Goal: Task Accomplishment & Management: Manage account settings

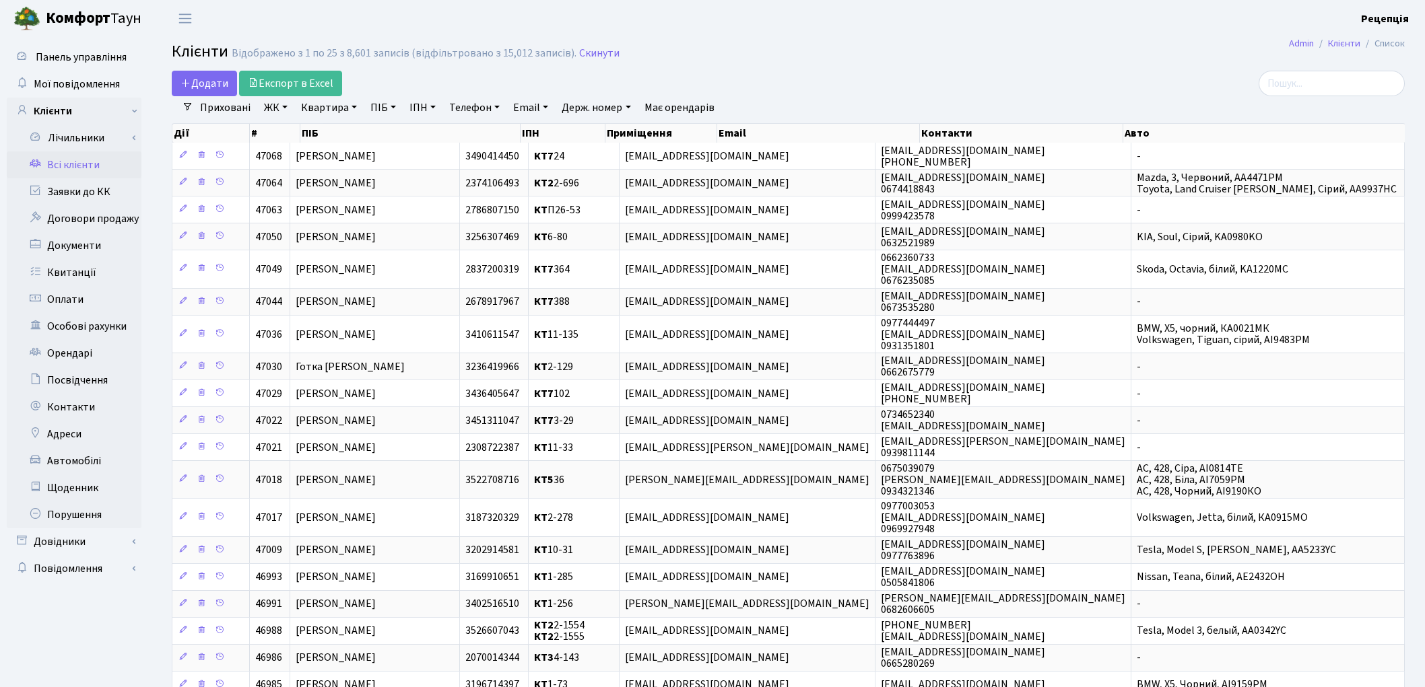
select select "25"
click at [277, 112] on link "ЖК" at bounding box center [276, 107] width 34 height 23
click at [306, 147] on li "КТ, вул. Регенераторна, 4" at bounding box center [342, 155] width 163 height 24
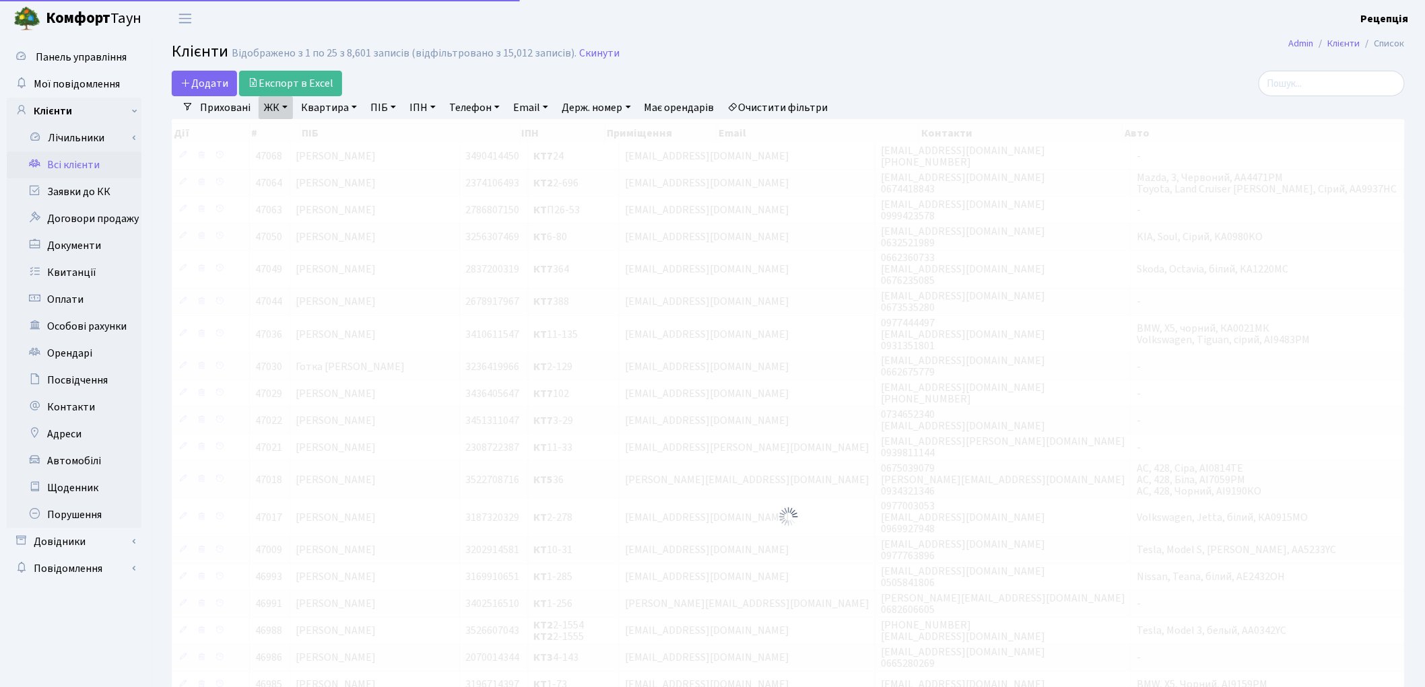
click at [337, 112] on link "Квартира" at bounding box center [329, 107] width 67 height 23
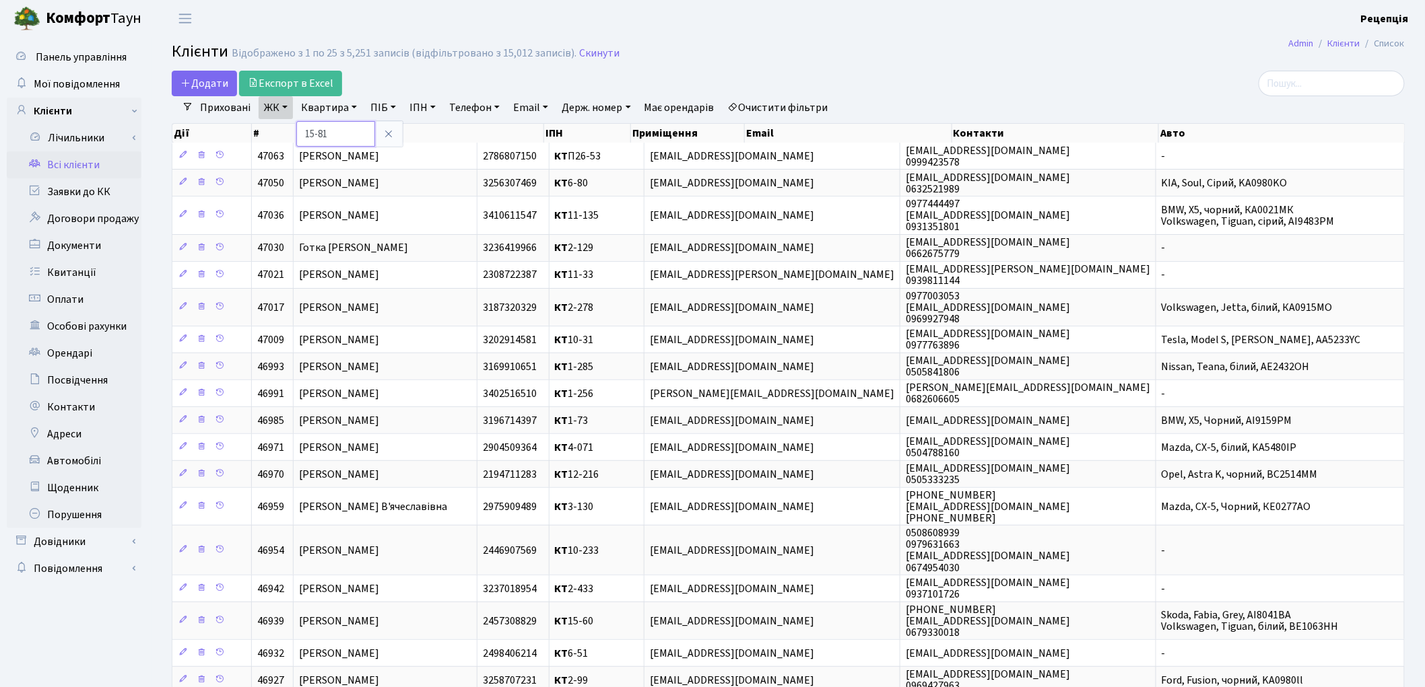
type input "15-81"
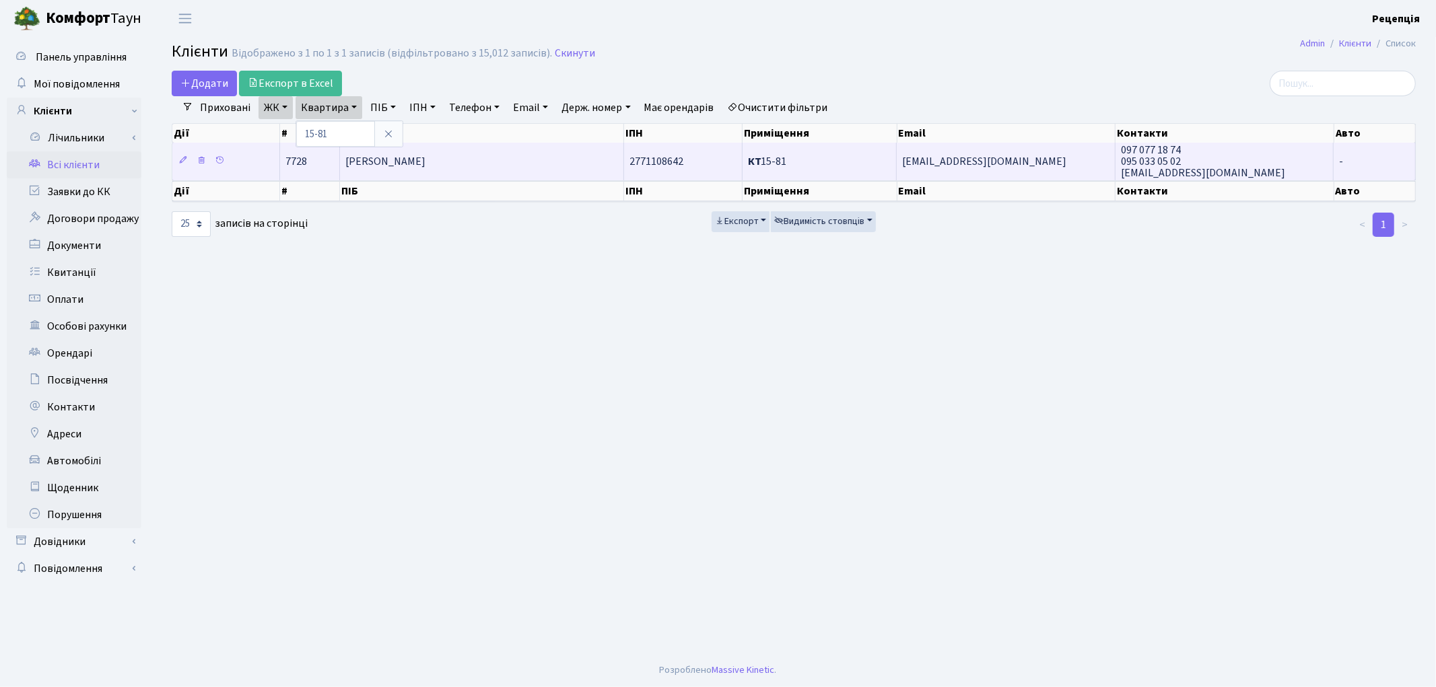
click at [426, 160] on span "Кхалфаоуі Наталія Миколаївна" at bounding box center [385, 161] width 80 height 15
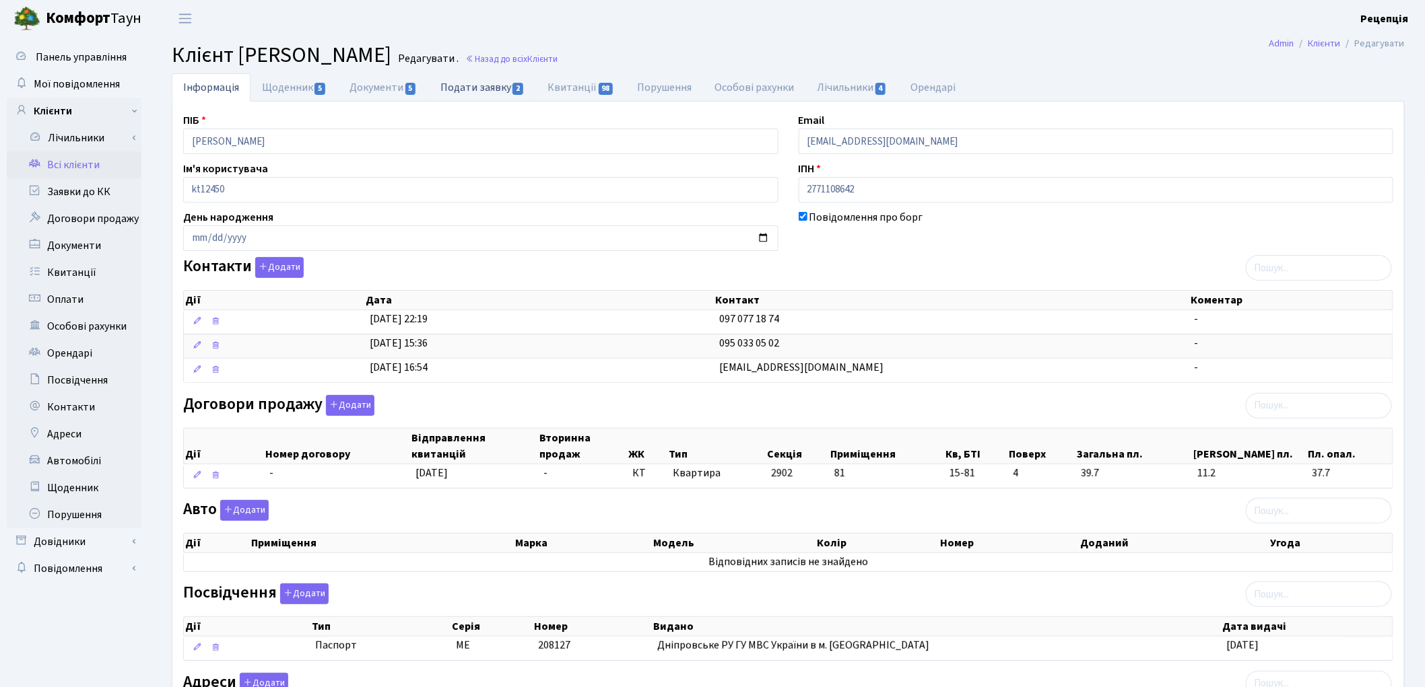
click at [466, 86] on link "Подати заявку 2" at bounding box center [482, 87] width 107 height 28
select select "25"
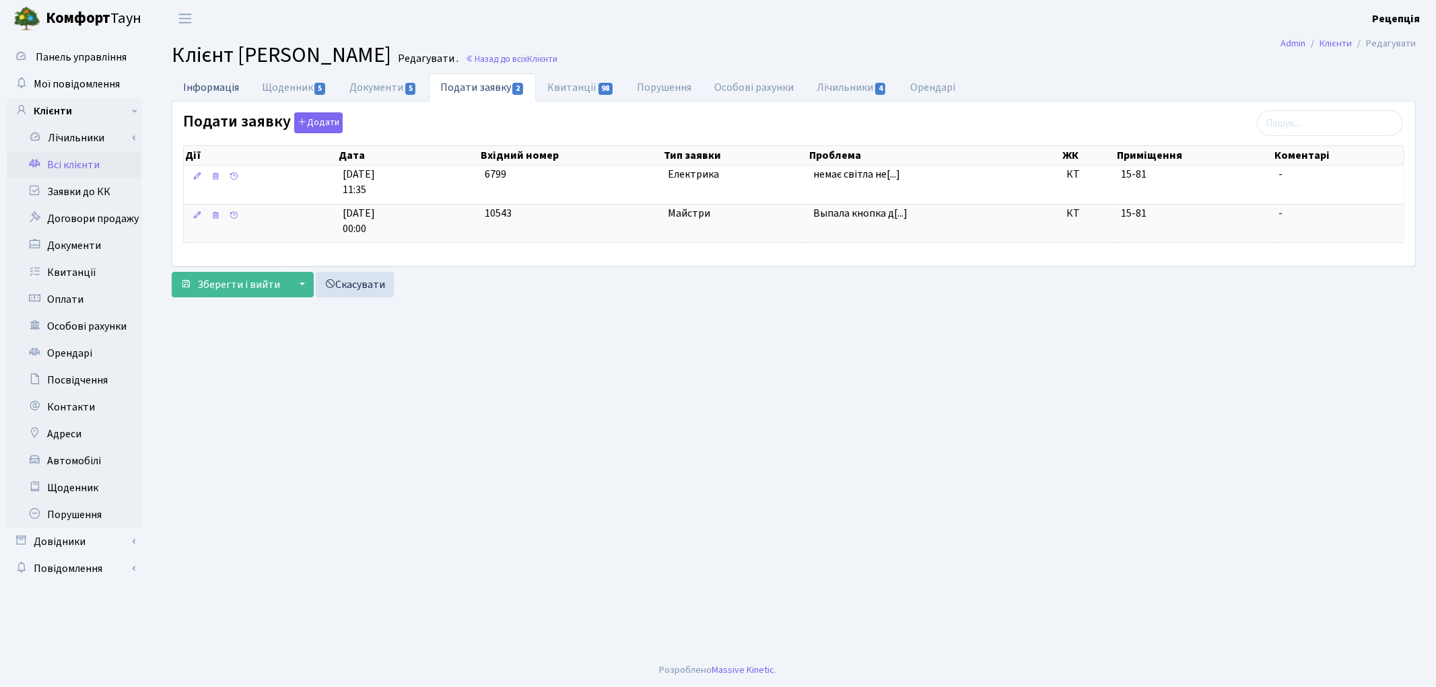
click at [234, 94] on link "Інформація" at bounding box center [211, 87] width 79 height 28
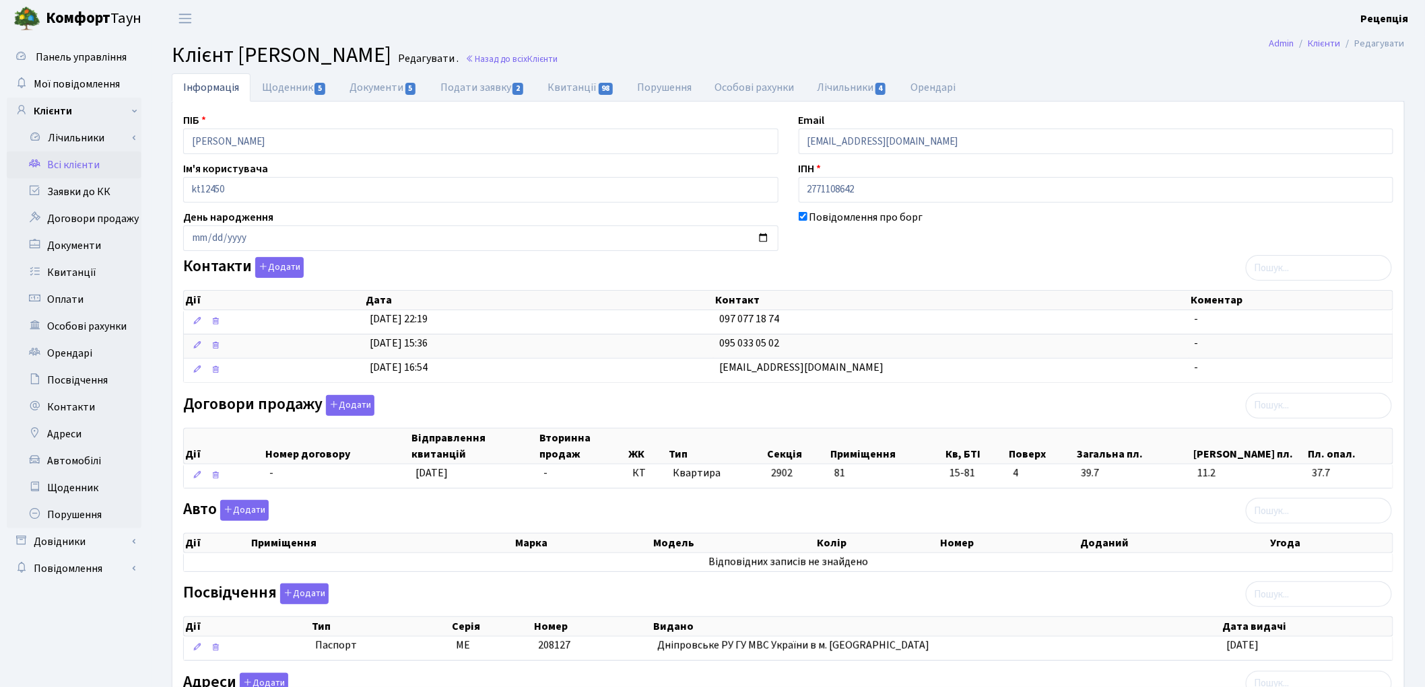
click at [98, 170] on link "Всі клієнти" at bounding box center [74, 165] width 135 height 27
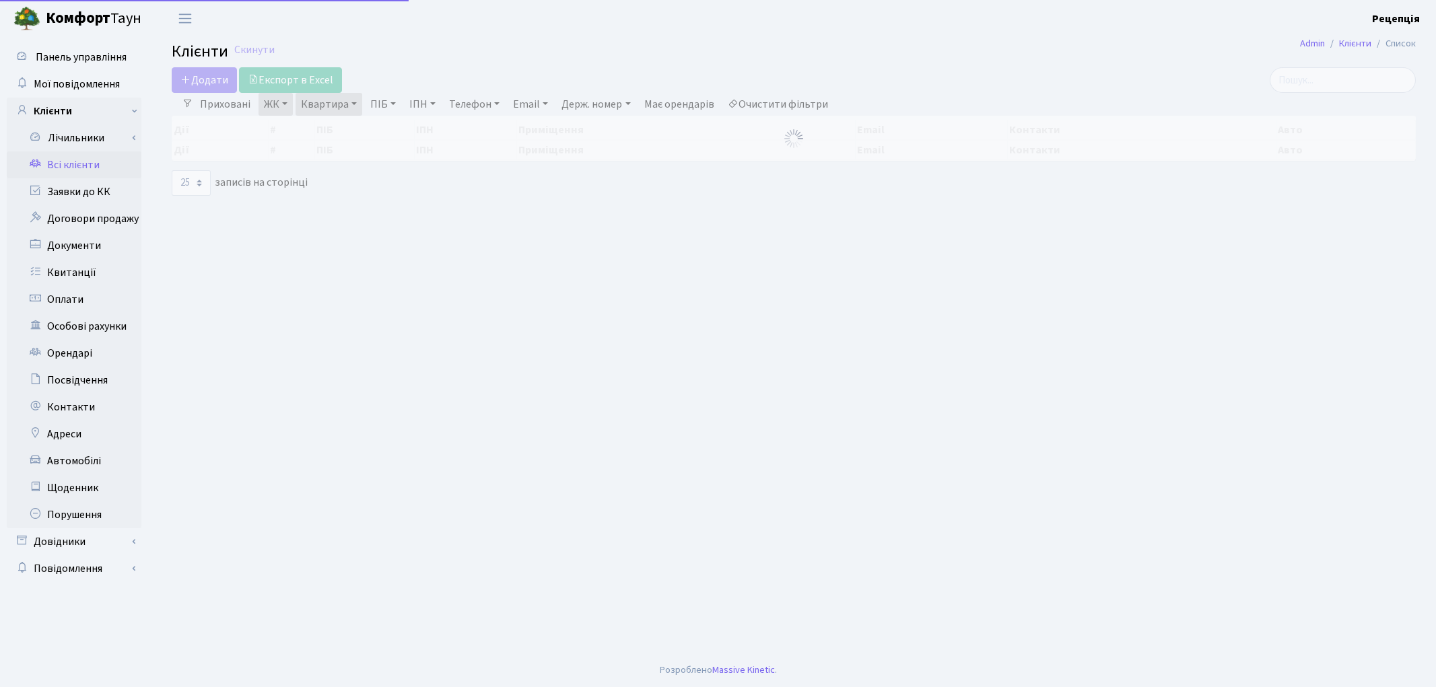
select select "25"
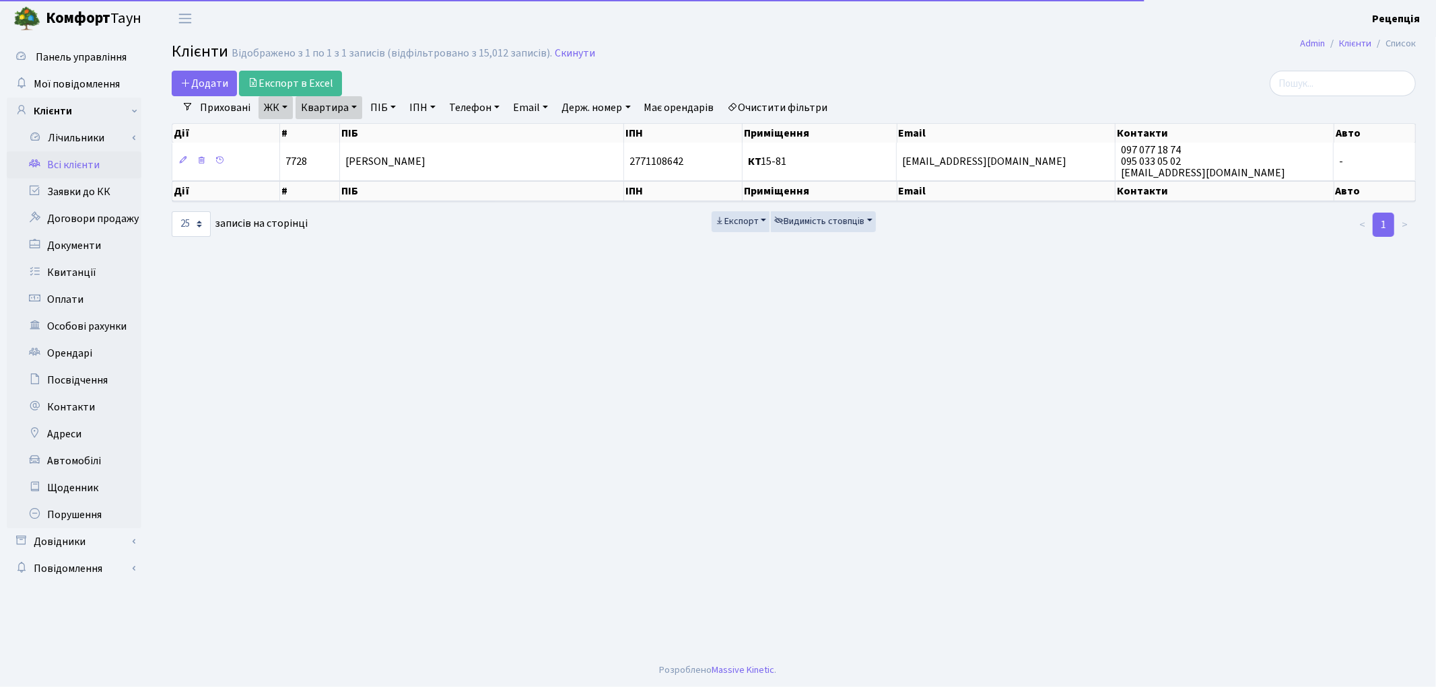
click at [797, 108] on link "Очистити фільтри" at bounding box center [778, 107] width 111 height 23
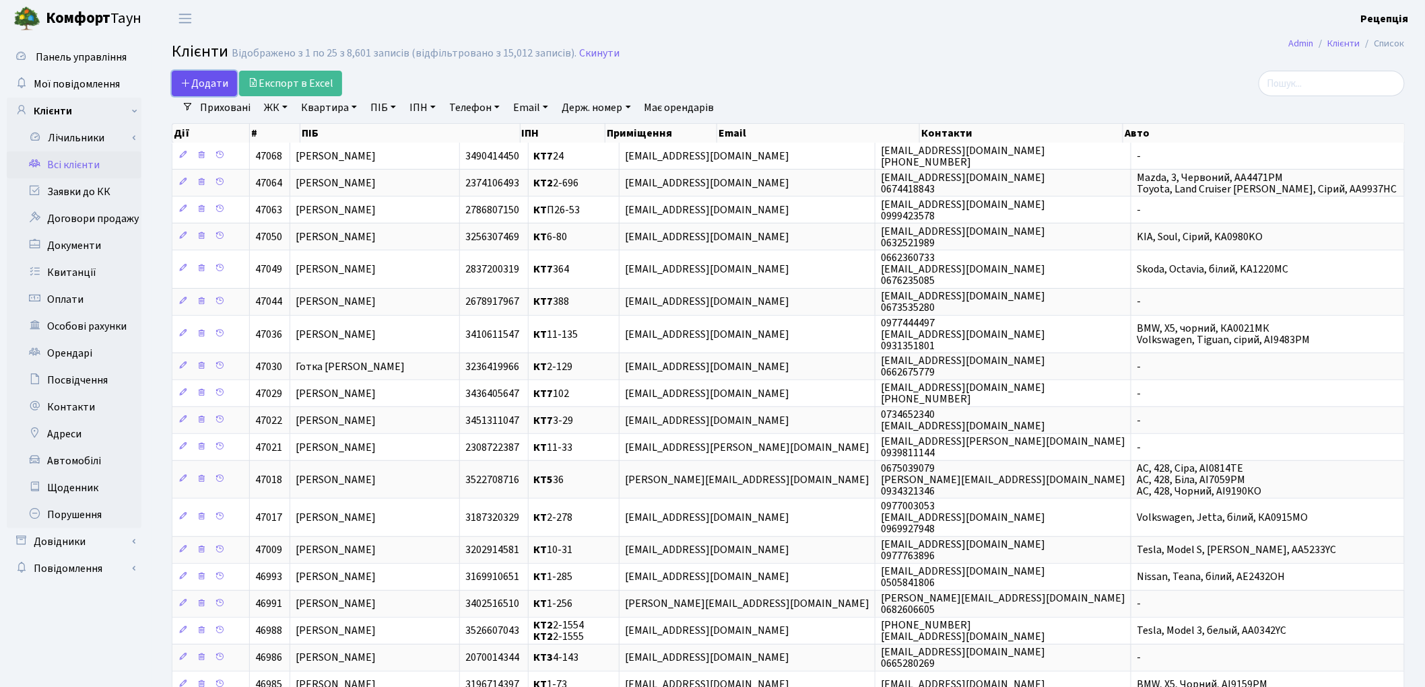
click at [211, 77] on span "Додати" at bounding box center [204, 83] width 48 height 15
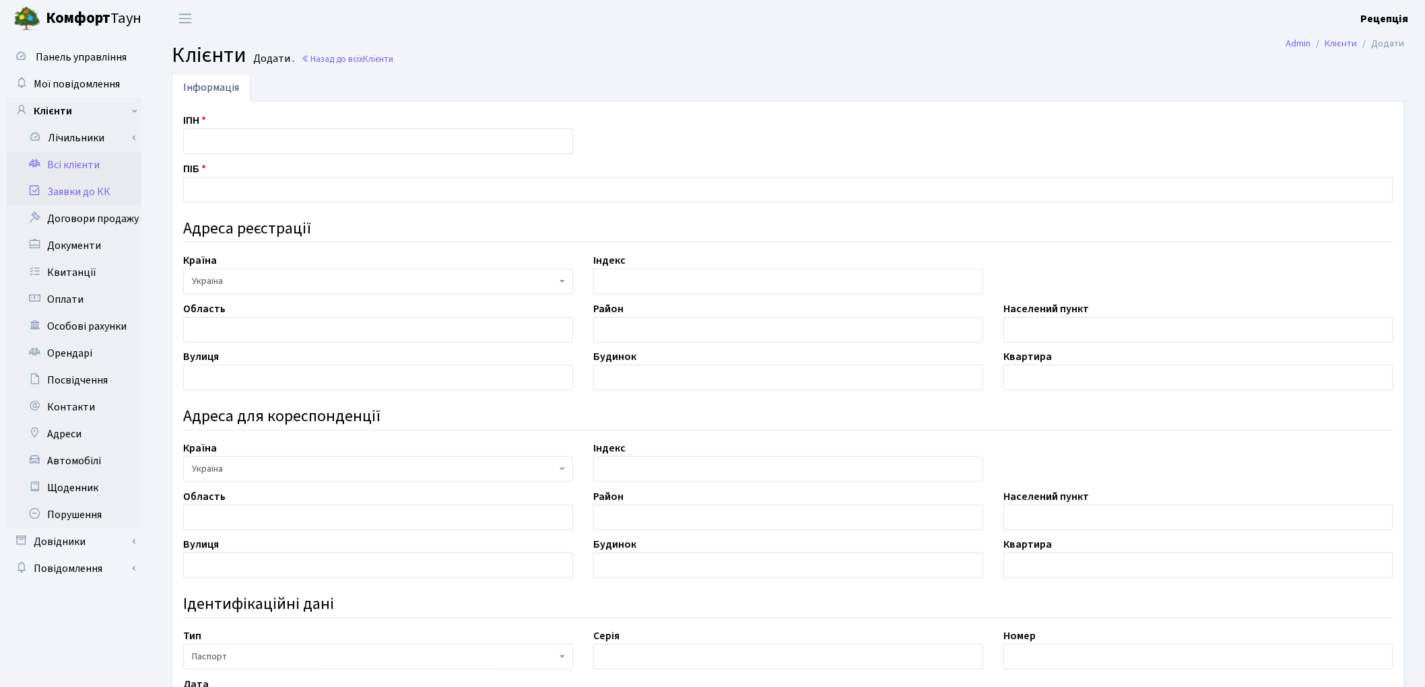
click at [117, 196] on link "Заявки до КК" at bounding box center [74, 191] width 135 height 27
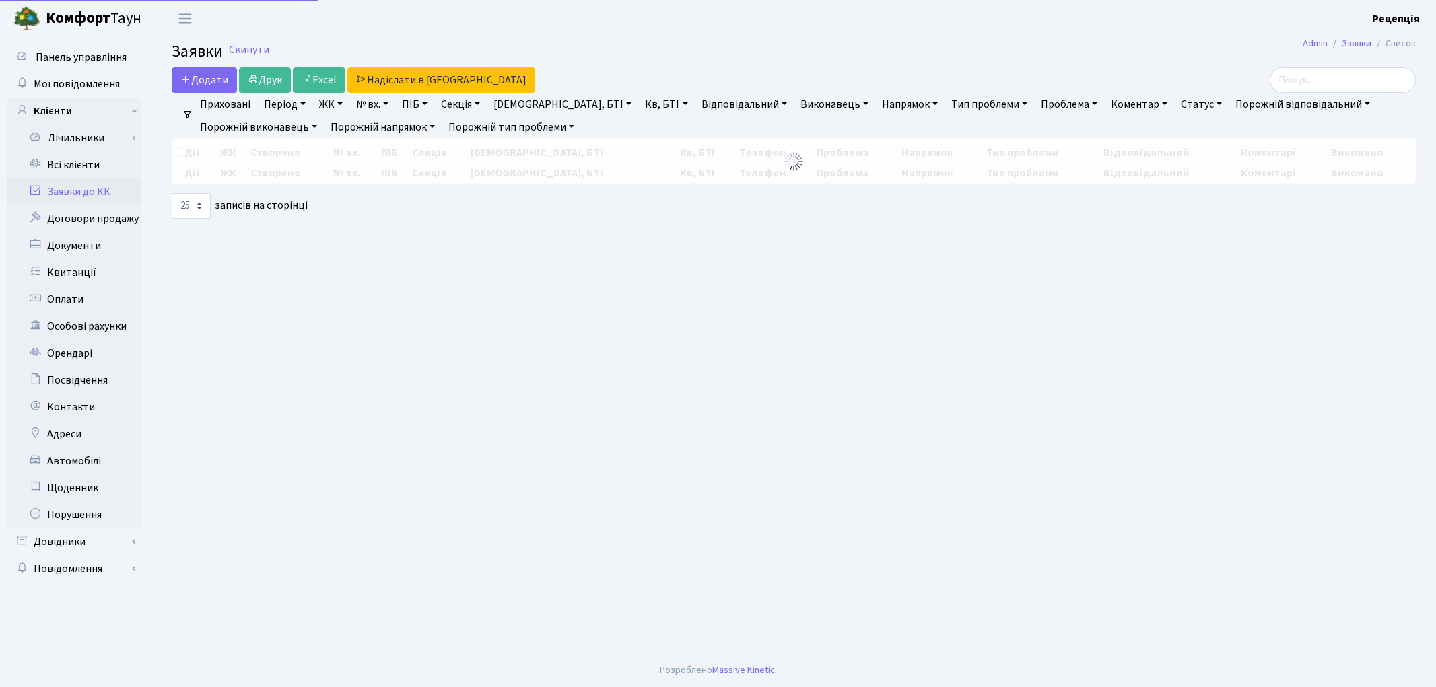
select select "25"
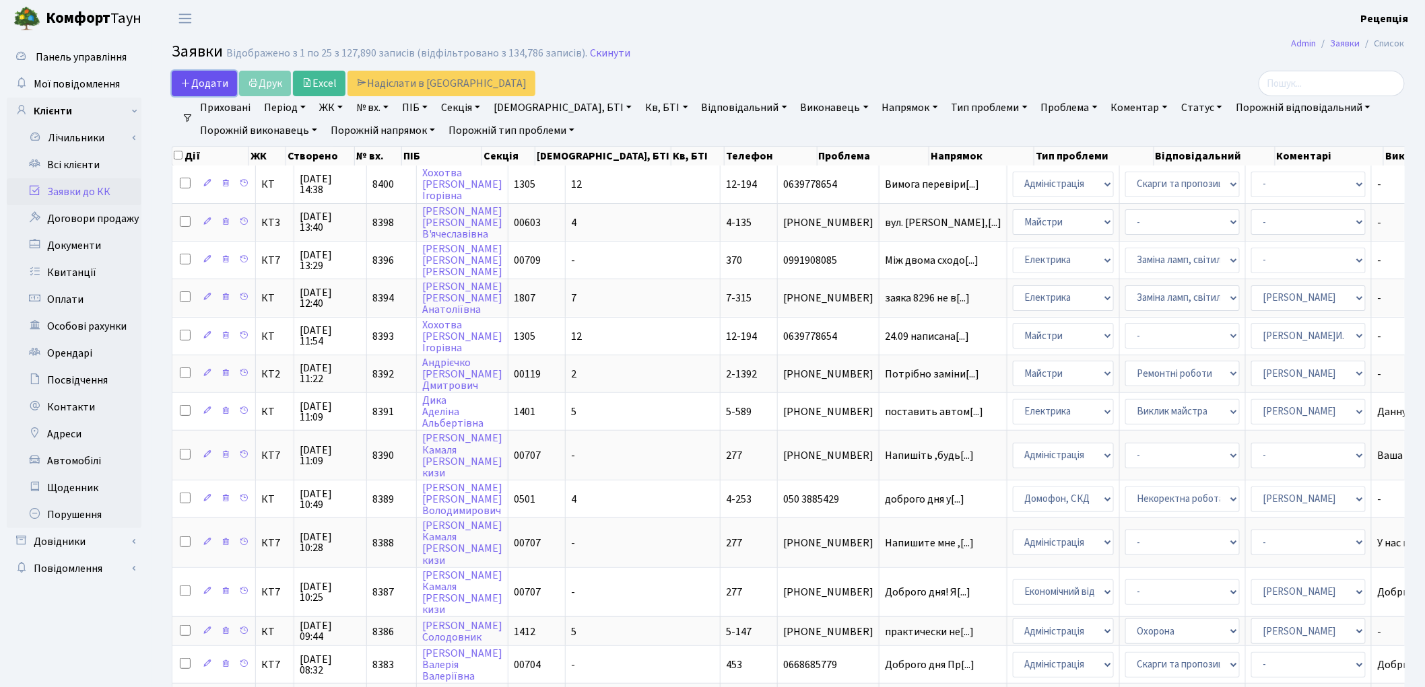
click at [196, 84] on span "Додати" at bounding box center [204, 83] width 48 height 15
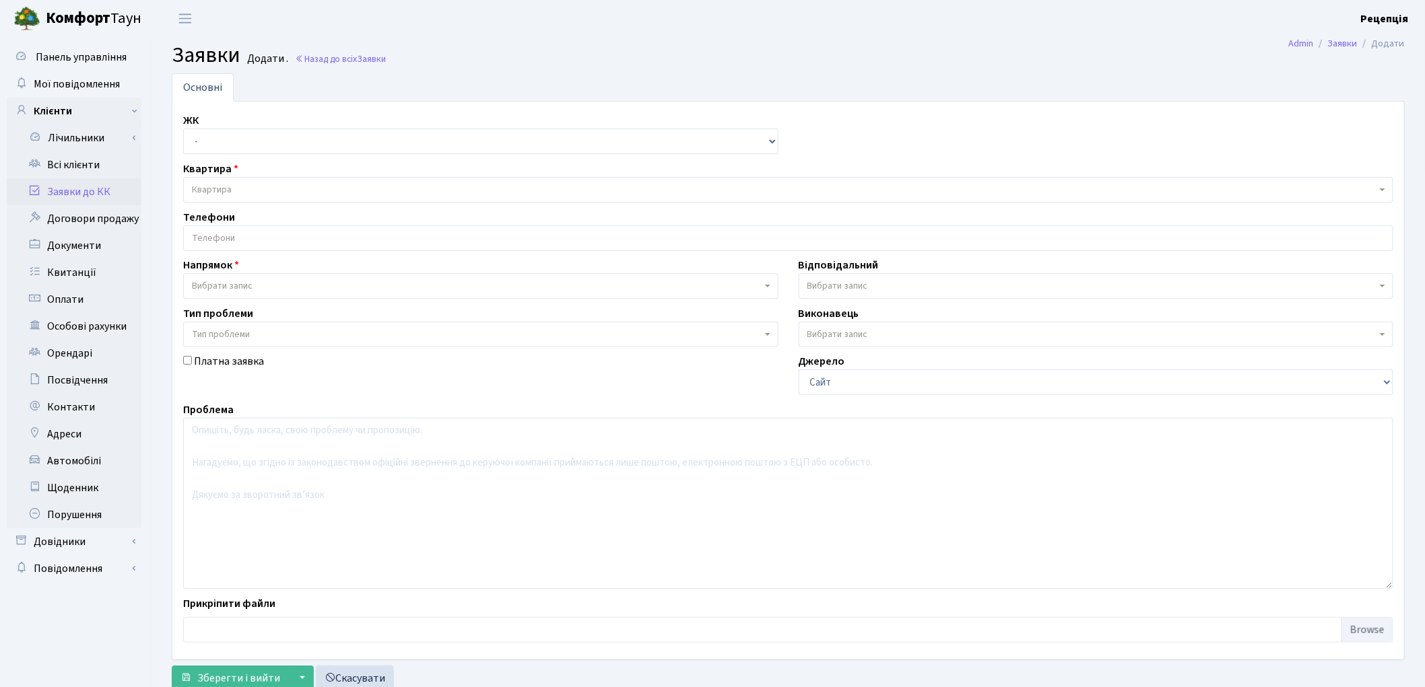
click at [250, 128] on div "ЖК - КТ, вул. Регенераторна, 4 КТ2, просп. [STREET_ADDRESS] [STREET_ADDRESS] [P…" at bounding box center [480, 133] width 615 height 42
click at [240, 145] on select "- КТ, вул. Регенераторна, 4 КТ2, просп. [STREET_ADDRESS] [STREET_ADDRESS] [PERS…" at bounding box center [480, 142] width 595 height 26
select select "271"
click at [183, 129] on select "- КТ, вул. Регенераторна, 4 КТ2, просп. [STREET_ADDRESS] [STREET_ADDRESS] [PERS…" at bounding box center [480, 142] width 595 height 26
select select
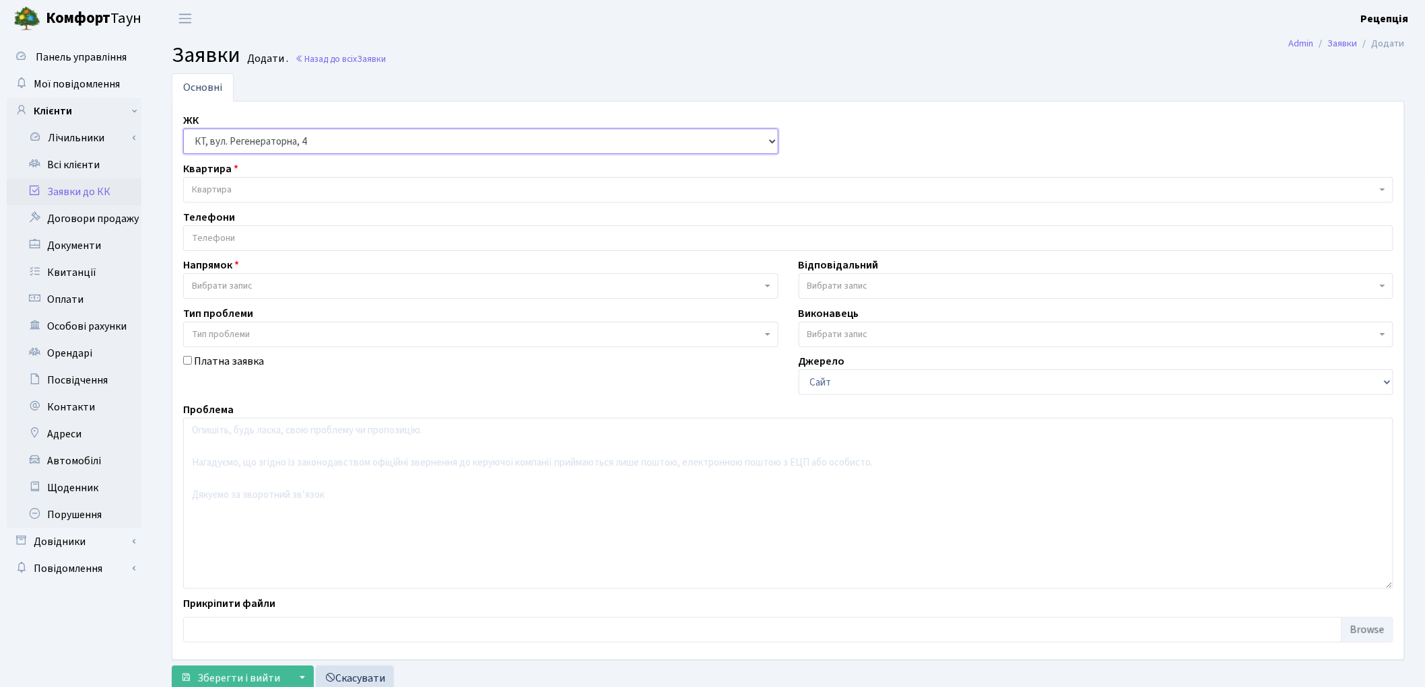
select select
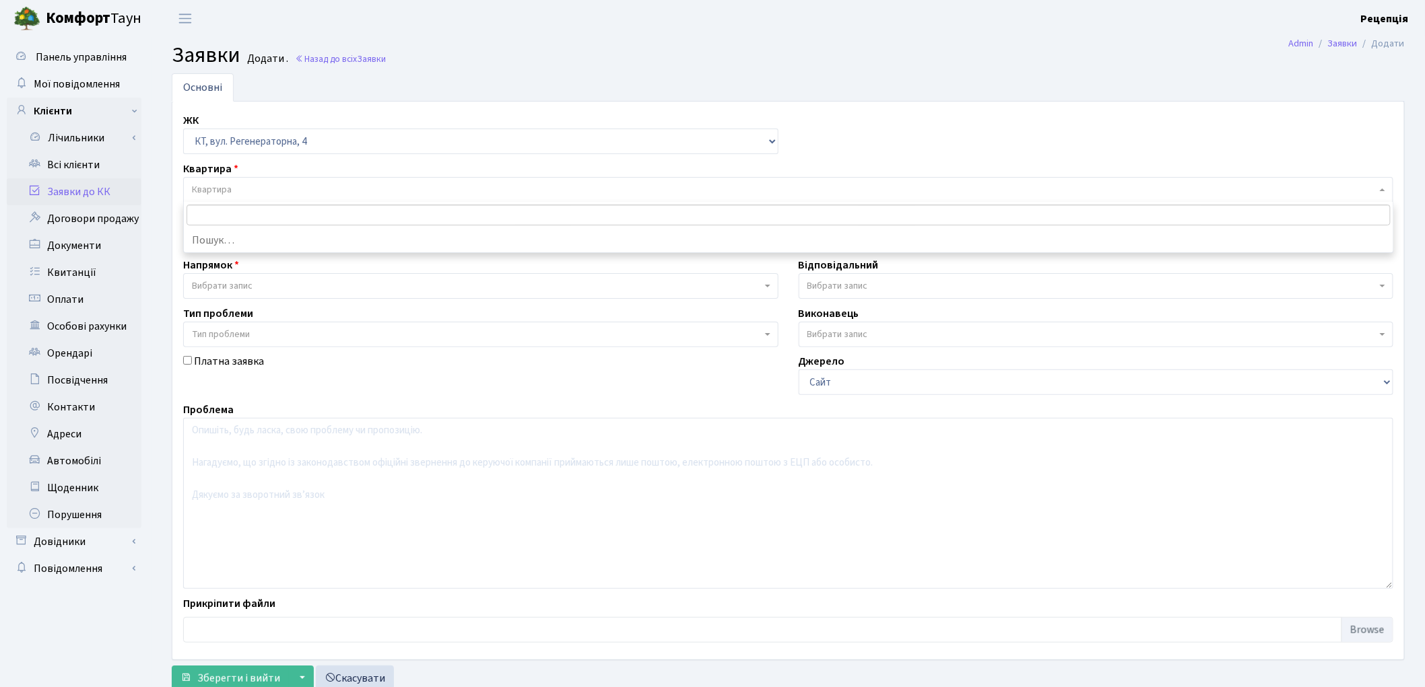
click at [241, 185] on span "Квартира" at bounding box center [784, 189] width 1184 height 13
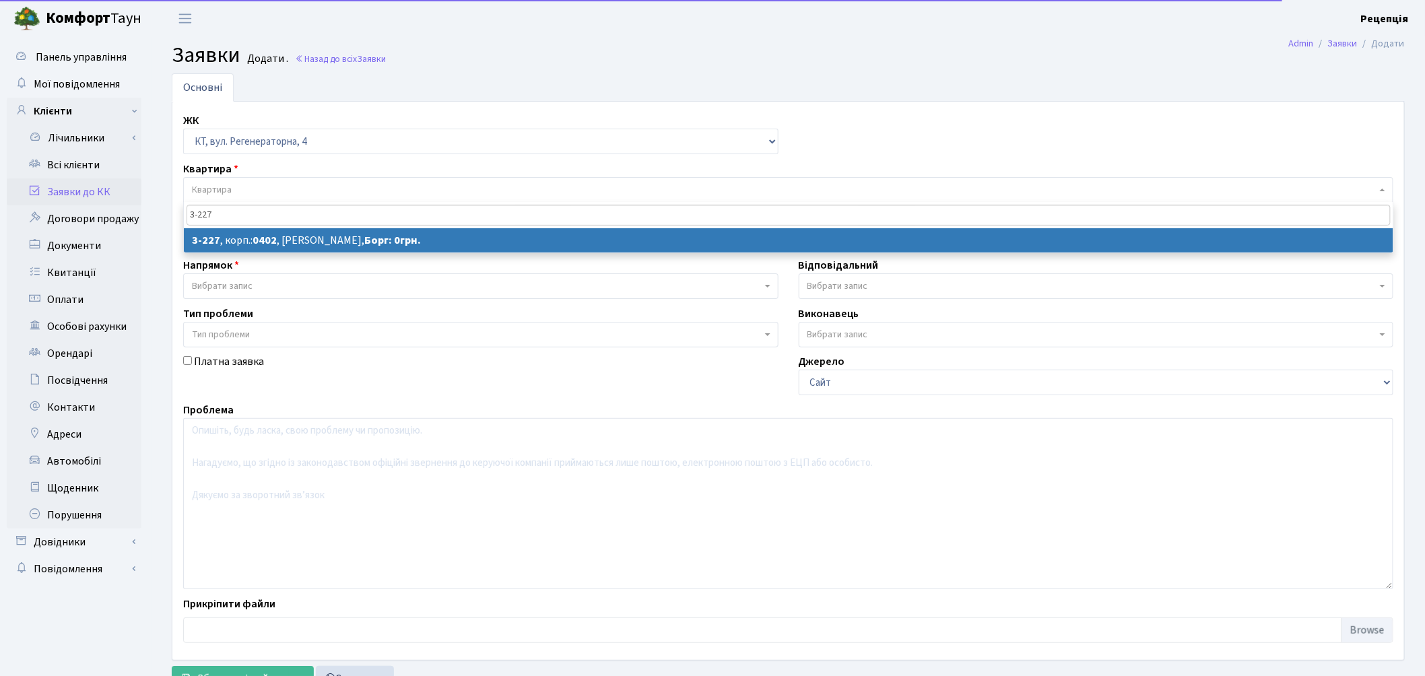
type input "3-227"
select select
select select "796"
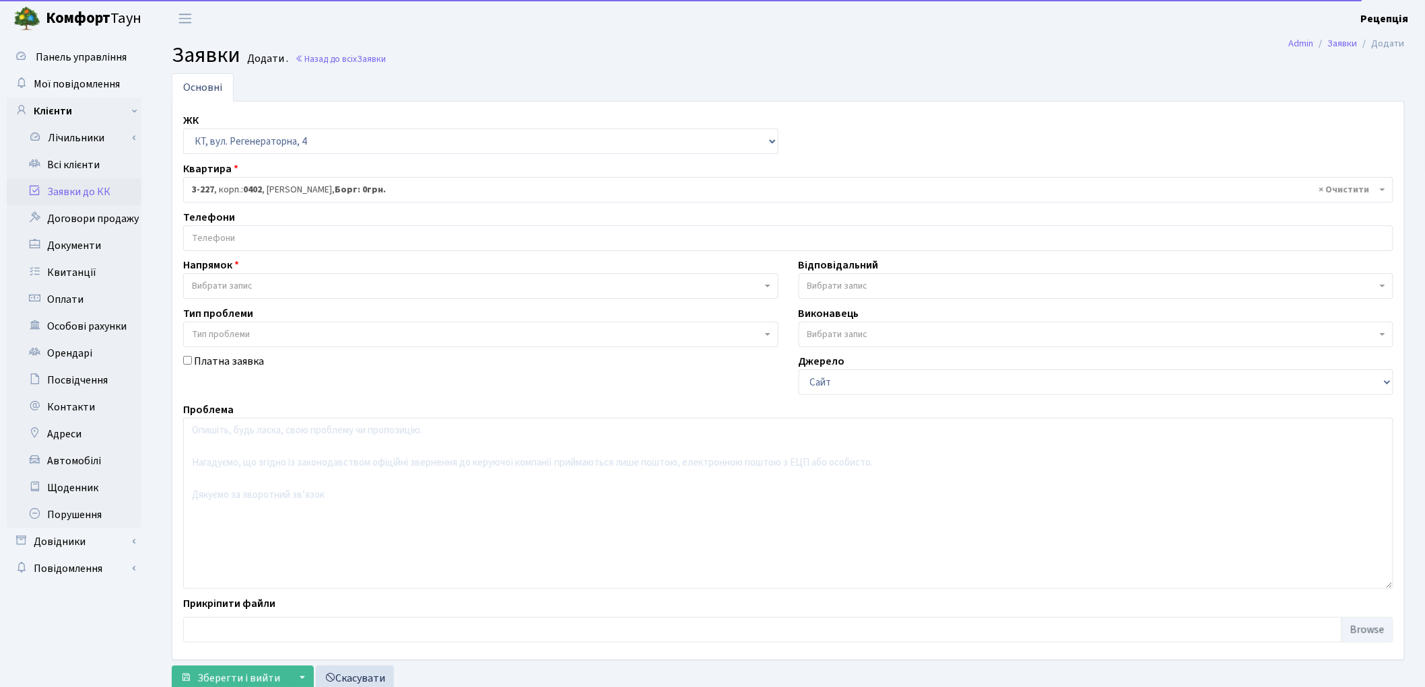
click at [246, 248] on input "search" at bounding box center [788, 238] width 1209 height 24
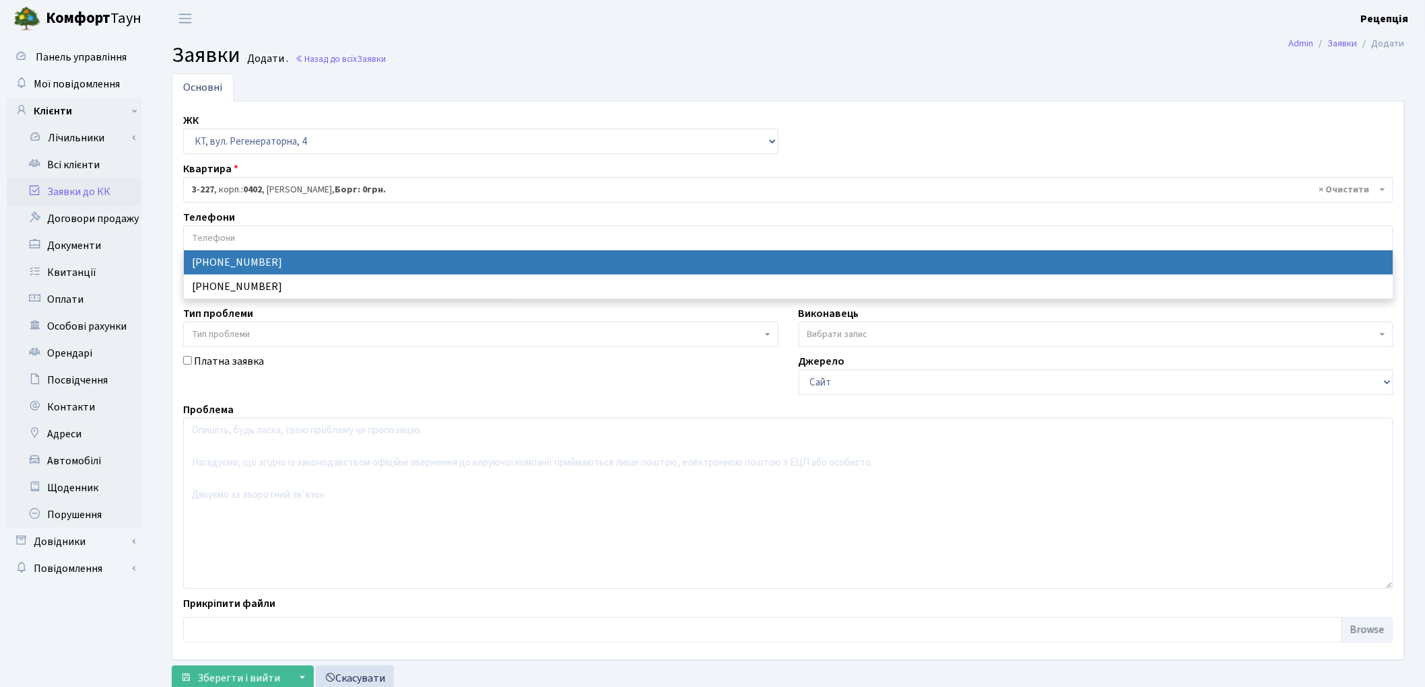
select select "47225"
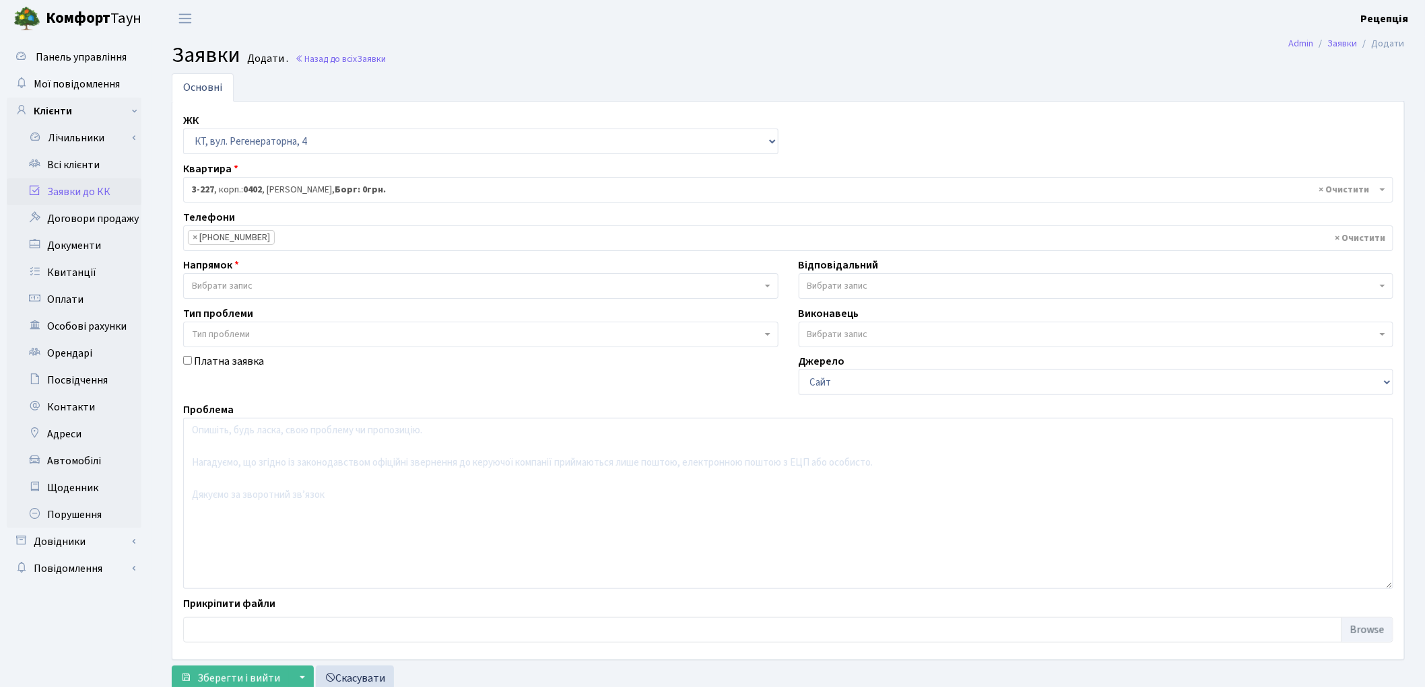
click at [252, 288] on span "Вибрати запис" at bounding box center [222, 285] width 61 height 13
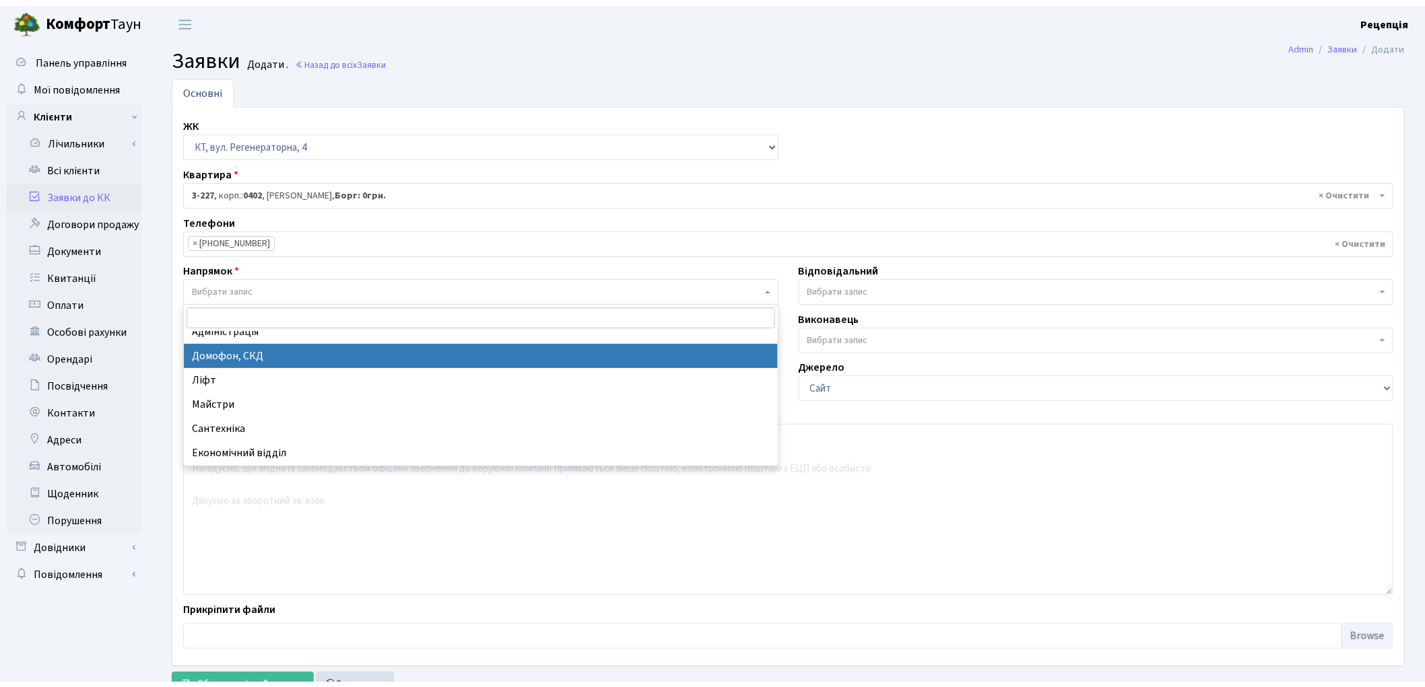
scroll to position [46, 0]
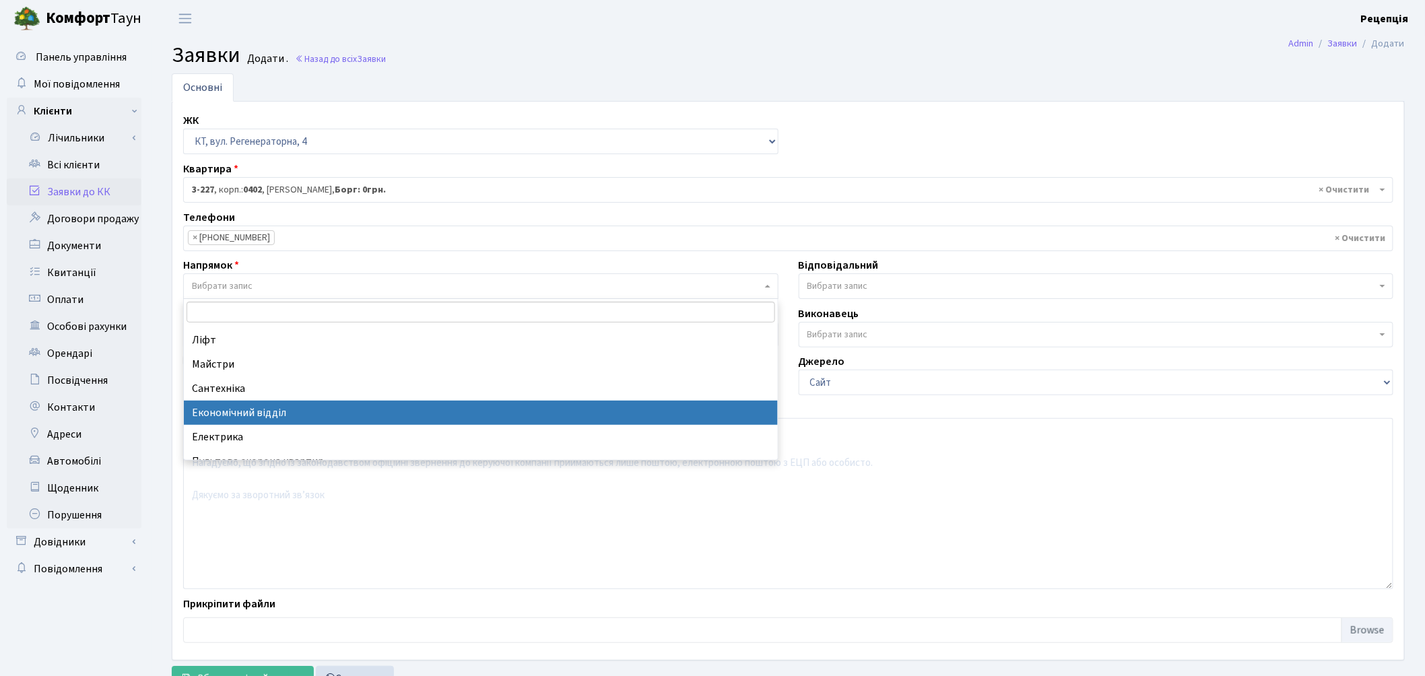
select select "9"
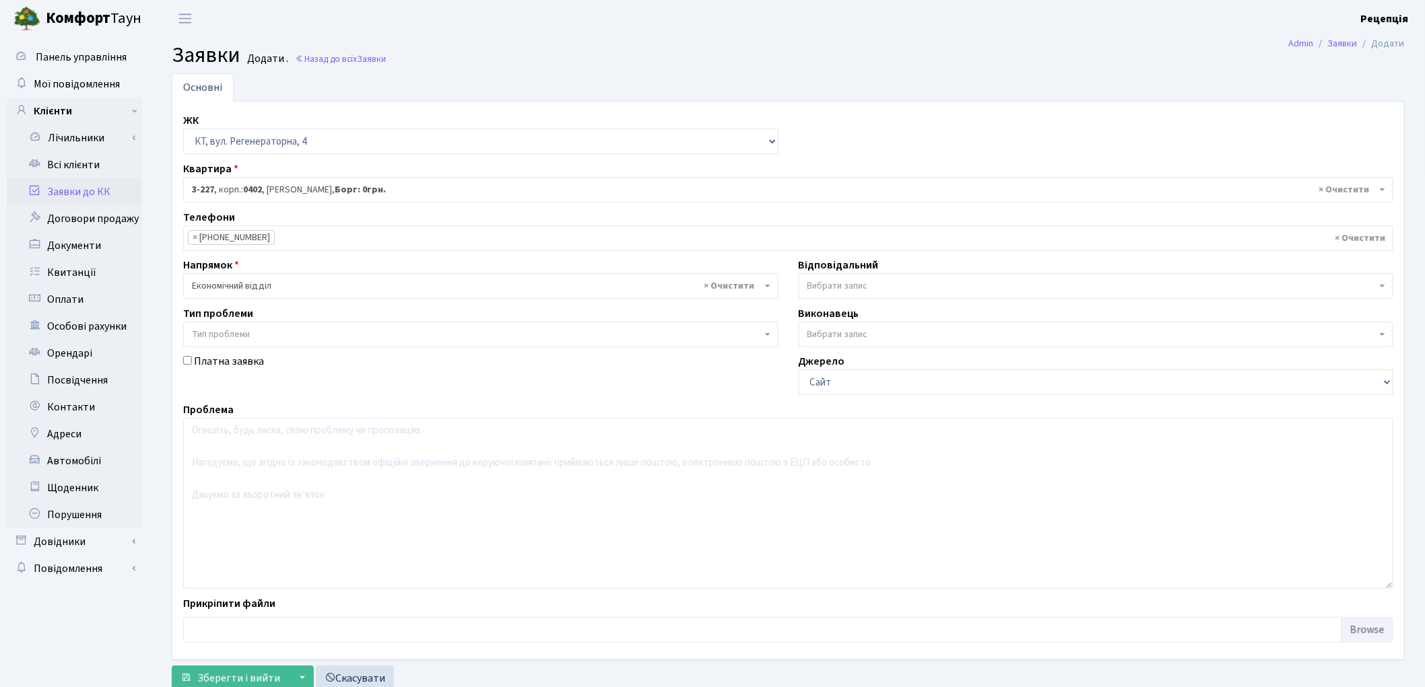
click at [223, 333] on span "Тип проблеми" at bounding box center [221, 334] width 58 height 13
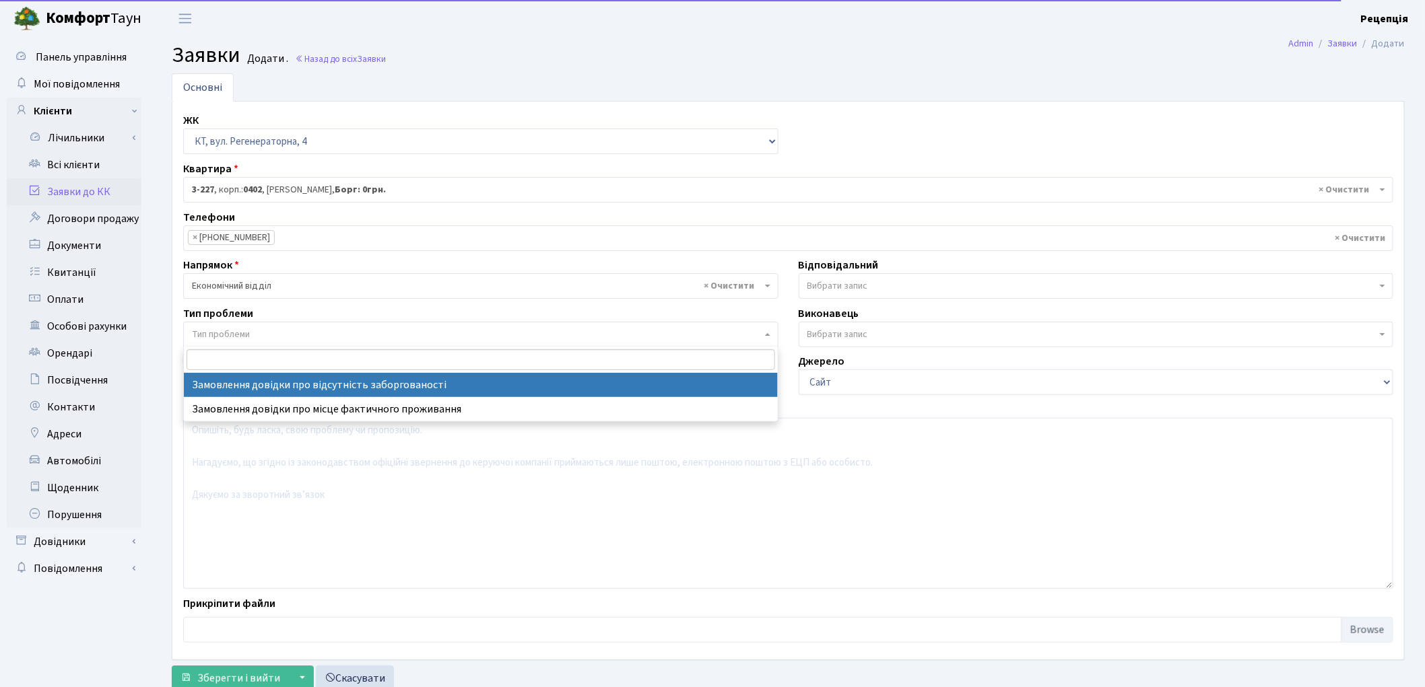
select select "35"
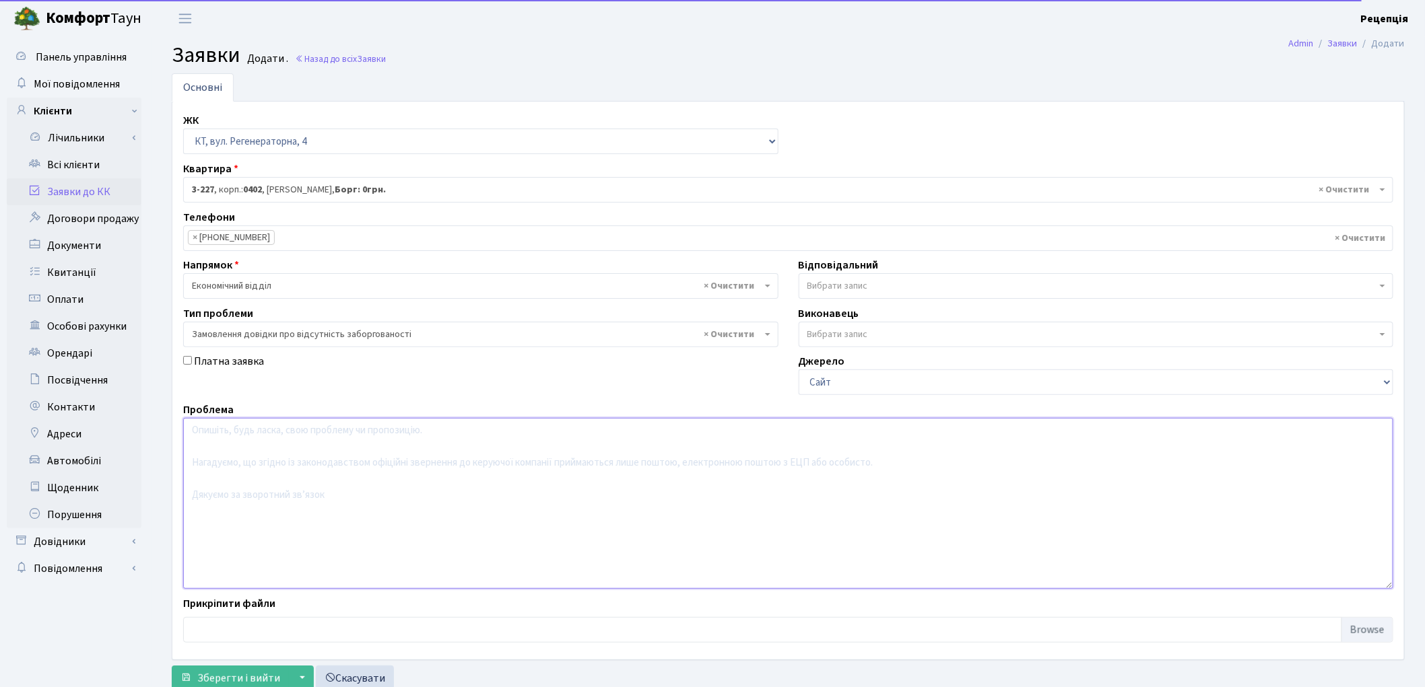
click at [259, 457] on textarea at bounding box center [788, 503] width 1210 height 171
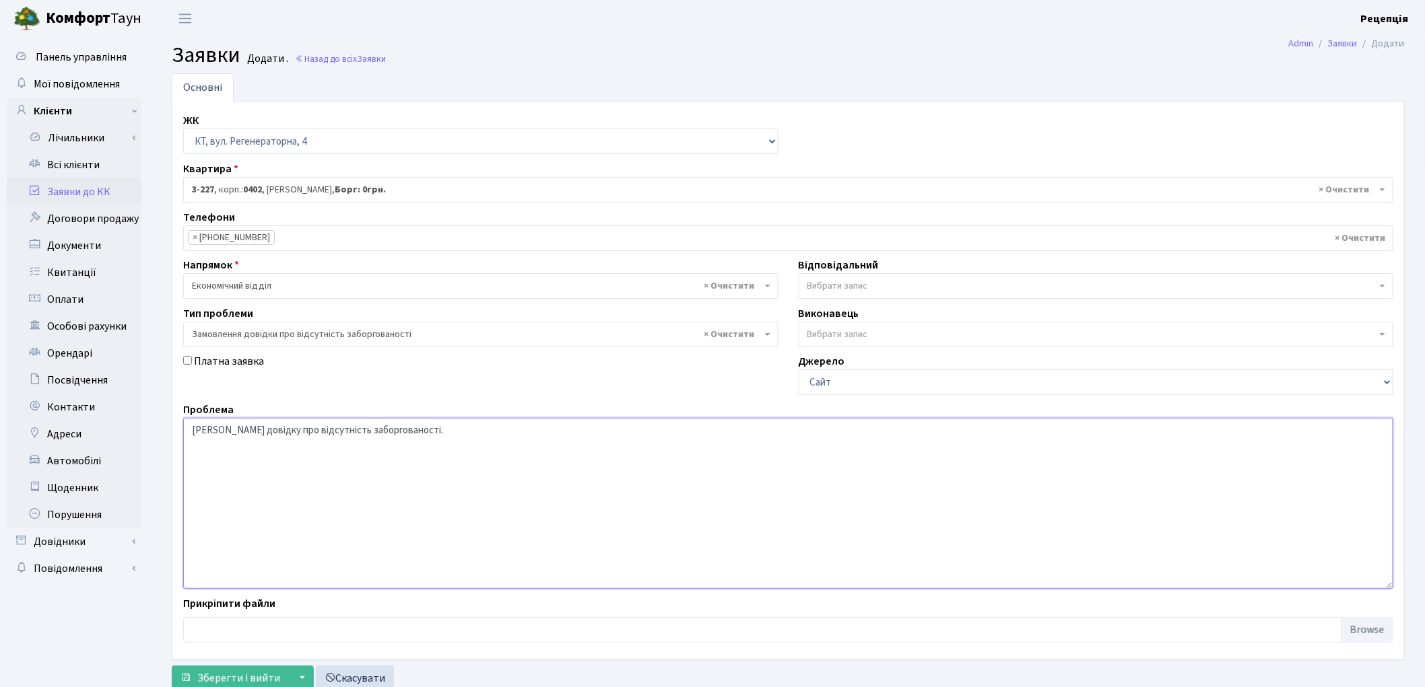
scroll to position [44, 0]
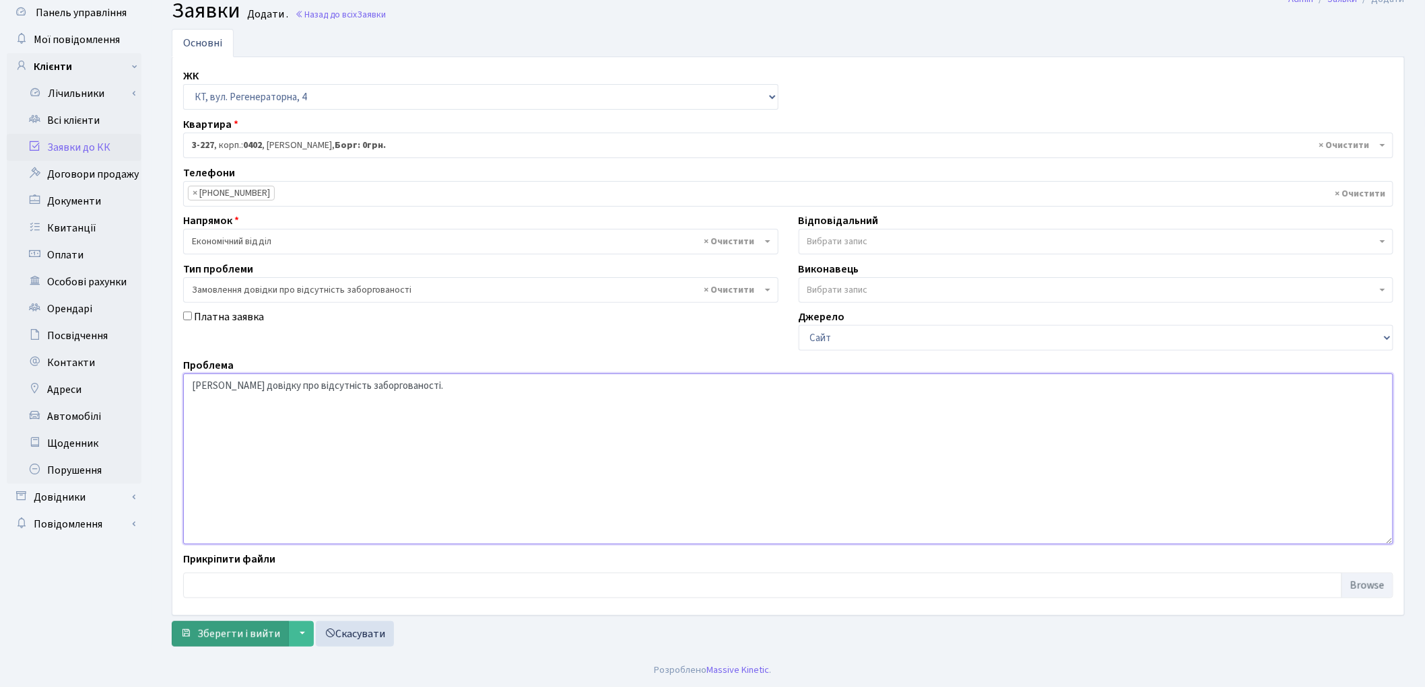
type textarea "Надати довідку про відсутність заборгованості."
click at [217, 633] on span "Зберегти і вийти" at bounding box center [238, 634] width 83 height 15
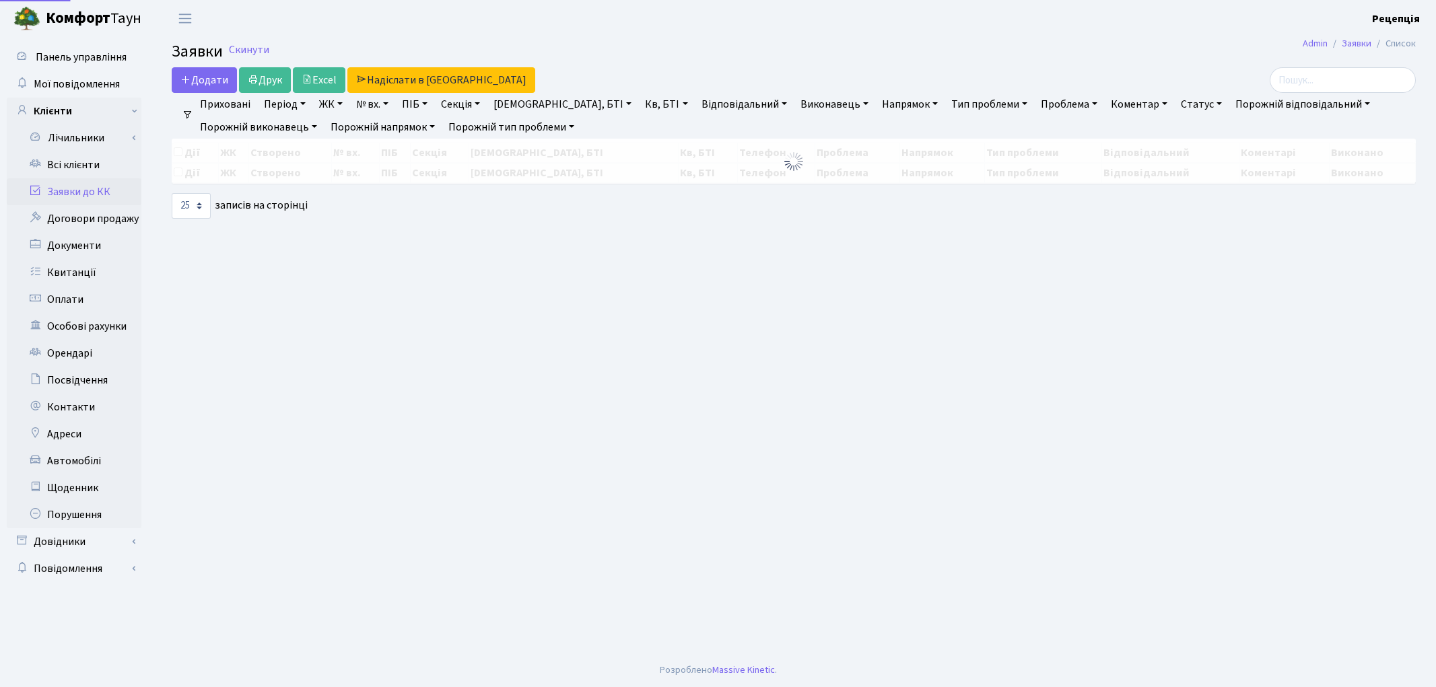
select select "25"
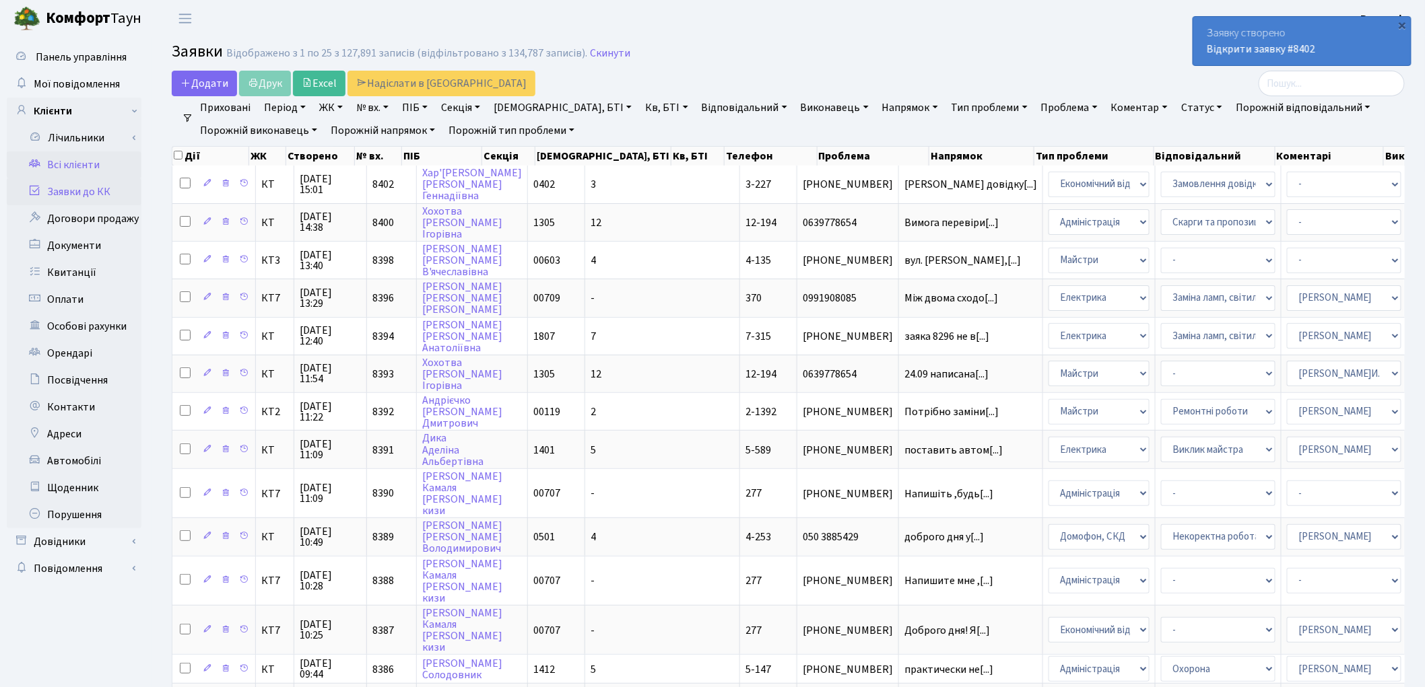
click at [90, 168] on link "Всі клієнти" at bounding box center [74, 165] width 135 height 27
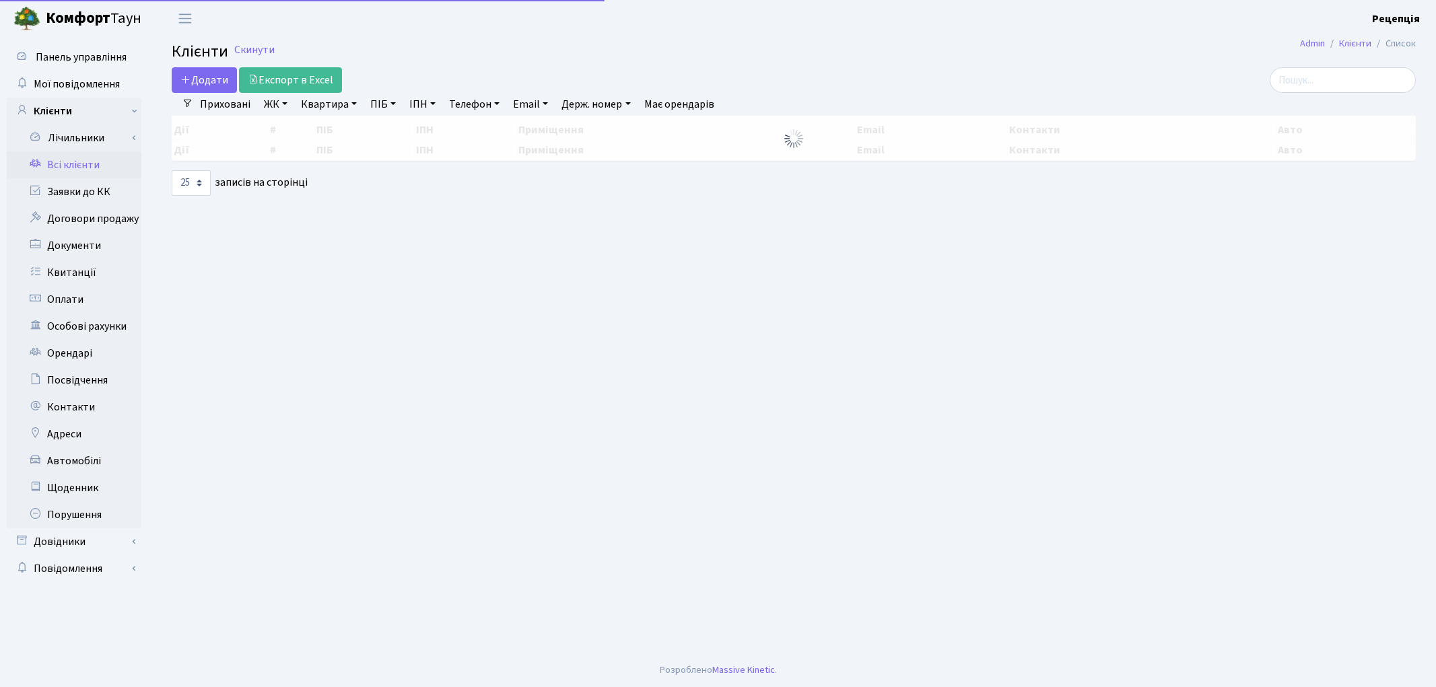
select select "25"
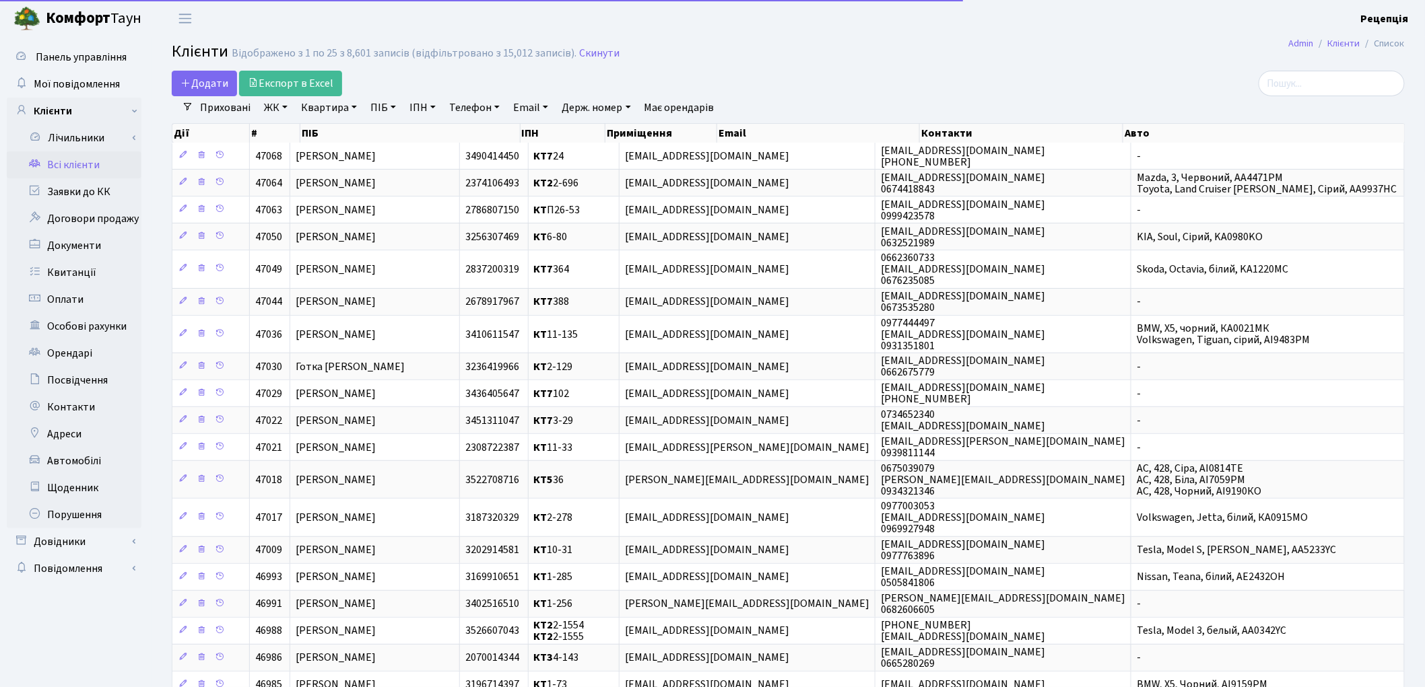
click at [296, 108] on link "Квартира" at bounding box center [329, 107] width 67 height 23
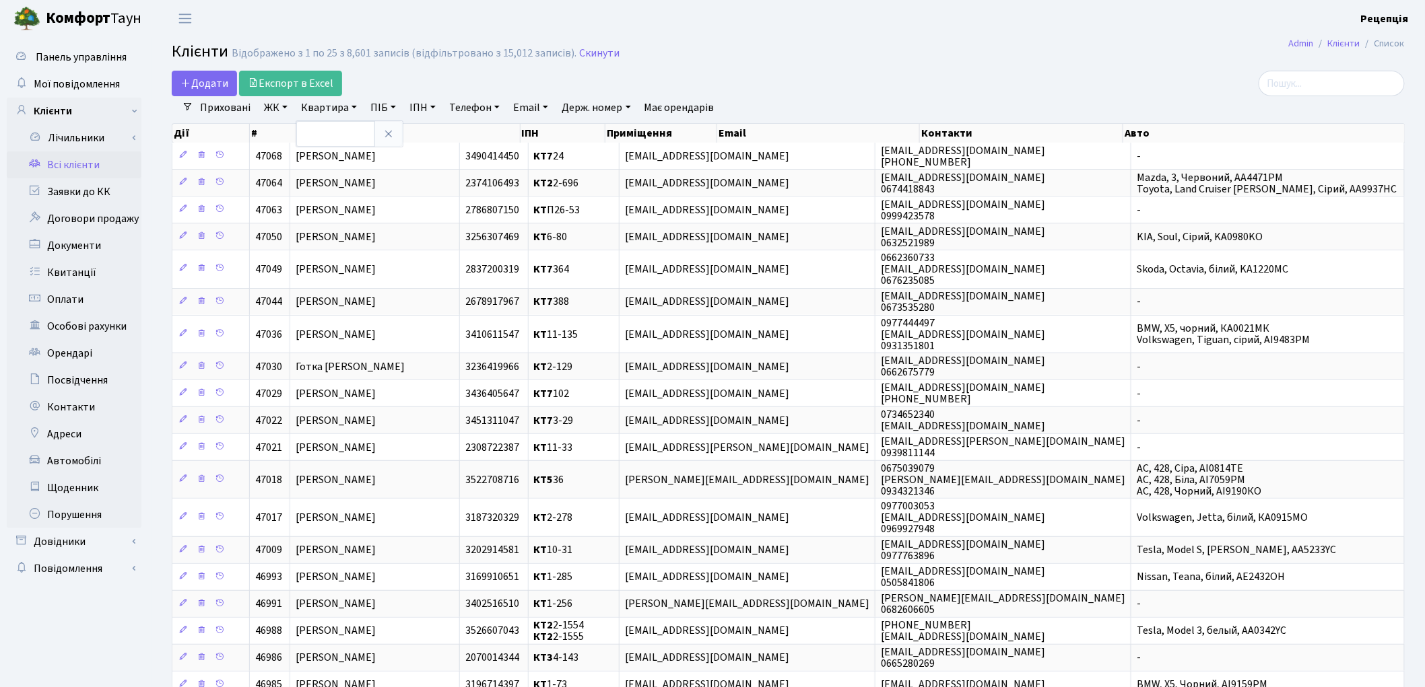
click at [271, 112] on link "ЖК" at bounding box center [276, 107] width 34 height 23
click at [290, 149] on li "КТ, вул. Регенераторна, 4" at bounding box center [342, 155] width 163 height 24
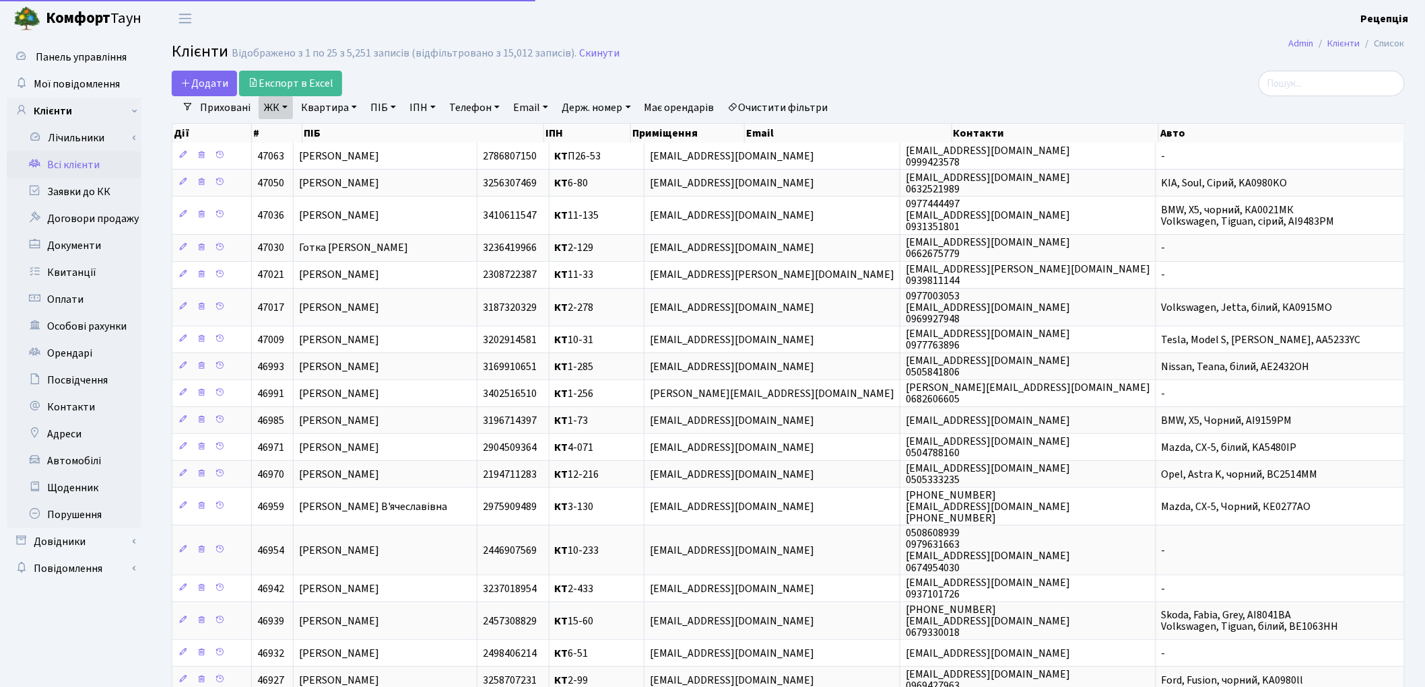
click at [321, 108] on link "Квартира" at bounding box center [329, 107] width 67 height 23
type input "2-1148"
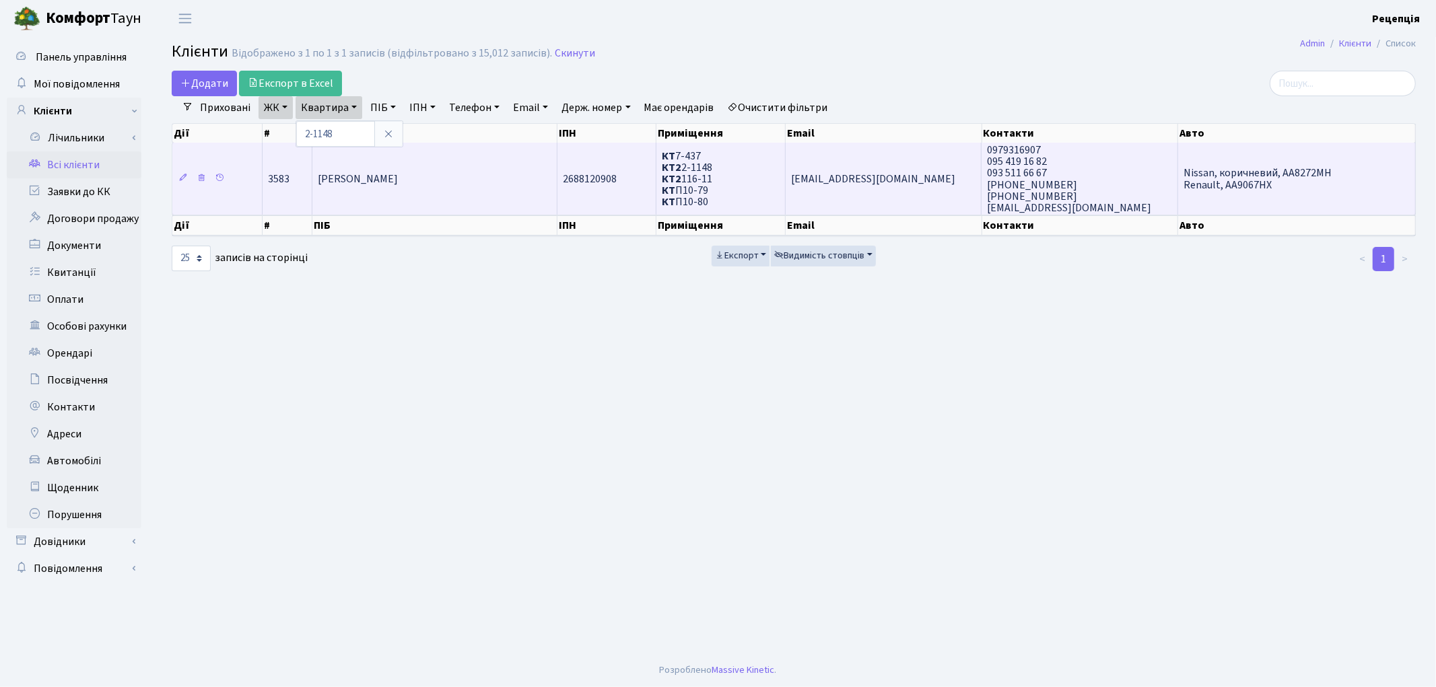
click at [397, 160] on td "[PERSON_NAME]" at bounding box center [434, 179] width 245 height 72
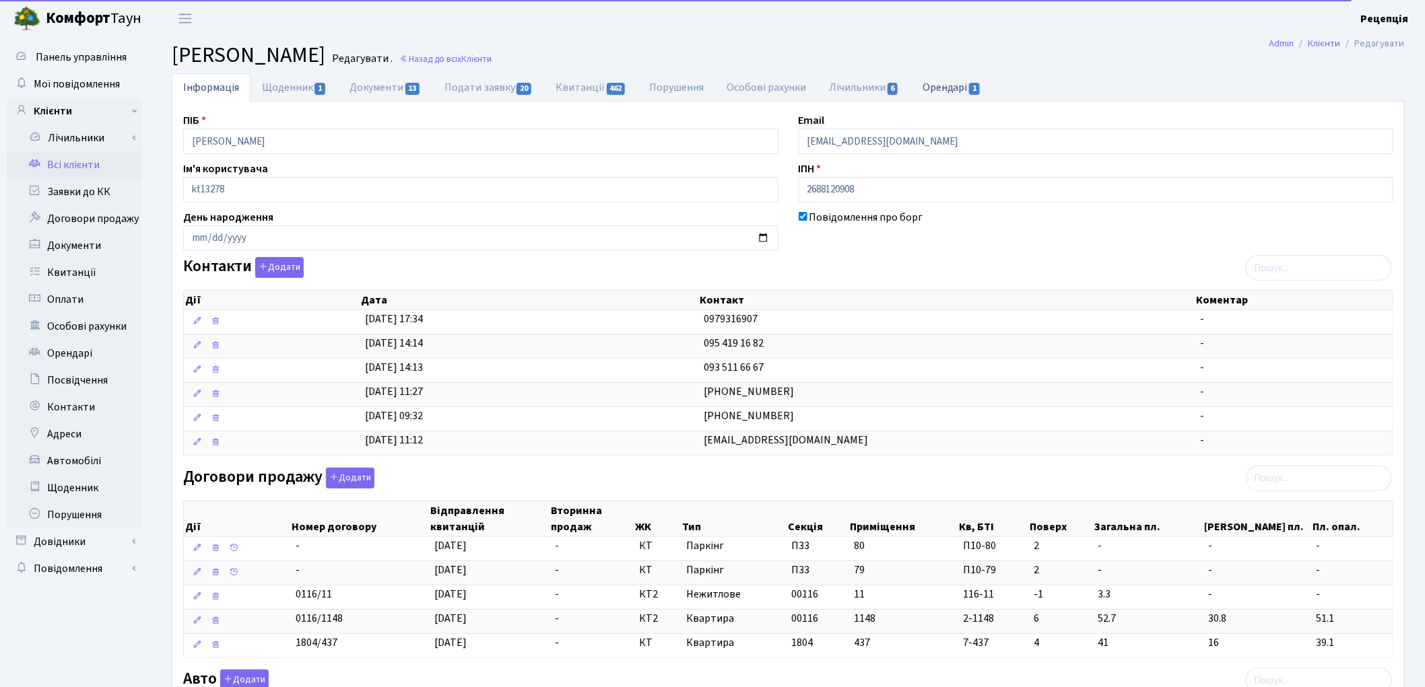
click at [952, 89] on link "Орендарі 1" at bounding box center [951, 87] width 81 height 28
select select "25"
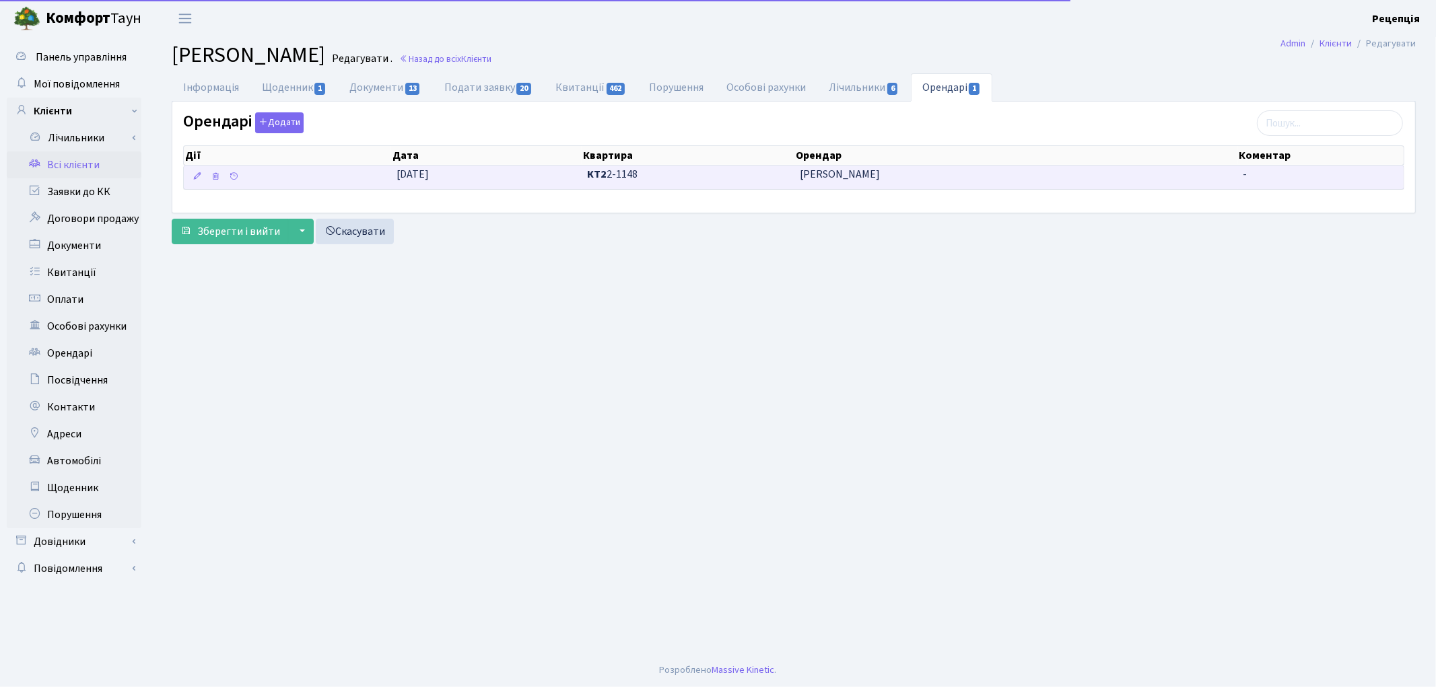
click at [904, 176] on span "[PERSON_NAME]" at bounding box center [1016, 174] width 432 height 15
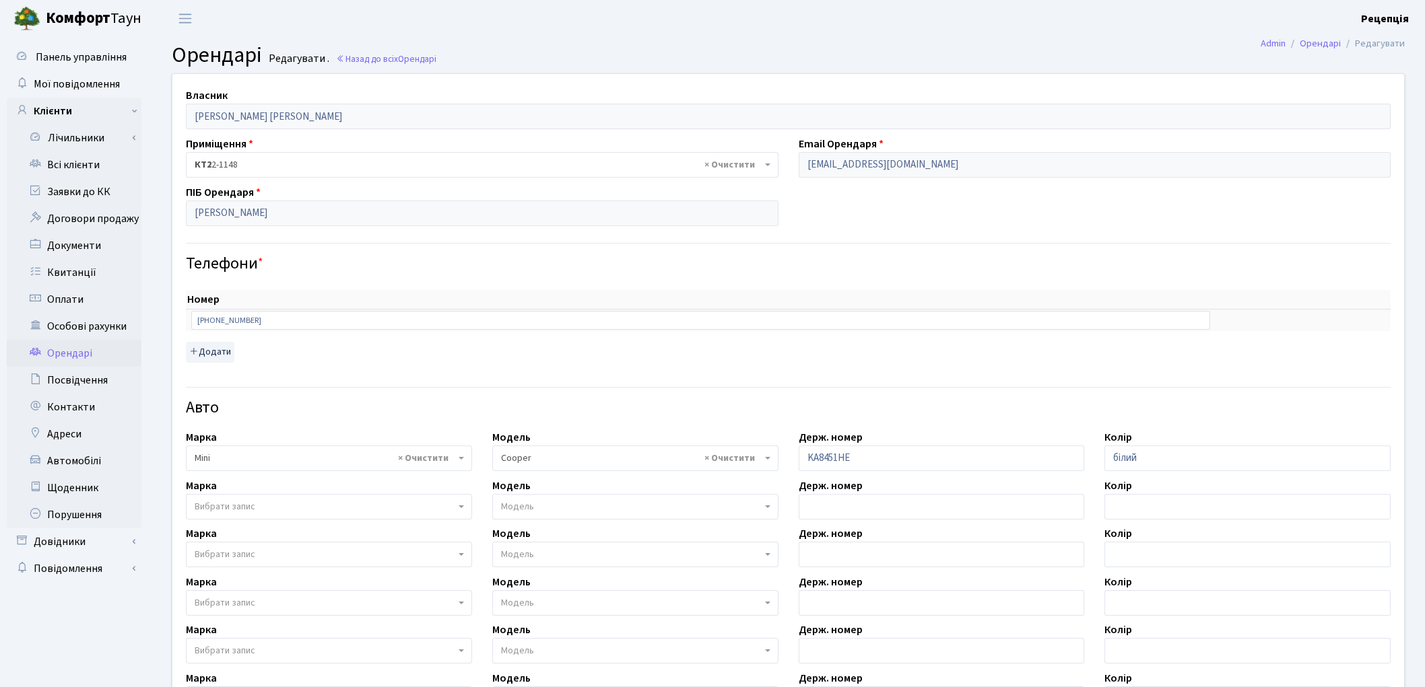
select select "4498"
click at [904, 162] on input "[EMAIL_ADDRESS][DOMAIN_NAME]" at bounding box center [1095, 165] width 593 height 26
click at [906, 166] on input "[EMAIL_ADDRESS][DOMAIN_NAME]" at bounding box center [1095, 165] width 593 height 26
click at [906, 166] on input "savron_ruslan@ukr.net" at bounding box center [1095, 165] width 593 height 26
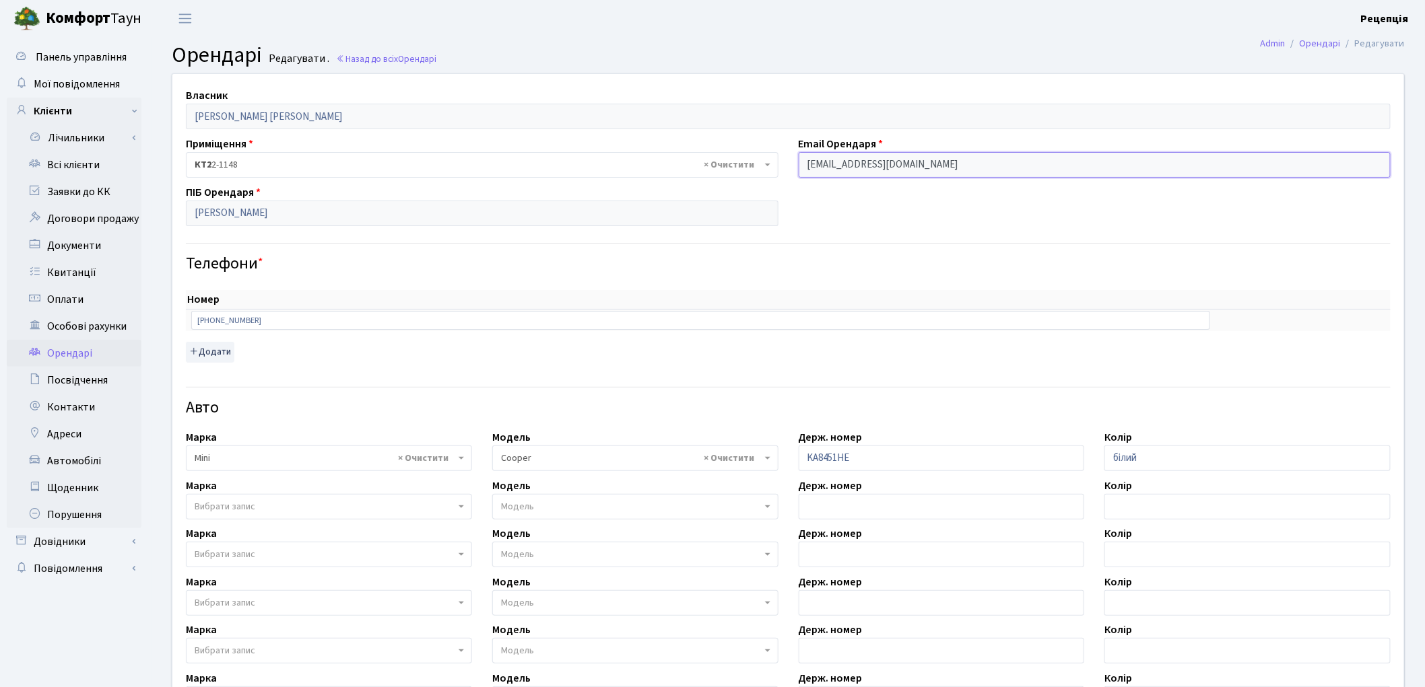
click at [916, 164] on input "savron_ruslan@ukr.net" at bounding box center [1095, 165] width 593 height 26
click at [71, 352] on link "Орендарі" at bounding box center [74, 353] width 135 height 27
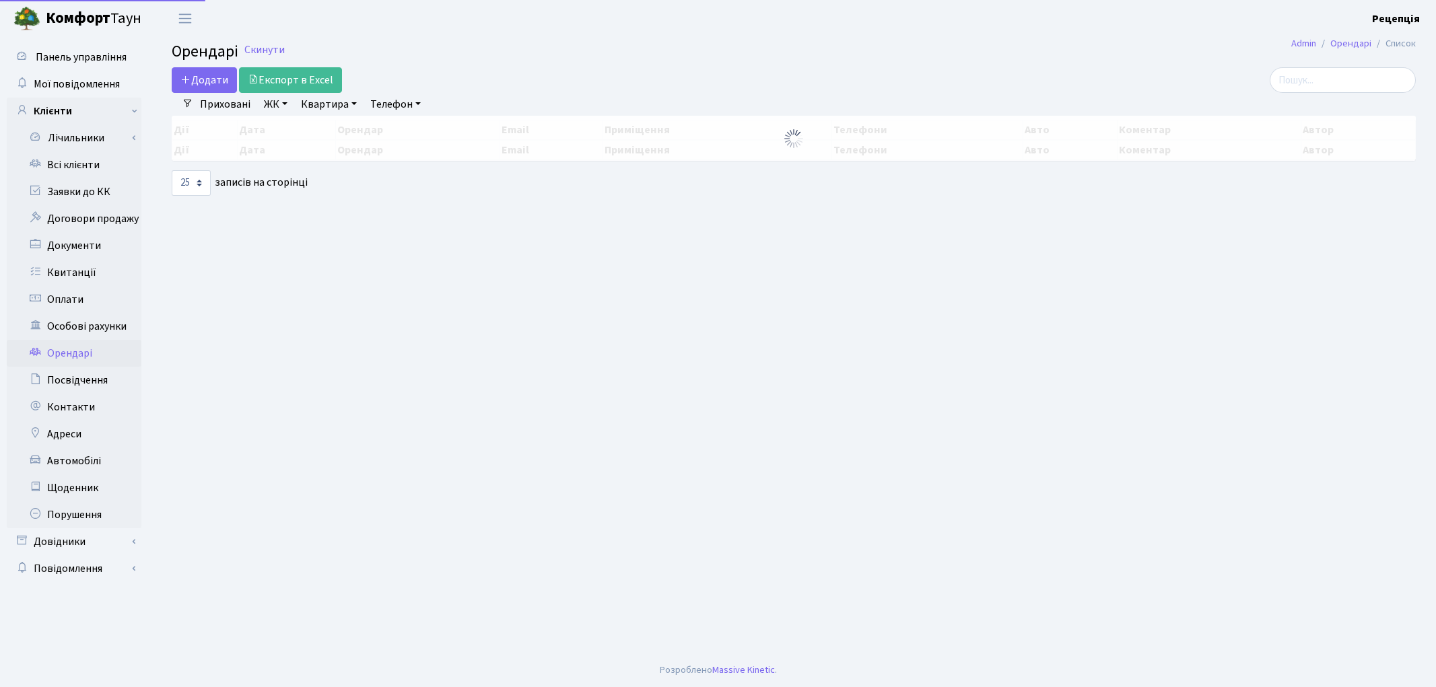
select select "25"
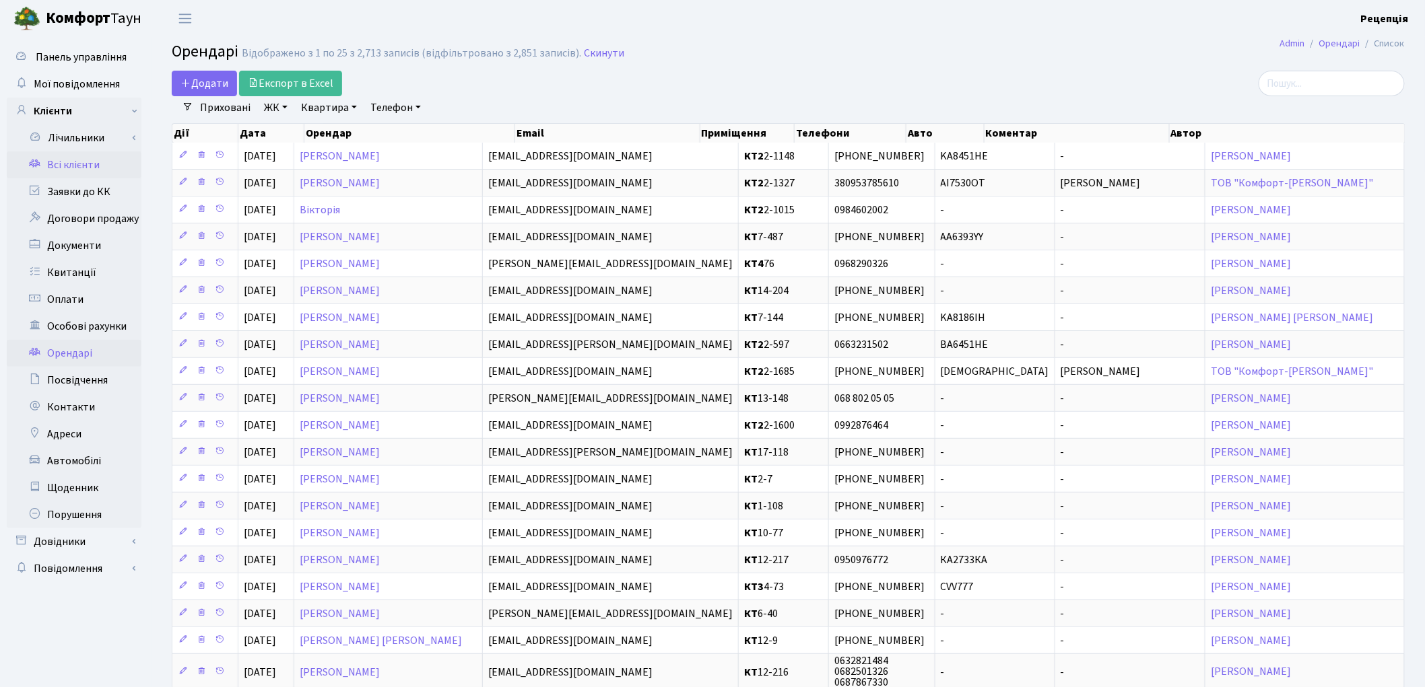
click at [68, 167] on link "Всі клієнти" at bounding box center [74, 165] width 135 height 27
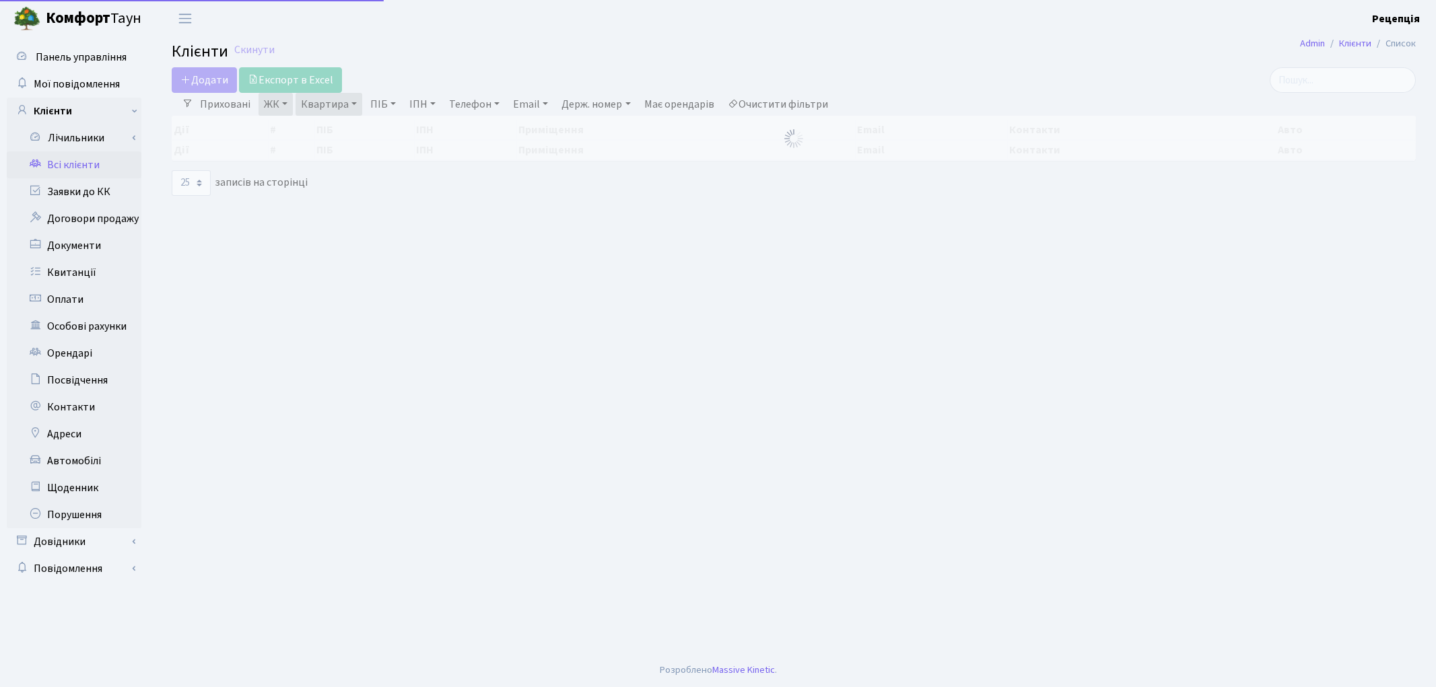
select select "25"
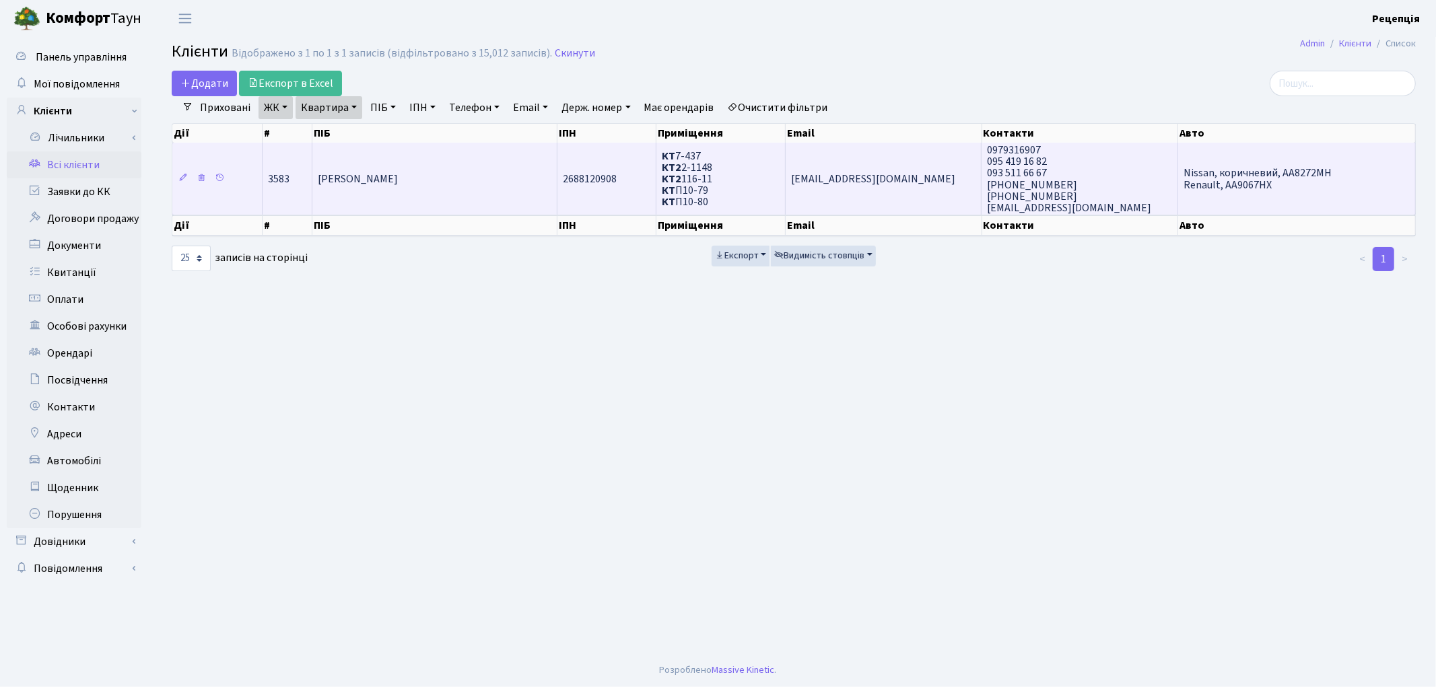
click at [401, 165] on td "[PERSON_NAME]" at bounding box center [434, 179] width 245 height 72
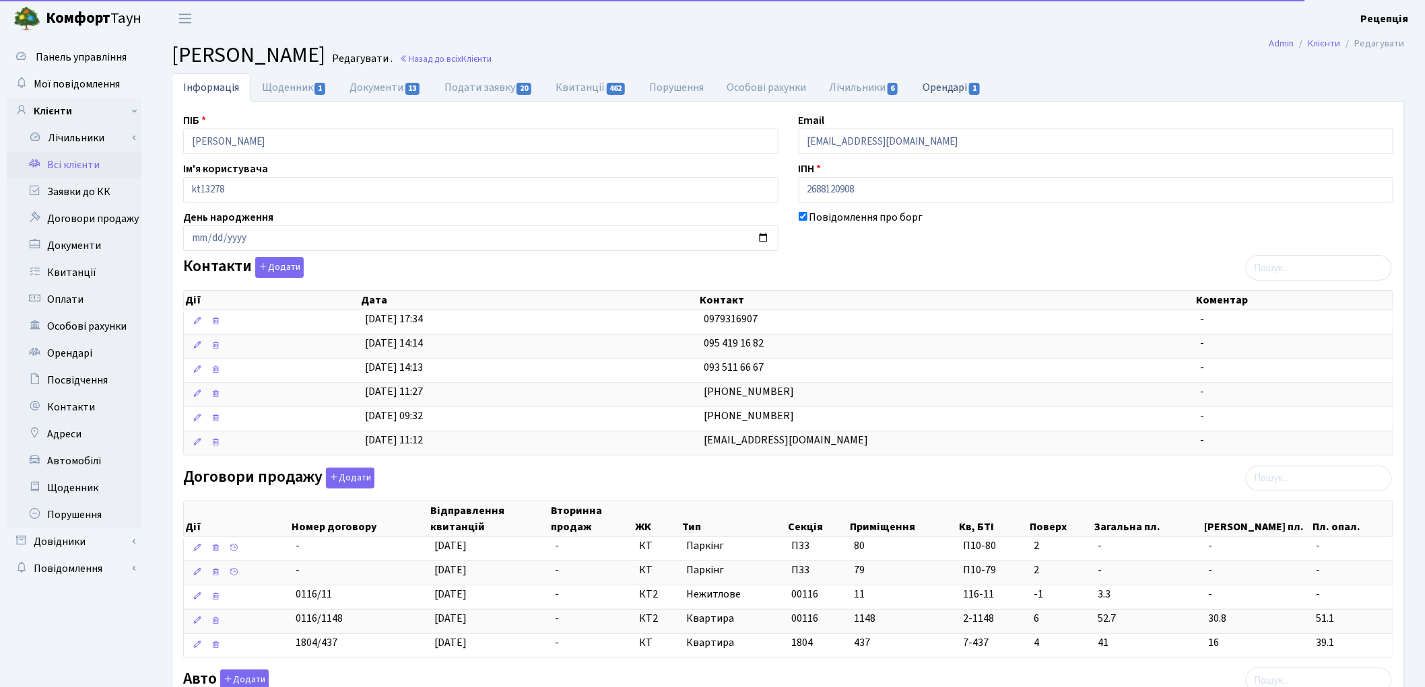
click at [968, 86] on link "Орендарі 1" at bounding box center [951, 87] width 81 height 28
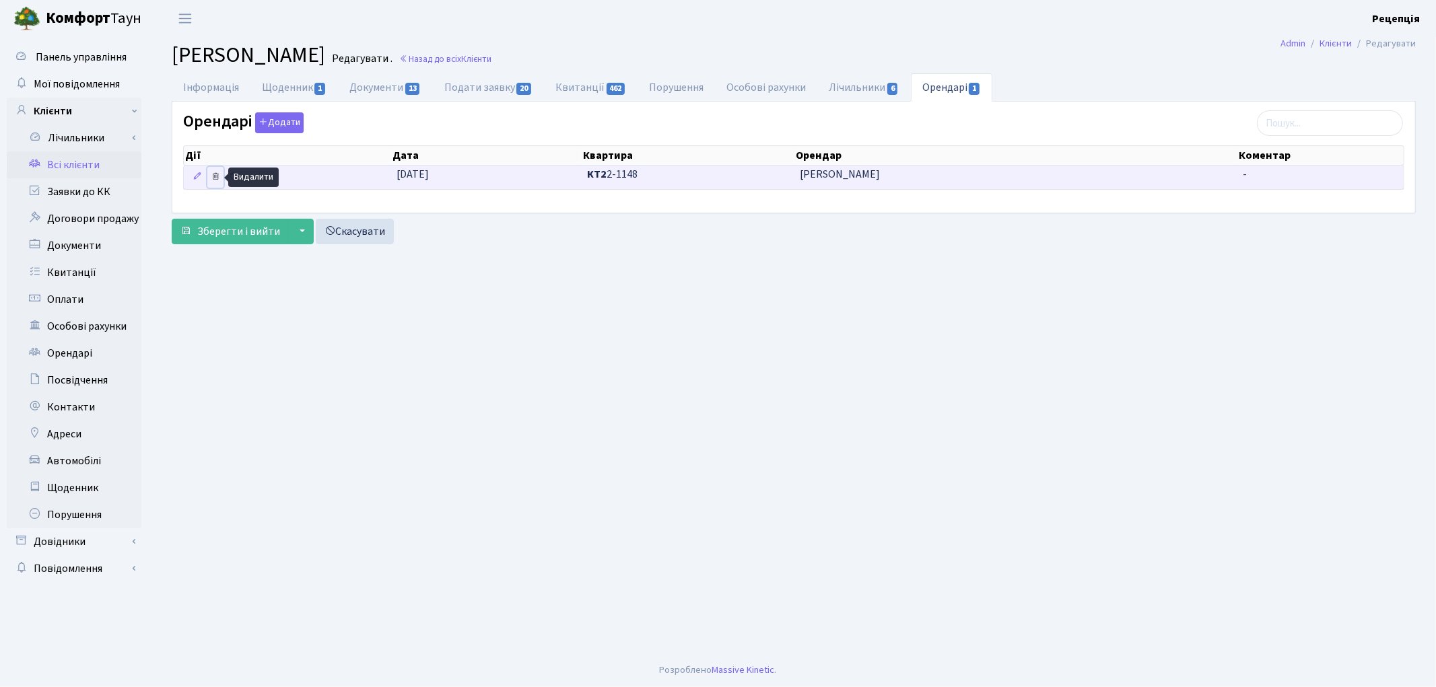
click at [216, 177] on icon at bounding box center [215, 176] width 9 height 9
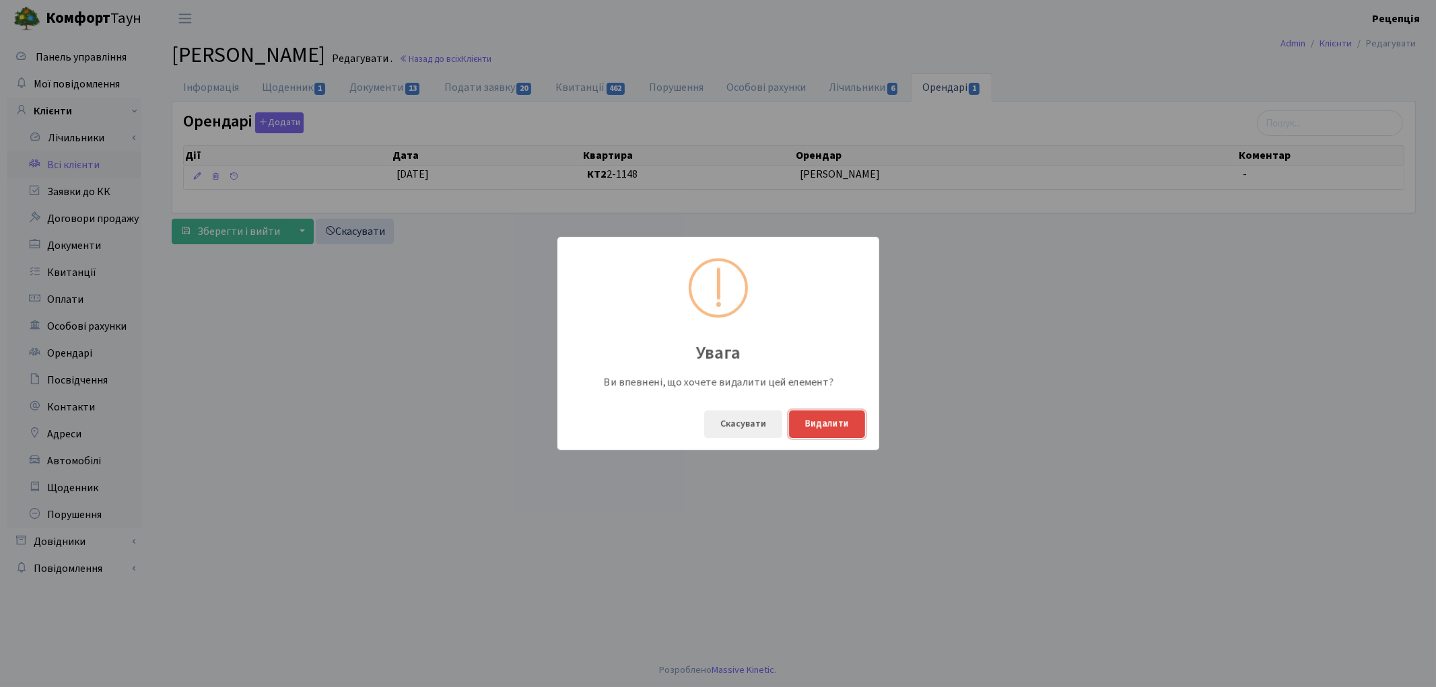
click at [824, 426] on button "Видалити" at bounding box center [827, 425] width 76 height 28
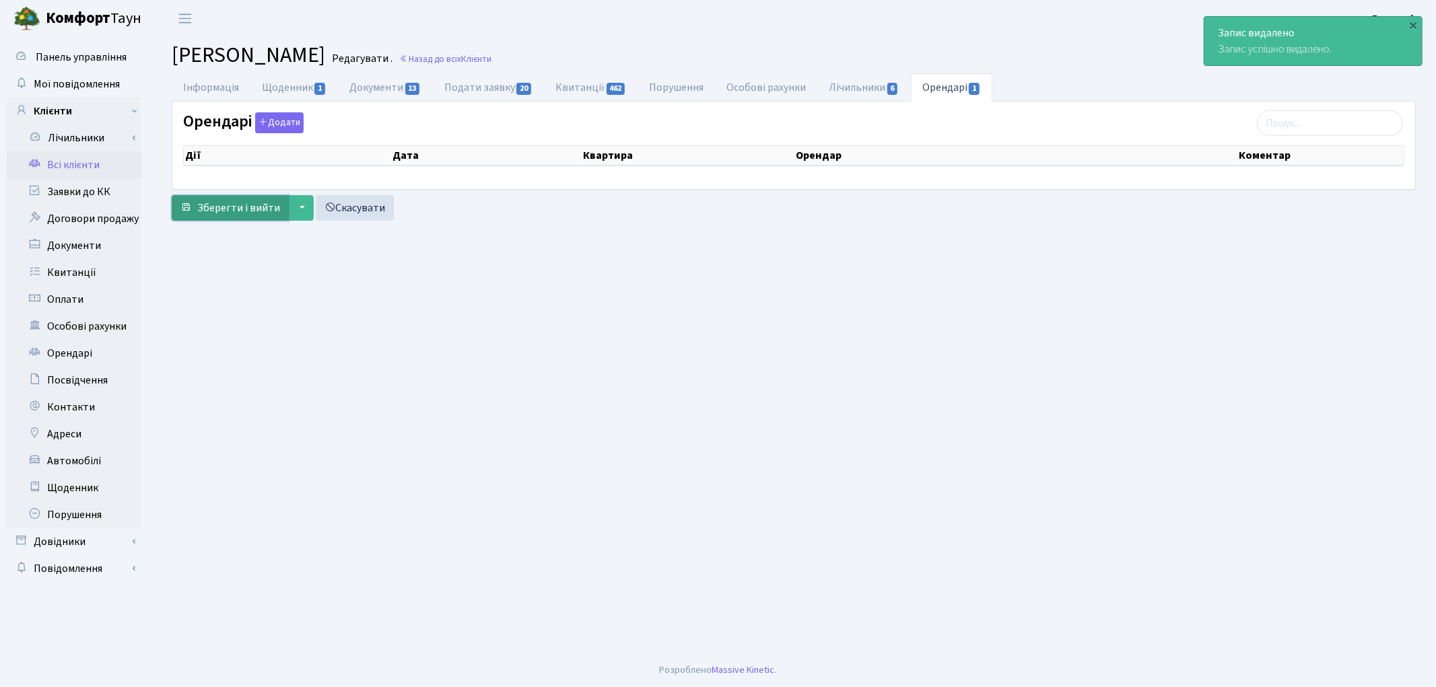
click at [247, 215] on span "Зберегти і вийти" at bounding box center [238, 208] width 83 height 15
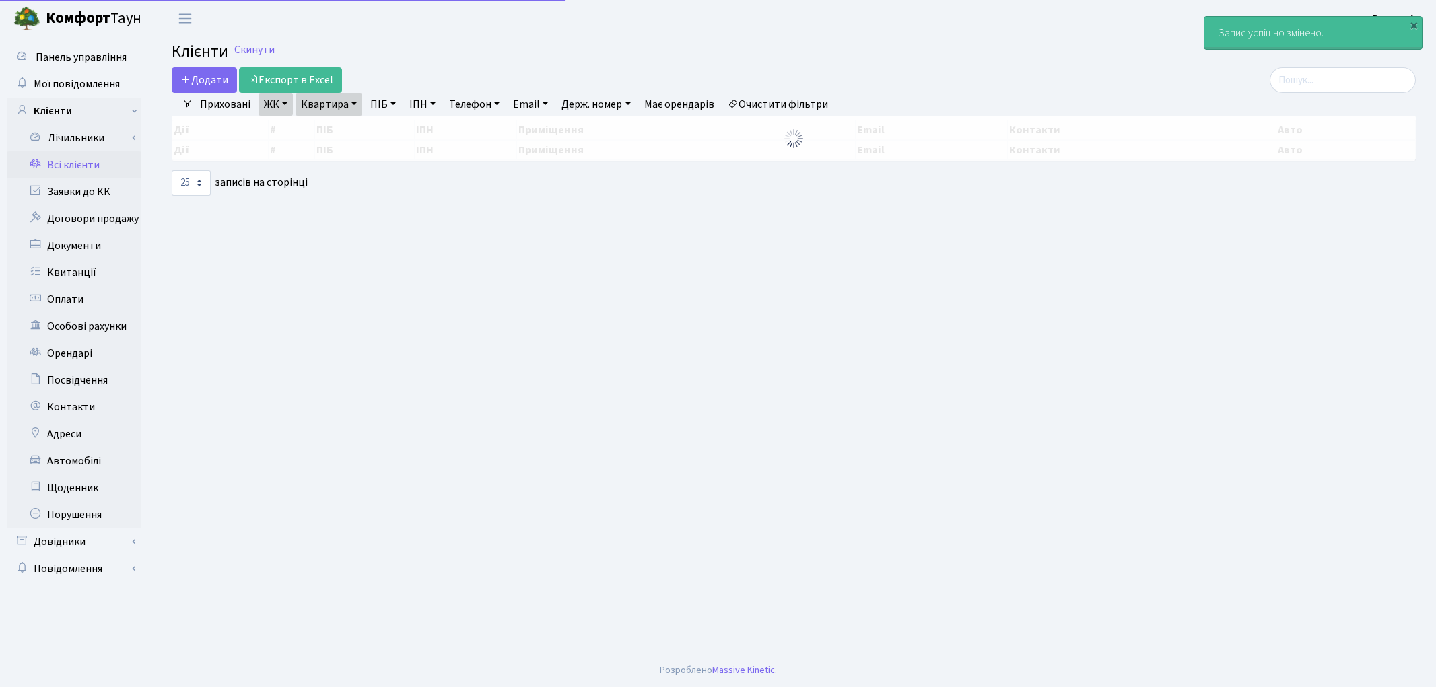
select select "25"
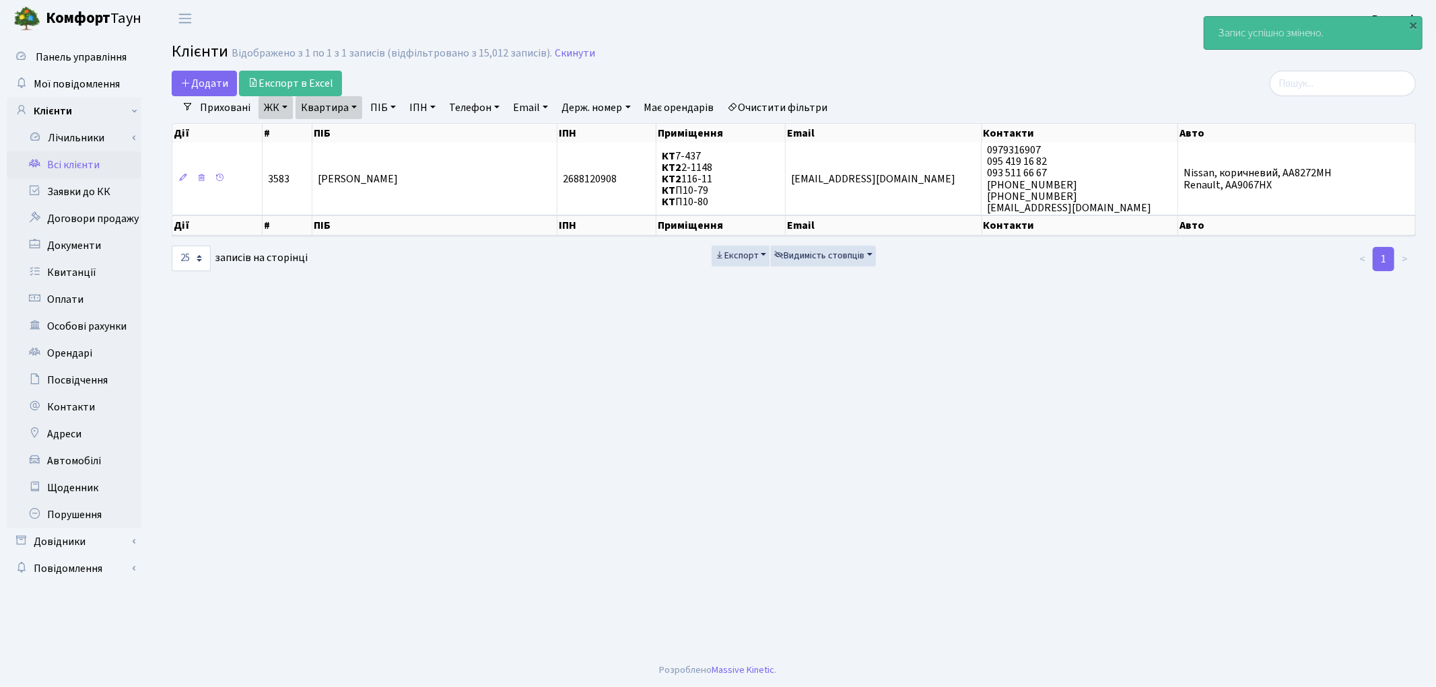
click at [781, 102] on link "Очистити фільтри" at bounding box center [778, 107] width 111 height 23
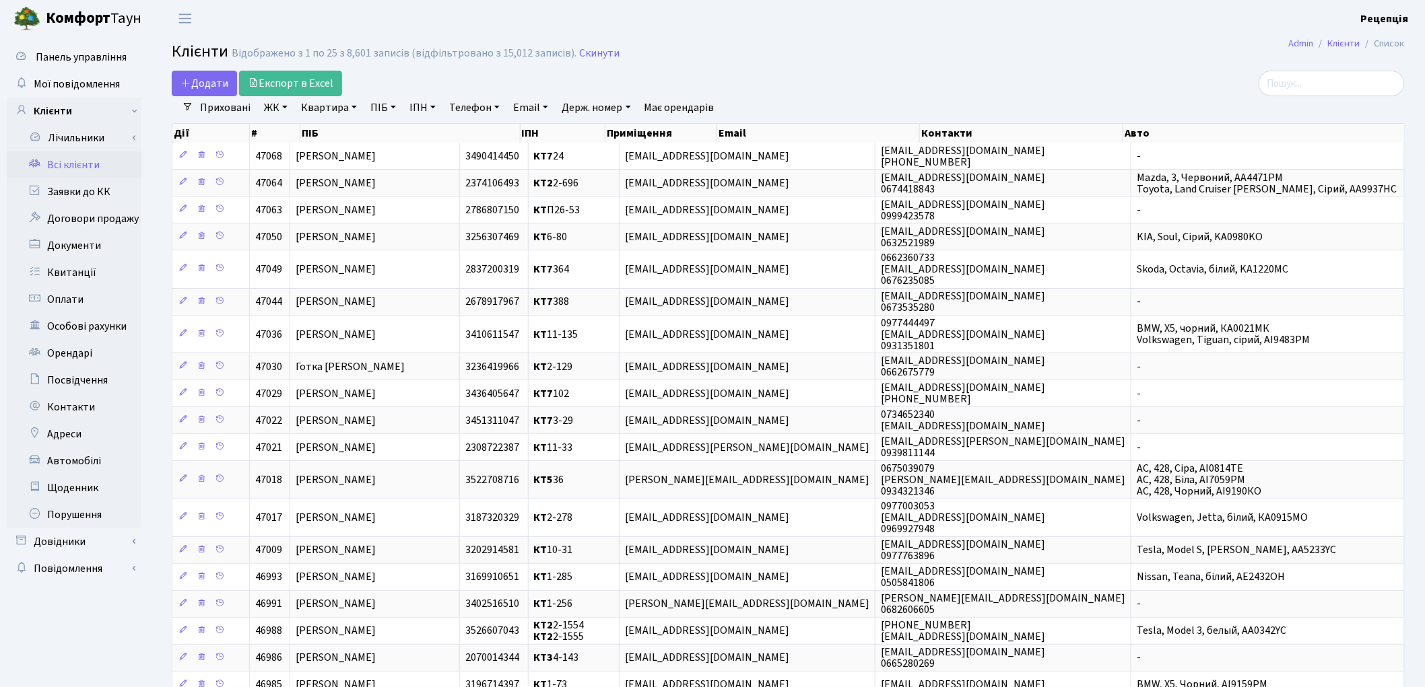
click at [269, 108] on link "ЖК" at bounding box center [276, 107] width 34 height 23
click at [298, 156] on li "КТ, вул. Регенераторна, 4" at bounding box center [342, 155] width 163 height 24
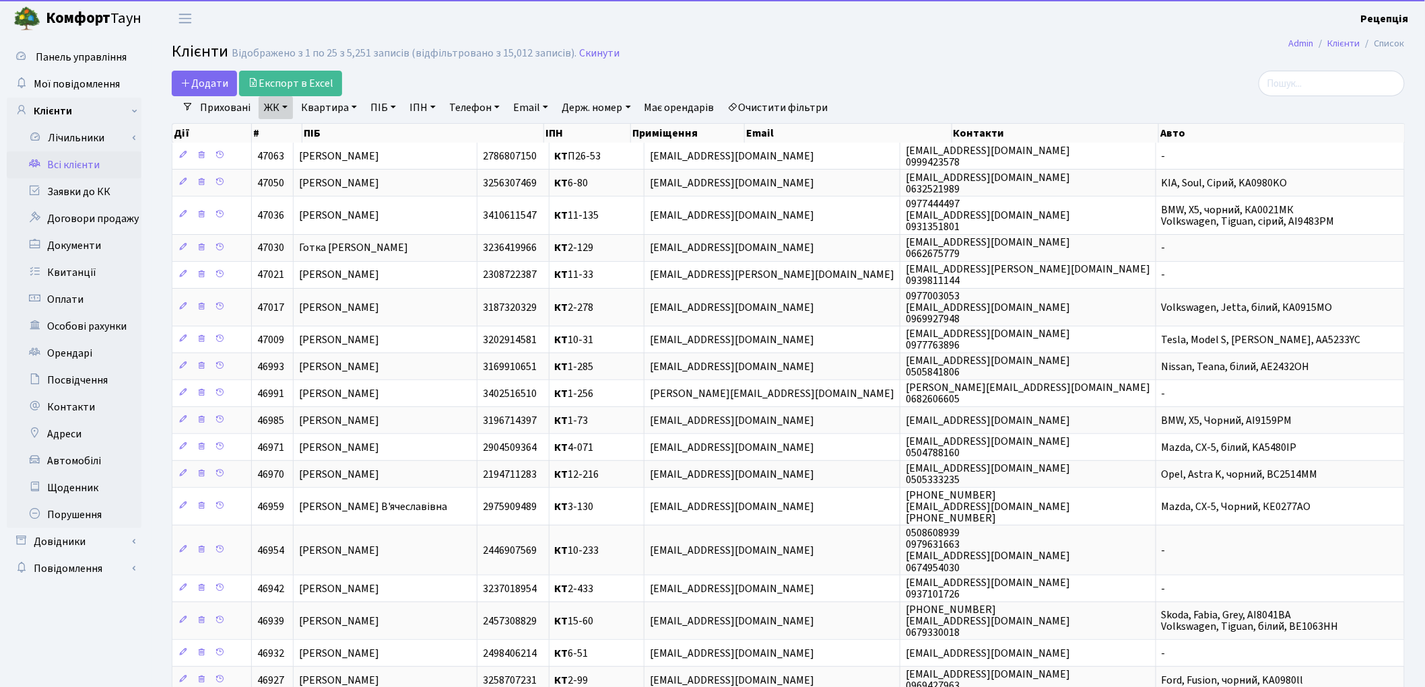
click at [330, 106] on link "Квартира" at bounding box center [329, 107] width 67 height 23
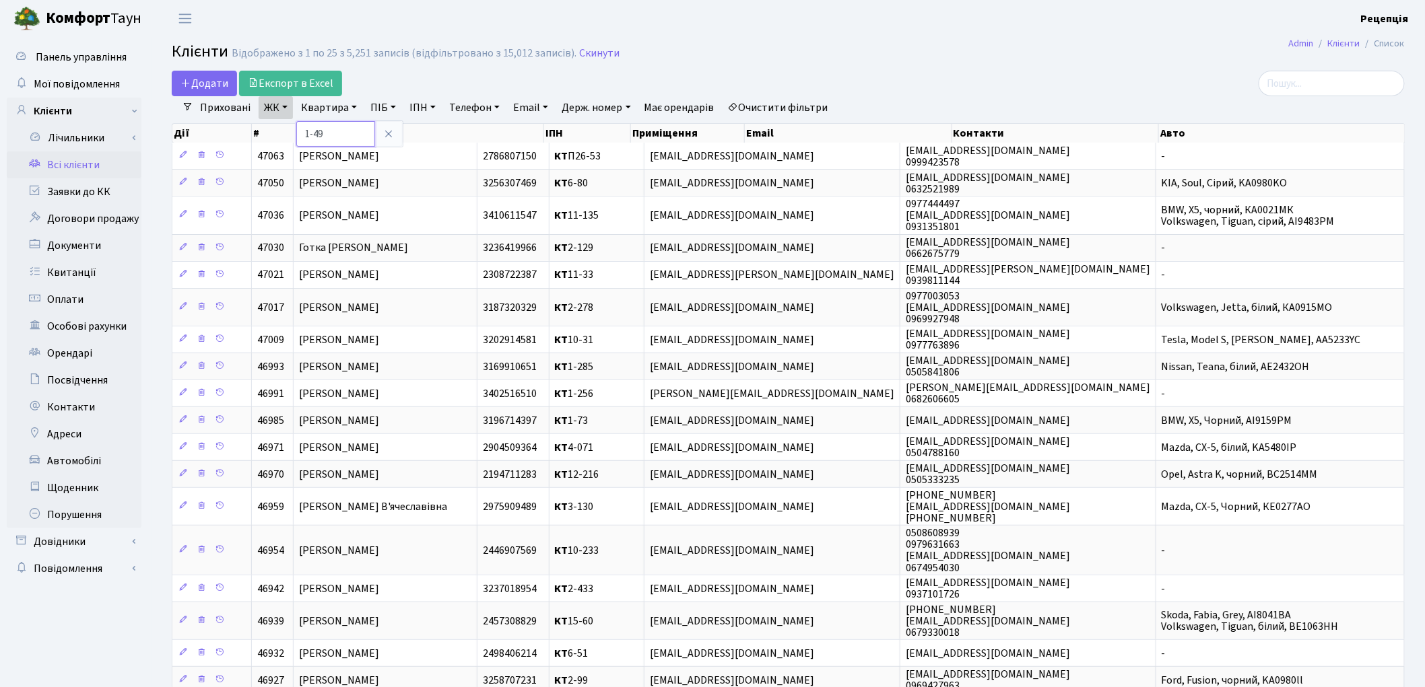
type input "1-49"
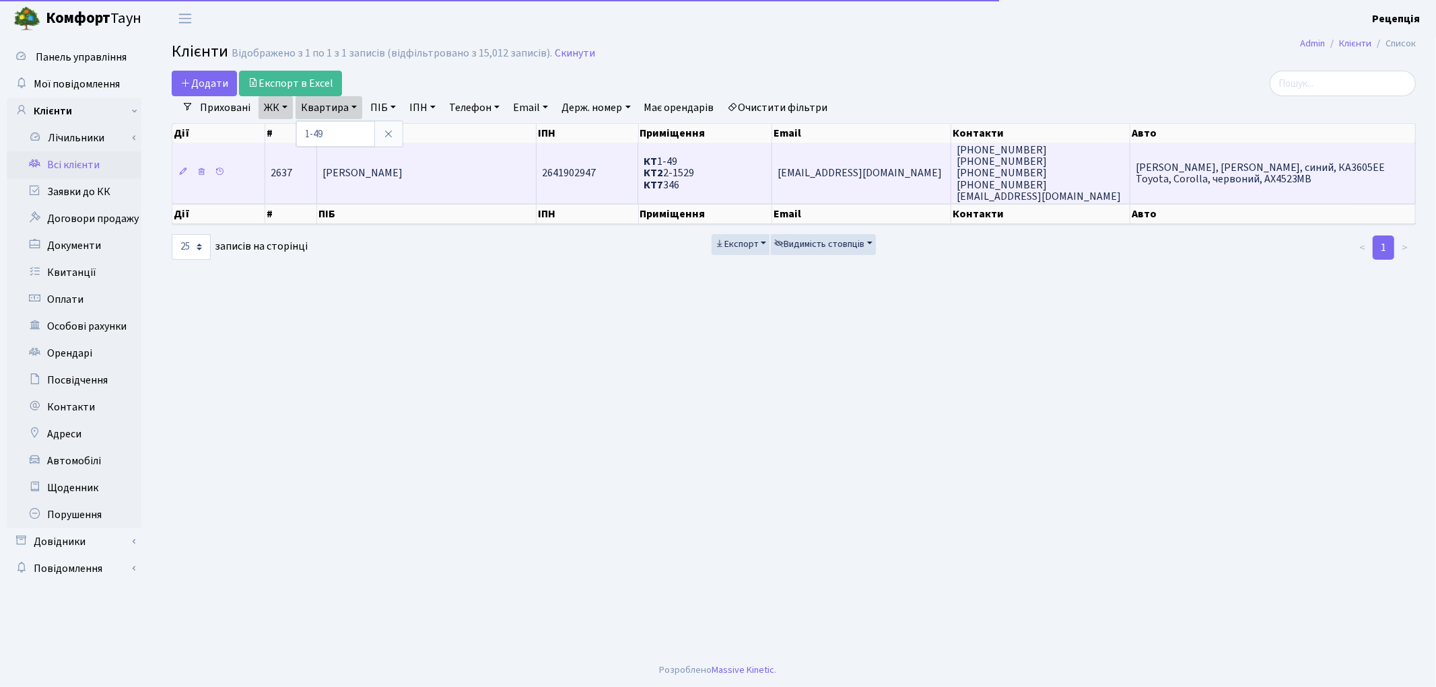
click at [365, 170] on span "[PERSON_NAME]" at bounding box center [363, 173] width 80 height 15
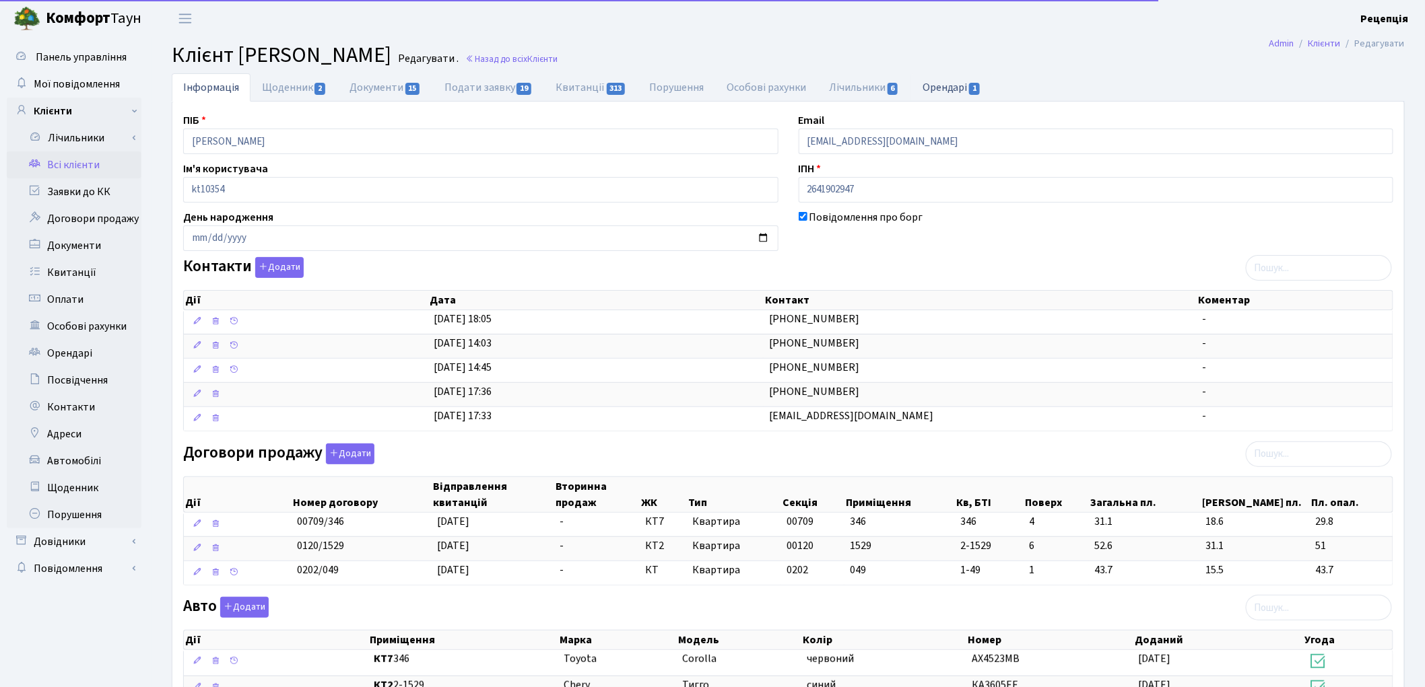
click at [962, 85] on link "Орендарі 1" at bounding box center [951, 87] width 81 height 28
select select "25"
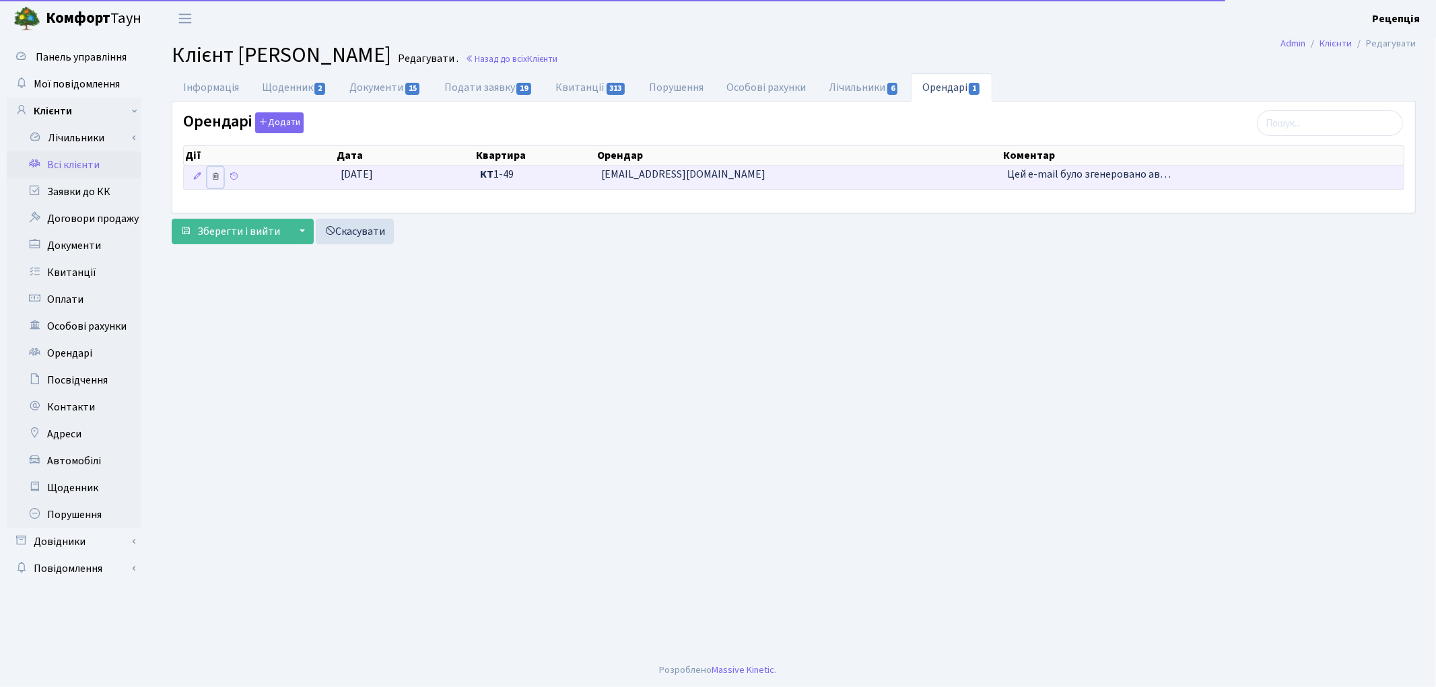
click at [214, 180] on icon at bounding box center [215, 176] width 9 height 9
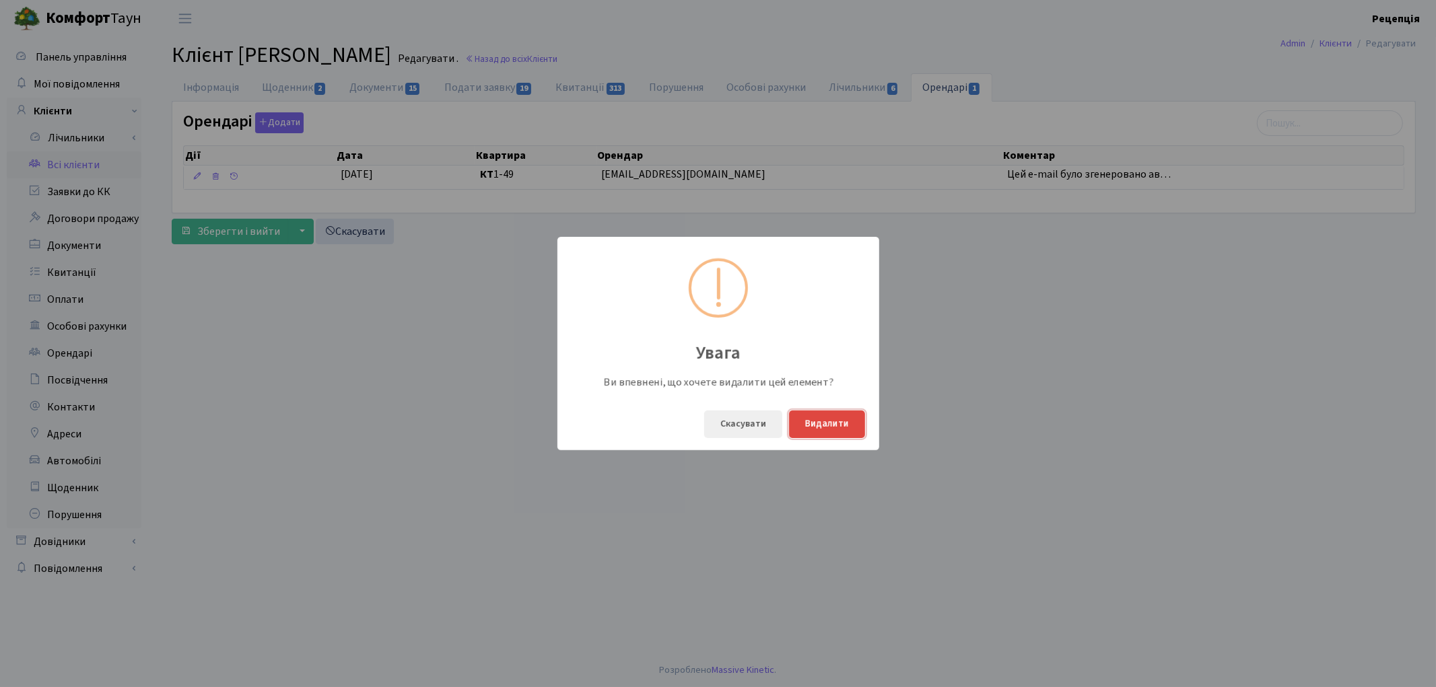
click at [813, 425] on button "Видалити" at bounding box center [827, 425] width 76 height 28
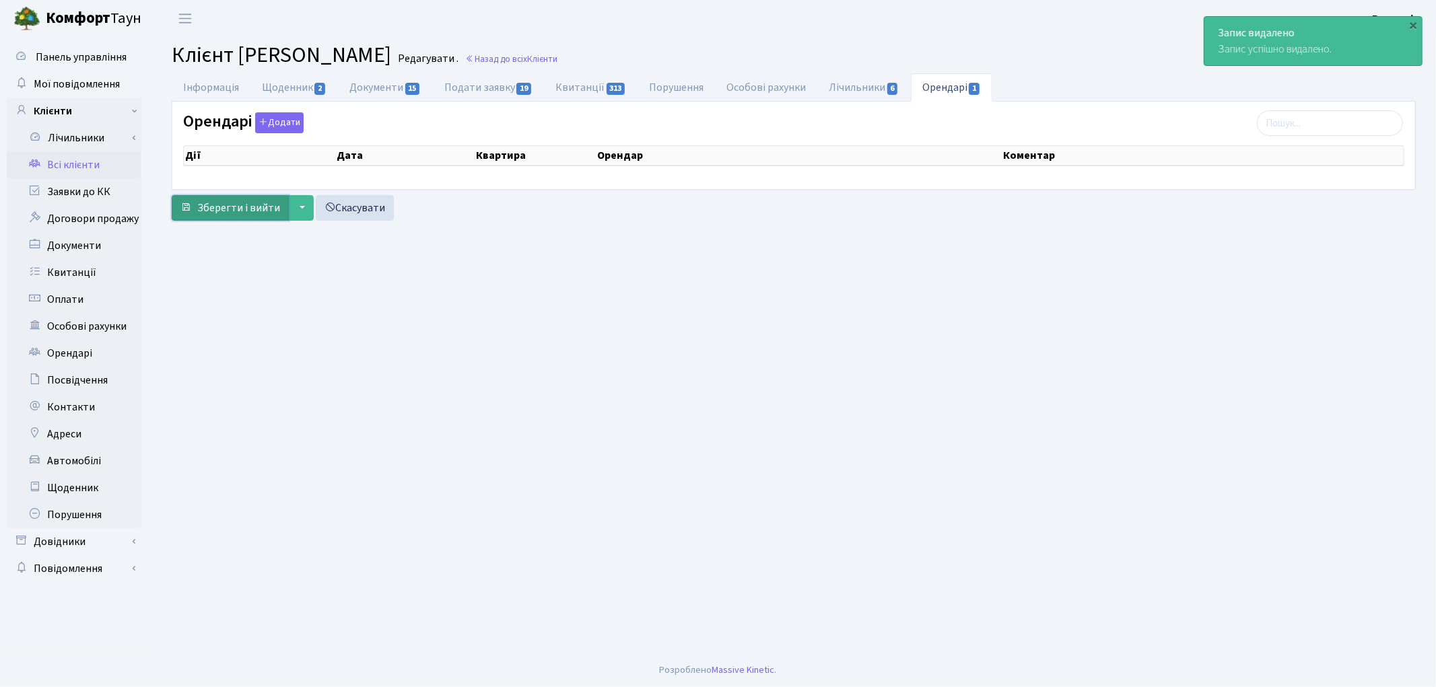
click at [236, 207] on span "Зберегти і вийти" at bounding box center [238, 208] width 83 height 15
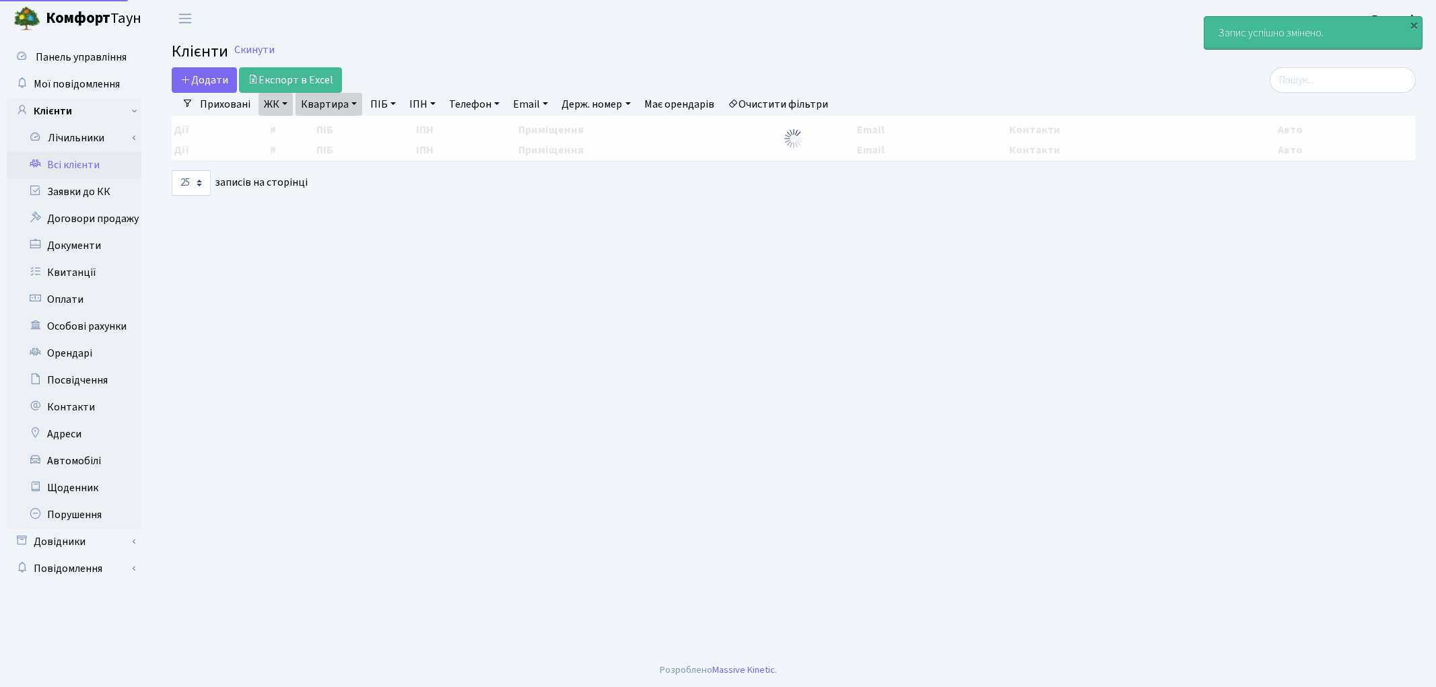
select select "25"
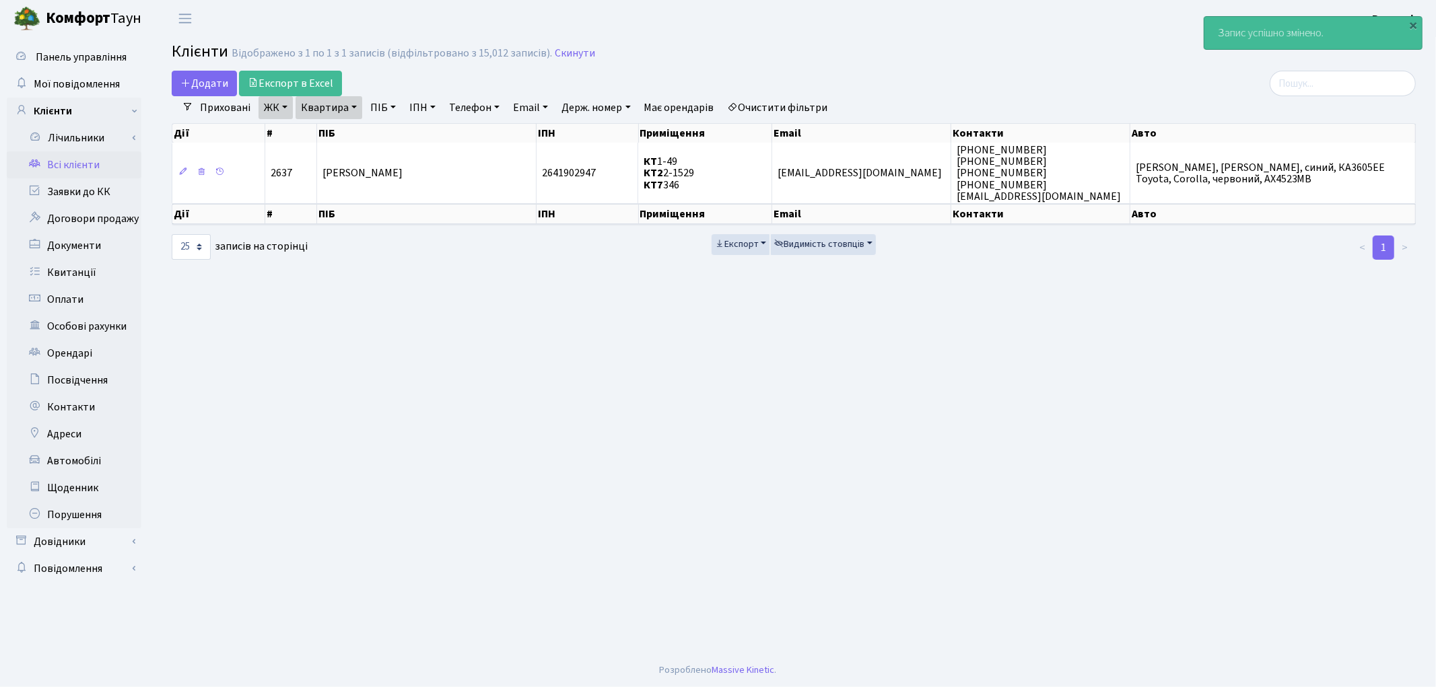
click at [92, 166] on link "Всі клієнти" at bounding box center [74, 165] width 135 height 27
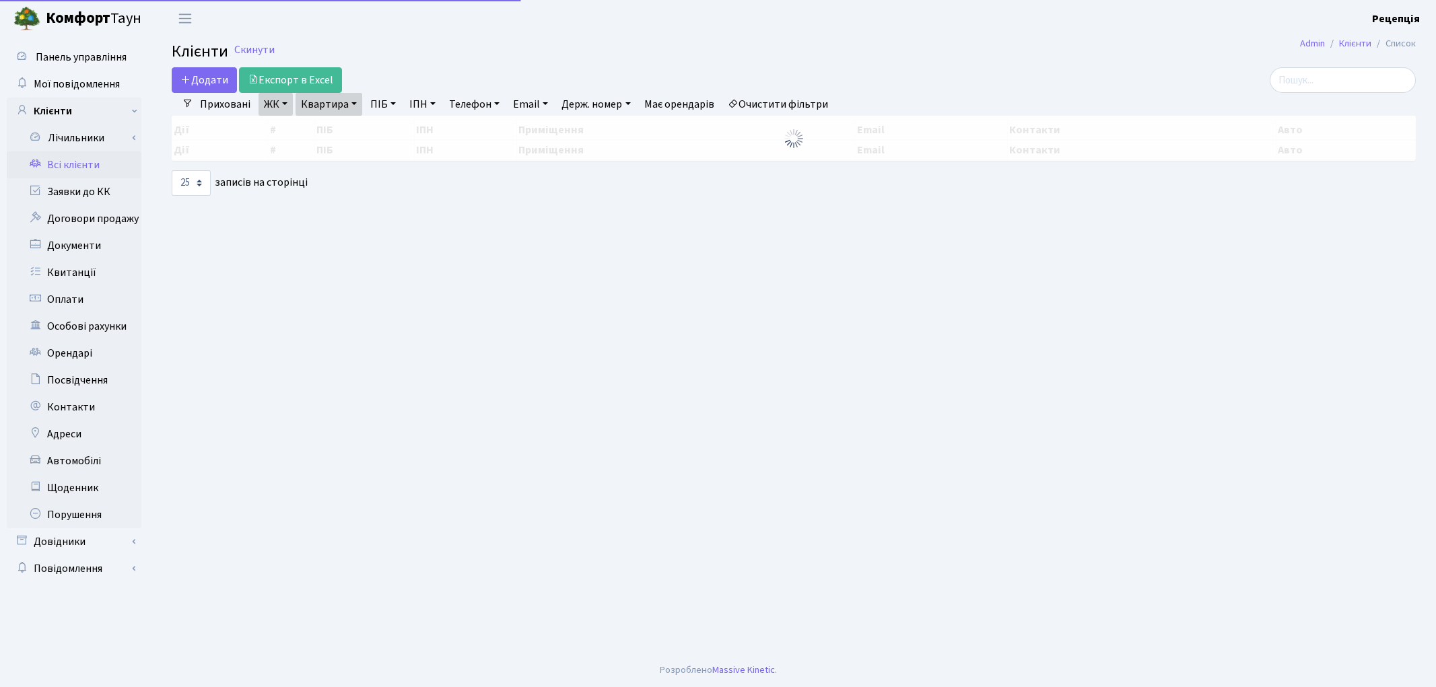
select select "25"
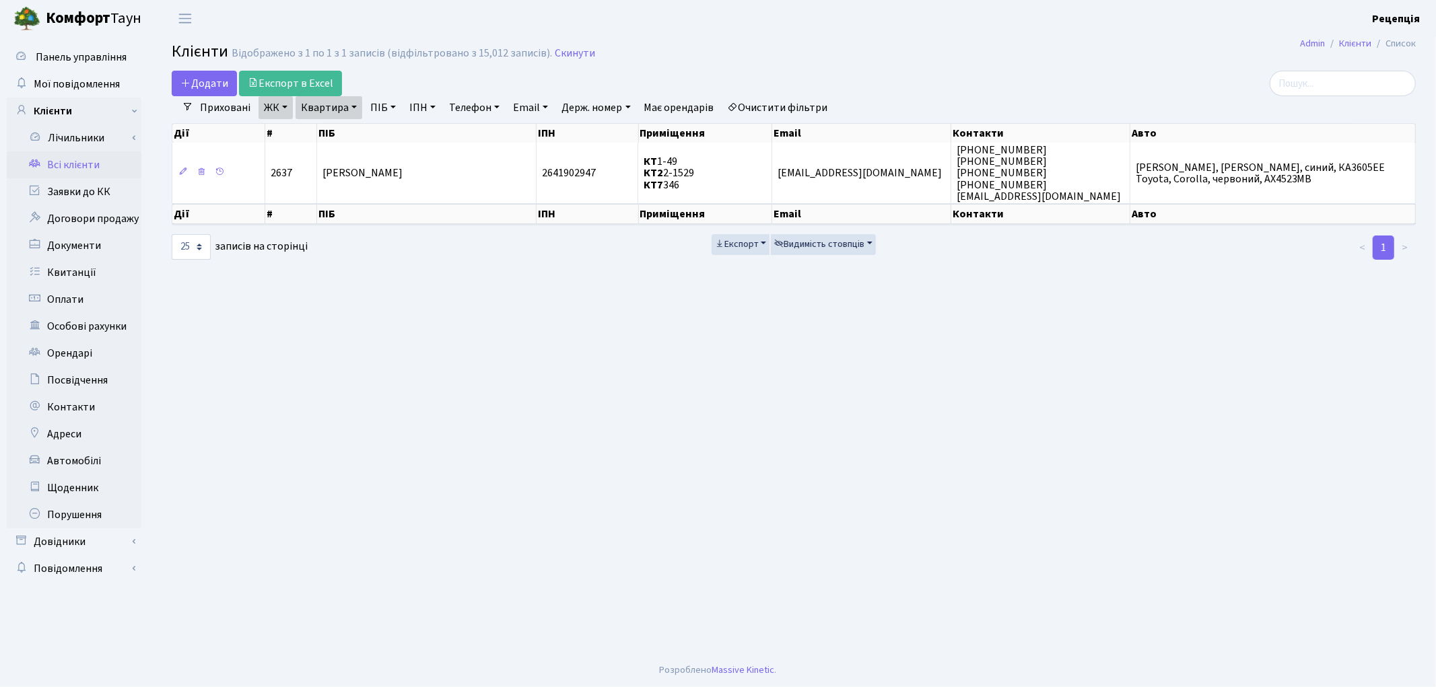
click at [784, 104] on link "Очистити фільтри" at bounding box center [778, 107] width 111 height 23
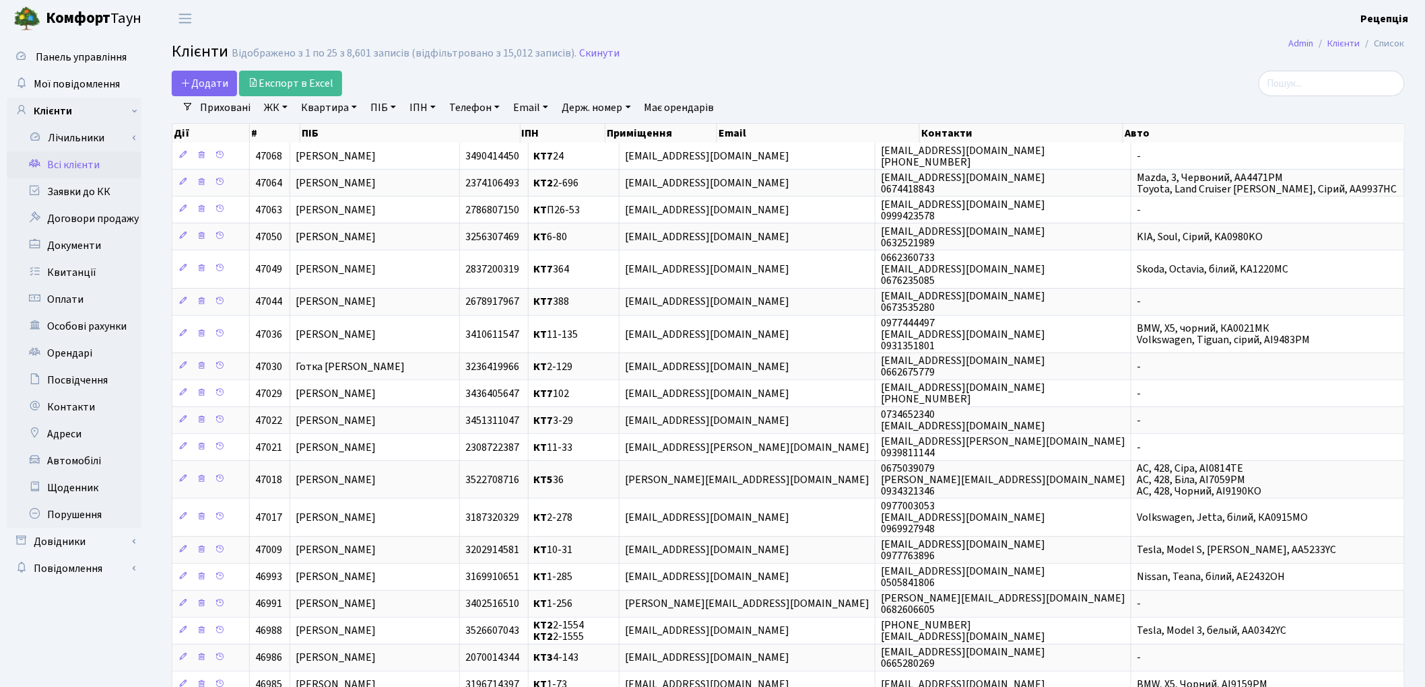
click at [287, 112] on link "ЖК" at bounding box center [276, 107] width 34 height 23
click at [300, 154] on li "КТ, вул. Регенераторна, 4" at bounding box center [342, 155] width 163 height 24
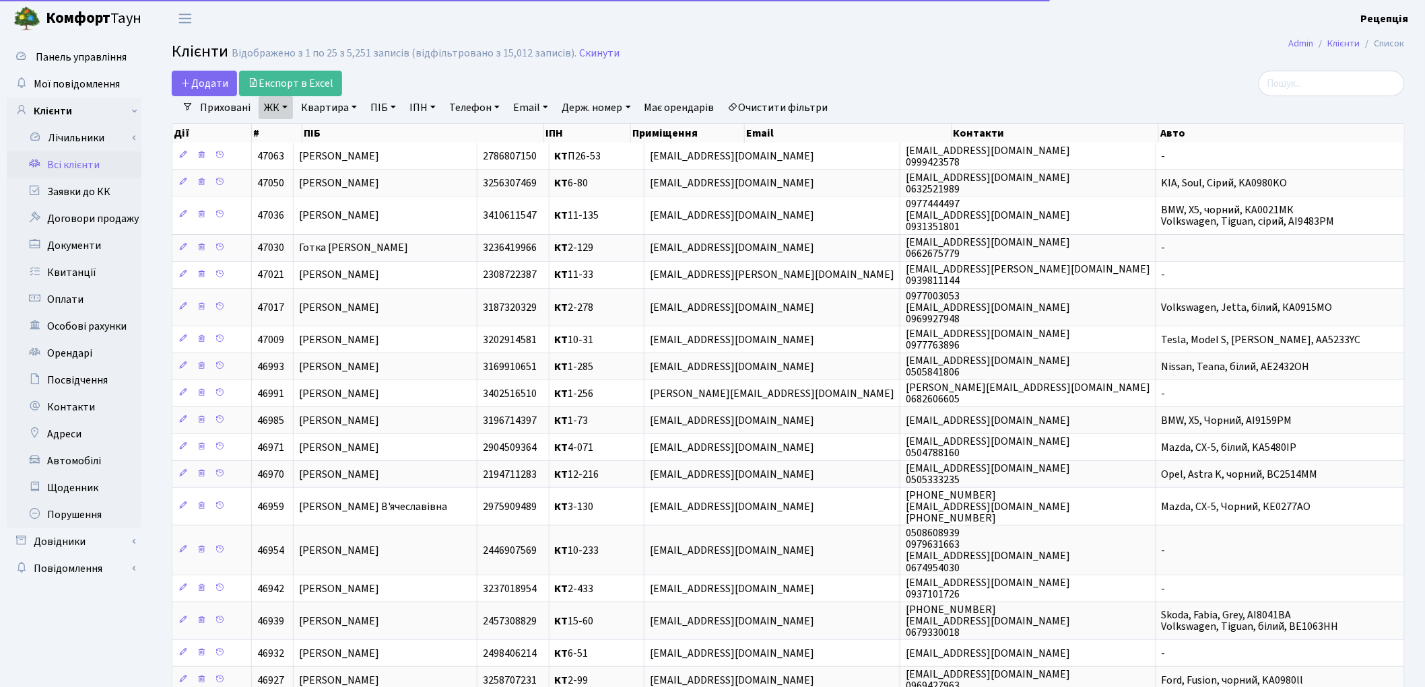
click at [329, 110] on link "Квартира" at bounding box center [329, 107] width 67 height 23
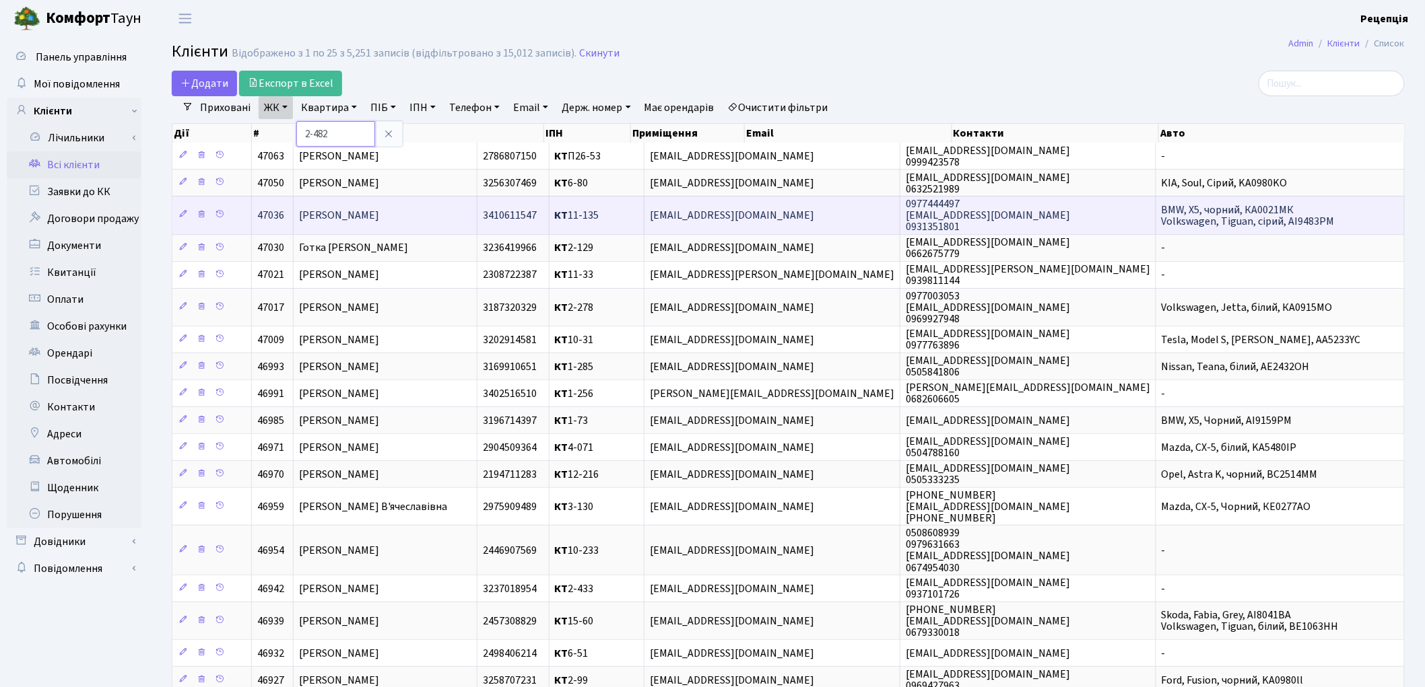
type input "2-482"
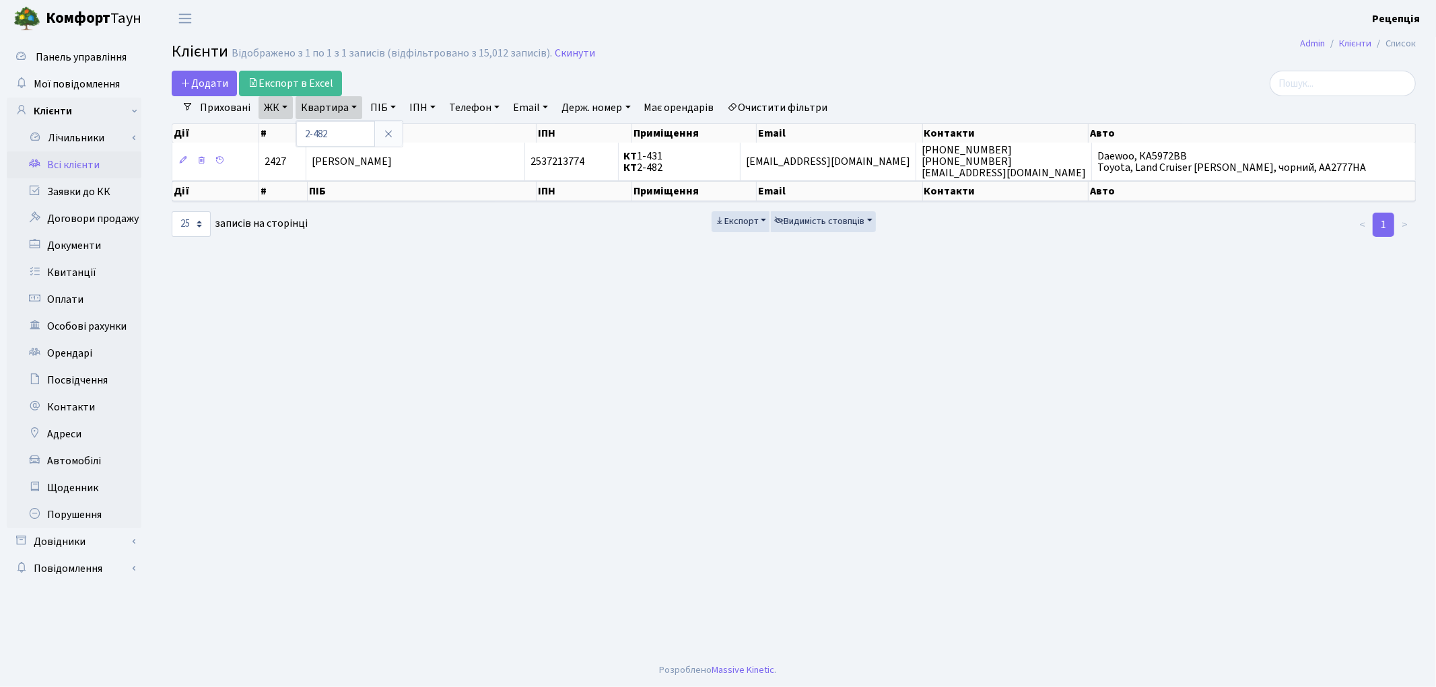
click at [266, 113] on link "ЖК" at bounding box center [276, 107] width 34 height 23
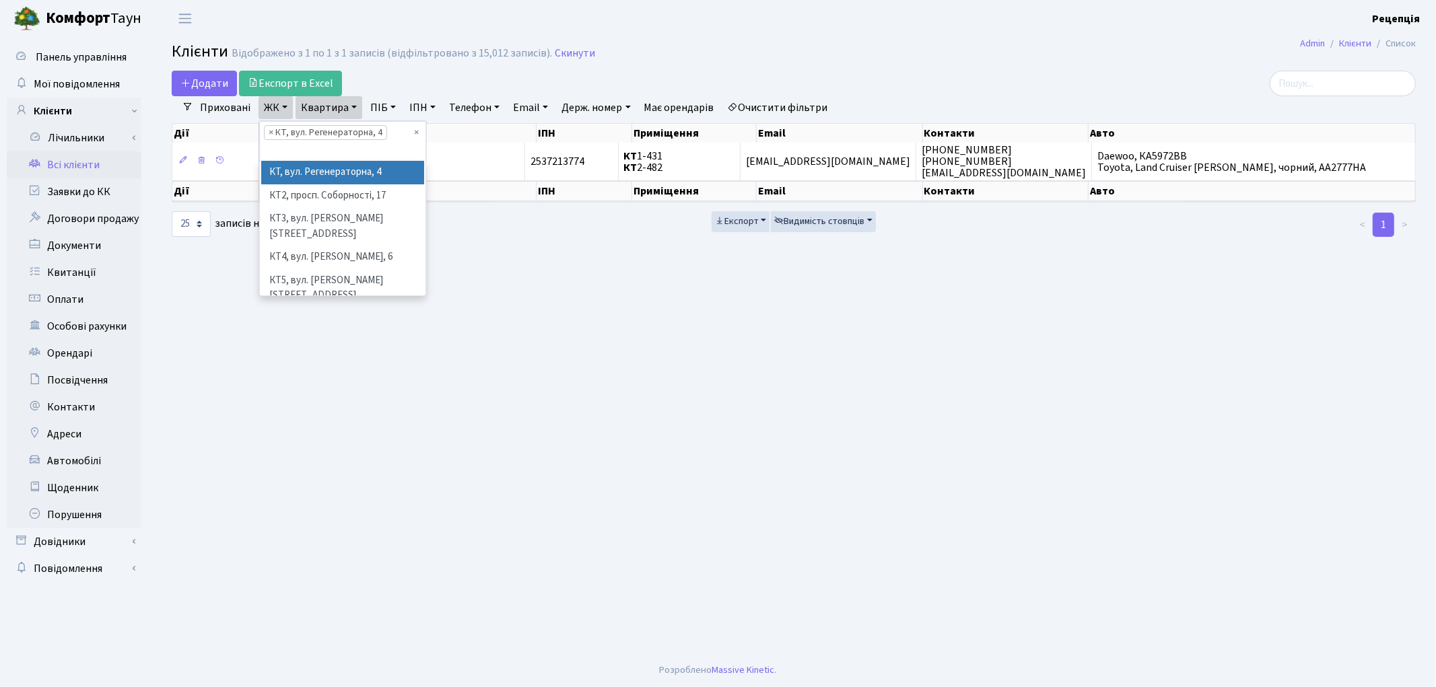
click at [417, 135] on ul "× × КТ, вул. Регенераторна, 4" at bounding box center [343, 142] width 166 height 40
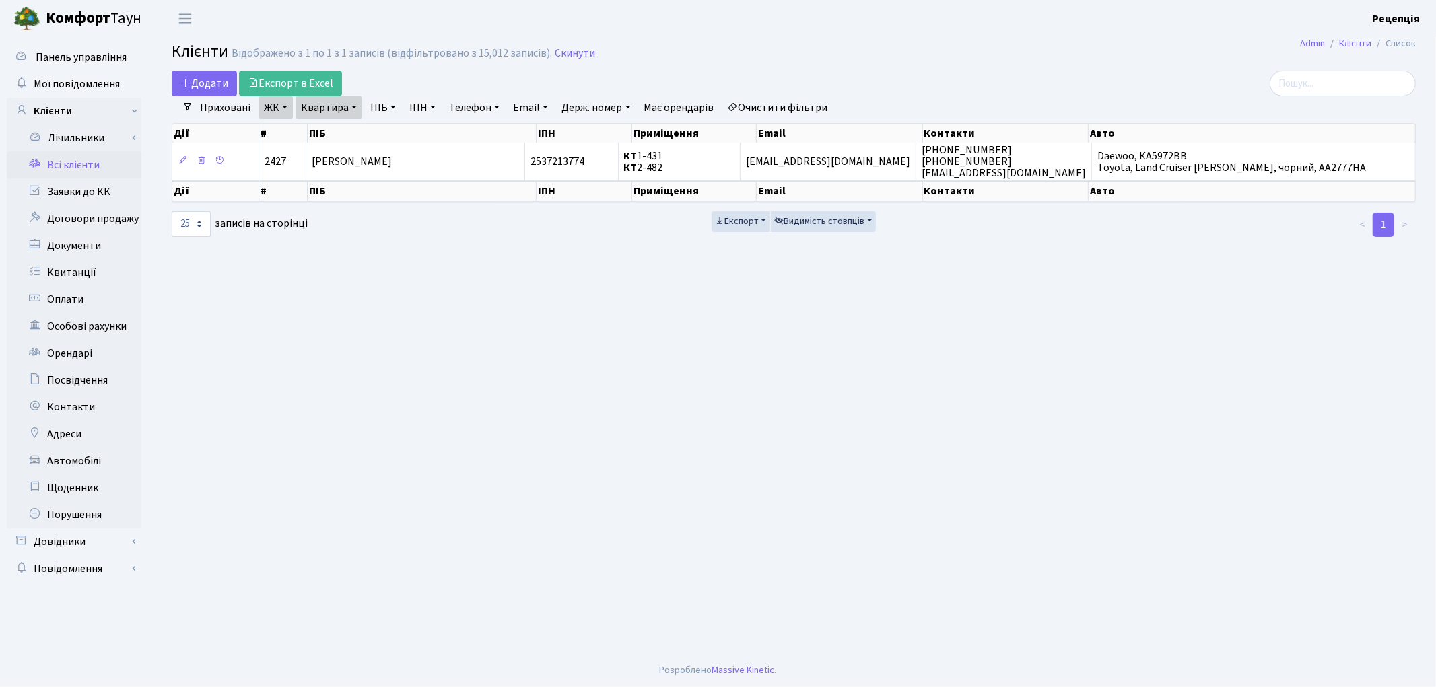
click at [274, 106] on link "ЖК" at bounding box center [276, 107] width 34 height 23
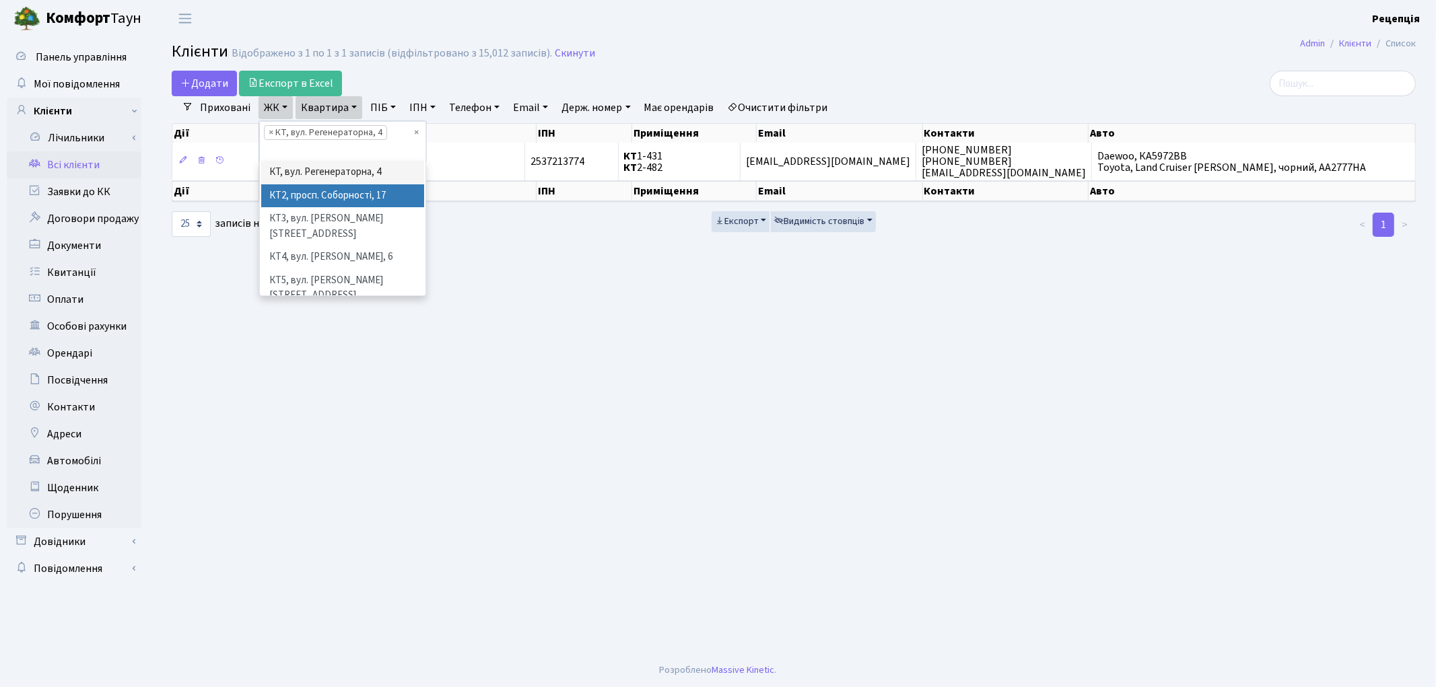
click at [378, 197] on li "КТ2, просп. Соборності, 17" at bounding box center [342, 196] width 163 height 24
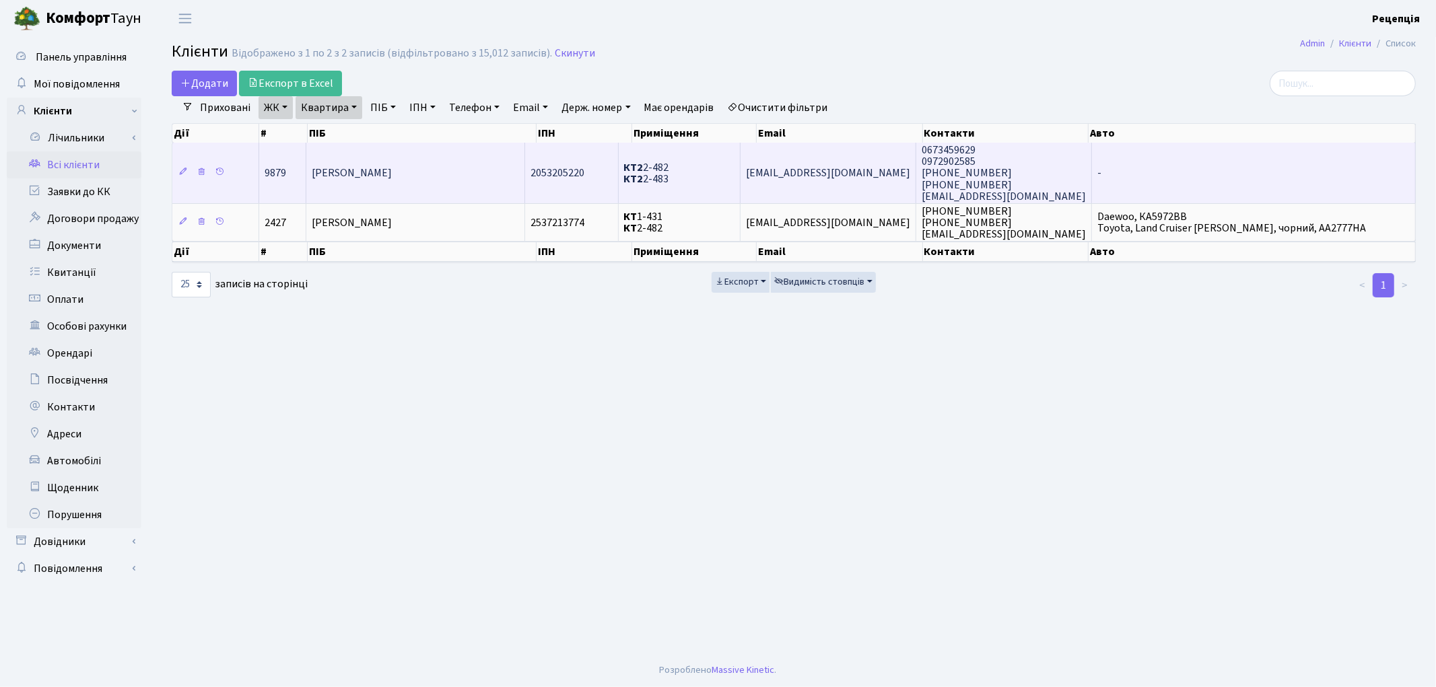
click at [396, 182] on td "Урсол Лідія Микитівна" at bounding box center [415, 173] width 219 height 61
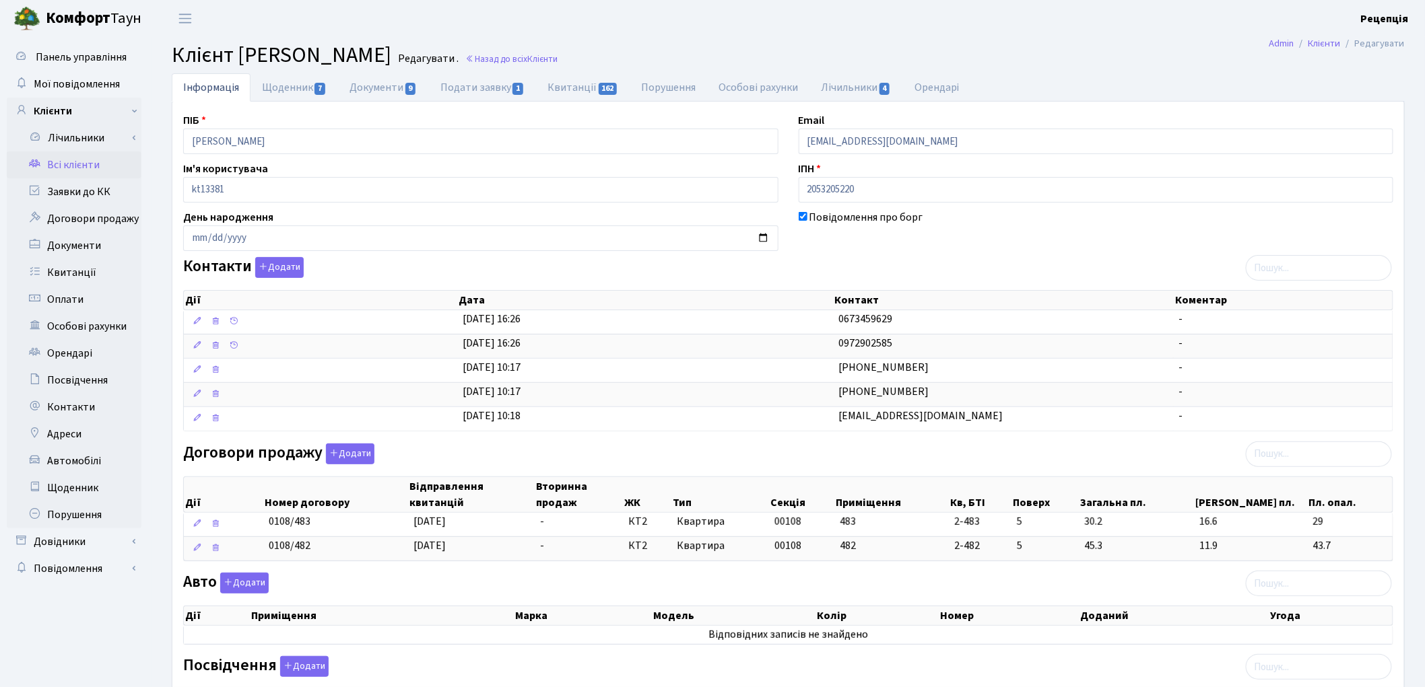
click at [70, 167] on link "Всі клієнти" at bounding box center [74, 165] width 135 height 27
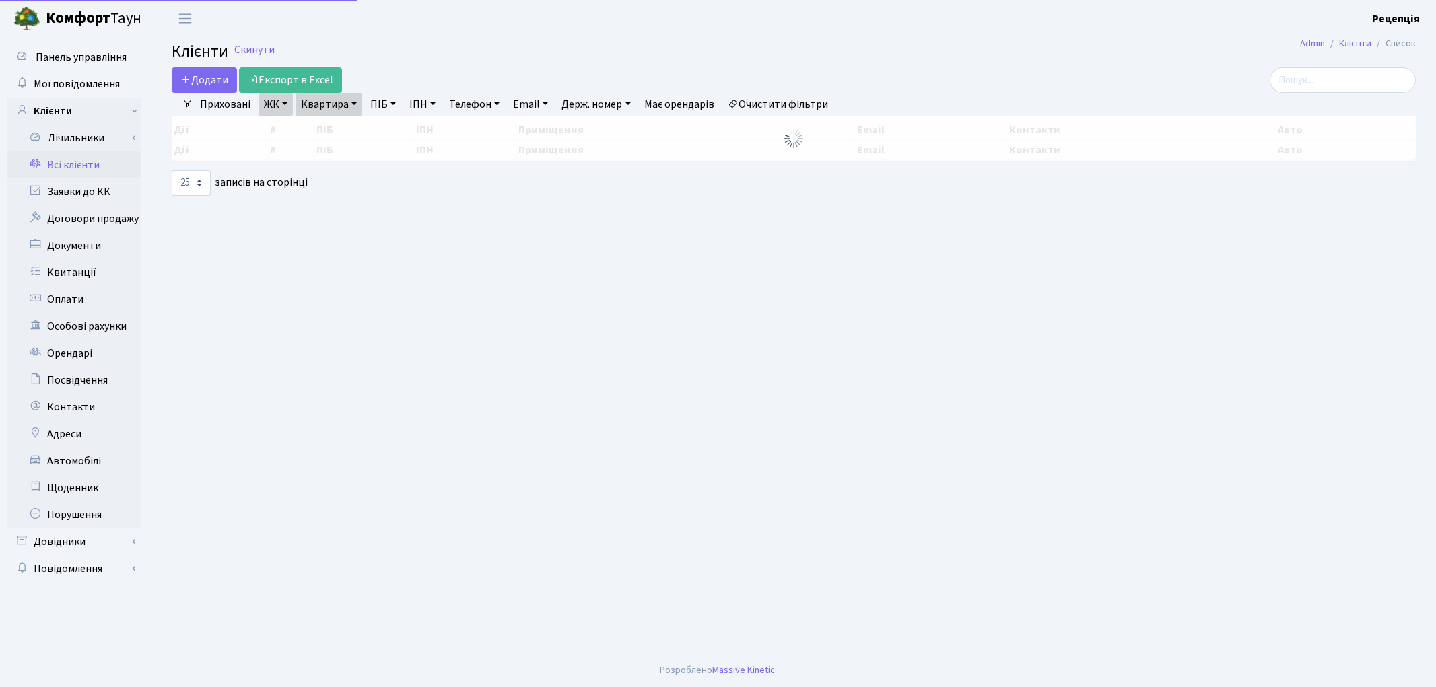
select select "25"
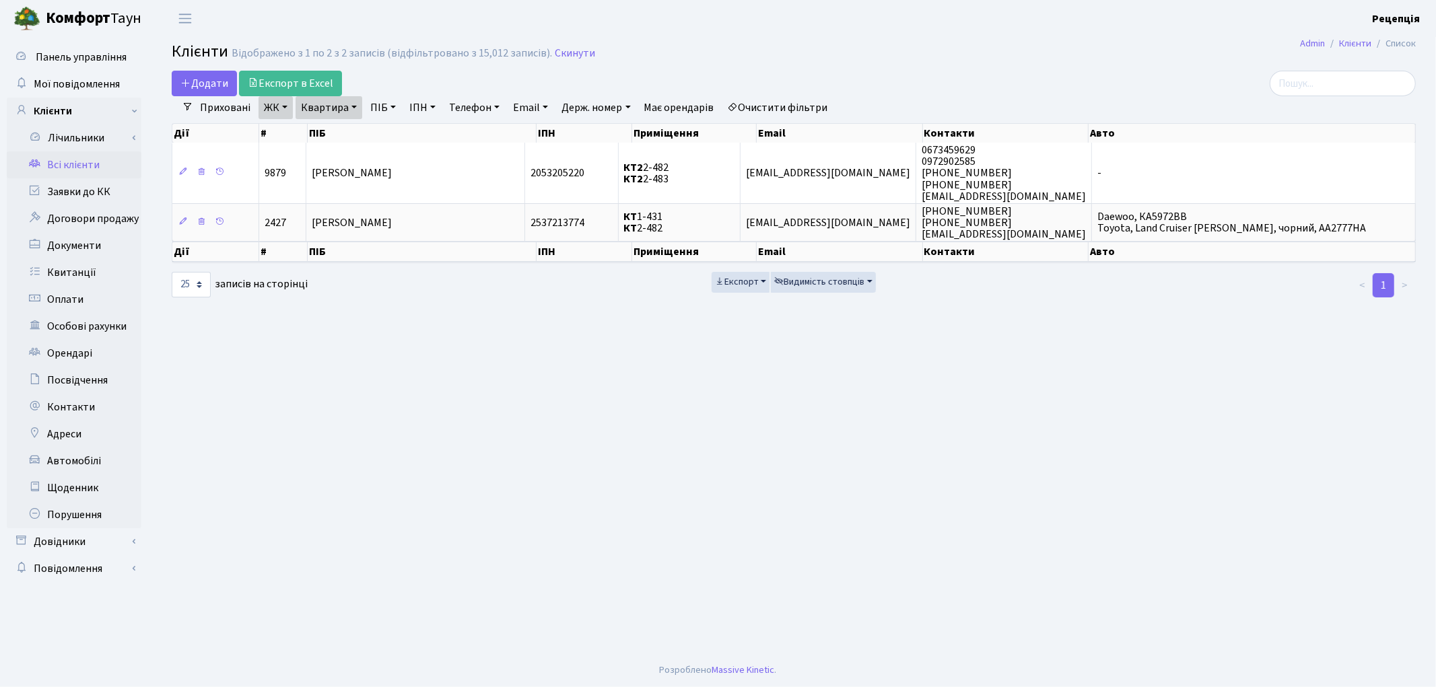
click at [773, 108] on link "Очистити фільтри" at bounding box center [778, 107] width 111 height 23
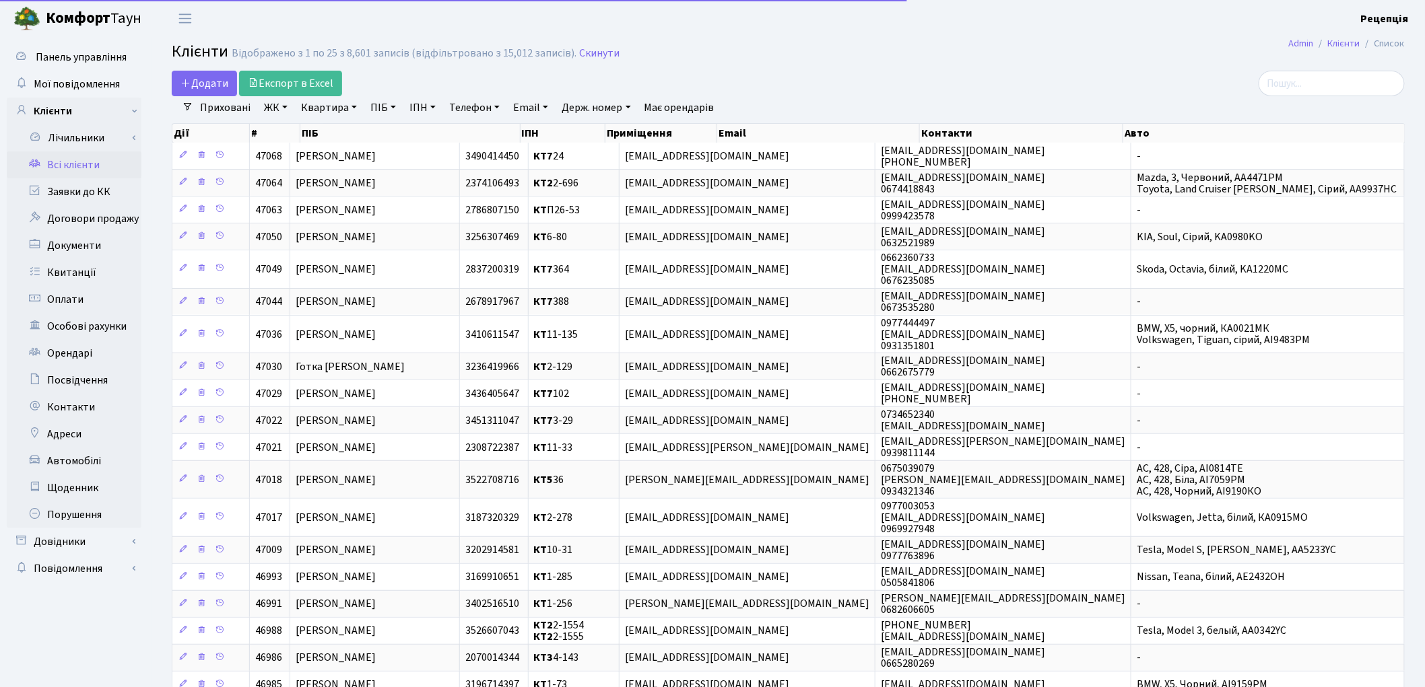
click at [792, 81] on div "Додати Експорт в Excel" at bounding box center [579, 84] width 815 height 26
click at [389, 112] on link "ПІБ" at bounding box center [383, 107] width 36 height 23
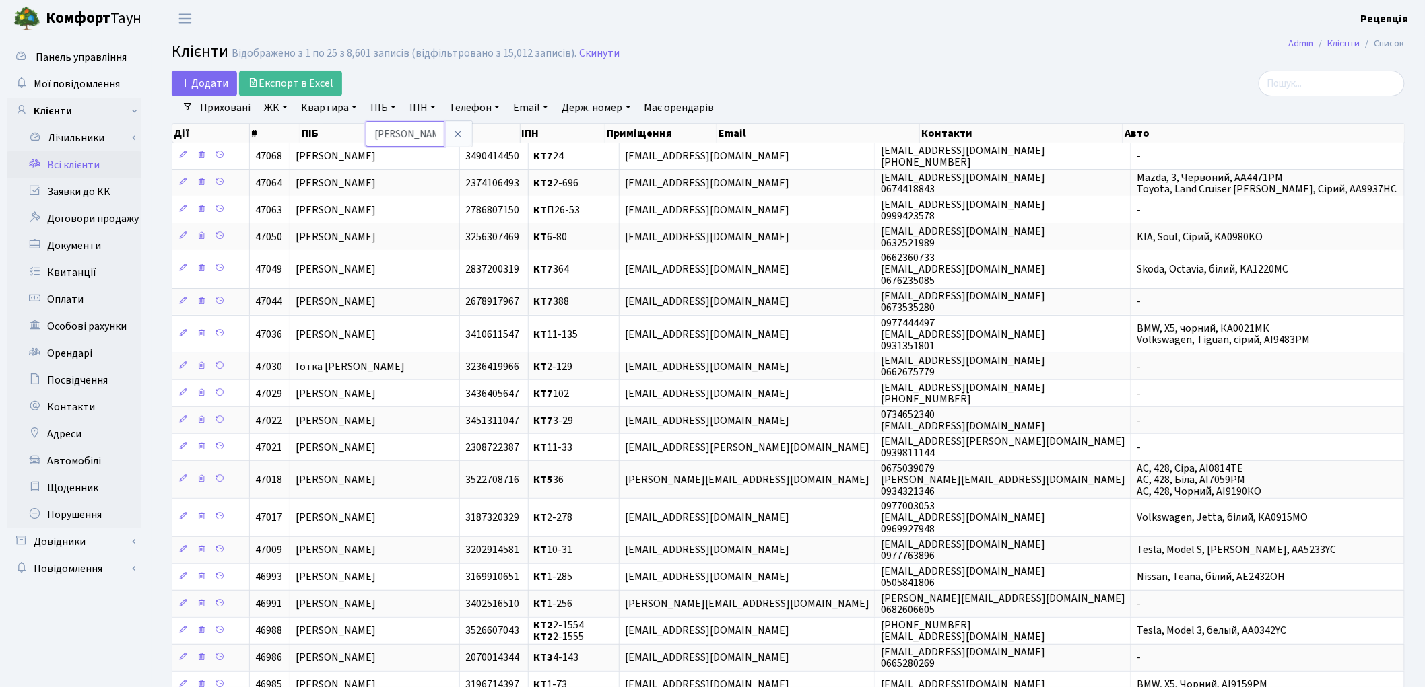
type input "єрошкін"
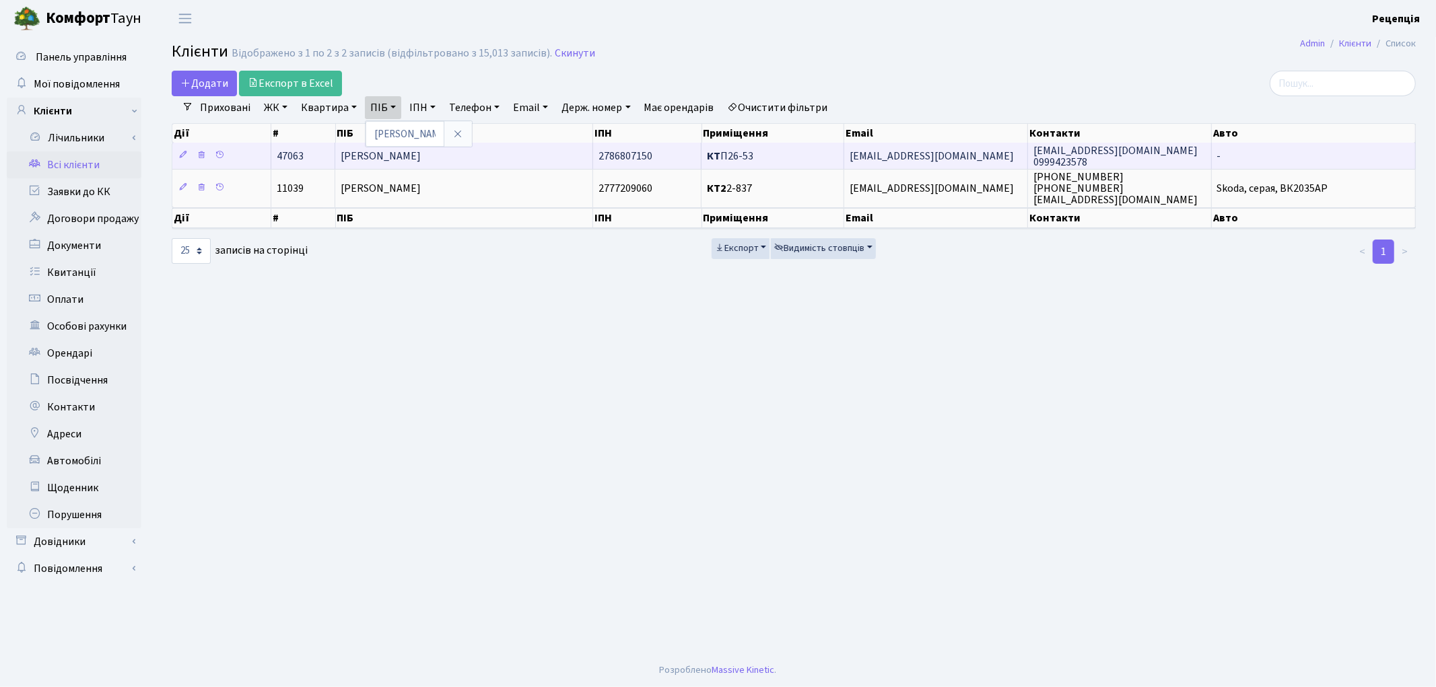
click at [500, 149] on td "[PERSON_NAME]" at bounding box center [463, 156] width 257 height 26
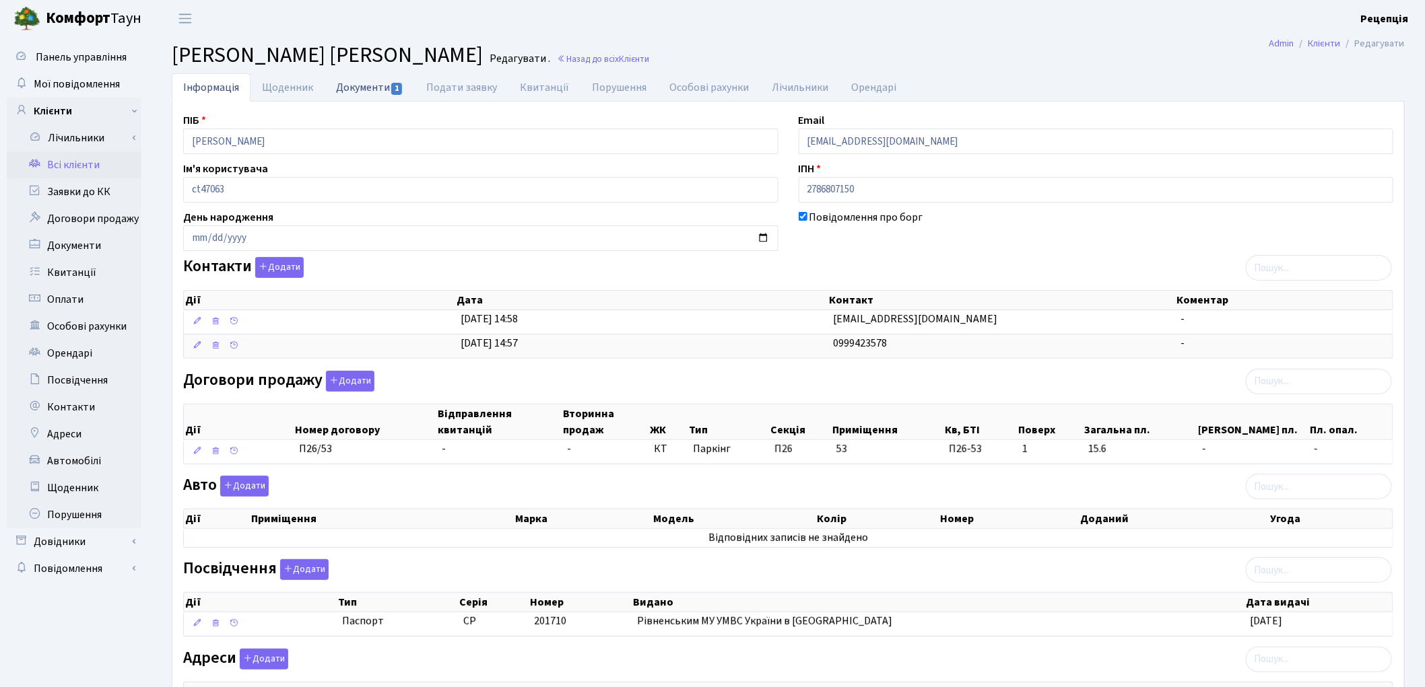
click at [343, 86] on link "Документи 1" at bounding box center [370, 87] width 90 height 28
select select "25"
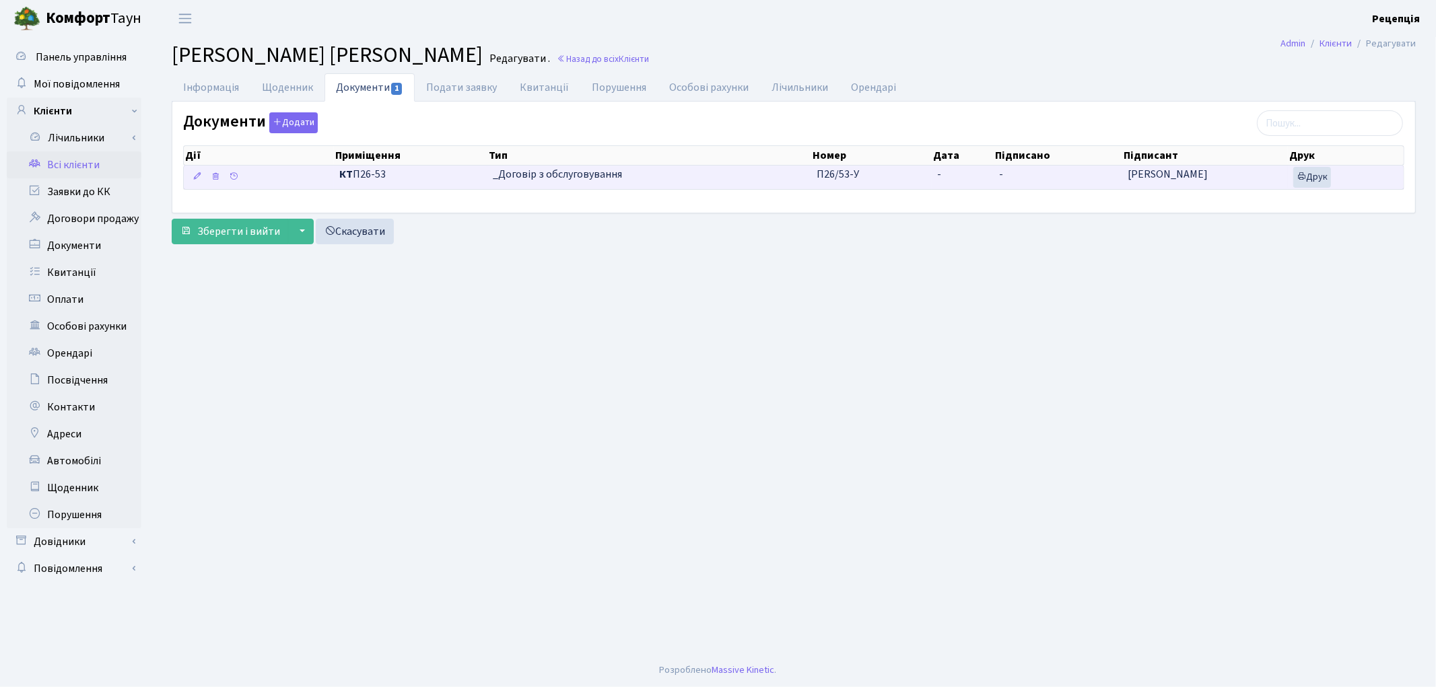
click at [951, 178] on td "-" at bounding box center [963, 178] width 62 height 24
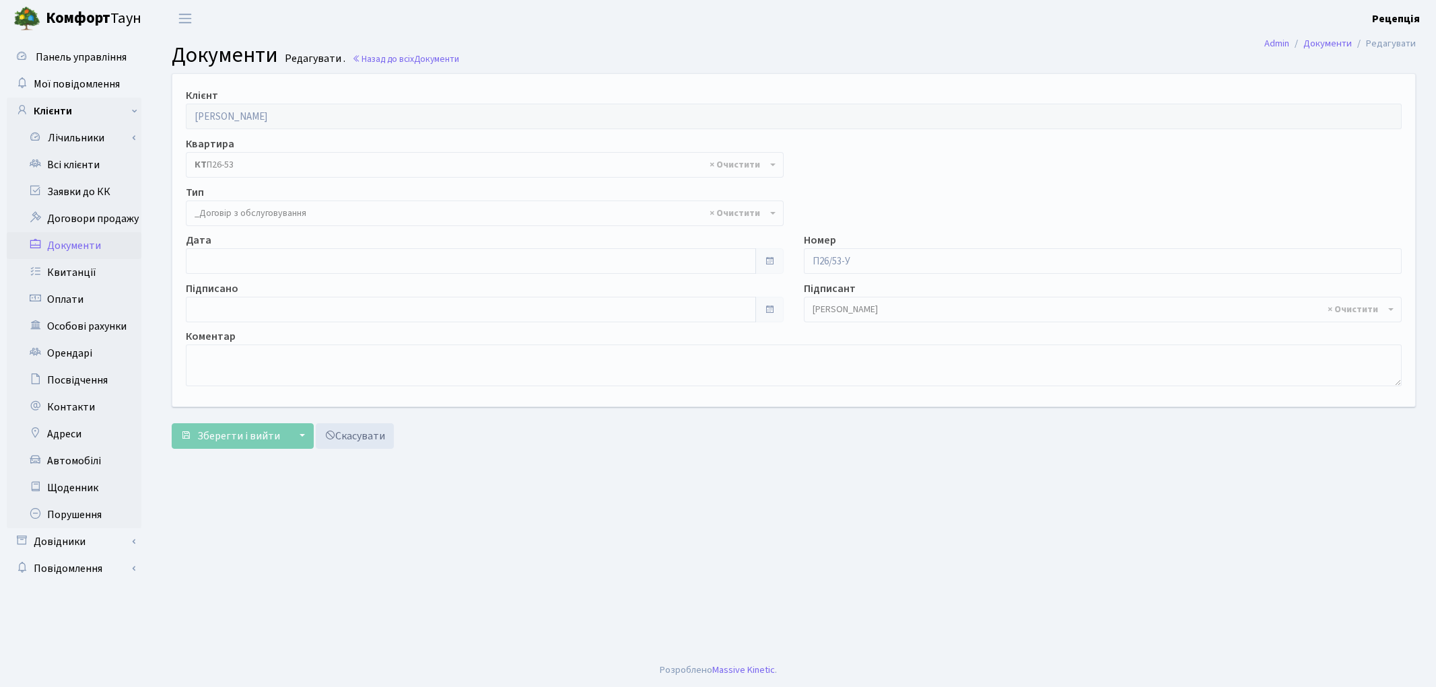
select select "289"
click at [77, 152] on link "Всі клієнти" at bounding box center [74, 165] width 135 height 27
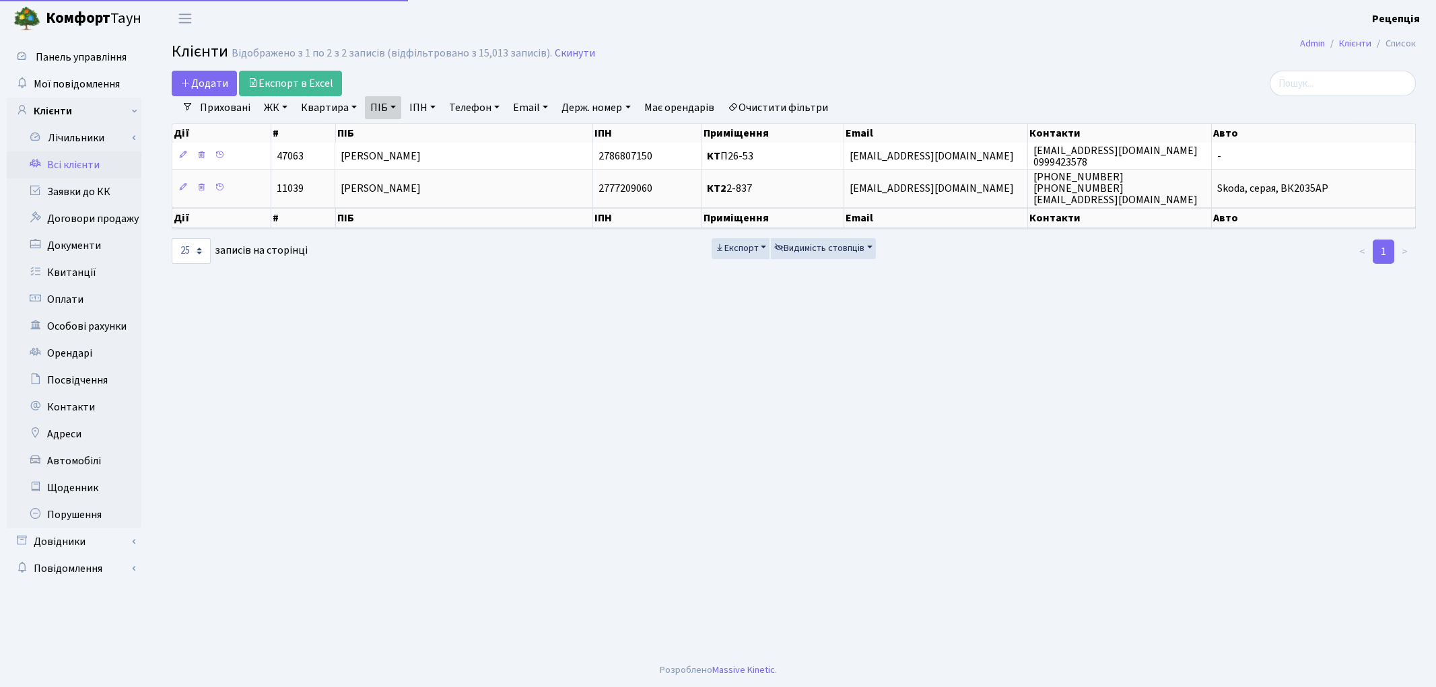
select select "25"
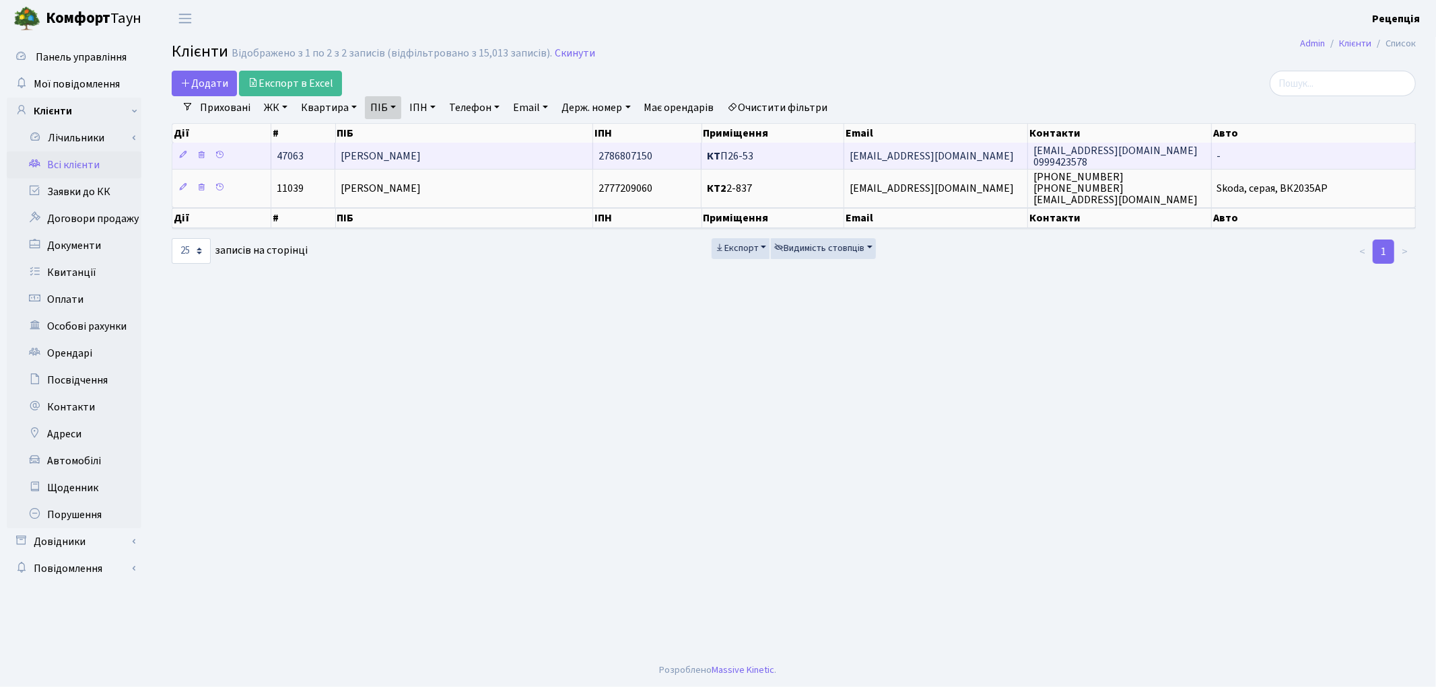
click at [492, 149] on td "[PERSON_NAME]" at bounding box center [463, 156] width 257 height 26
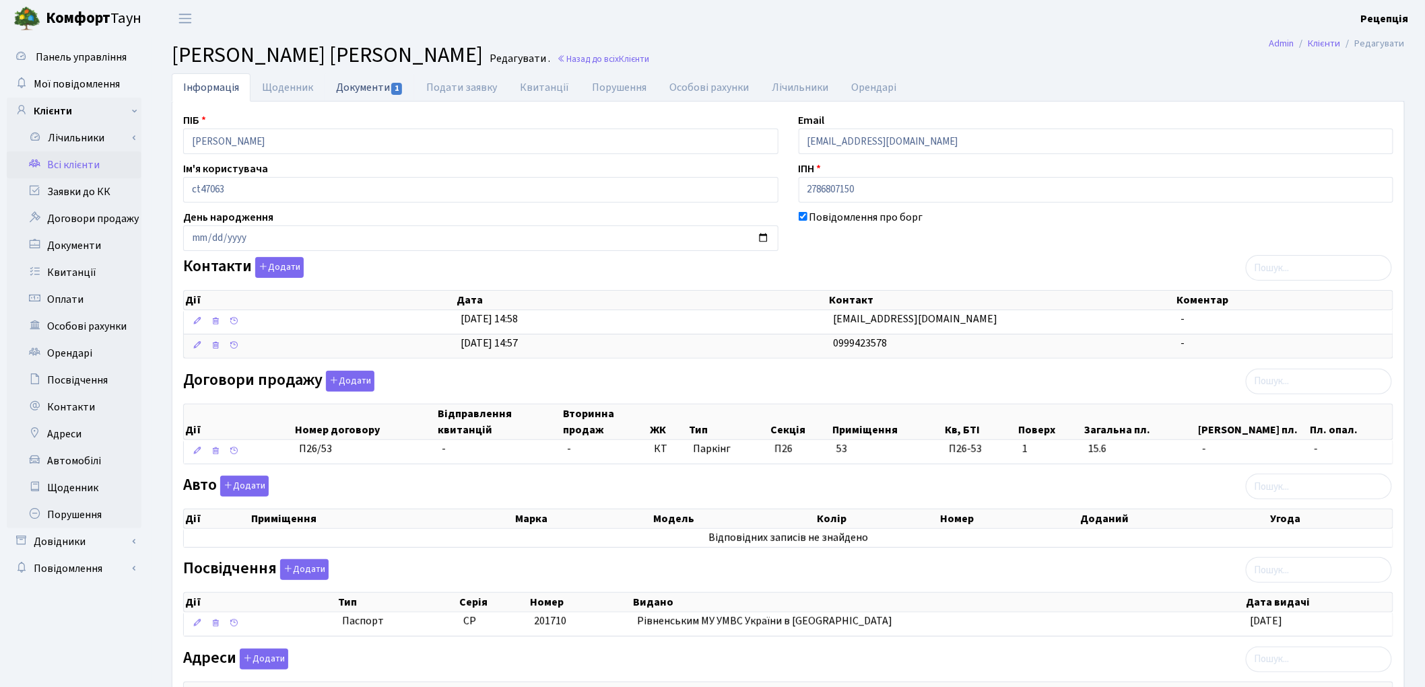
click at [368, 85] on link "Документи 1" at bounding box center [370, 87] width 90 height 28
select select "25"
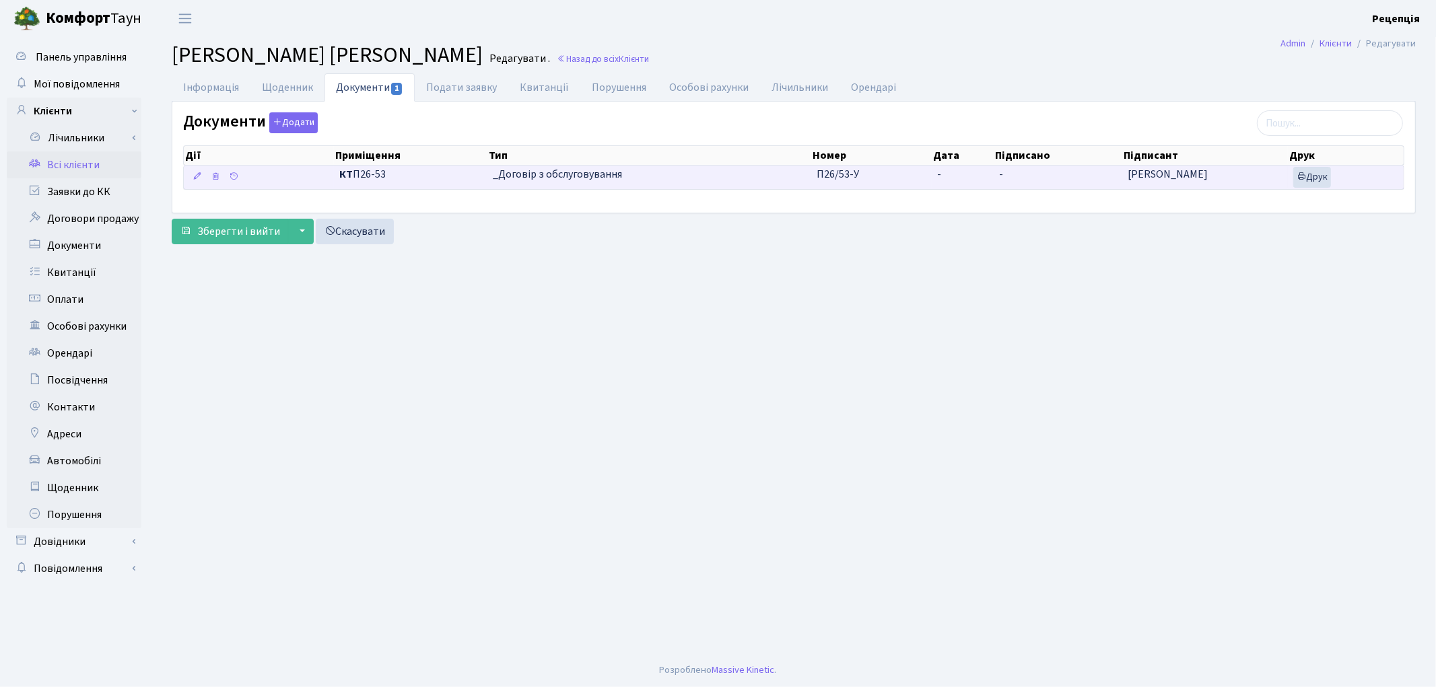
click at [922, 171] on td "П26/53-У" at bounding box center [871, 178] width 121 height 24
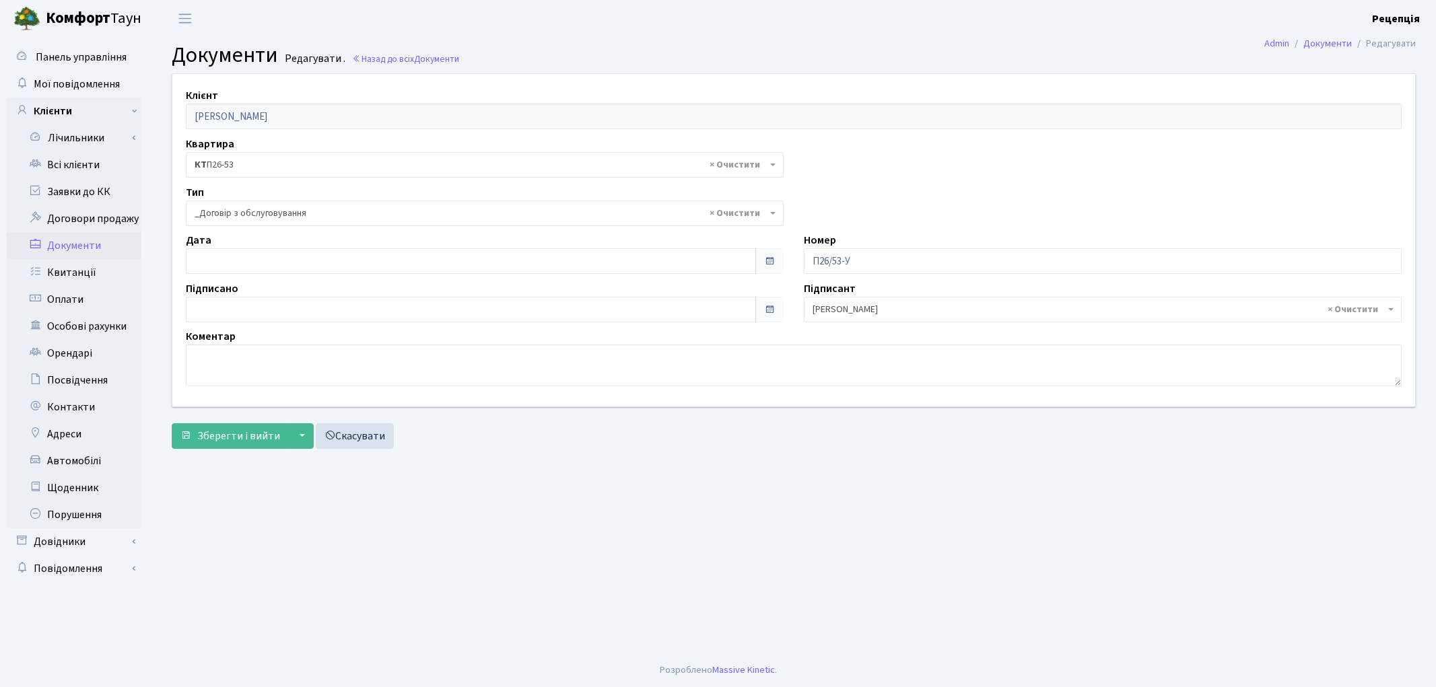
select select "289"
type input "[DATE]"
click at [281, 261] on input "[DATE]" at bounding box center [471, 261] width 570 height 26
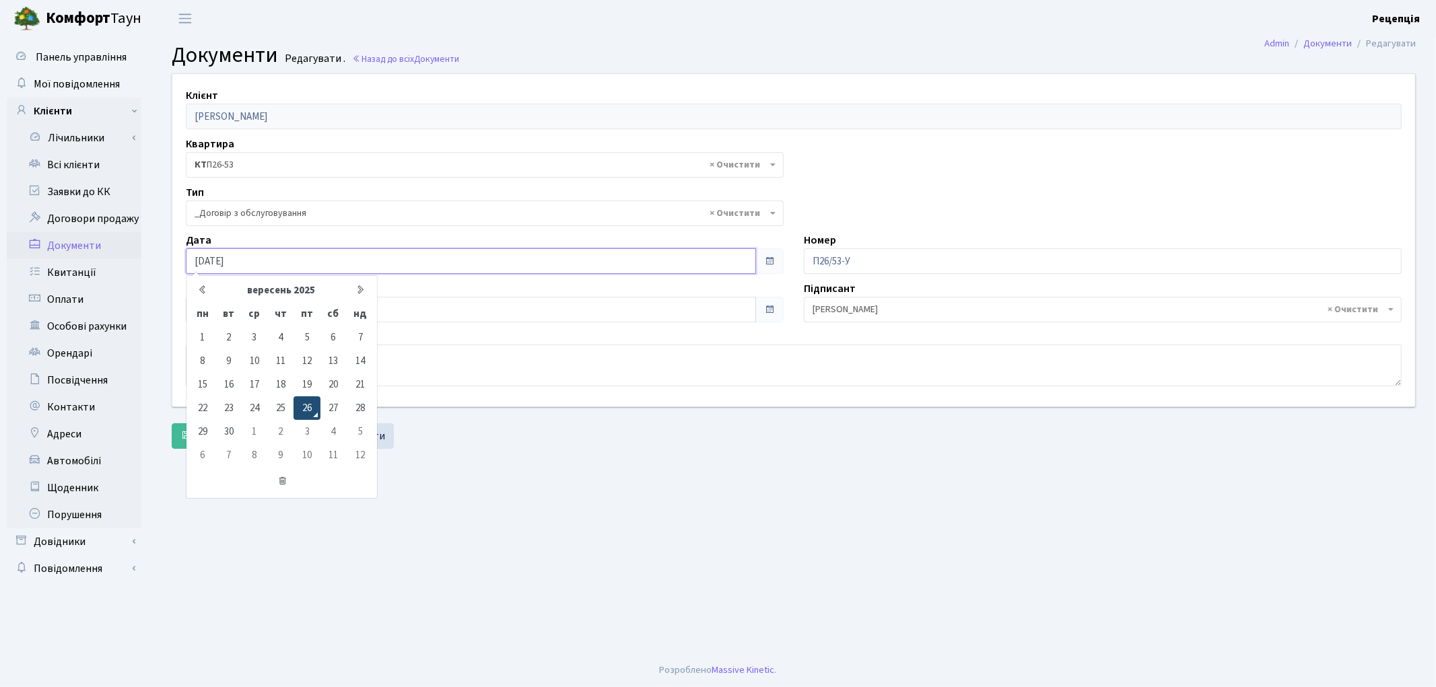
click at [310, 401] on td "26" at bounding box center [307, 409] width 26 height 24
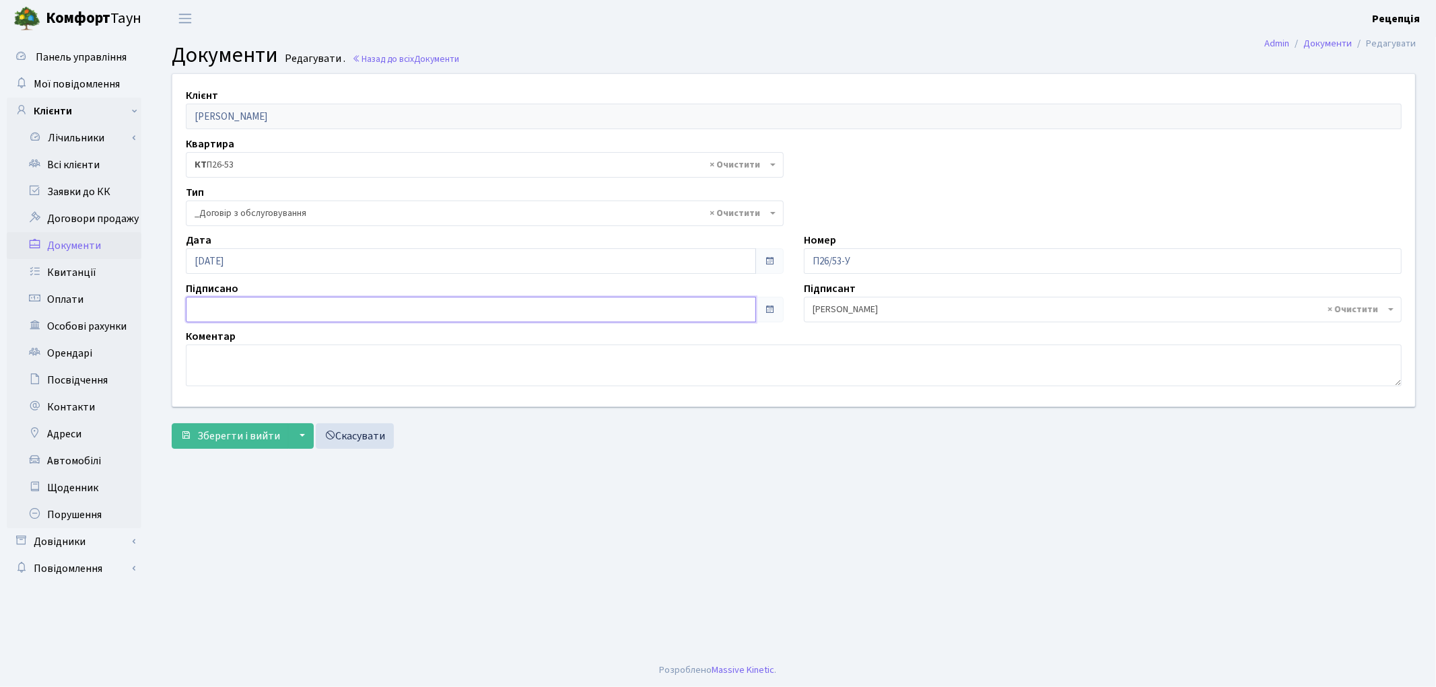
type input "[DATE]"
click at [288, 317] on input "[DATE]" at bounding box center [471, 310] width 570 height 26
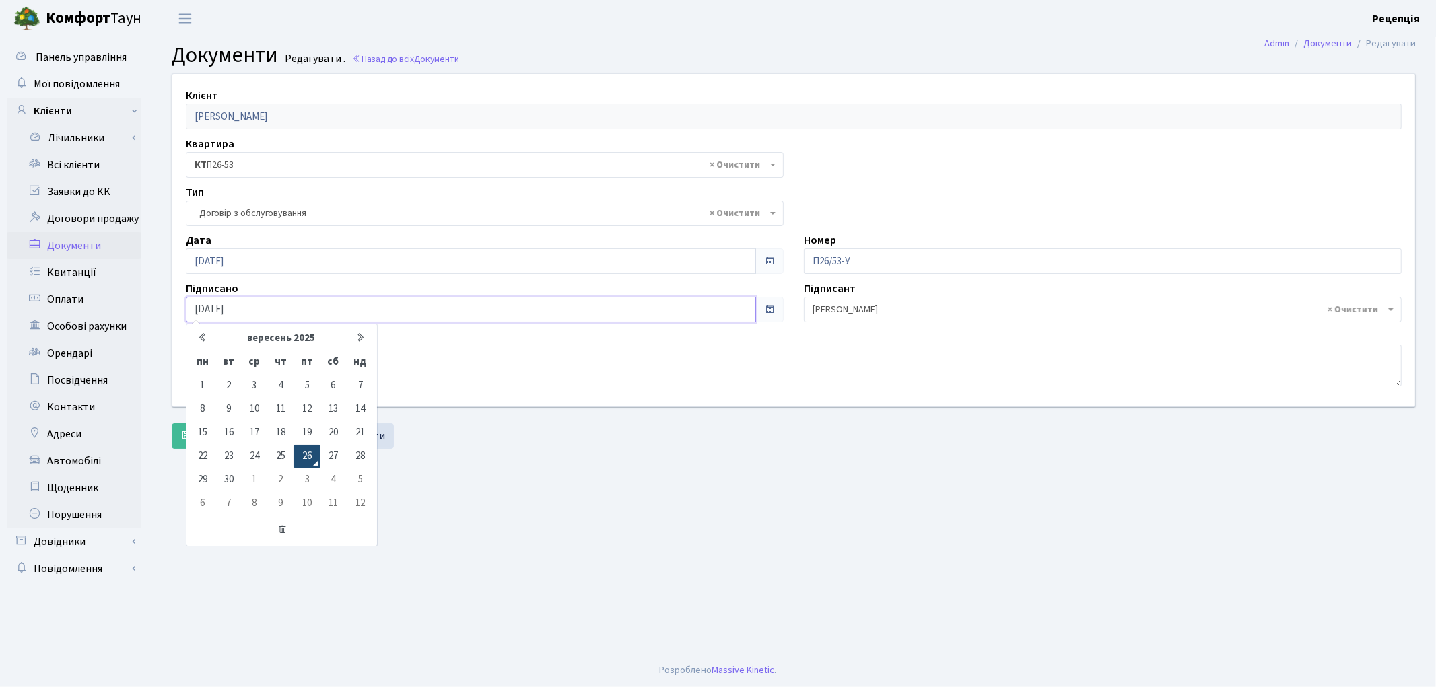
click at [303, 452] on td "26" at bounding box center [307, 457] width 26 height 24
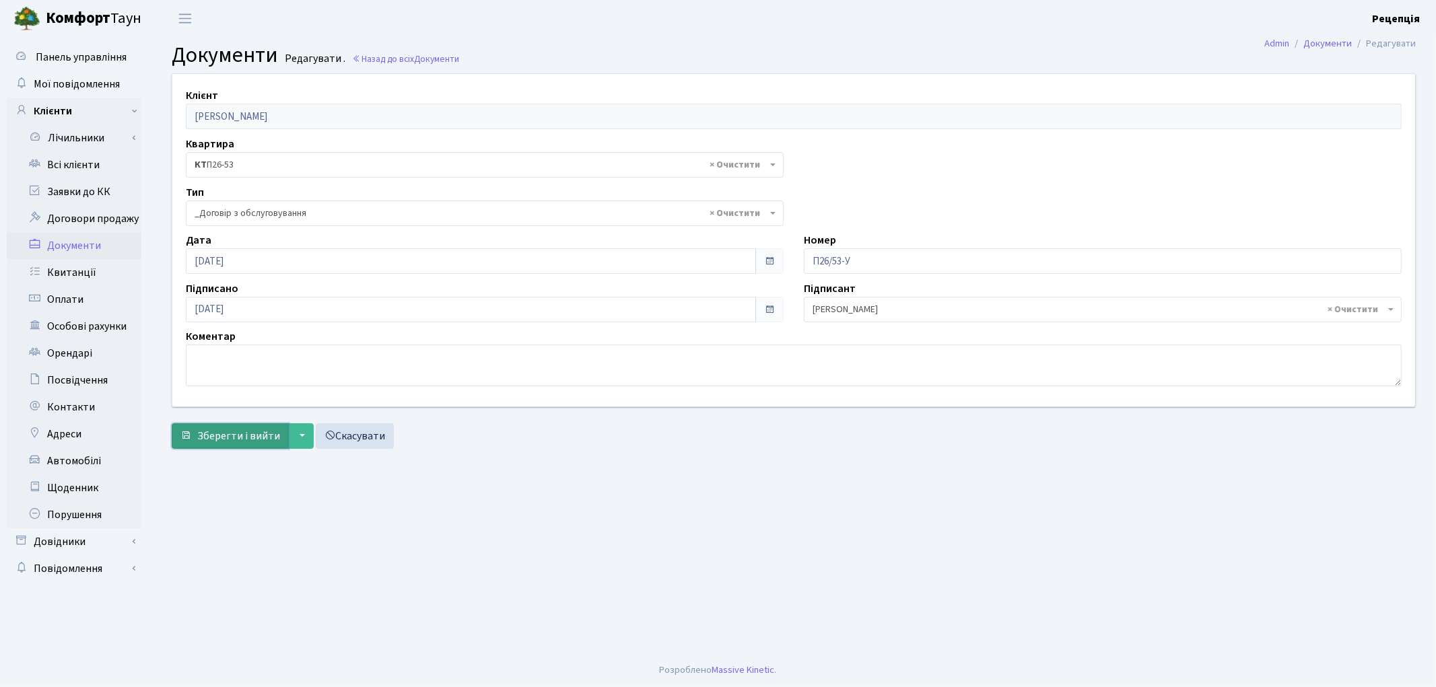
click at [257, 438] on span "Зберегти і вийти" at bounding box center [238, 436] width 83 height 15
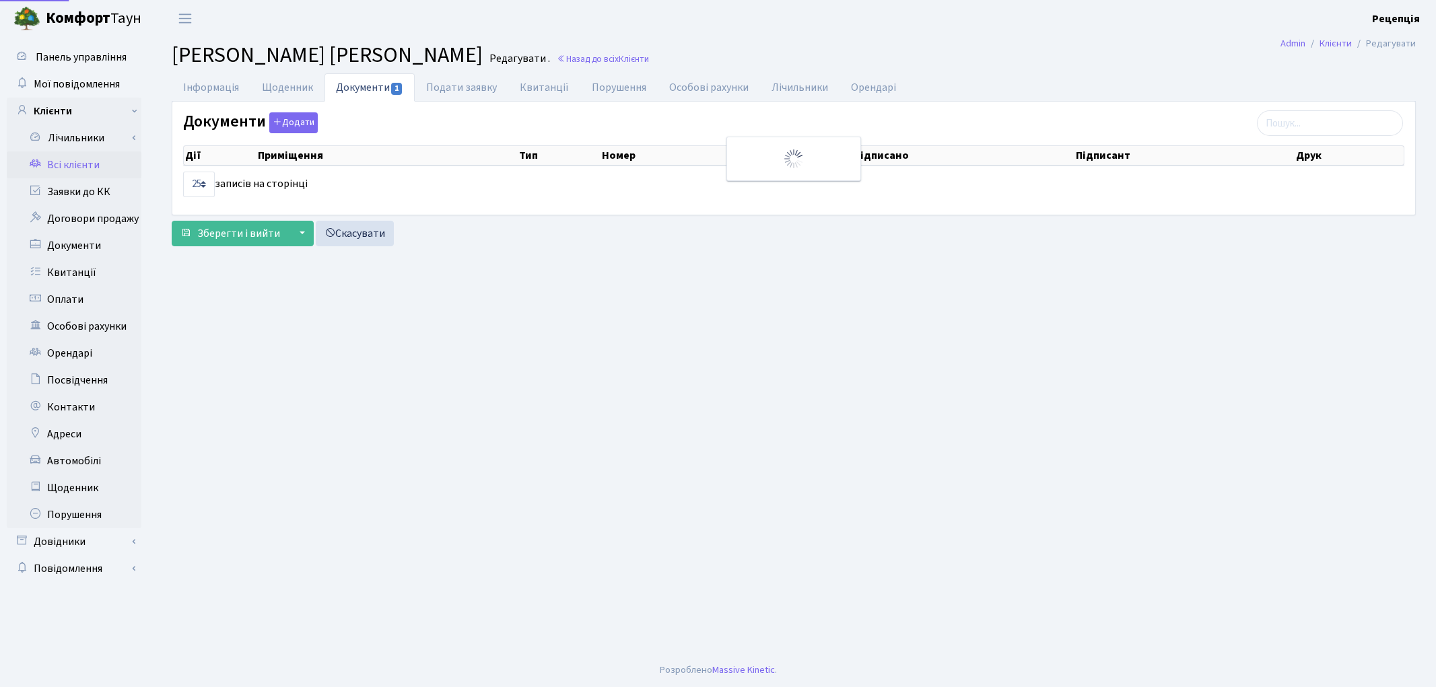
select select "25"
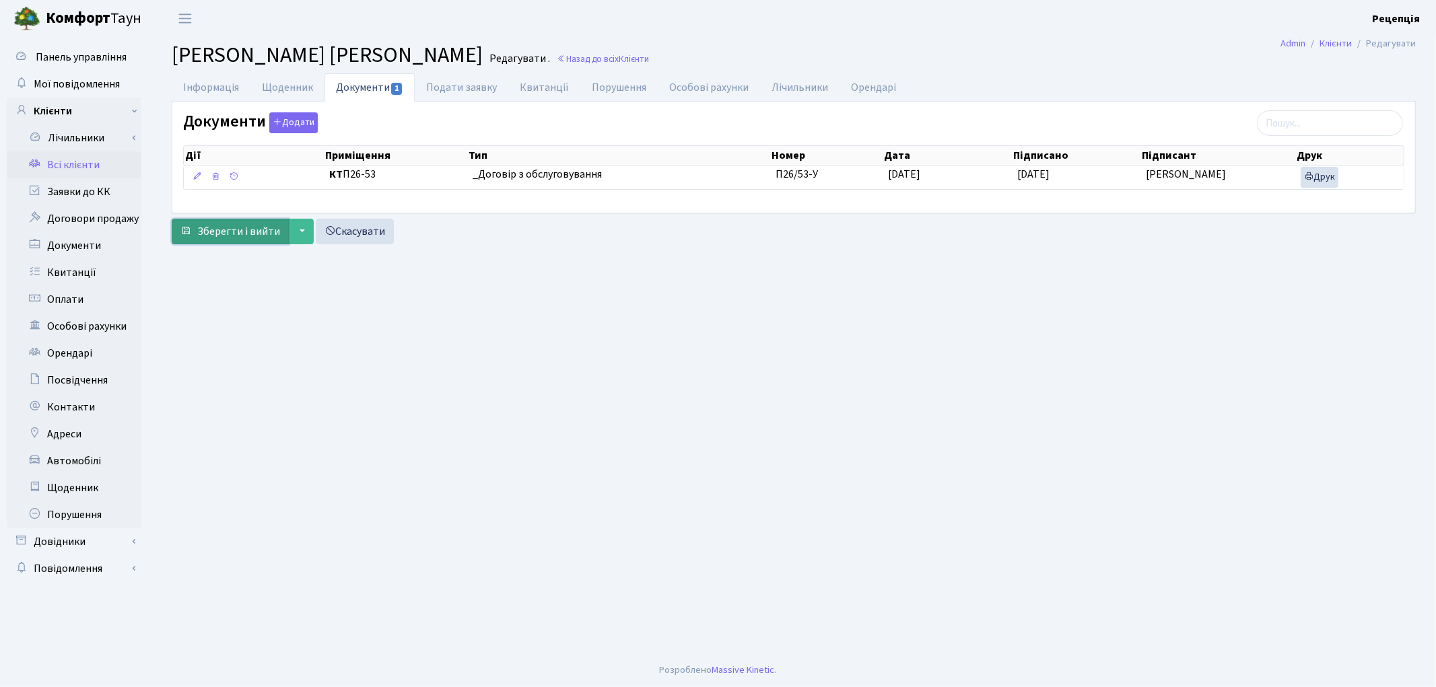
click at [230, 236] on span "Зберегти і вийти" at bounding box center [238, 231] width 83 height 15
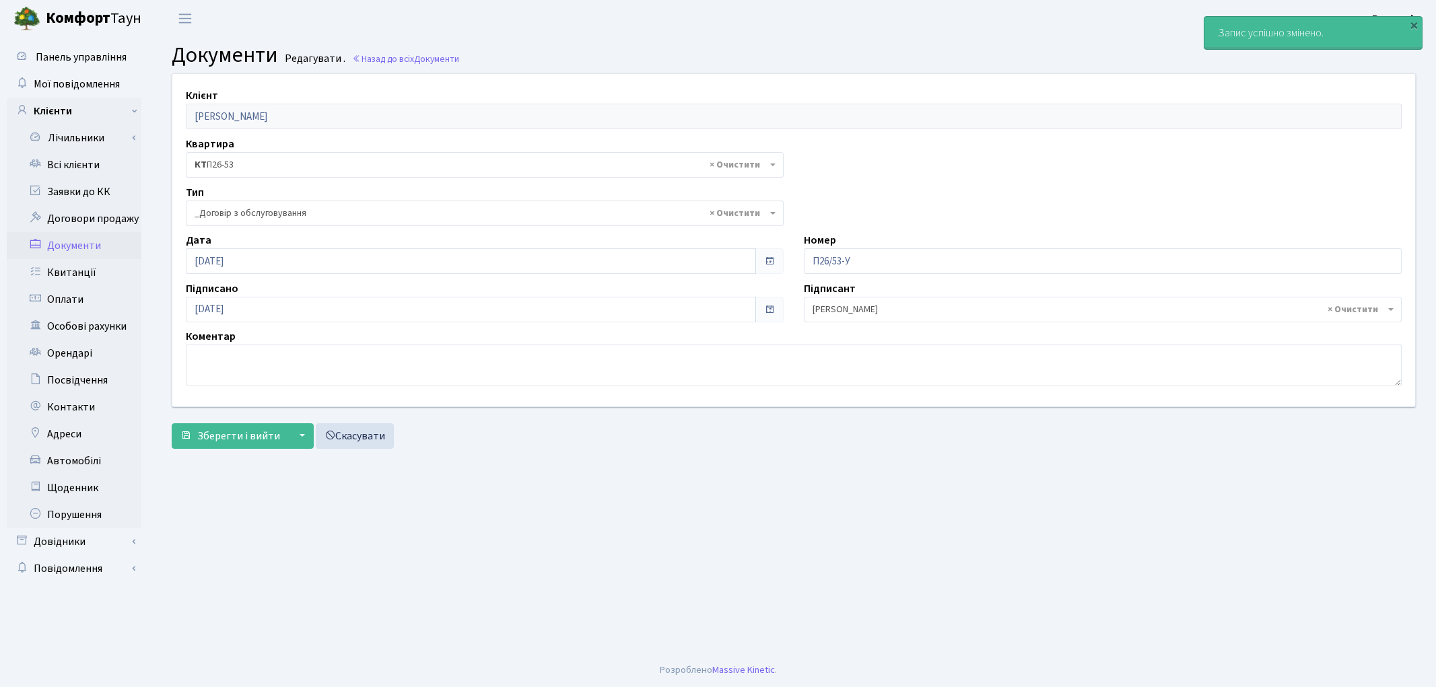
select select "289"
click at [94, 165] on link "Всі клієнти" at bounding box center [74, 165] width 135 height 27
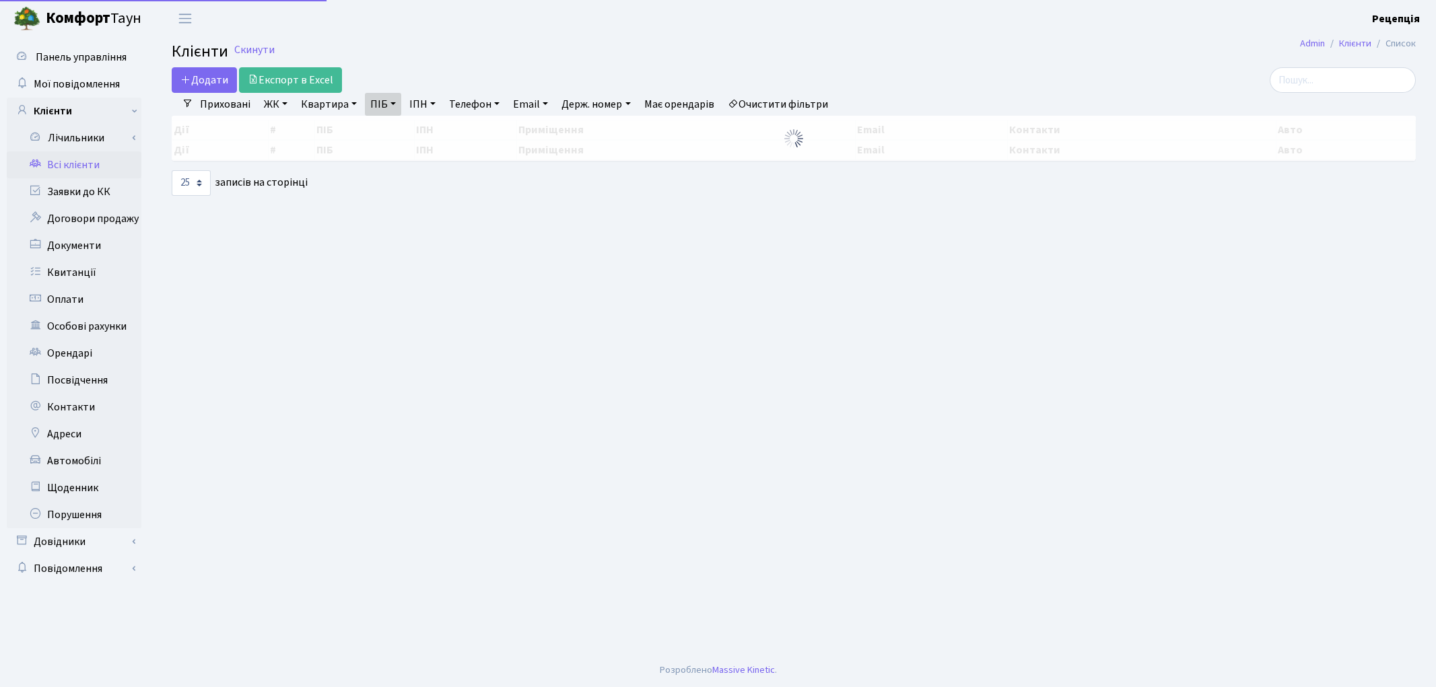
select select "25"
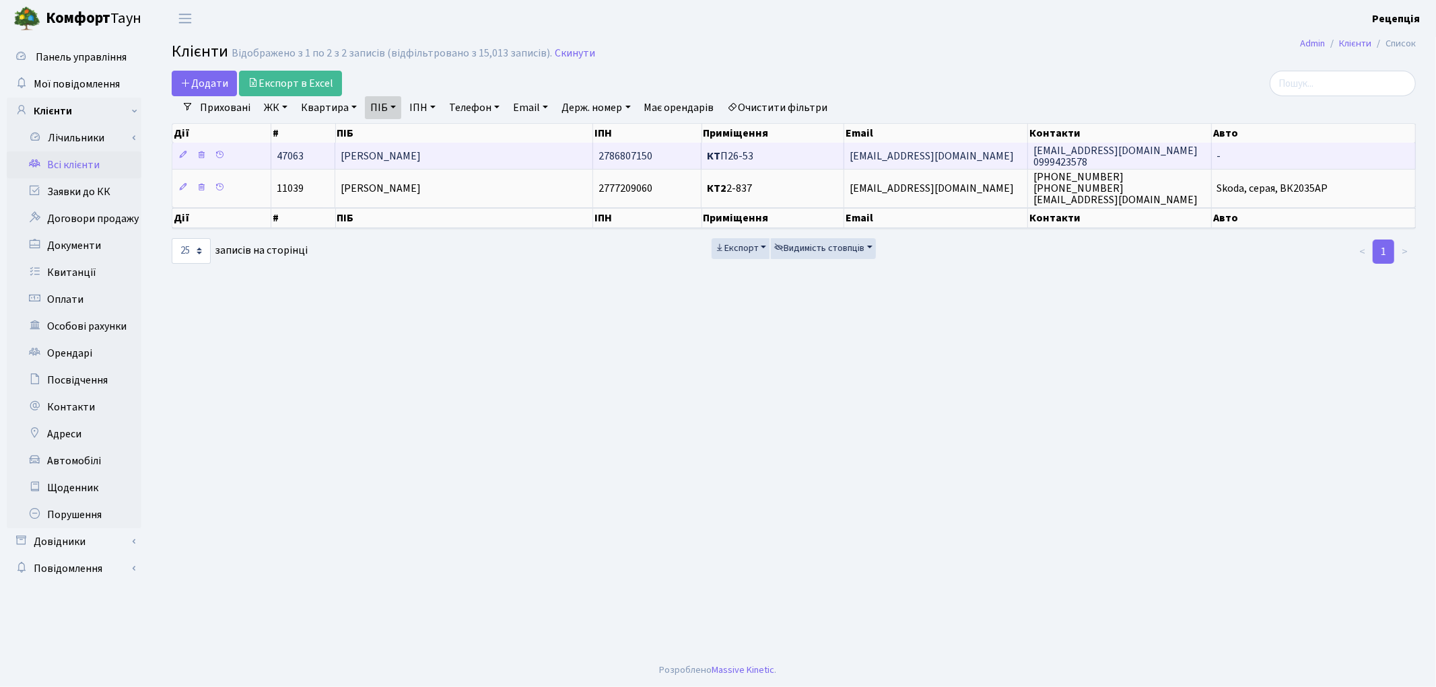
click at [399, 145] on td "[PERSON_NAME]" at bounding box center [463, 156] width 257 height 26
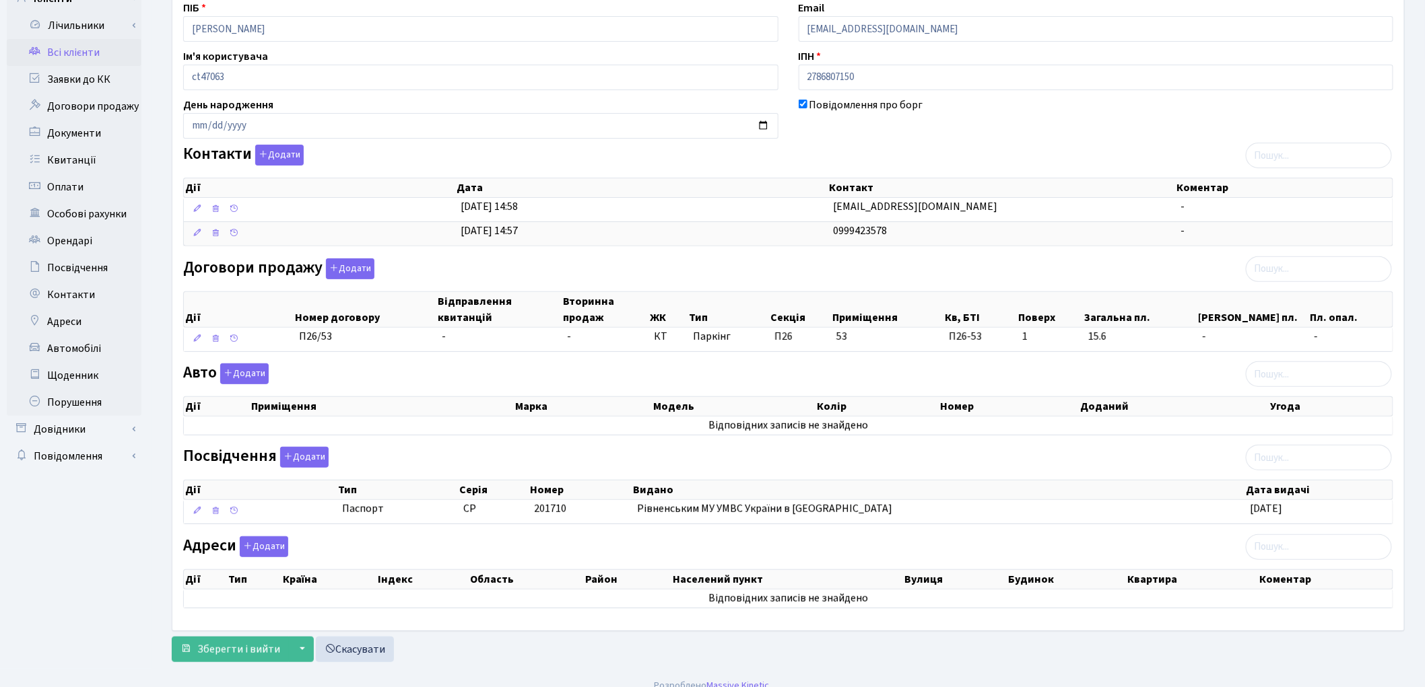
scroll to position [130, 0]
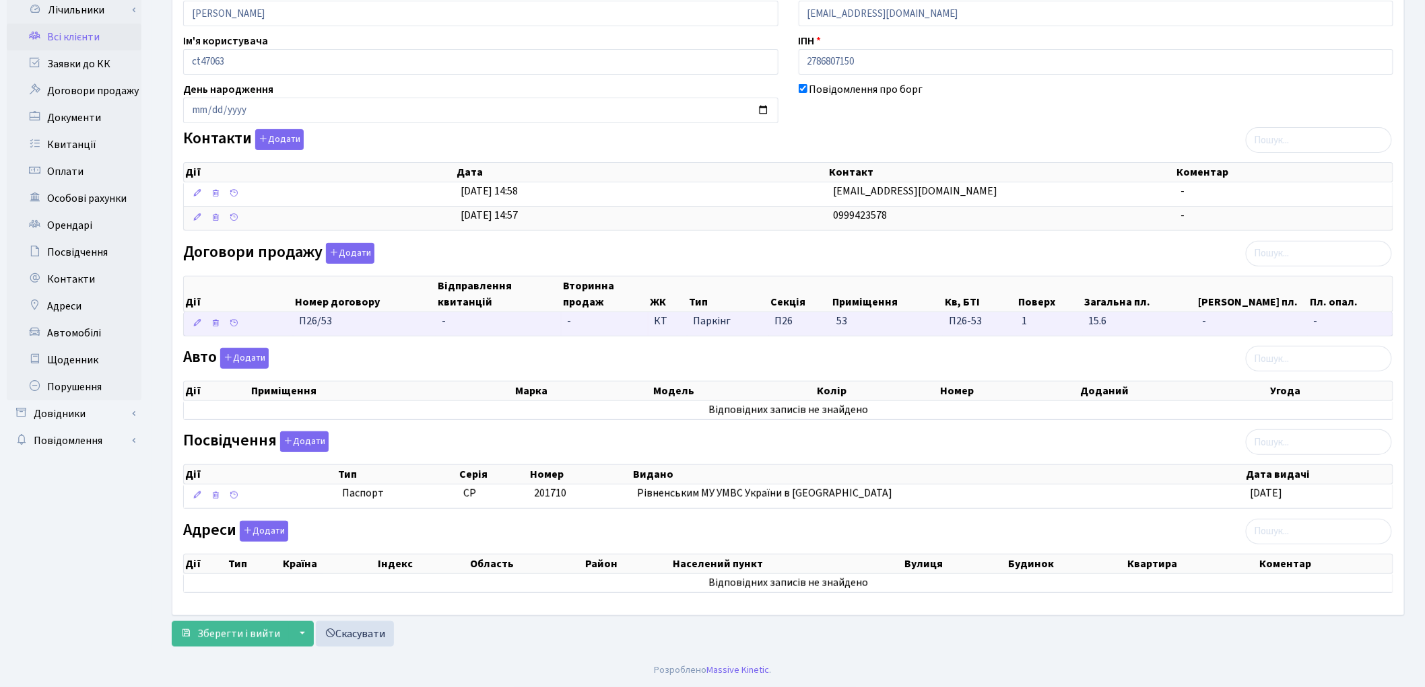
click at [460, 333] on td "-" at bounding box center [498, 324] width 125 height 24
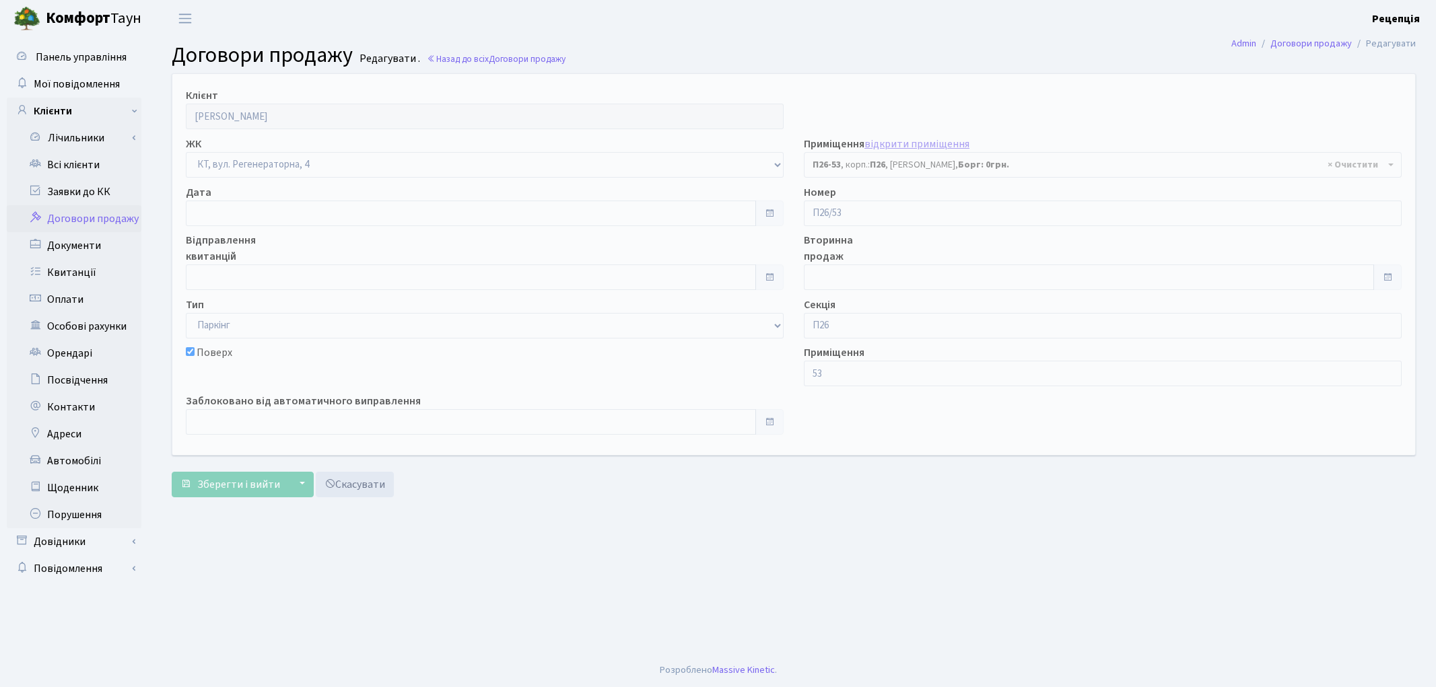
select select "8314"
click at [216, 214] on input "text" at bounding box center [471, 214] width 570 height 26
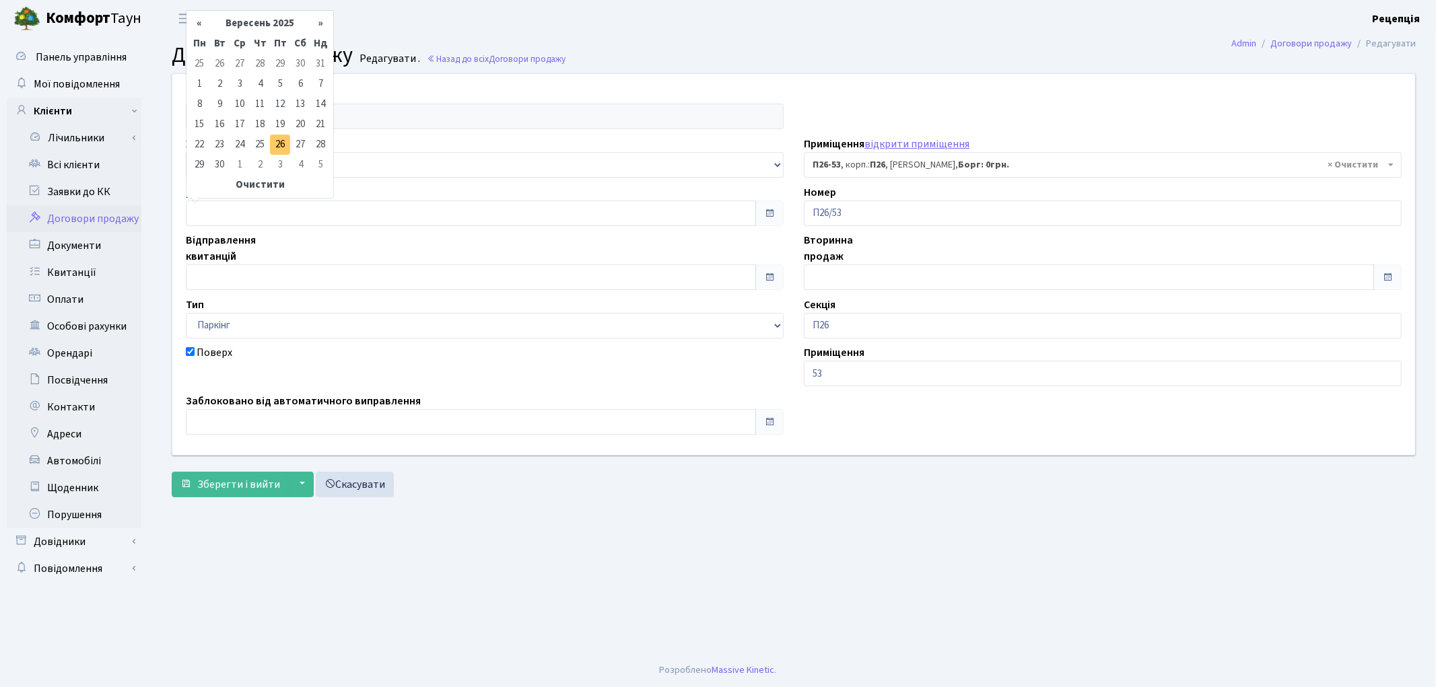
click at [271, 146] on td "26" at bounding box center [280, 145] width 20 height 20
type input "[DATE]"
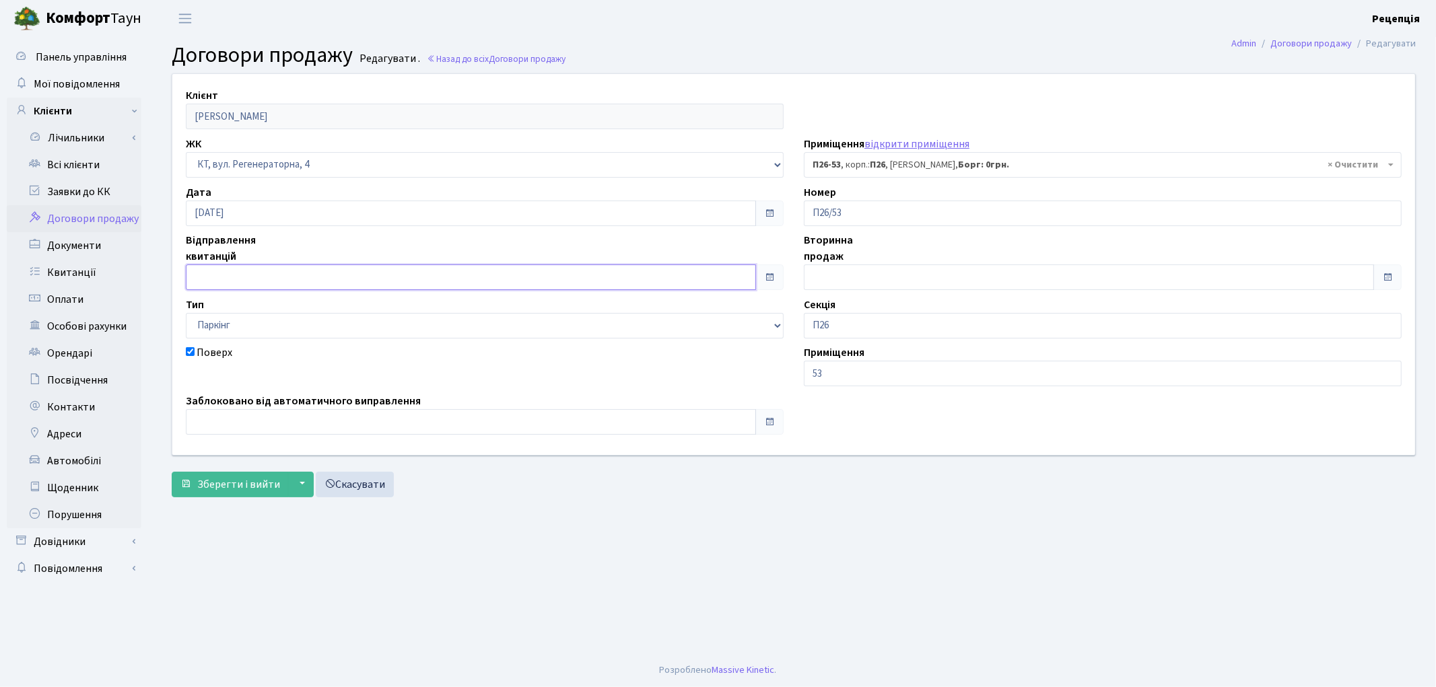
click at [256, 271] on input "text" at bounding box center [471, 278] width 570 height 26
click at [277, 205] on td "26" at bounding box center [280, 209] width 20 height 20
type input "26.09.2025"
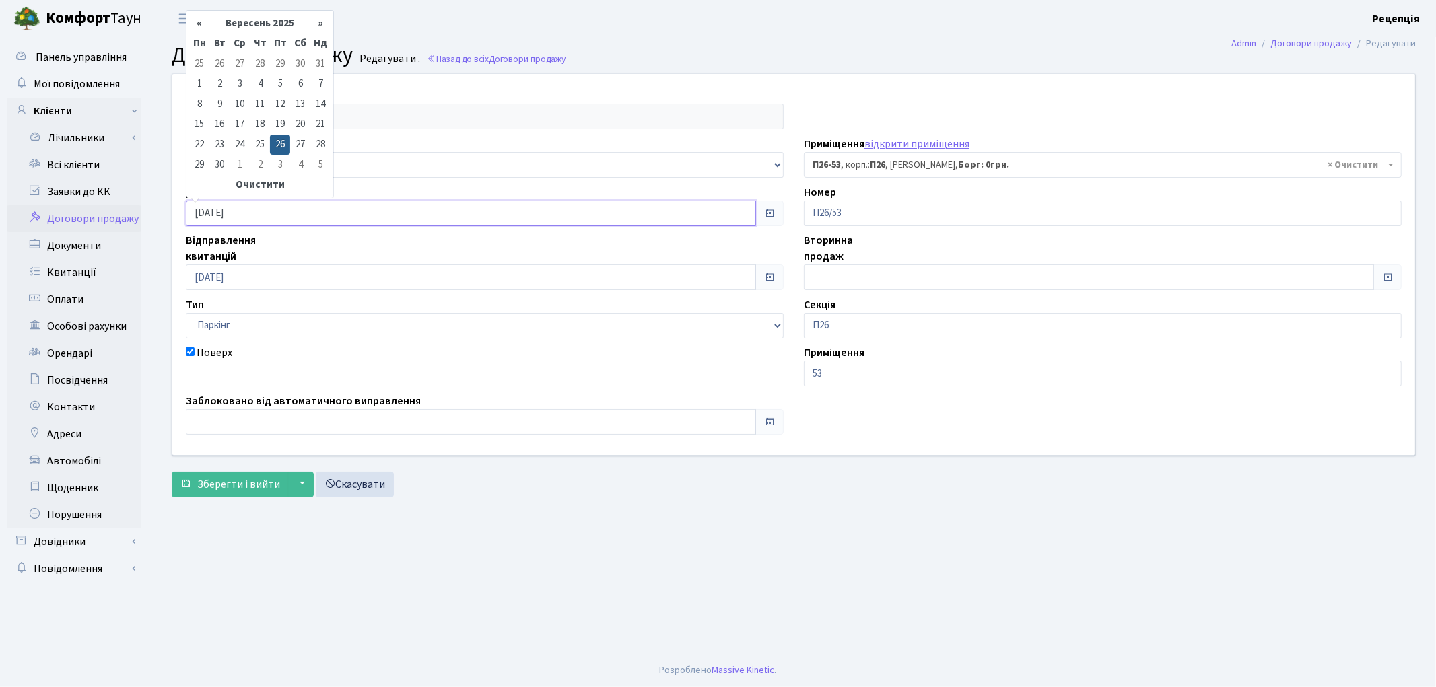
click at [277, 211] on input "26.09.2025" at bounding box center [471, 214] width 570 height 26
click at [266, 191] on th "Очистити" at bounding box center [259, 185] width 141 height 20
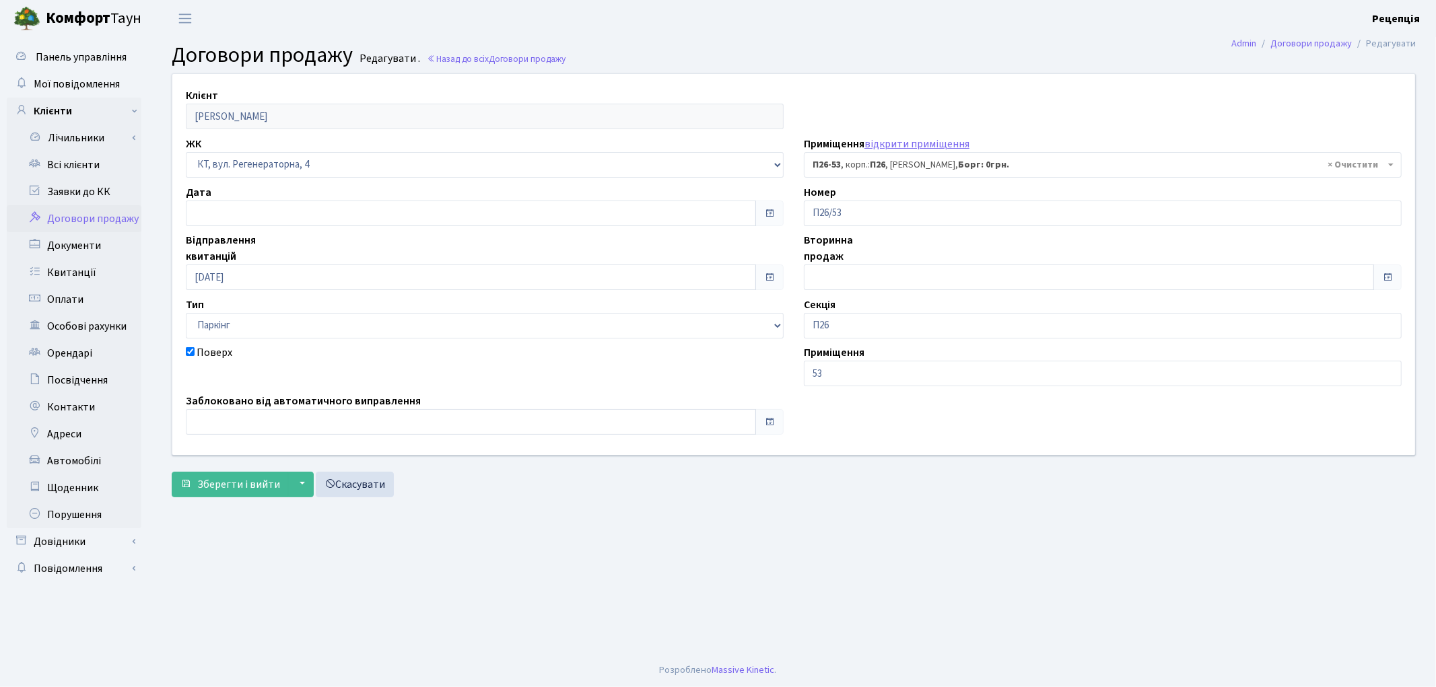
click at [240, 468] on form "Клієнт Єрошкін Юрій Миколайович ЖК - КТ, вул. Регенераторна, 4 КТ2, просп. Собо…" at bounding box center [794, 285] width 1244 height 424
click at [244, 483] on span "Зберегти і вийти" at bounding box center [238, 484] width 83 height 15
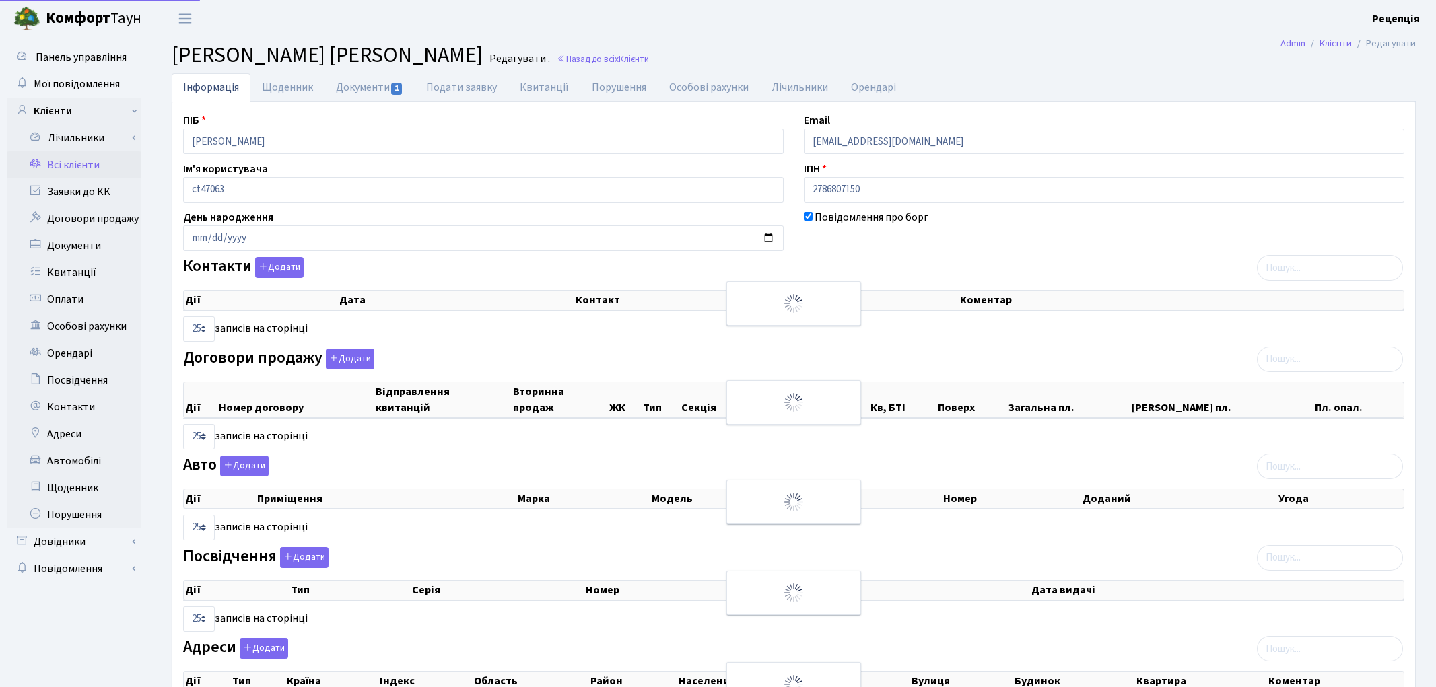
select select "25"
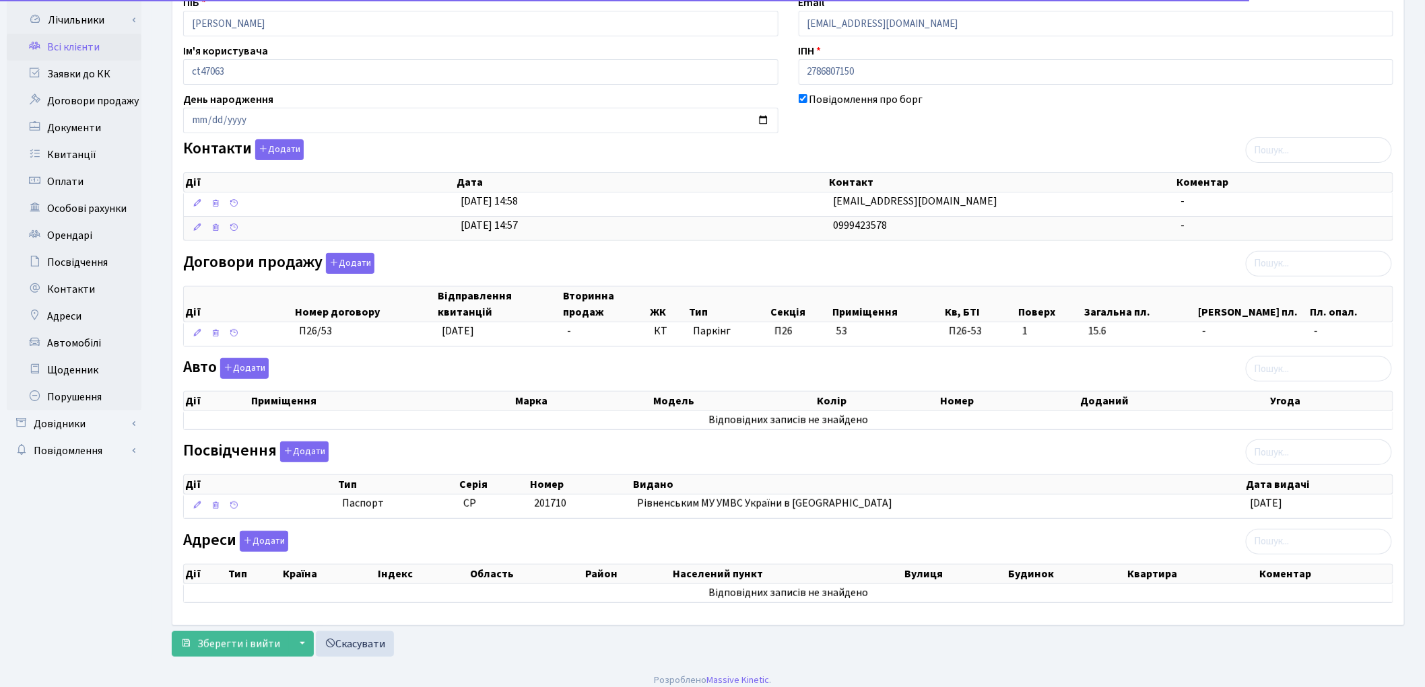
scroll to position [130, 0]
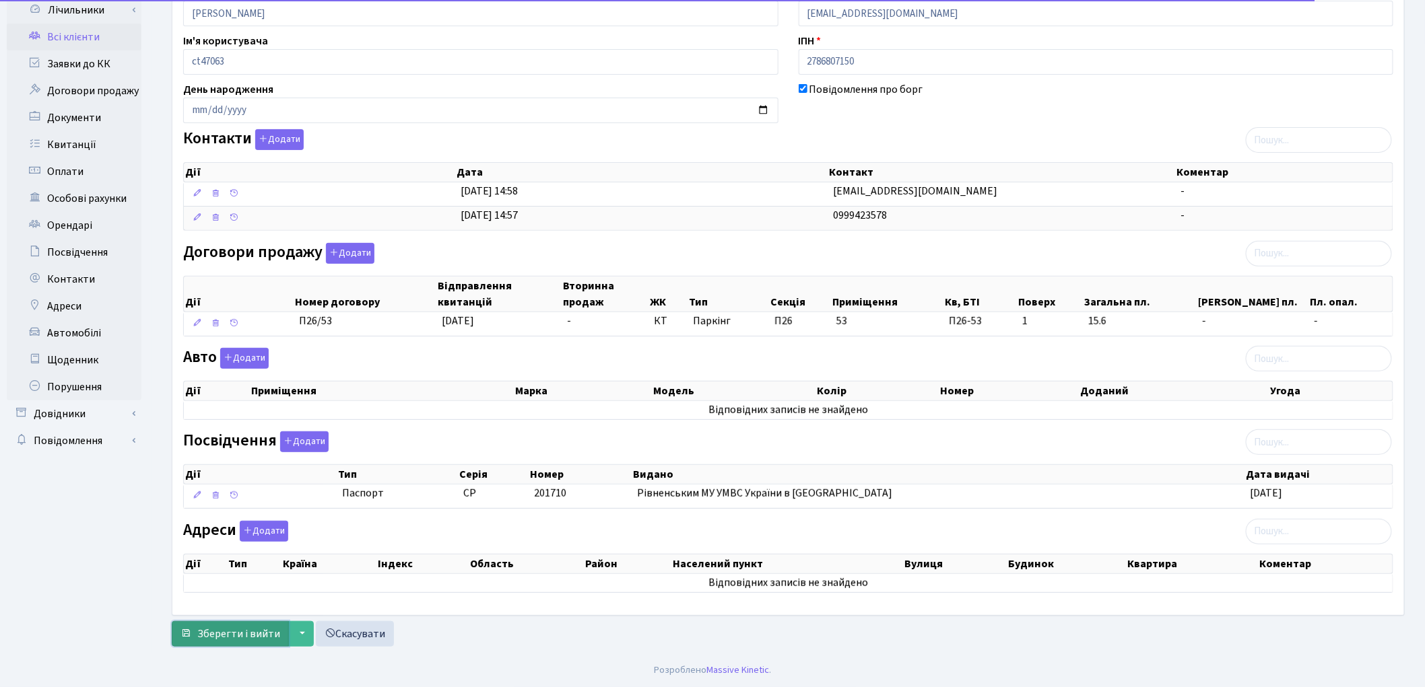
click at [213, 644] on button "Зберегти і вийти" at bounding box center [230, 634] width 117 height 26
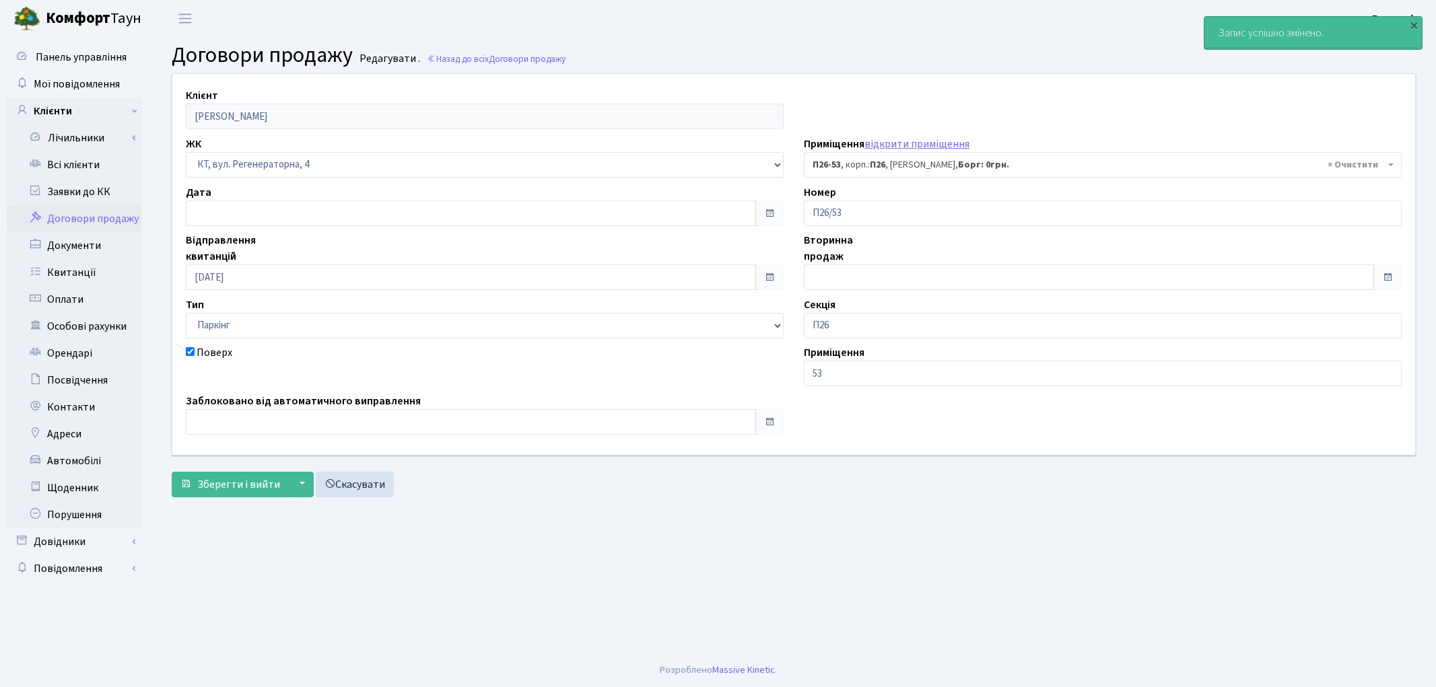
select select "8314"
click at [63, 166] on link "Всі клієнти" at bounding box center [74, 165] width 135 height 27
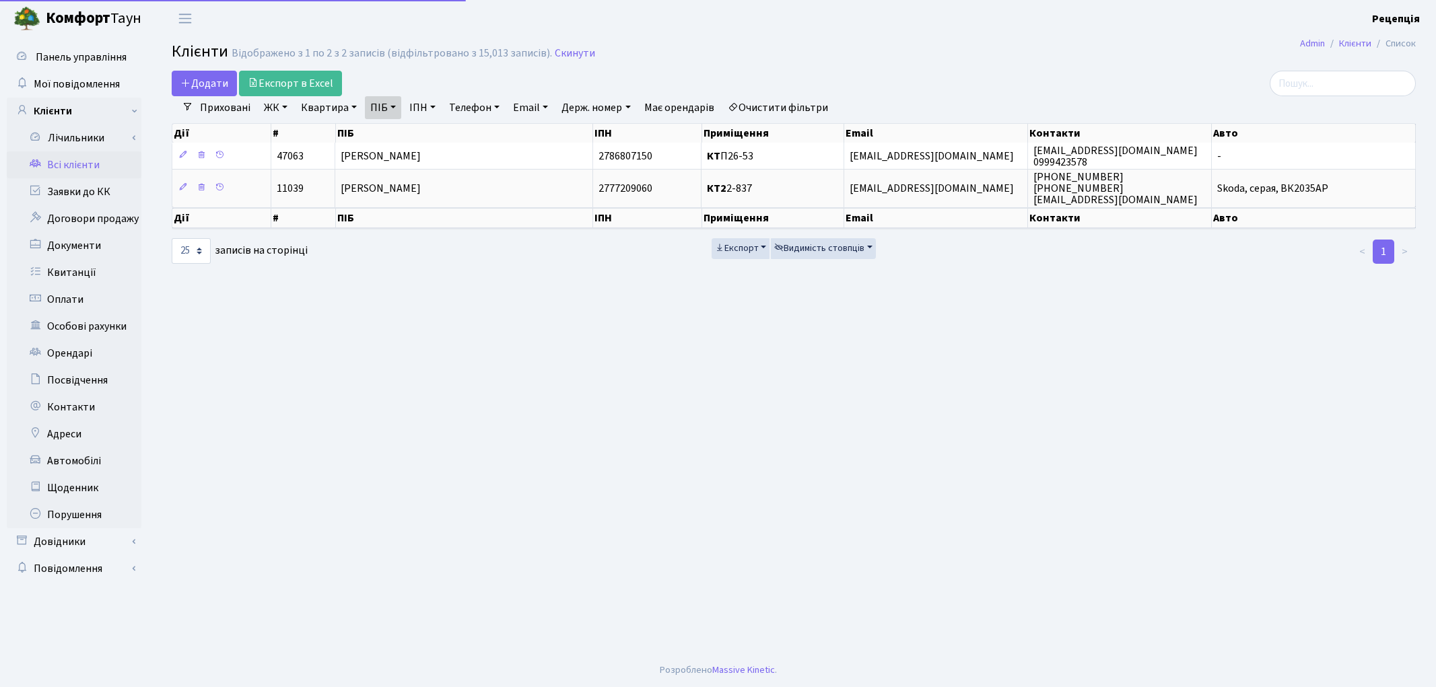
select select "25"
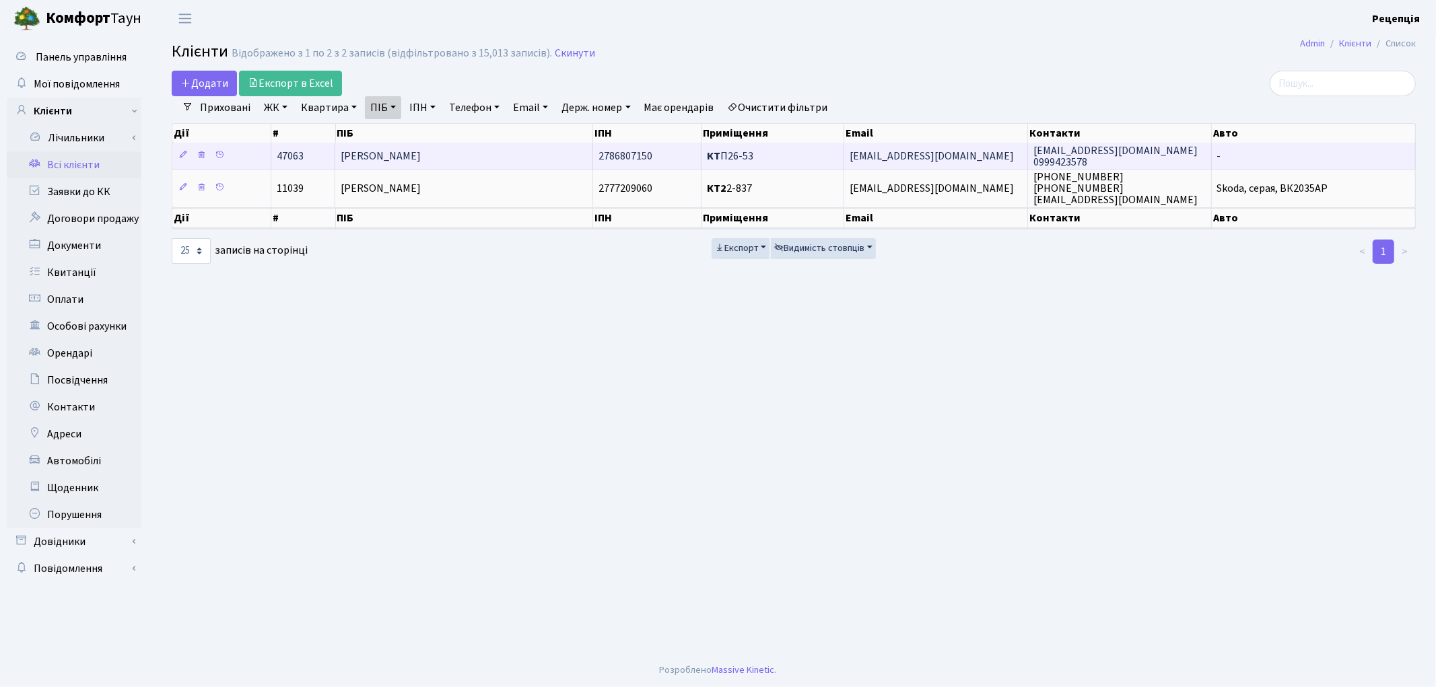
click at [421, 151] on span "[PERSON_NAME]" at bounding box center [381, 156] width 80 height 15
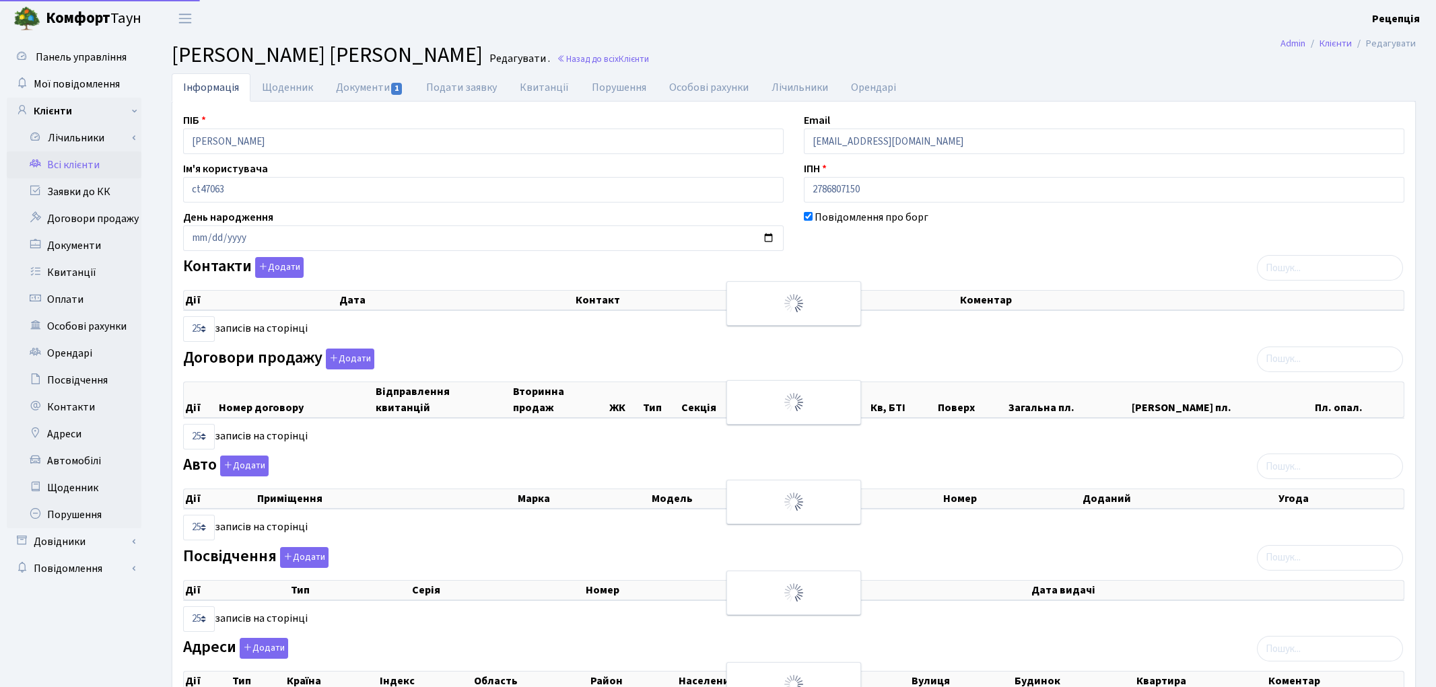
select select "25"
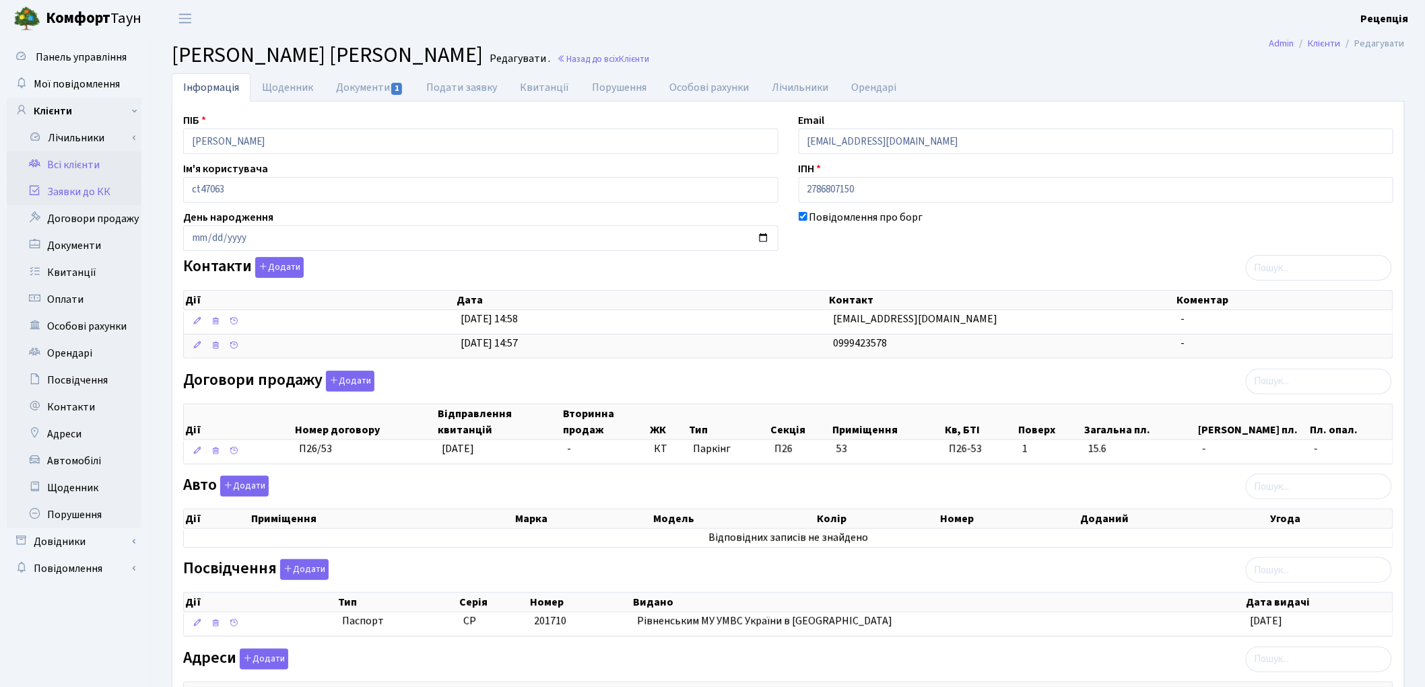
click at [98, 193] on link "Заявки до КК" at bounding box center [74, 191] width 135 height 27
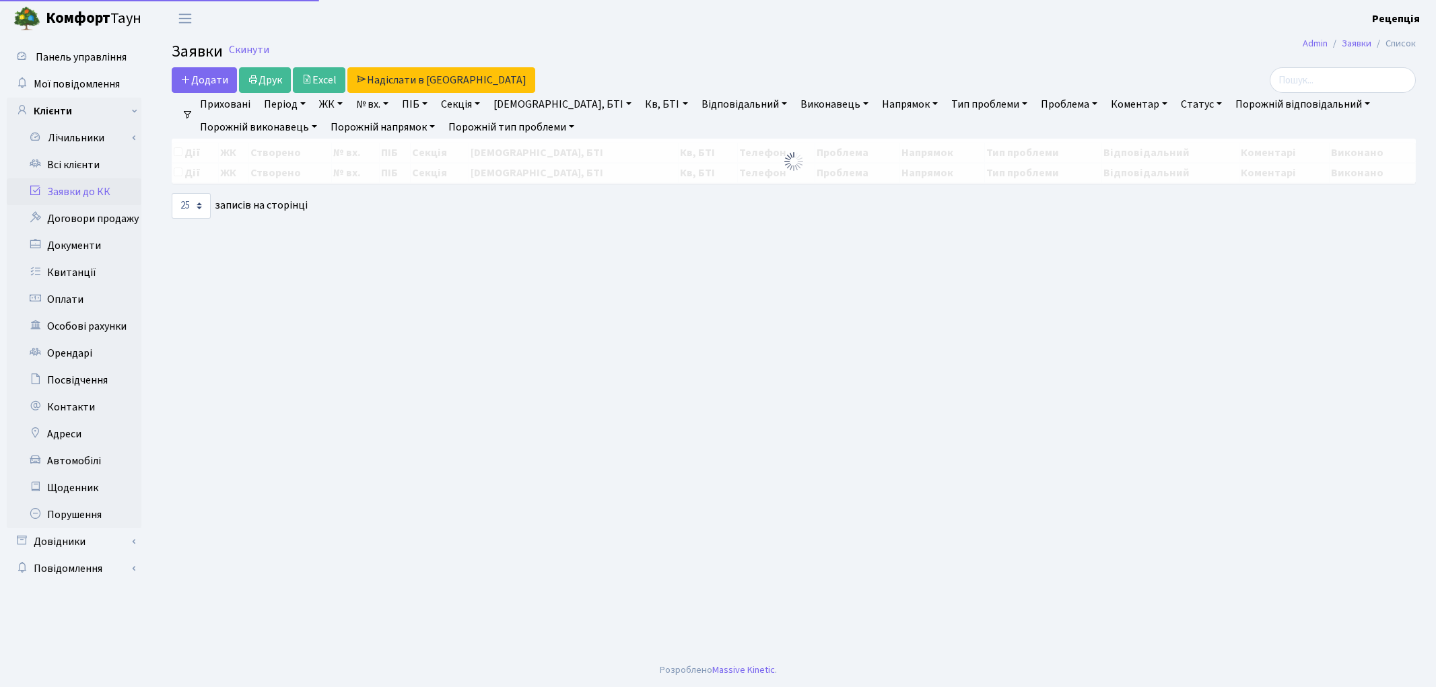
select select
select select "25"
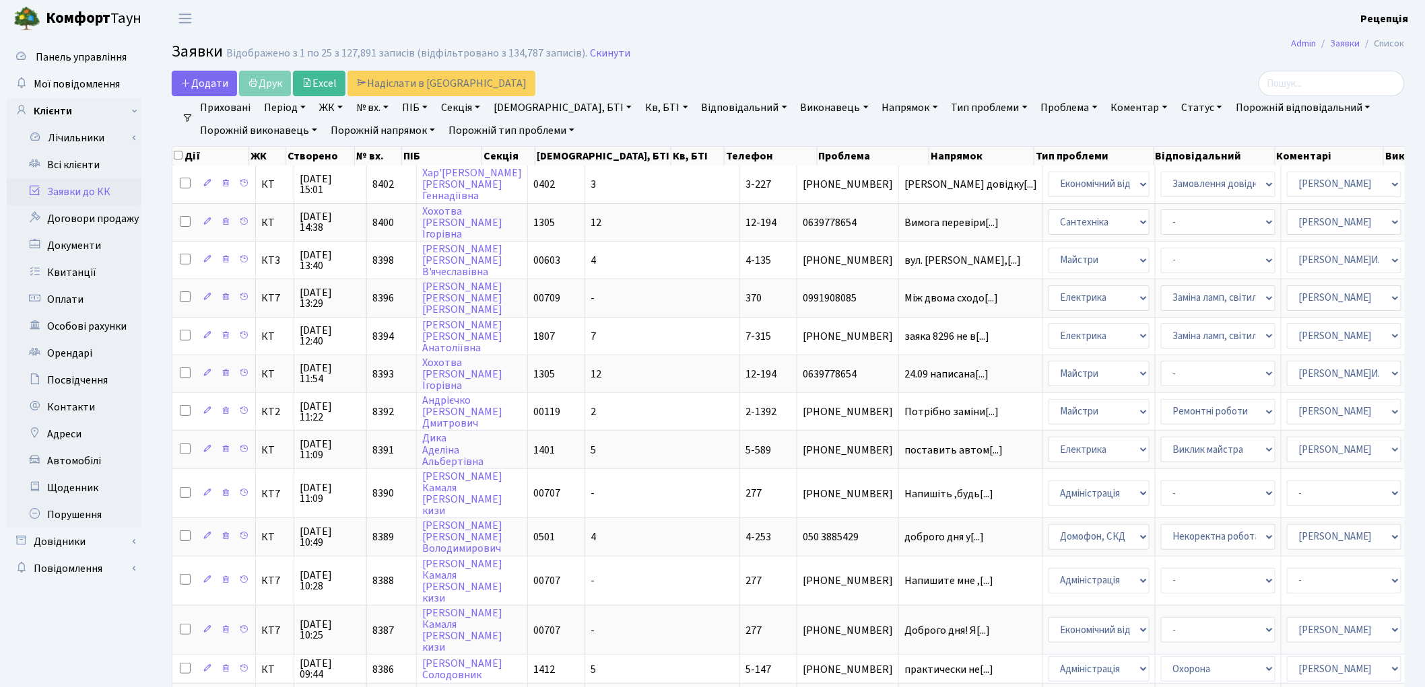
click at [327, 108] on link "ЖК" at bounding box center [331, 107] width 34 height 23
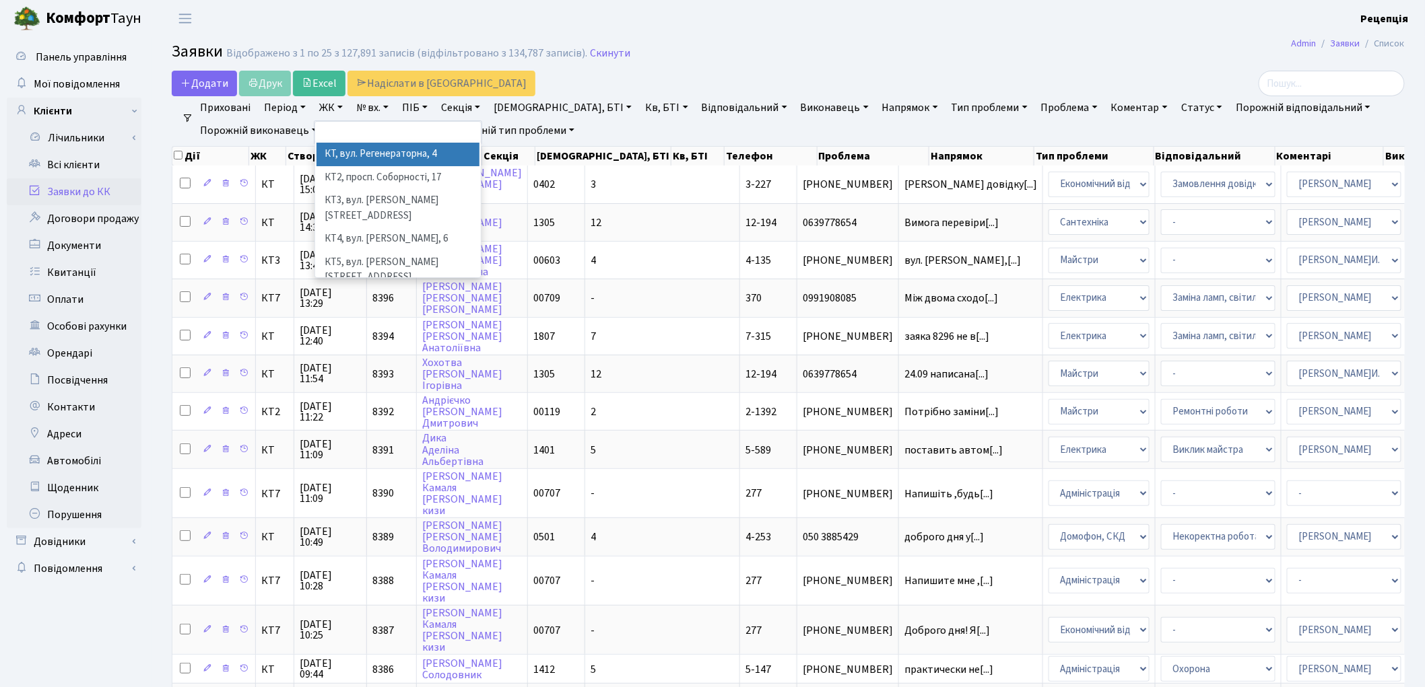
click at [349, 149] on li "КТ, вул. Регенераторна, 4" at bounding box center [397, 155] width 163 height 24
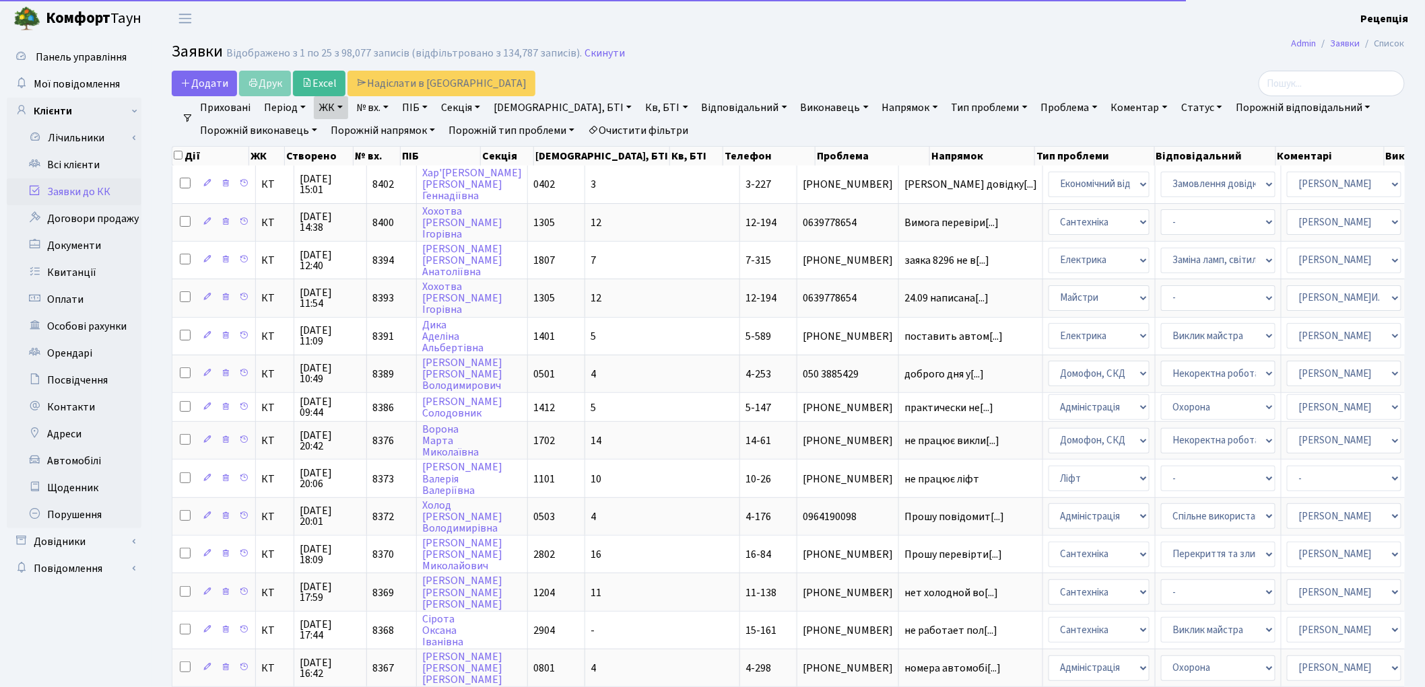
click at [640, 110] on link "Кв, БТІ" at bounding box center [666, 107] width 53 height 23
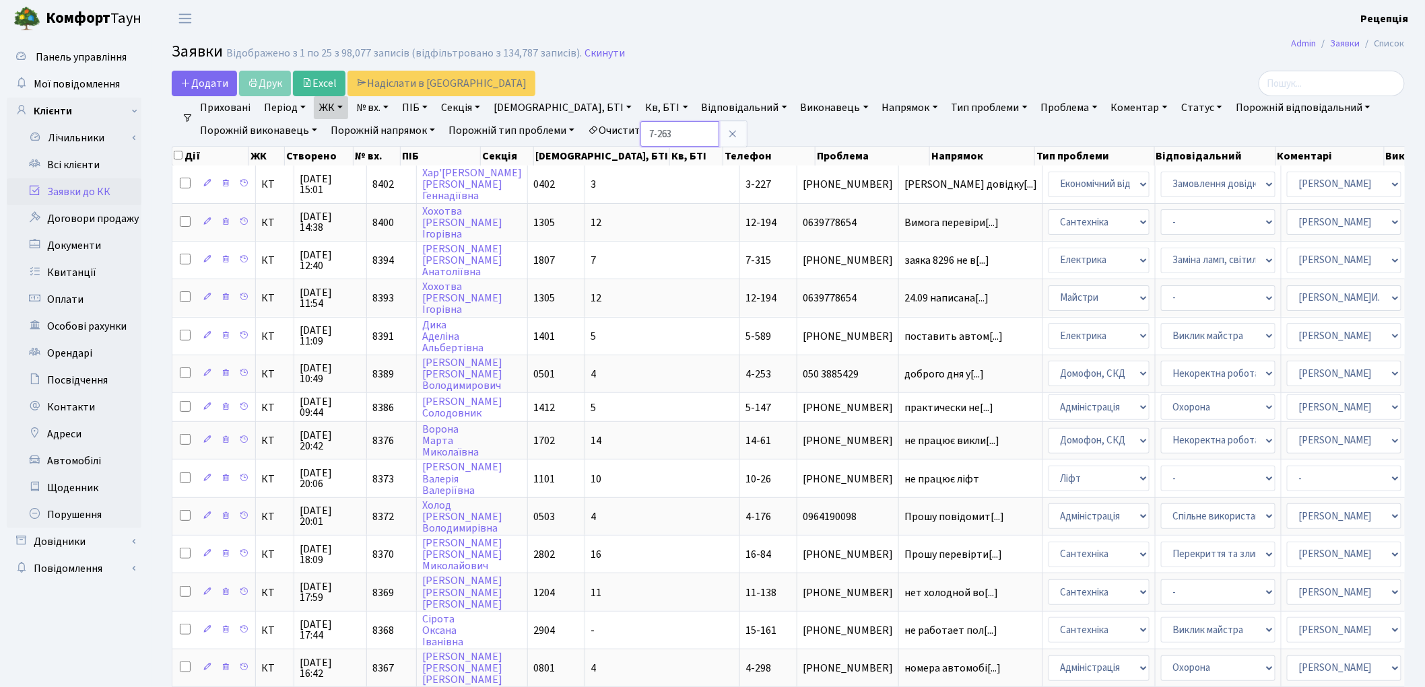
type input "7-263"
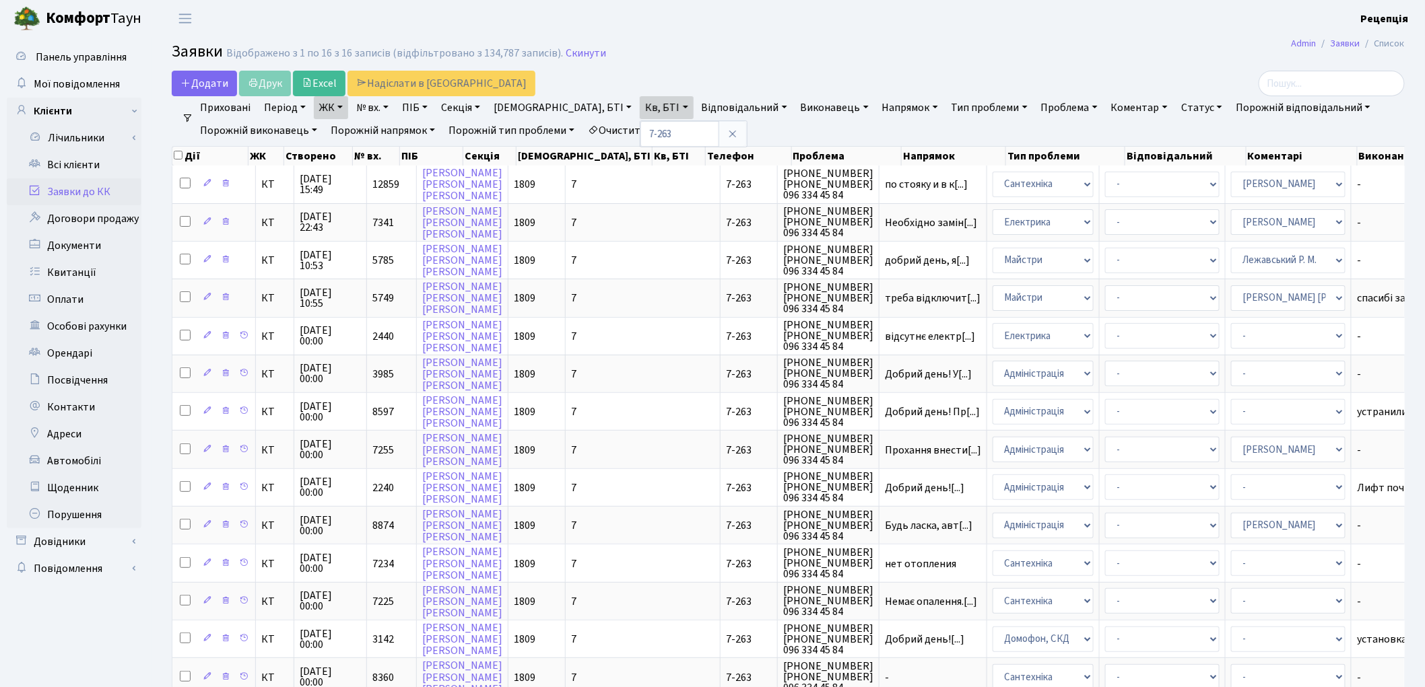
click at [684, 129] on link "Очистити фільтри" at bounding box center [637, 130] width 111 height 23
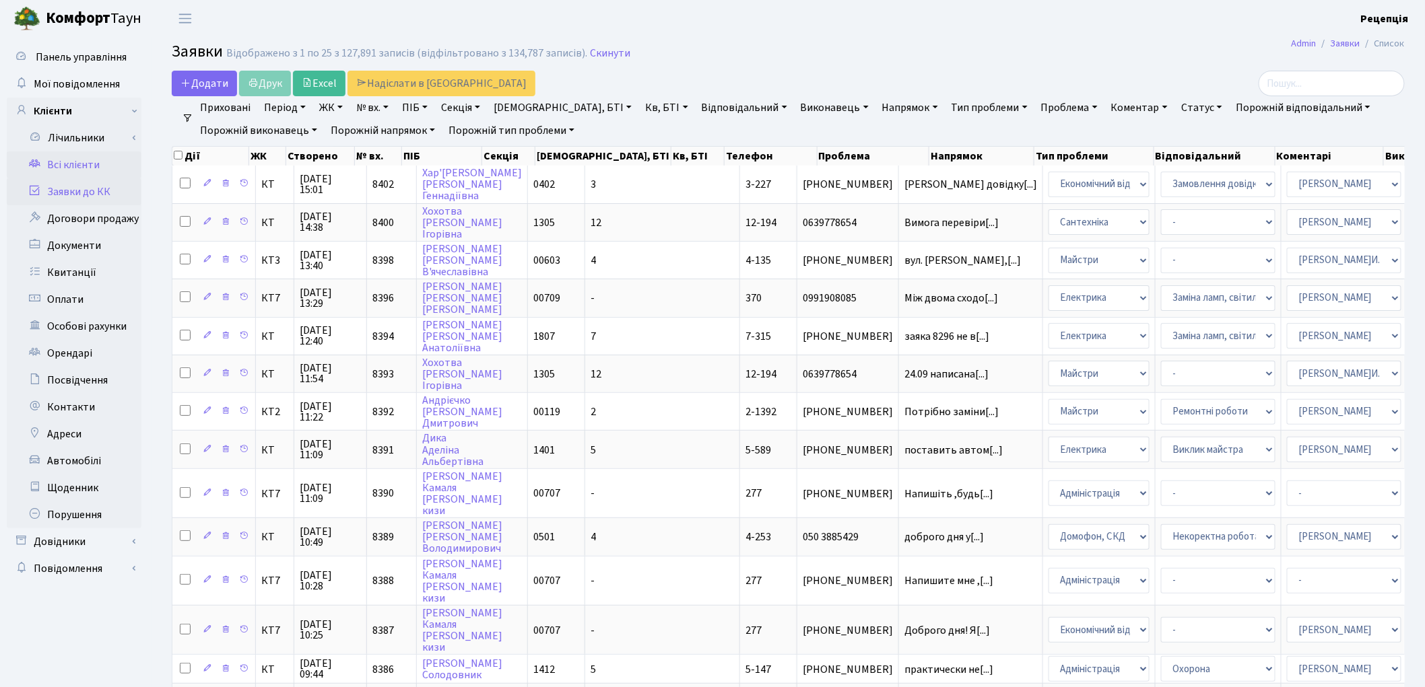
click at [72, 165] on link "Всі клієнти" at bounding box center [74, 165] width 135 height 27
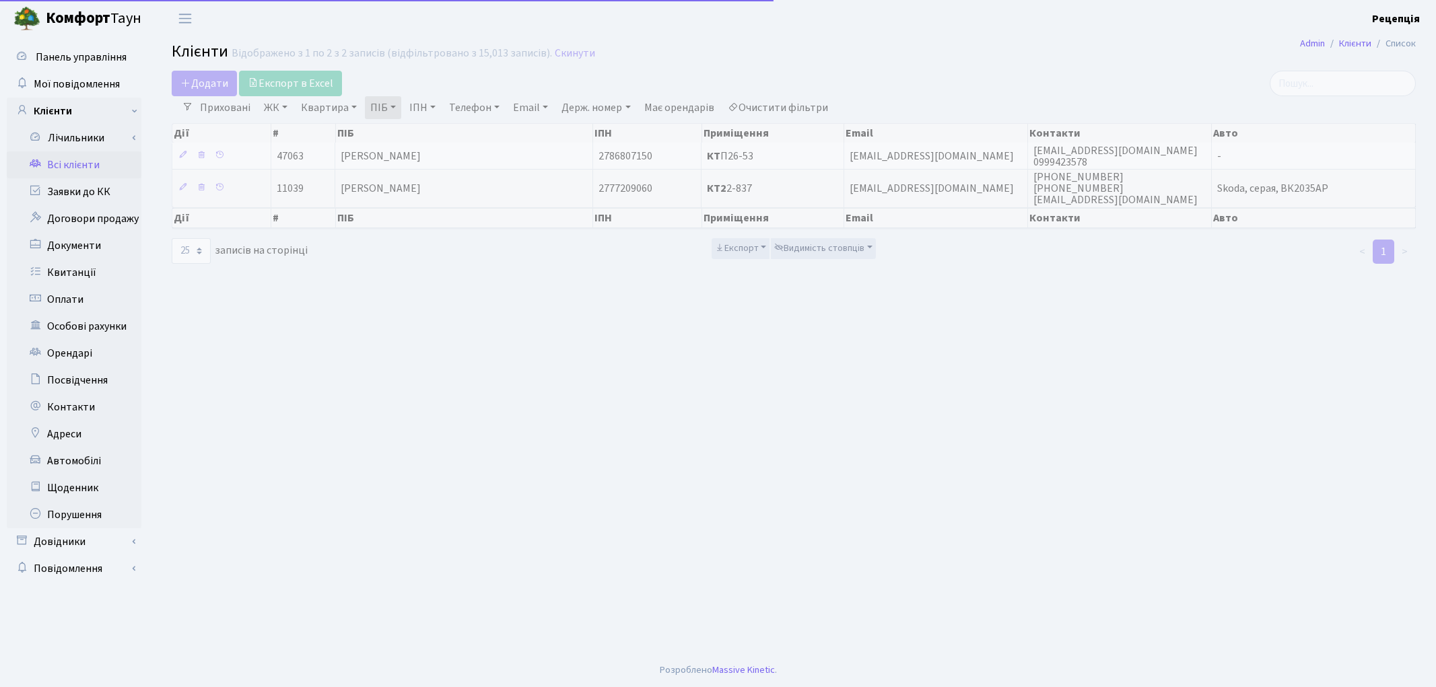
select select "25"
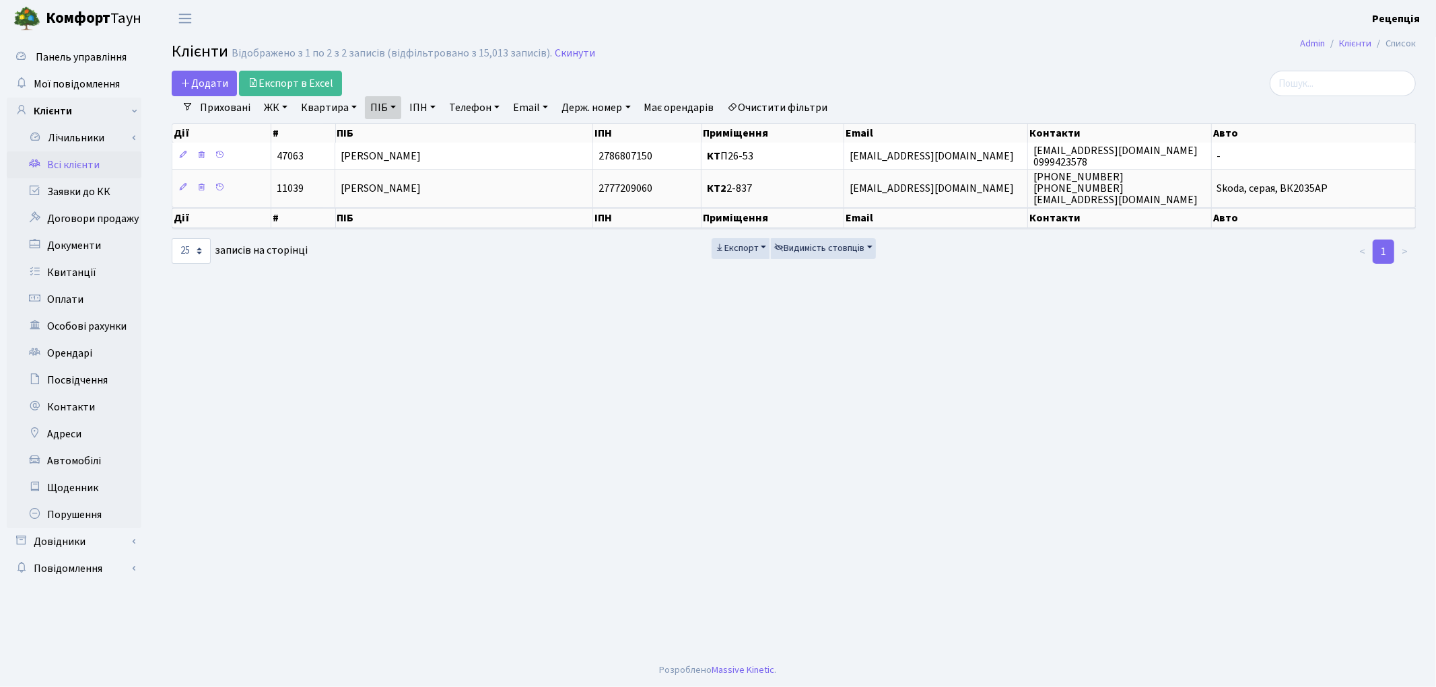
drag, startPoint x: 799, startPoint y: 106, endPoint x: 809, endPoint y: 79, distance: 28.4
click at [799, 106] on link "Очистити фільтри" at bounding box center [778, 107] width 111 height 23
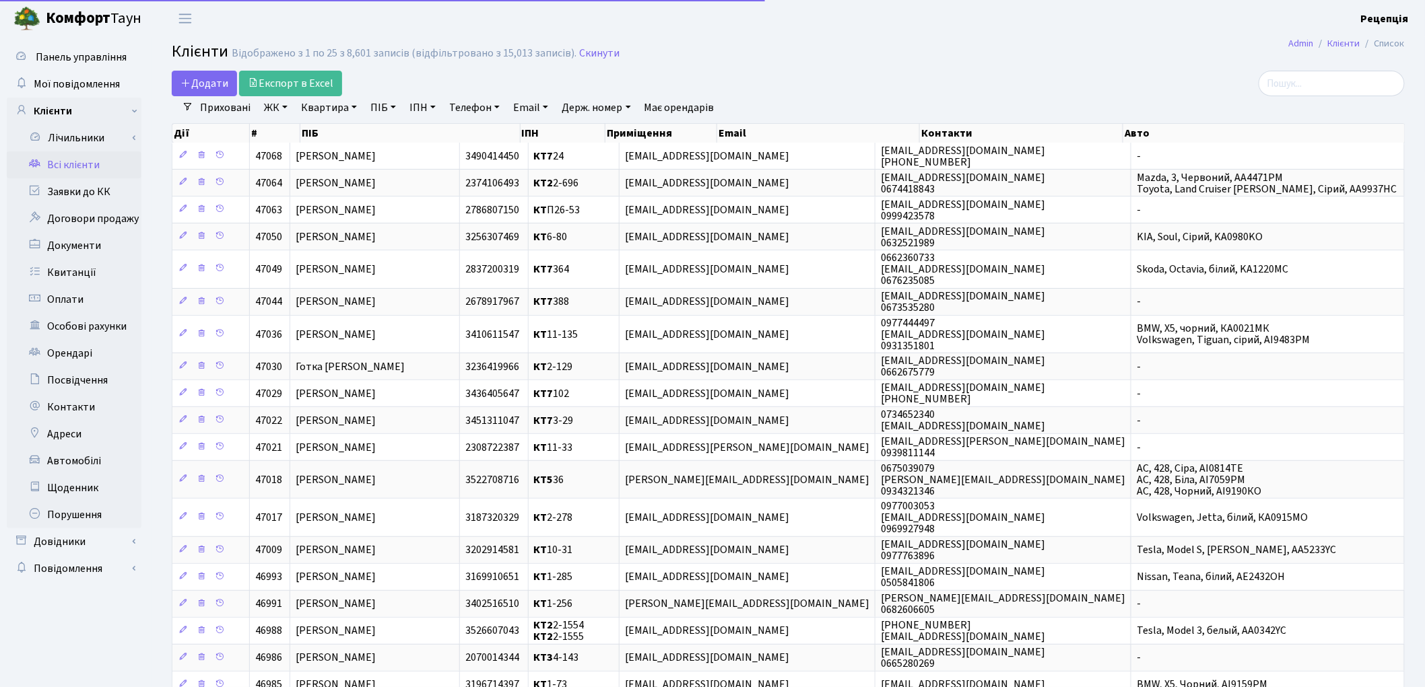
click at [811, 55] on h2 "Клієнти Відображено з 1 по 25 з 8,601 записів (відфільтровано з 15,013 записів)…" at bounding box center [788, 53] width 1233 height 23
click at [286, 110] on link "ЖК" at bounding box center [276, 107] width 34 height 23
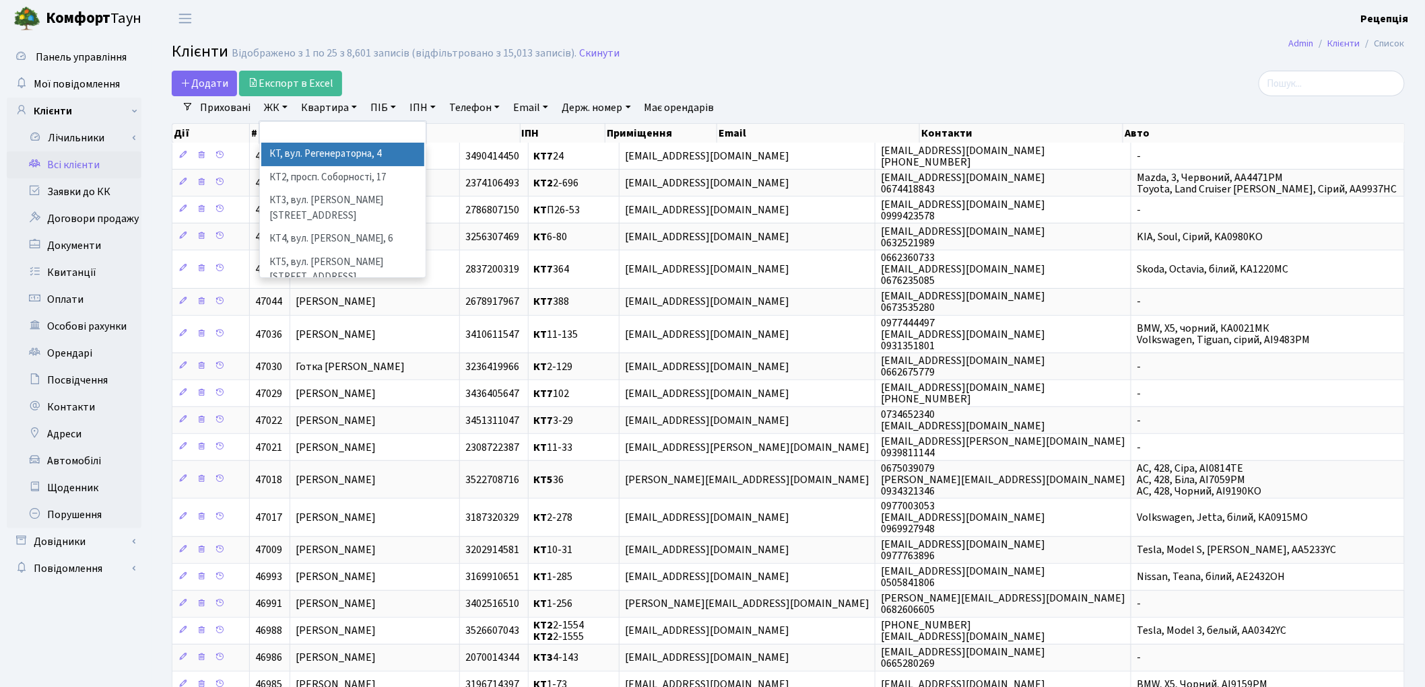
click at [304, 156] on li "КТ, вул. Регенераторна, 4" at bounding box center [342, 155] width 163 height 24
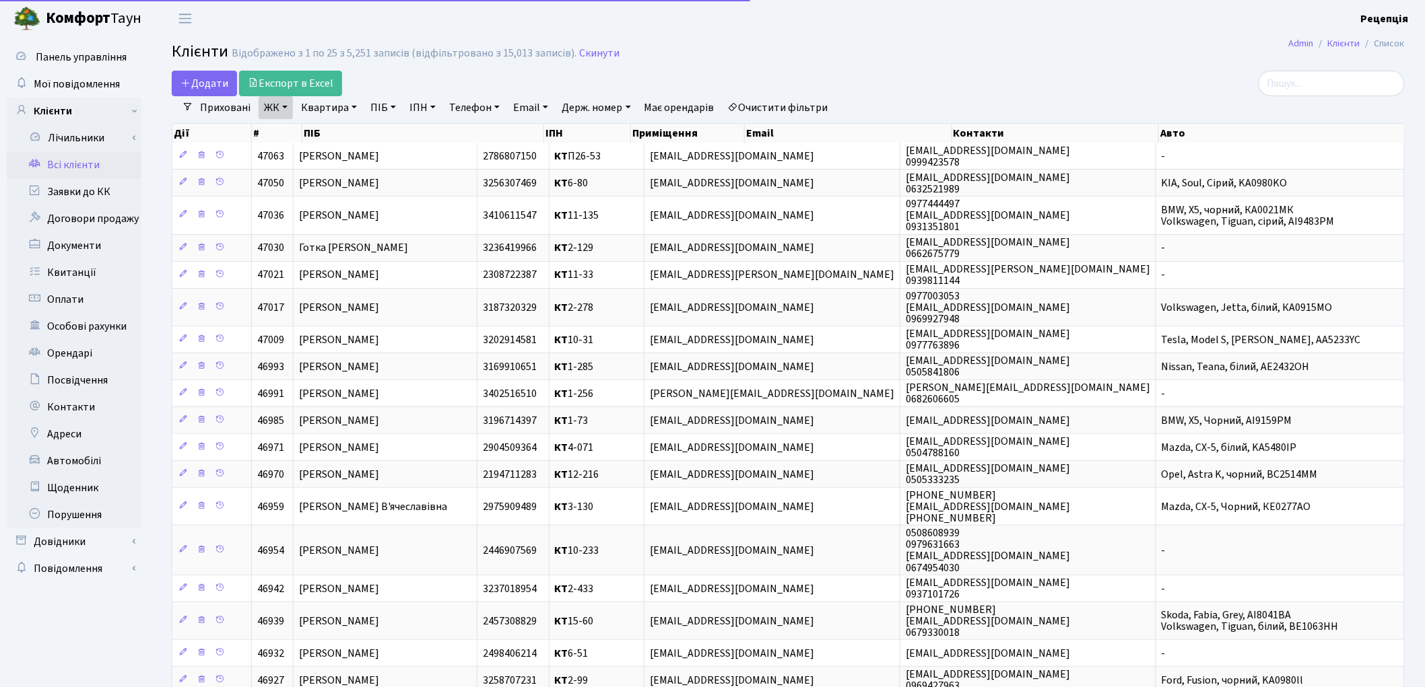
click at [335, 110] on link "Квартира" at bounding box center [329, 107] width 67 height 23
type input "П26-53"
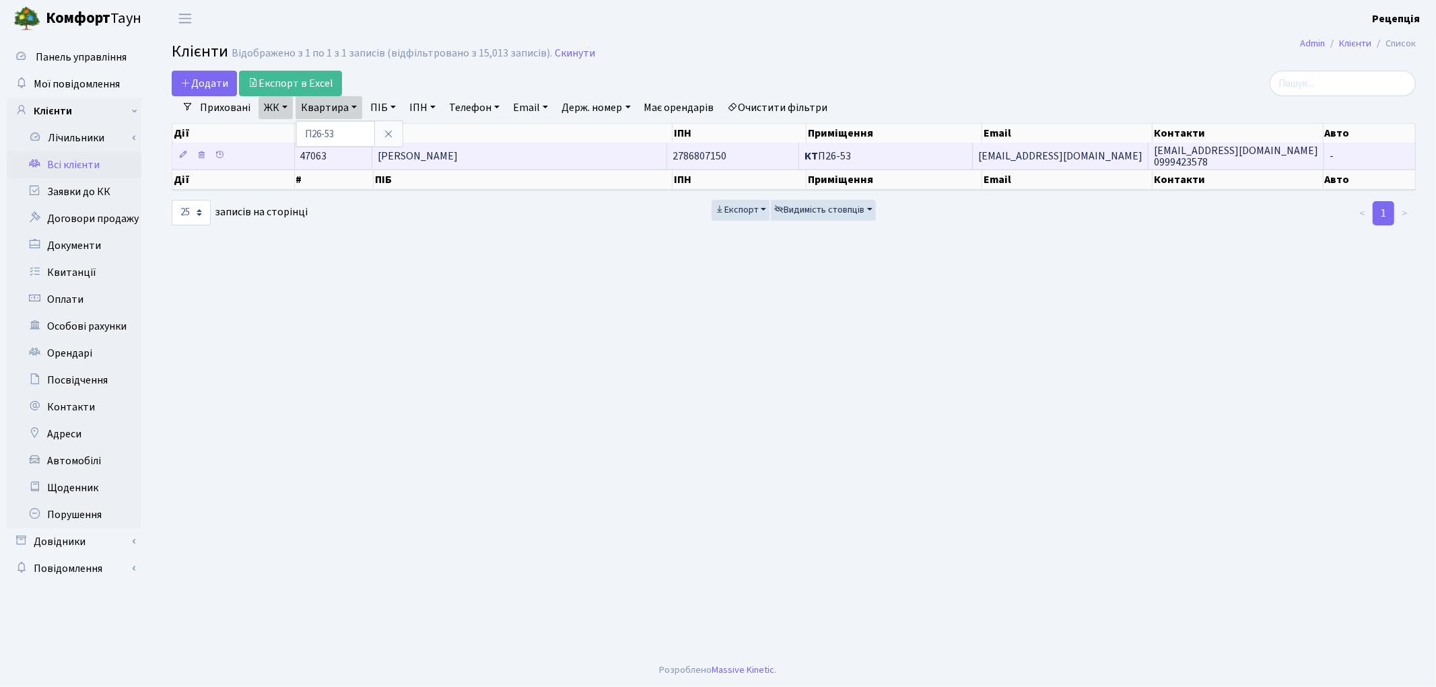
click at [458, 155] on span "Єрошкін Юрій Миколайович" at bounding box center [418, 156] width 80 height 15
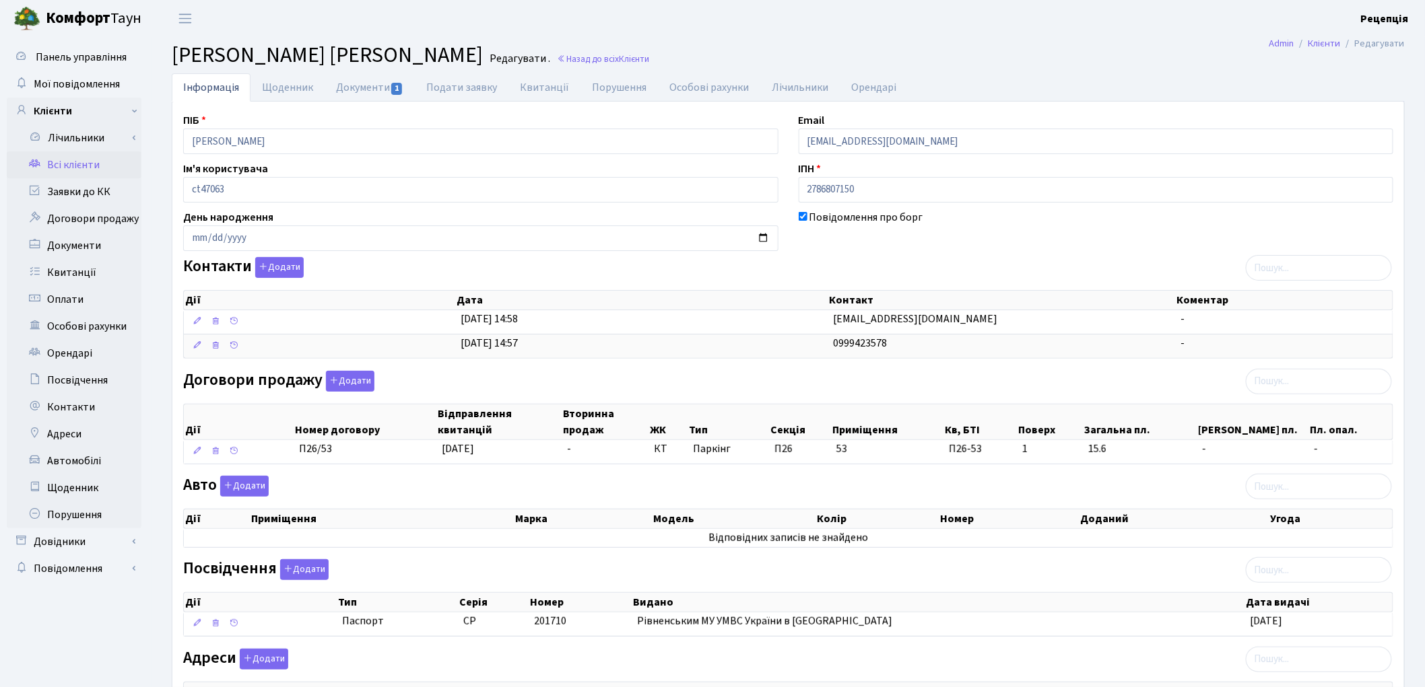
click at [48, 158] on link "Всі клієнти" at bounding box center [74, 165] width 135 height 27
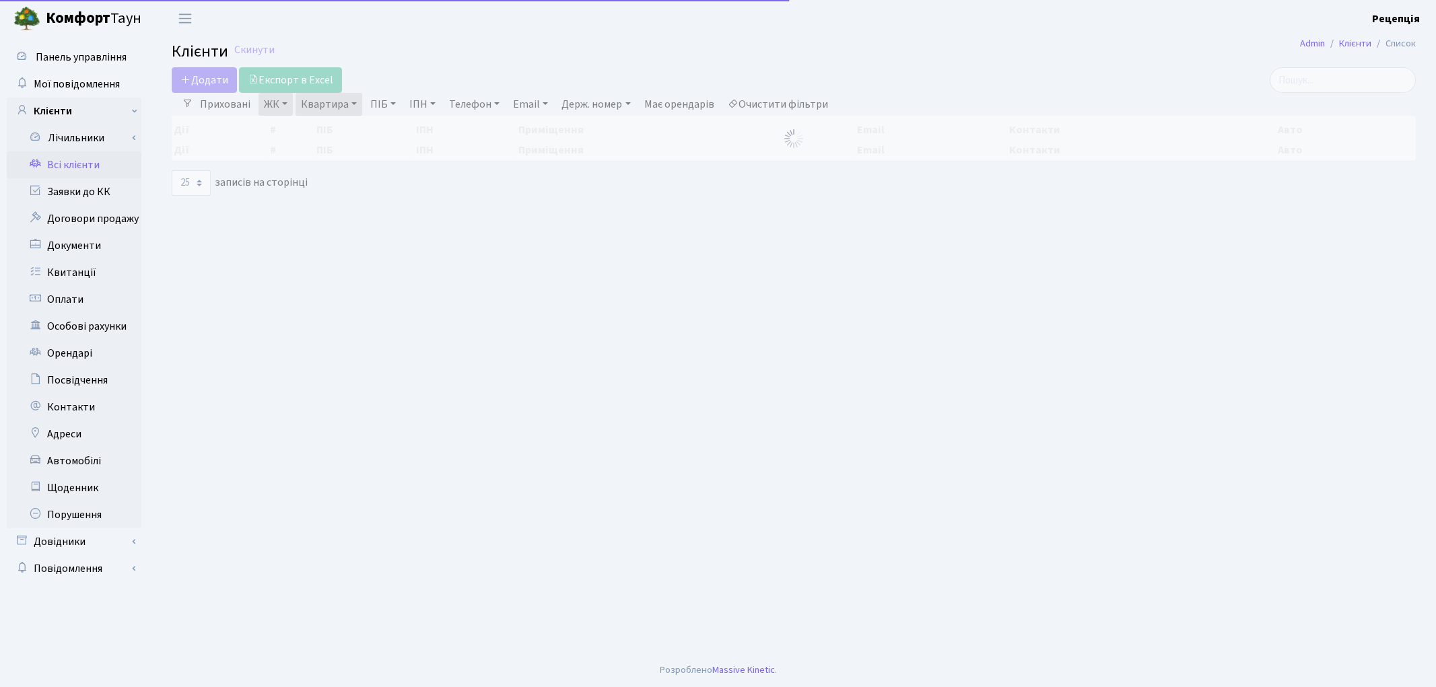
select select "25"
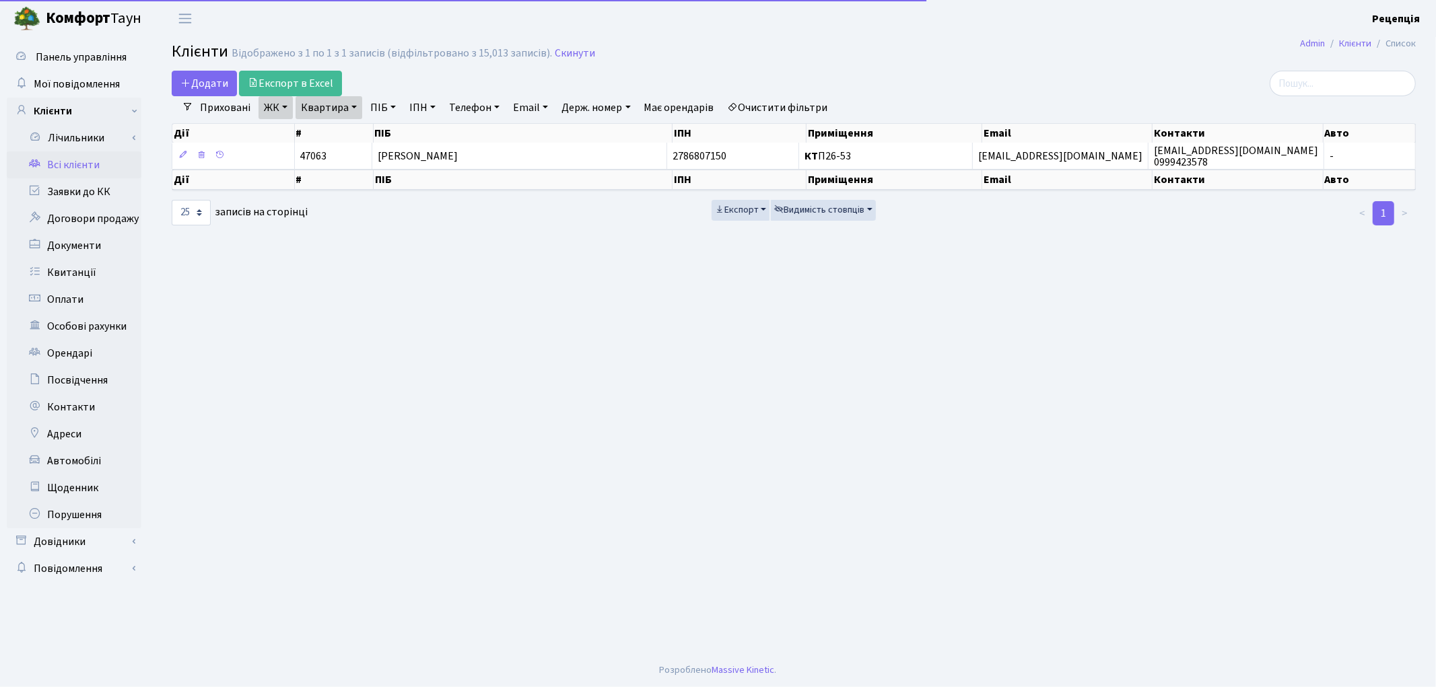
click at [772, 111] on link "Очистити фільтри" at bounding box center [778, 107] width 111 height 23
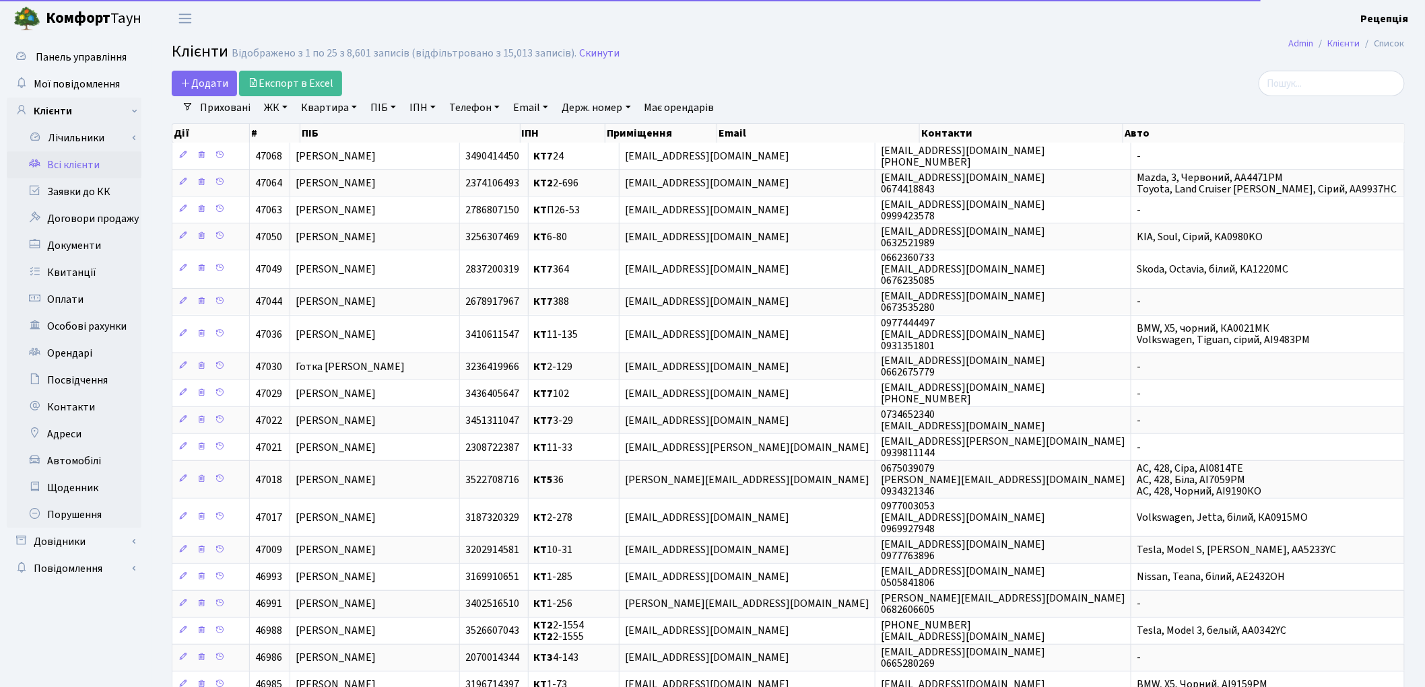
click at [281, 102] on link "ЖК" at bounding box center [276, 107] width 34 height 23
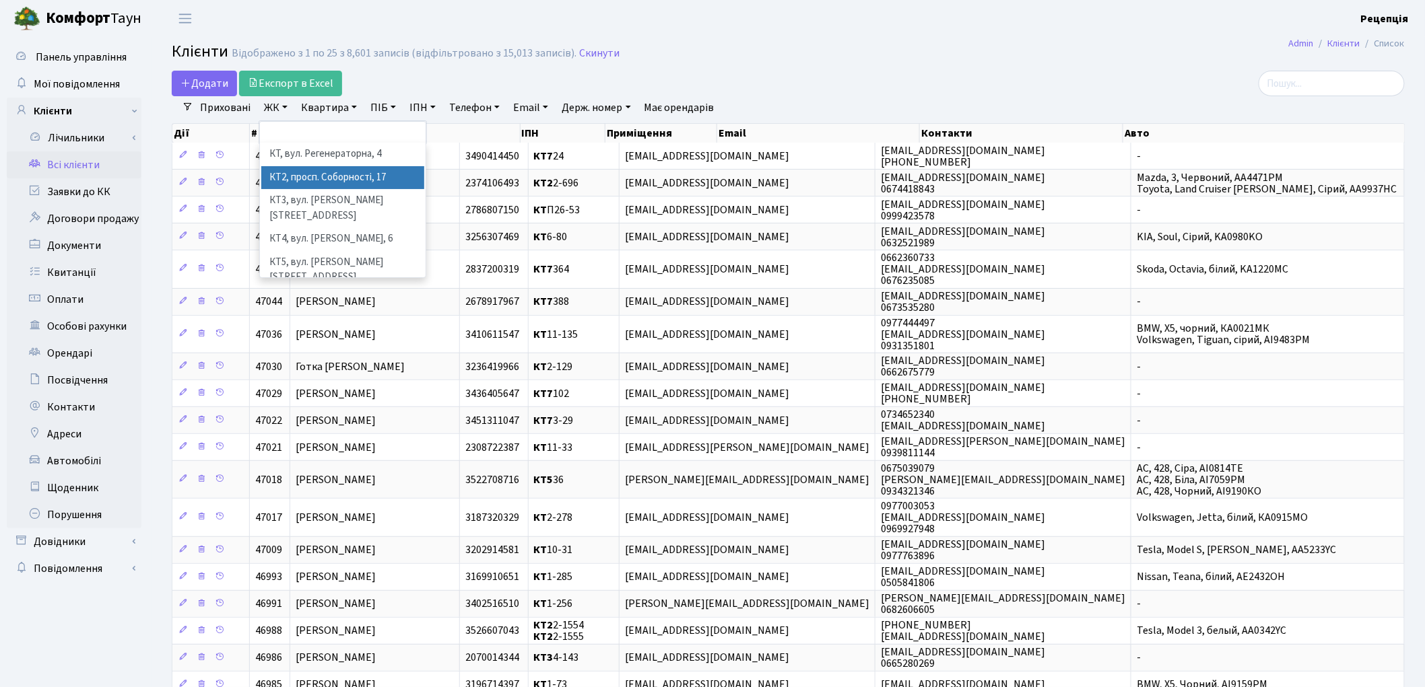
click at [337, 178] on li "КТ2, просп. Соборності, 17" at bounding box center [342, 178] width 163 height 24
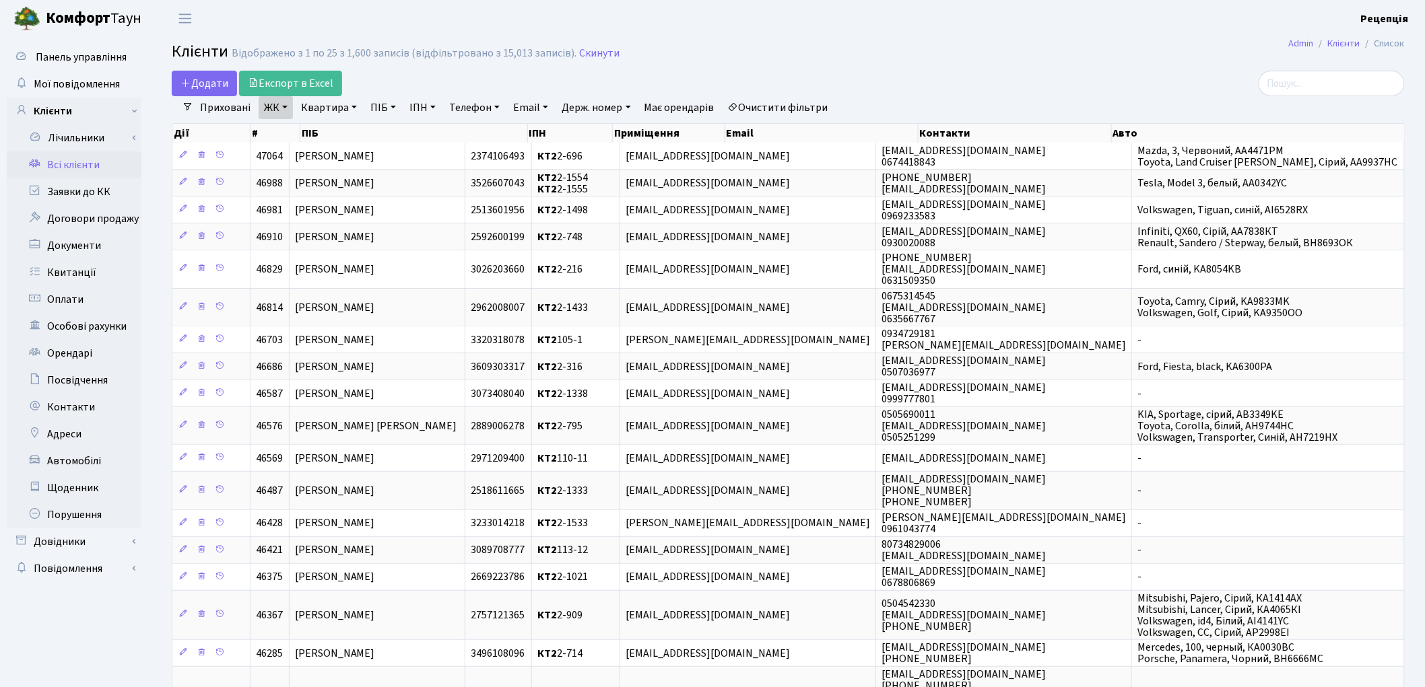
click at [306, 108] on link "Квартира" at bounding box center [329, 107] width 67 height 23
type input "2-708"
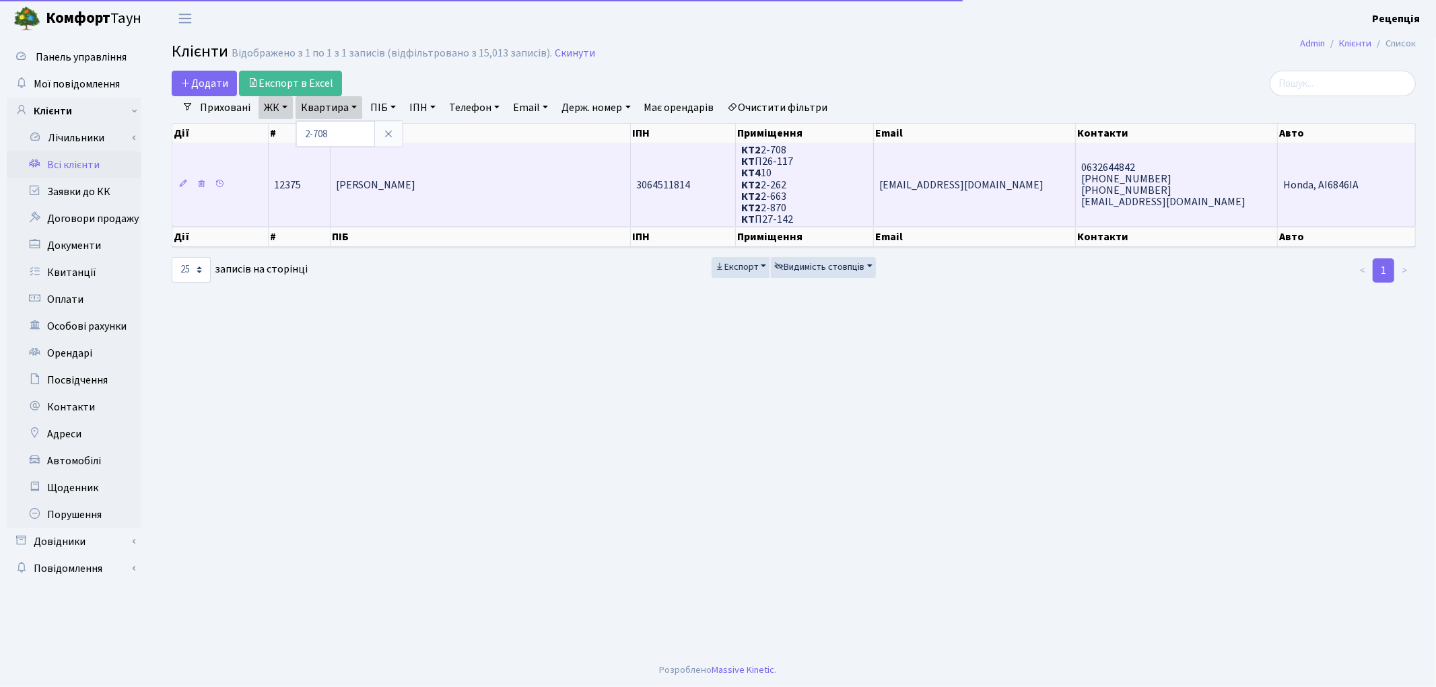
click at [377, 184] on span "[PERSON_NAME]" at bounding box center [376, 185] width 80 height 15
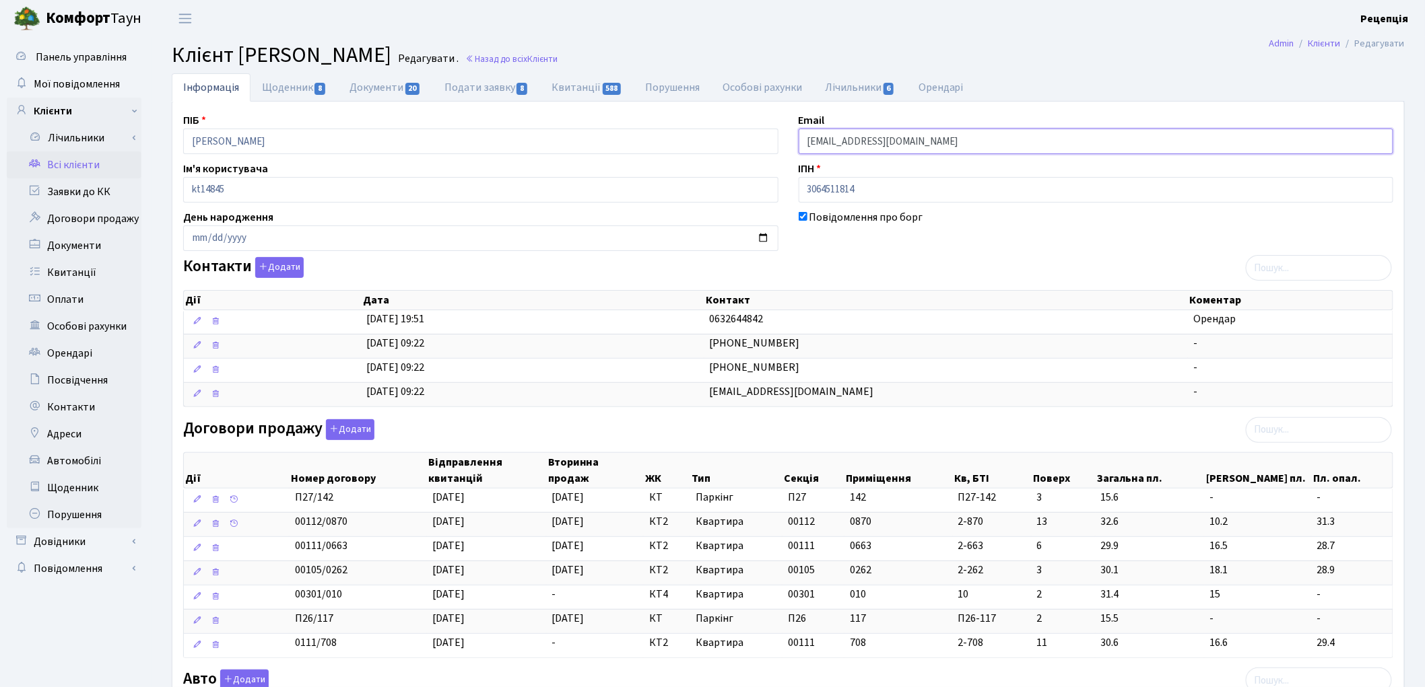
drag, startPoint x: 909, startPoint y: 138, endPoint x: 778, endPoint y: 143, distance: 130.7
click at [778, 143] on div "ПІБ [PERSON_NAME] Email [EMAIL_ADDRESS][DOMAIN_NAME] Ім'я користувача kt14845 І…" at bounding box center [788, 537] width 1230 height 851
click at [72, 159] on link "Всі клієнти" at bounding box center [74, 165] width 135 height 27
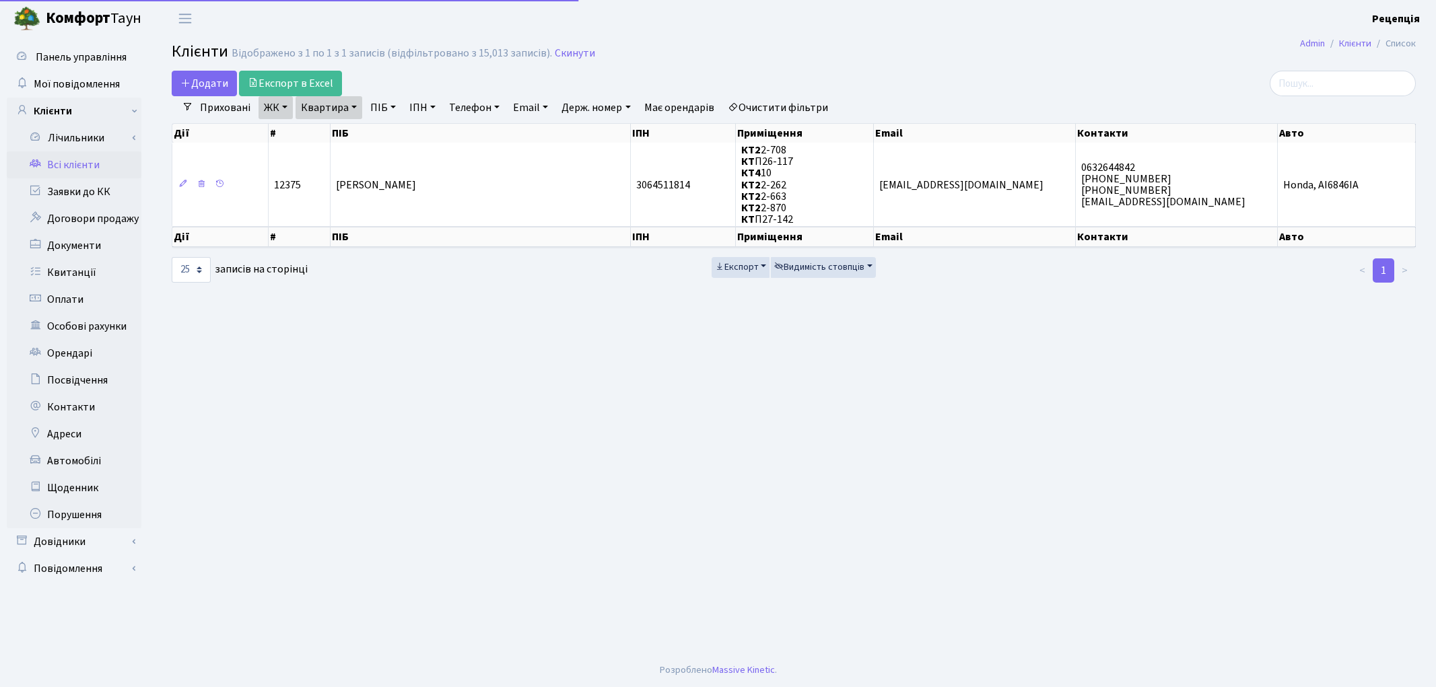
select select "25"
click at [352, 110] on link "Квартира" at bounding box center [329, 107] width 67 height 23
drag, startPoint x: 352, startPoint y: 139, endPoint x: 356, endPoint y: 130, distance: 9.4
click at [353, 137] on input "2-708" at bounding box center [335, 134] width 79 height 26
type input "2-227"
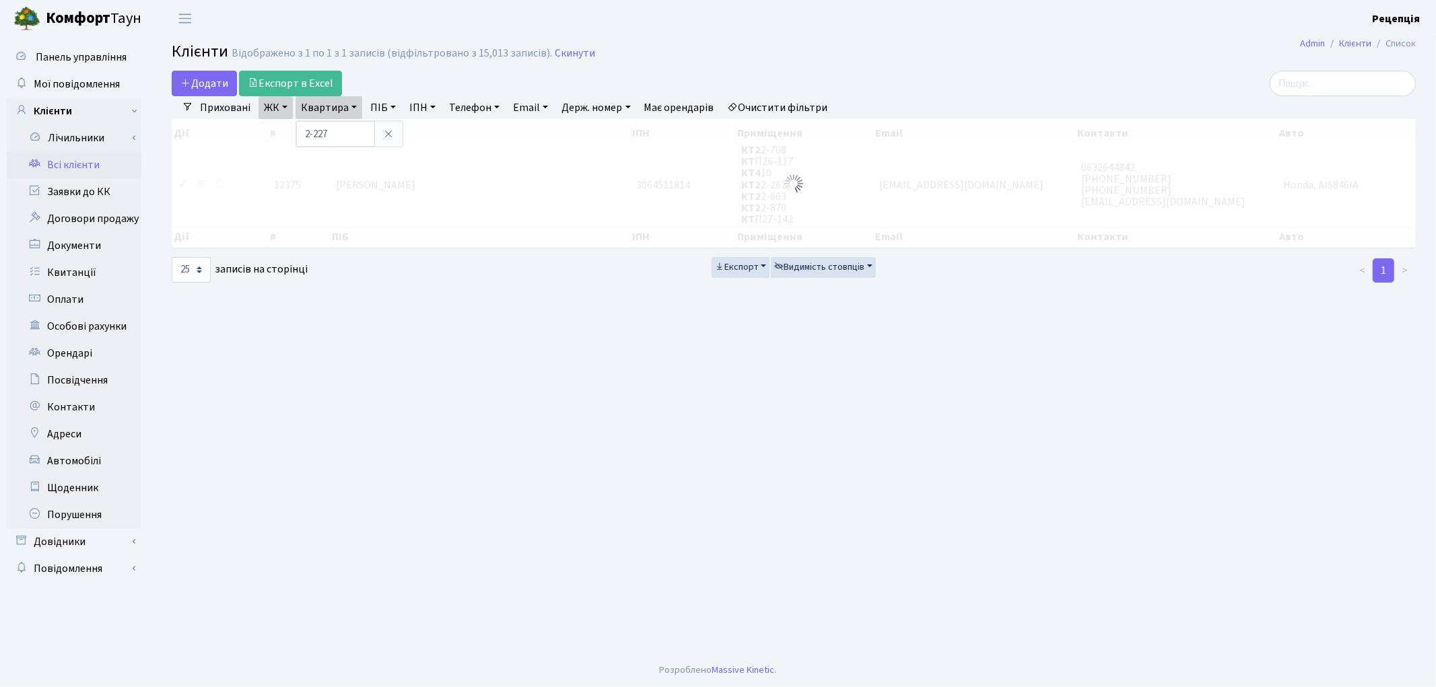
click at [259, 98] on link "ЖК" at bounding box center [276, 107] width 34 height 23
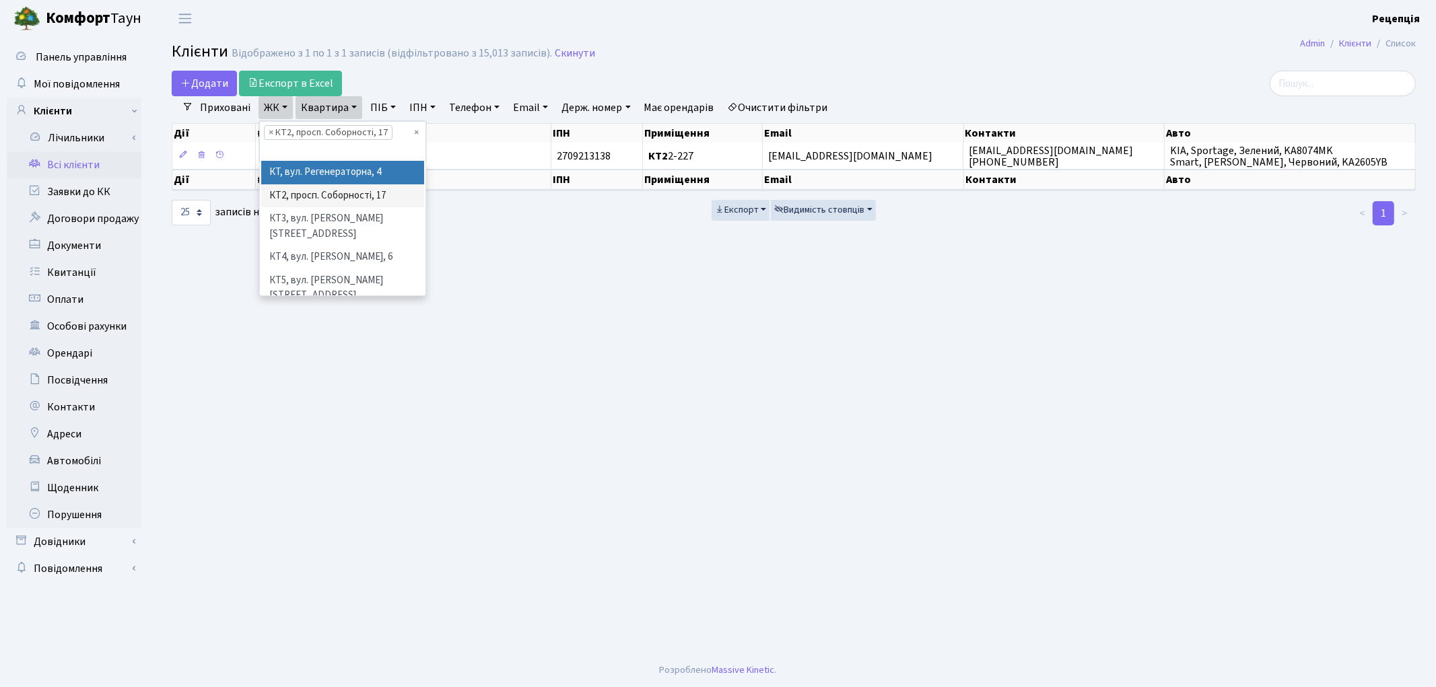
click at [327, 173] on li "КТ, вул. Регенераторна, 4" at bounding box center [342, 173] width 163 height 24
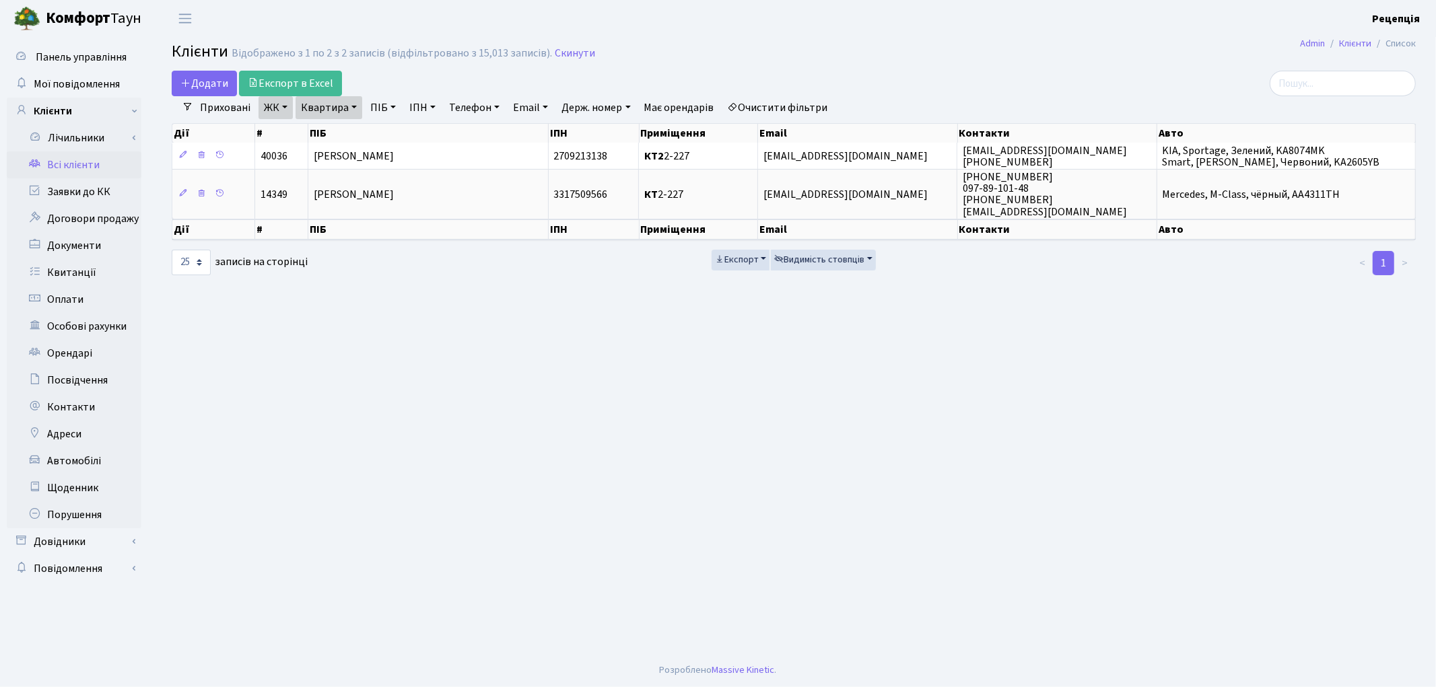
click at [285, 112] on link "ЖК" at bounding box center [276, 107] width 34 height 23
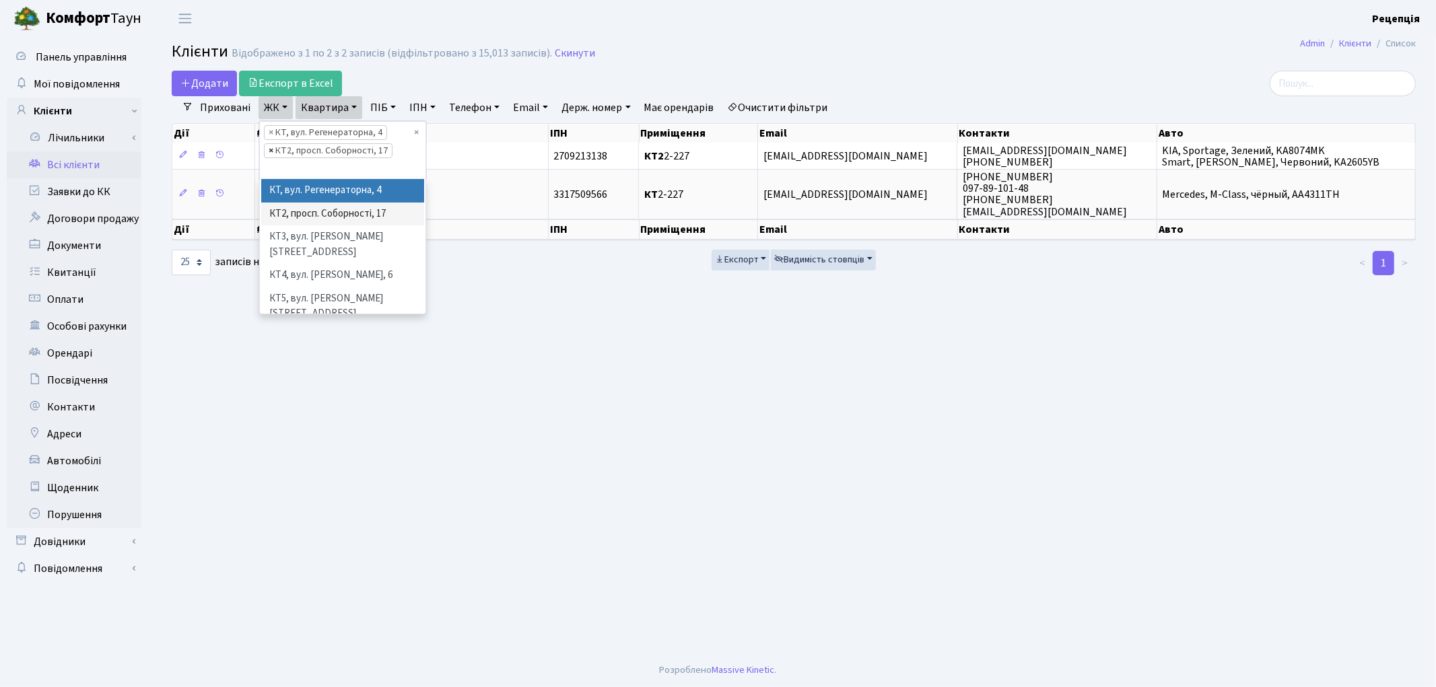
click at [269, 151] on span "×" at bounding box center [271, 150] width 5 height 13
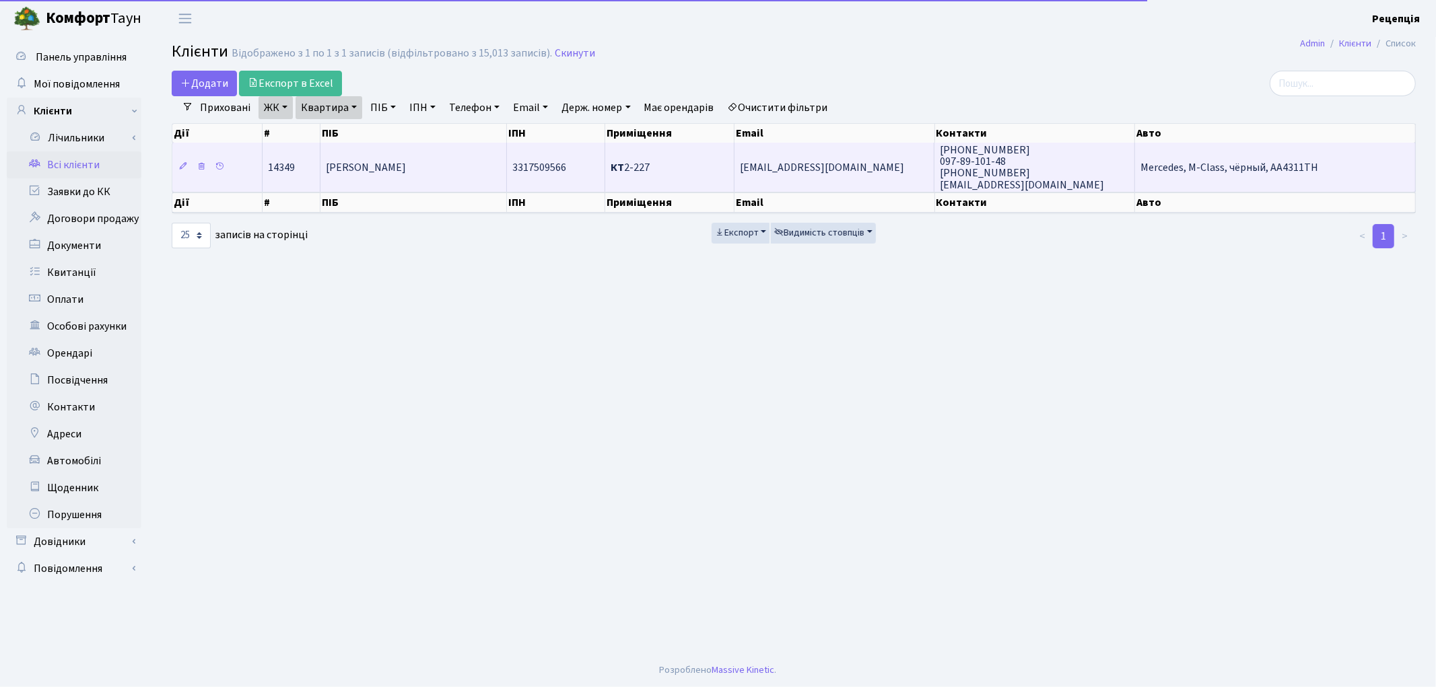
click at [392, 175] on td "Кочума Інна Григорівна" at bounding box center [414, 167] width 187 height 48
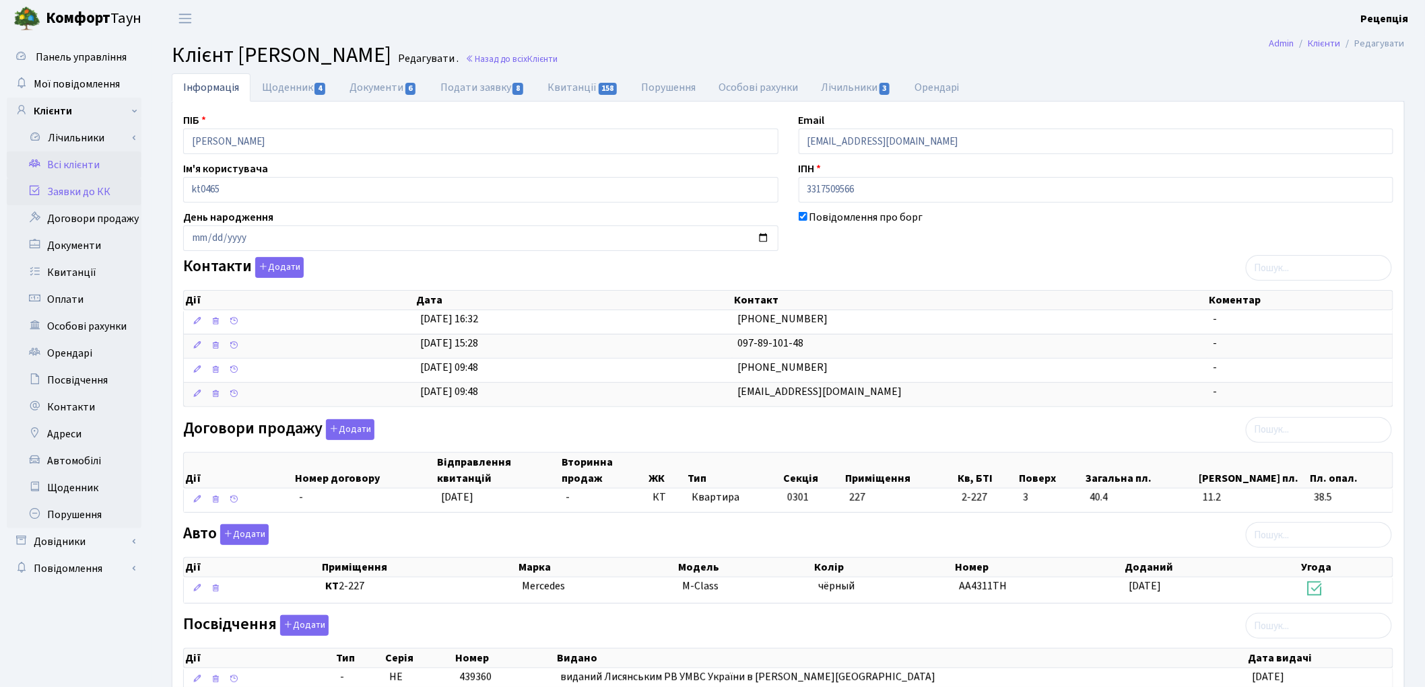
click at [81, 191] on link "Заявки до КК" at bounding box center [74, 191] width 135 height 27
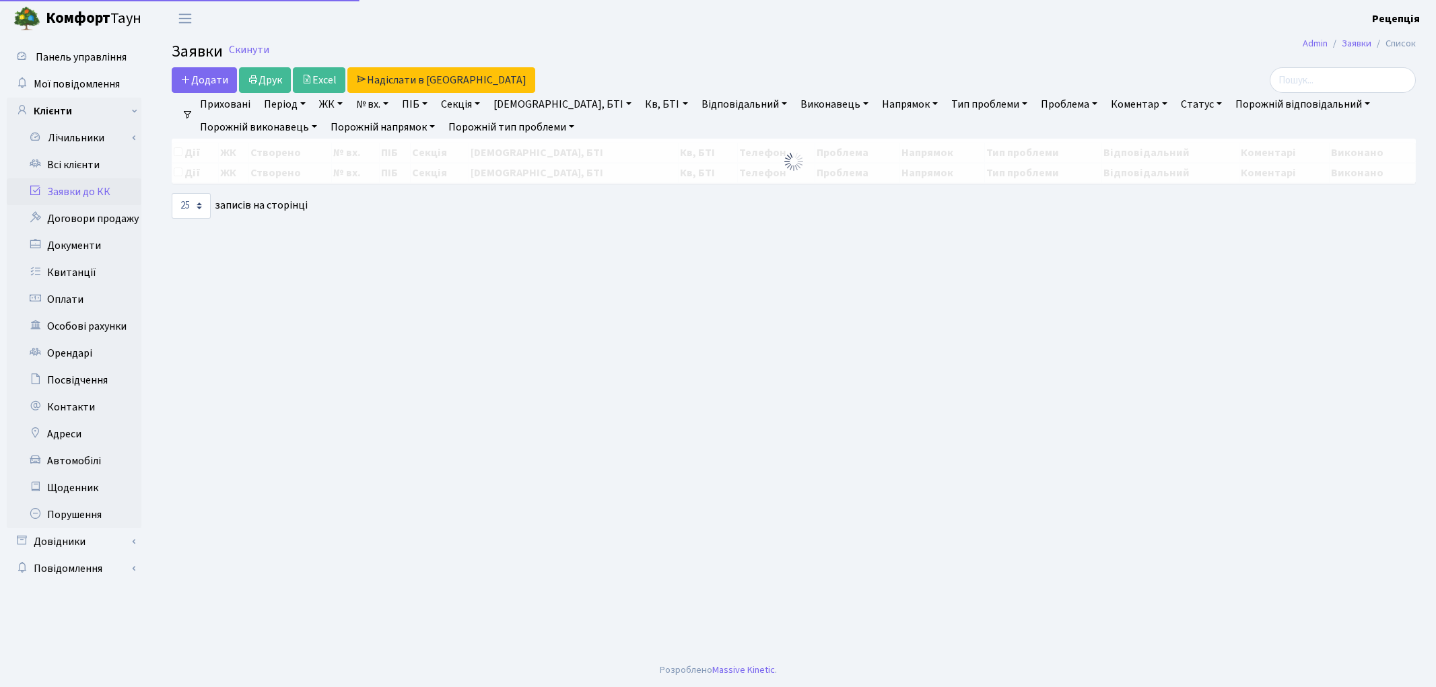
select select "25"
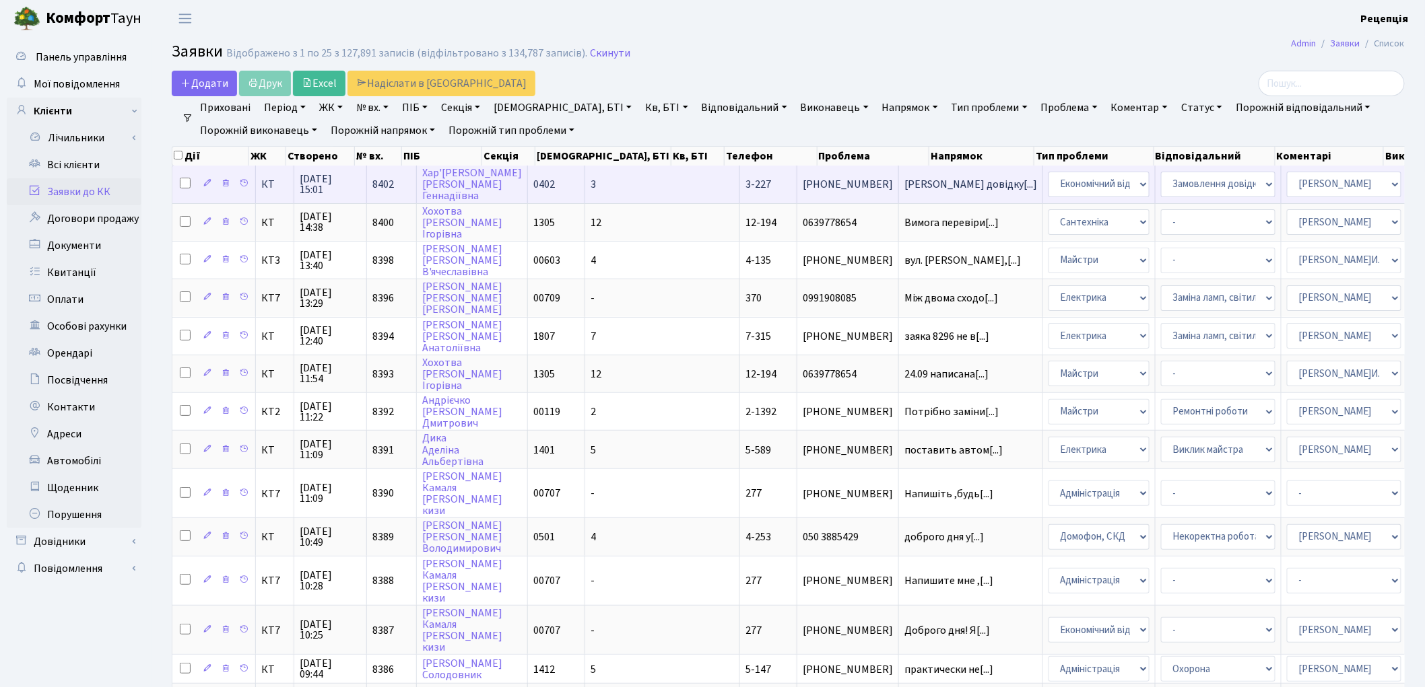
click at [559, 173] on td "0402" at bounding box center [556, 184] width 57 height 37
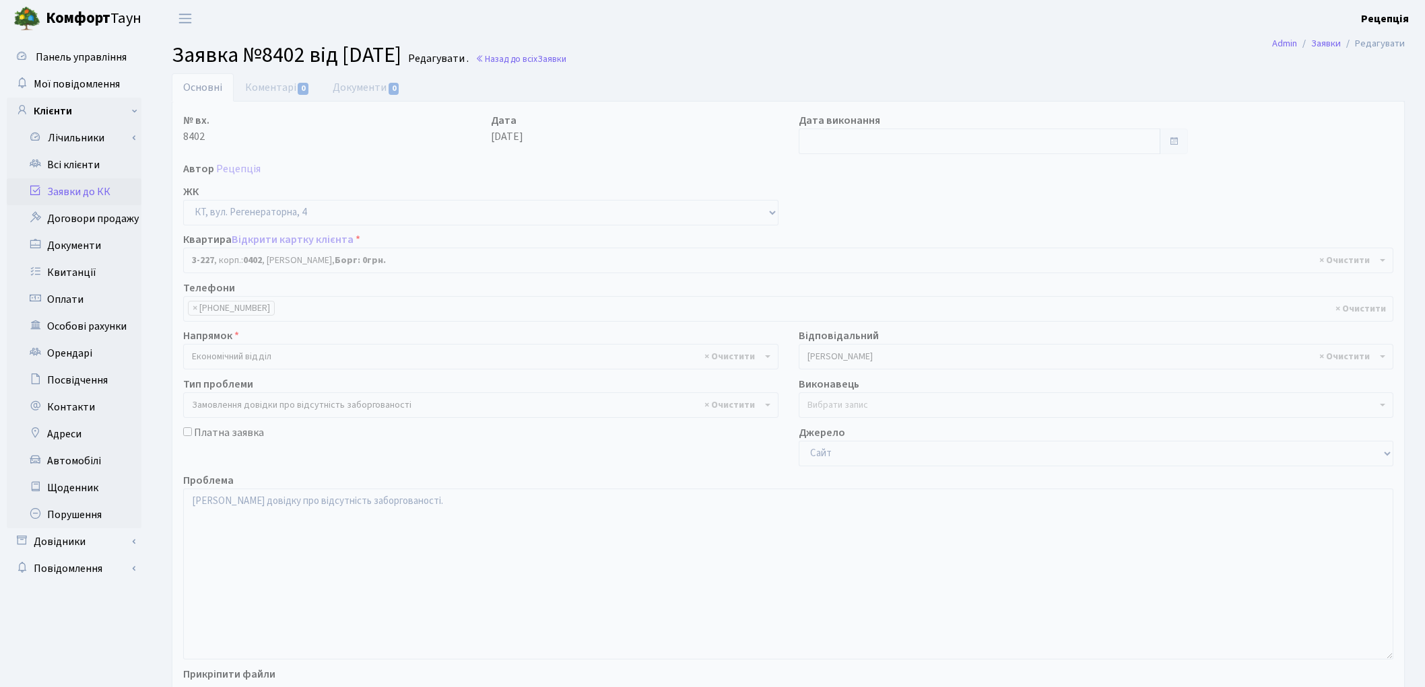
select select "796"
select select "35"
click at [362, 96] on link "Документи 0" at bounding box center [366, 87] width 90 height 28
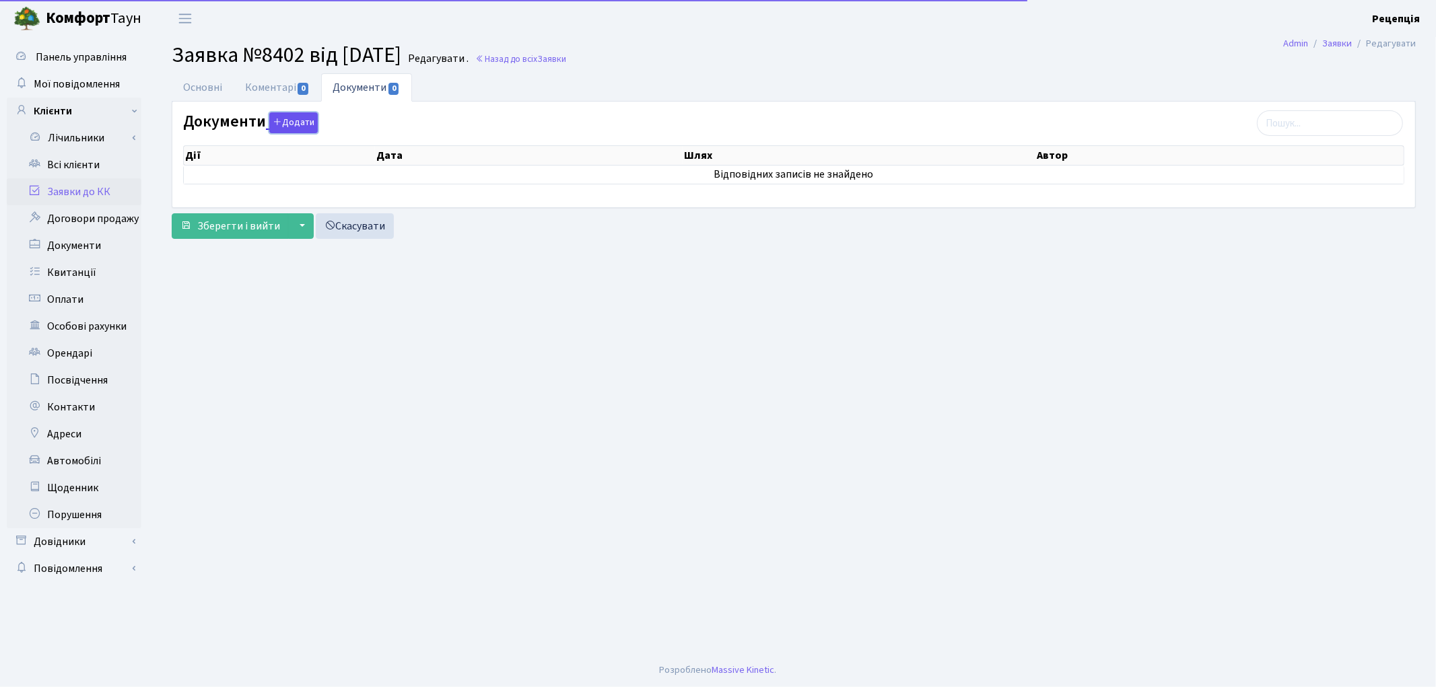
click at [296, 120] on button "Додати" at bounding box center [293, 122] width 48 height 21
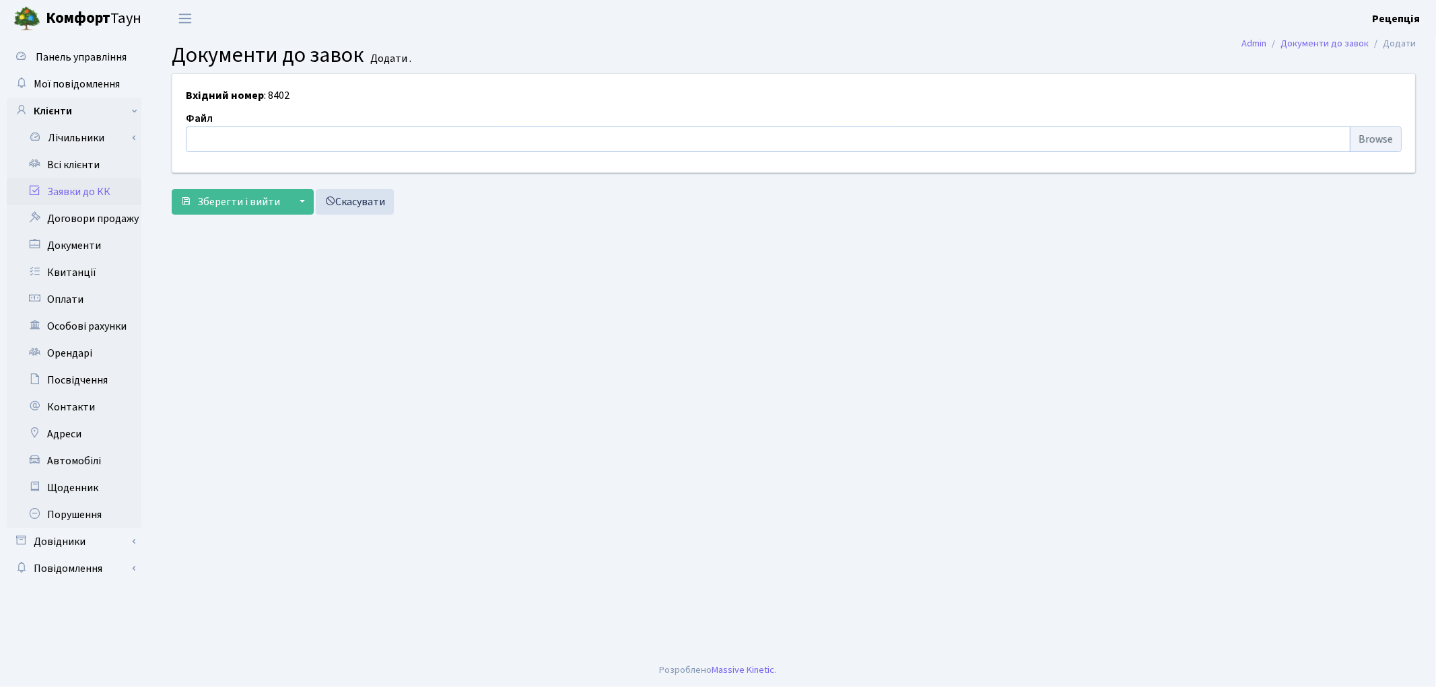
click at [1372, 139] on input "file" at bounding box center [794, 140] width 1216 height 26
type input "C:\fakepath\сканирование0712.pdf"
click at [230, 190] on button "Зберегти і вийти" at bounding box center [230, 202] width 117 height 26
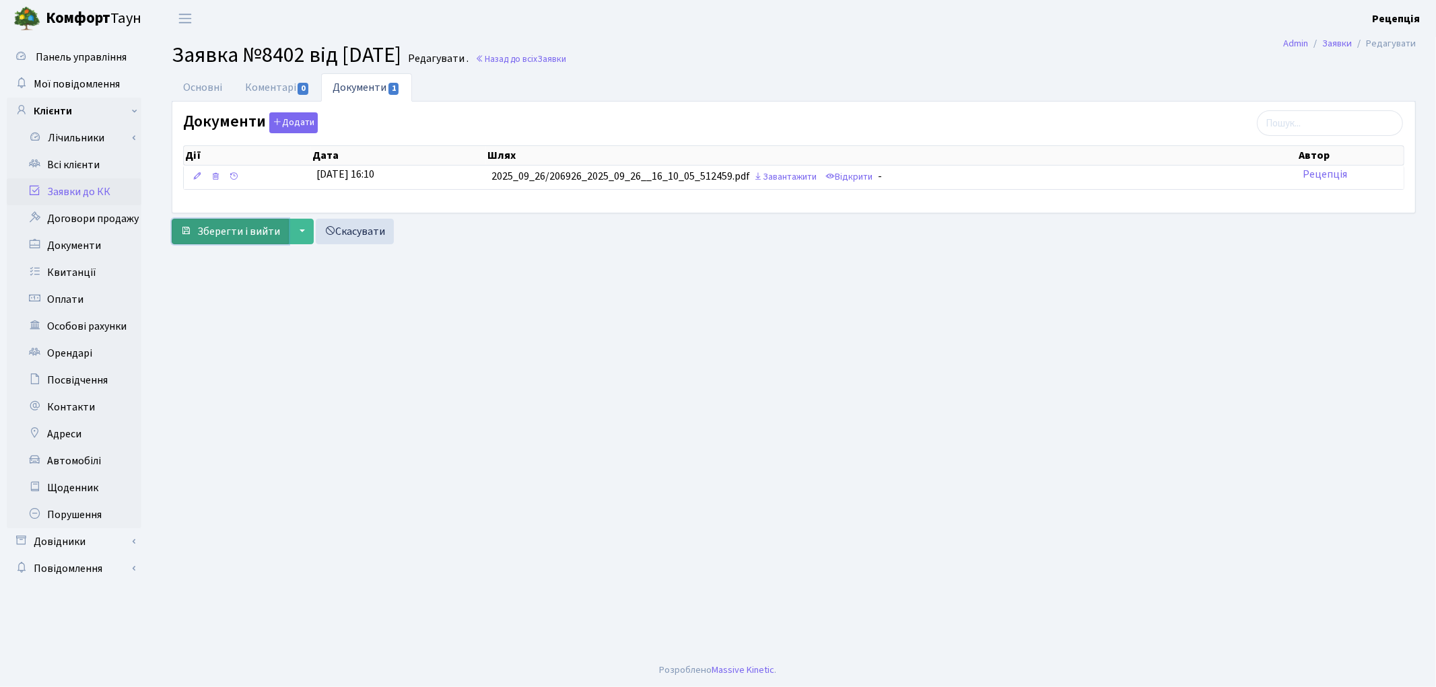
click at [261, 236] on span "Зберегти і вийти" at bounding box center [238, 231] width 83 height 15
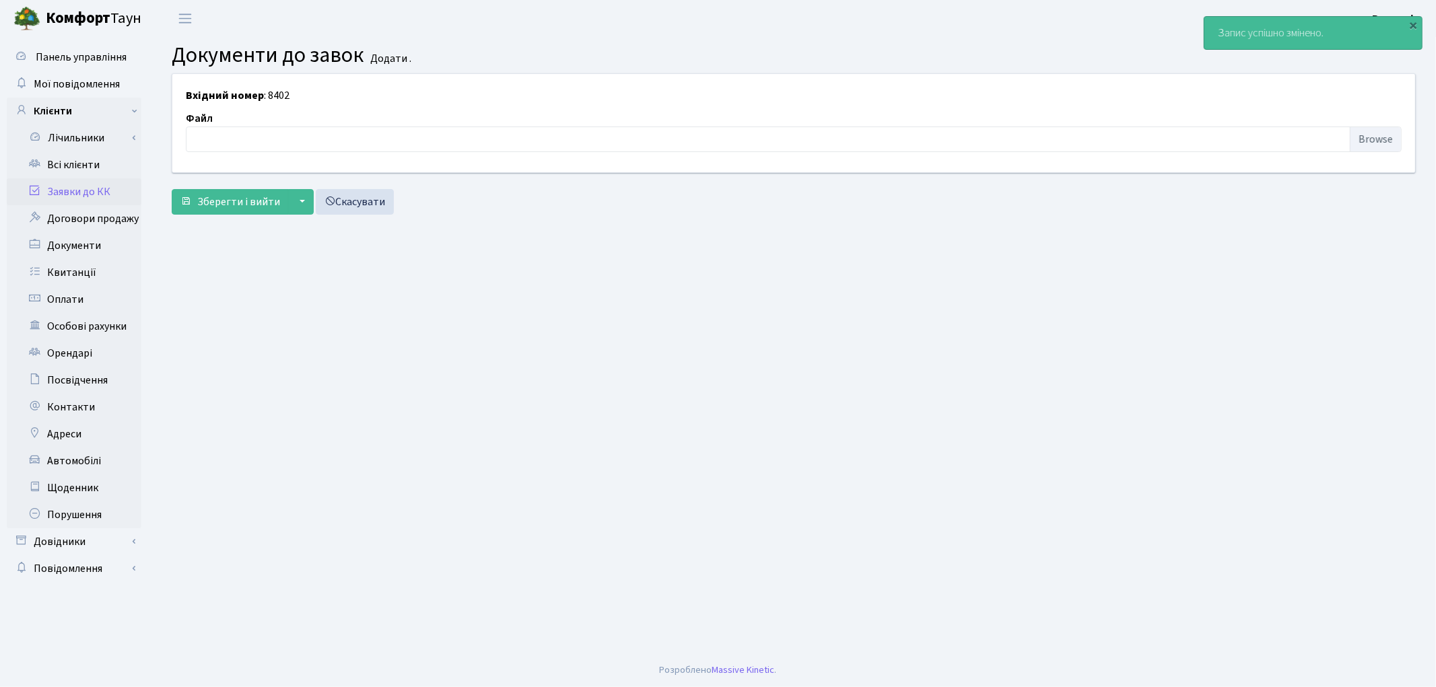
click at [112, 187] on link "Заявки до КК" at bounding box center [74, 191] width 135 height 27
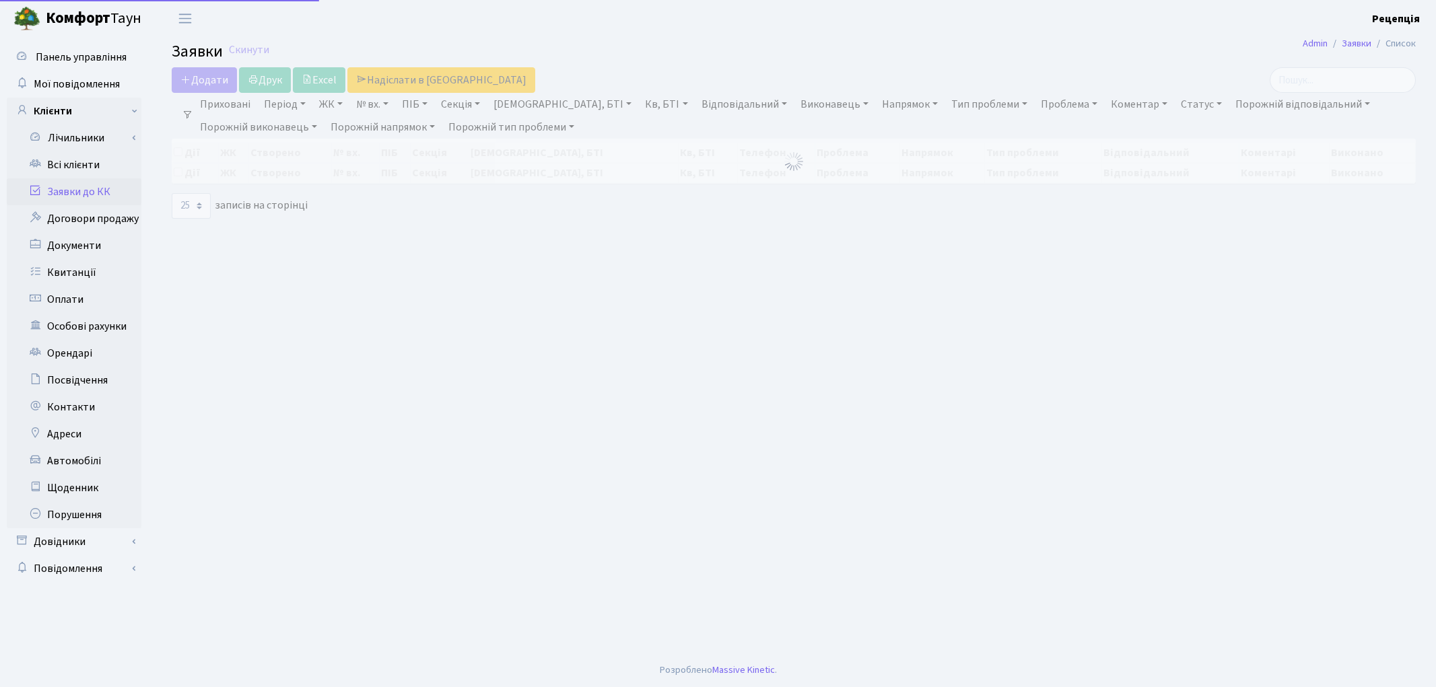
select select "25"
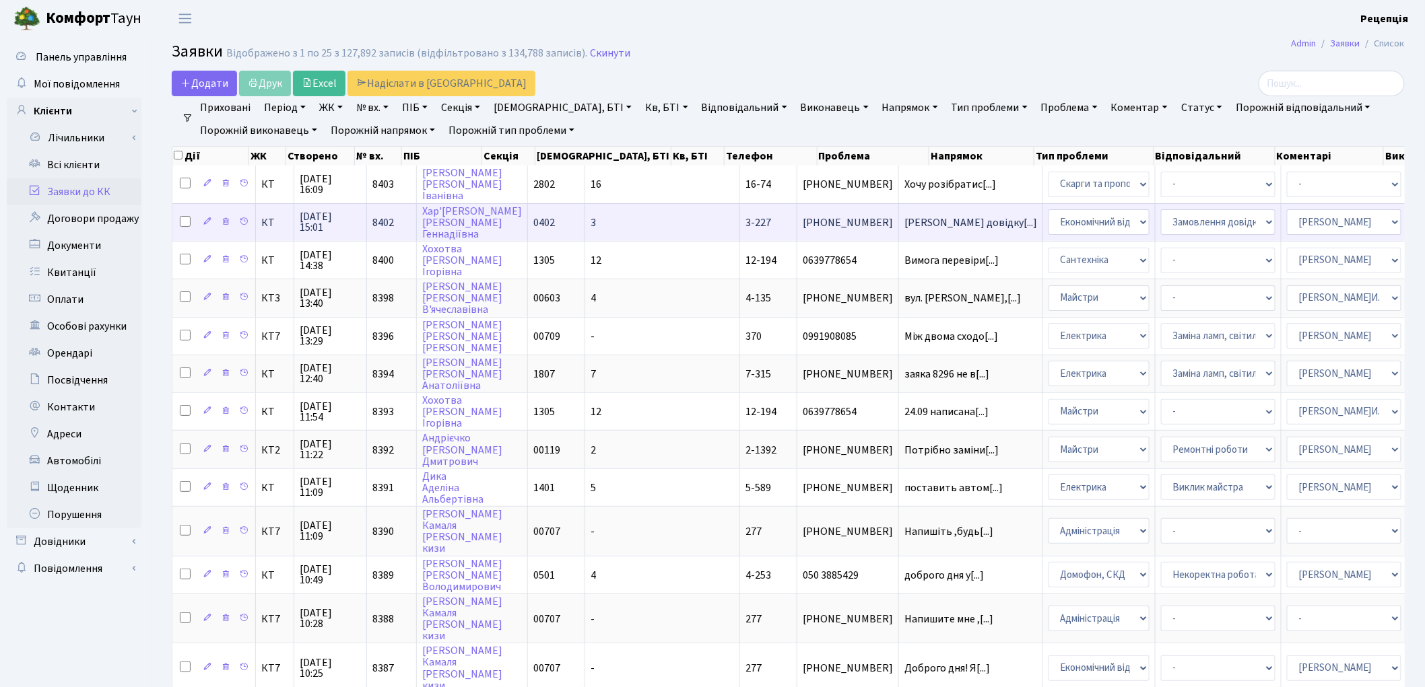
click at [585, 225] on td "3" at bounding box center [662, 222] width 155 height 38
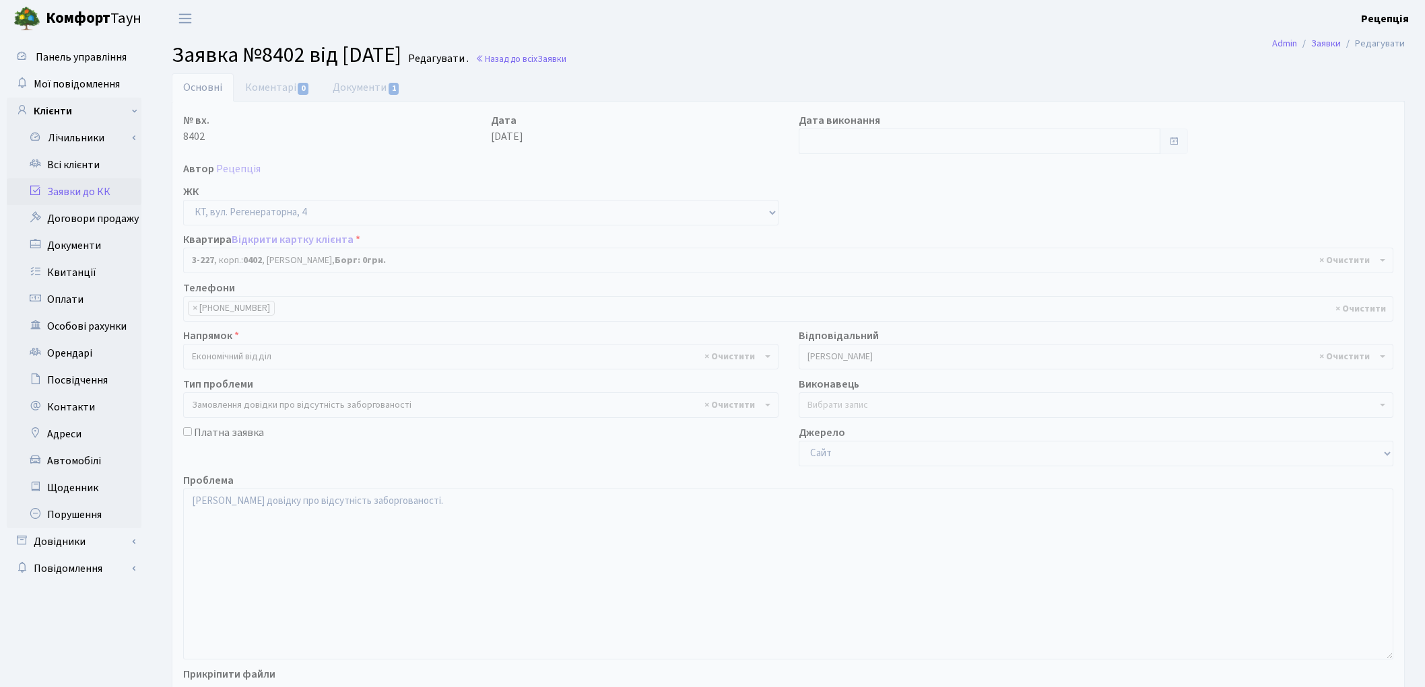
select select "796"
select select "35"
click at [350, 98] on link "Документи 1" at bounding box center [366, 87] width 90 height 28
select select "25"
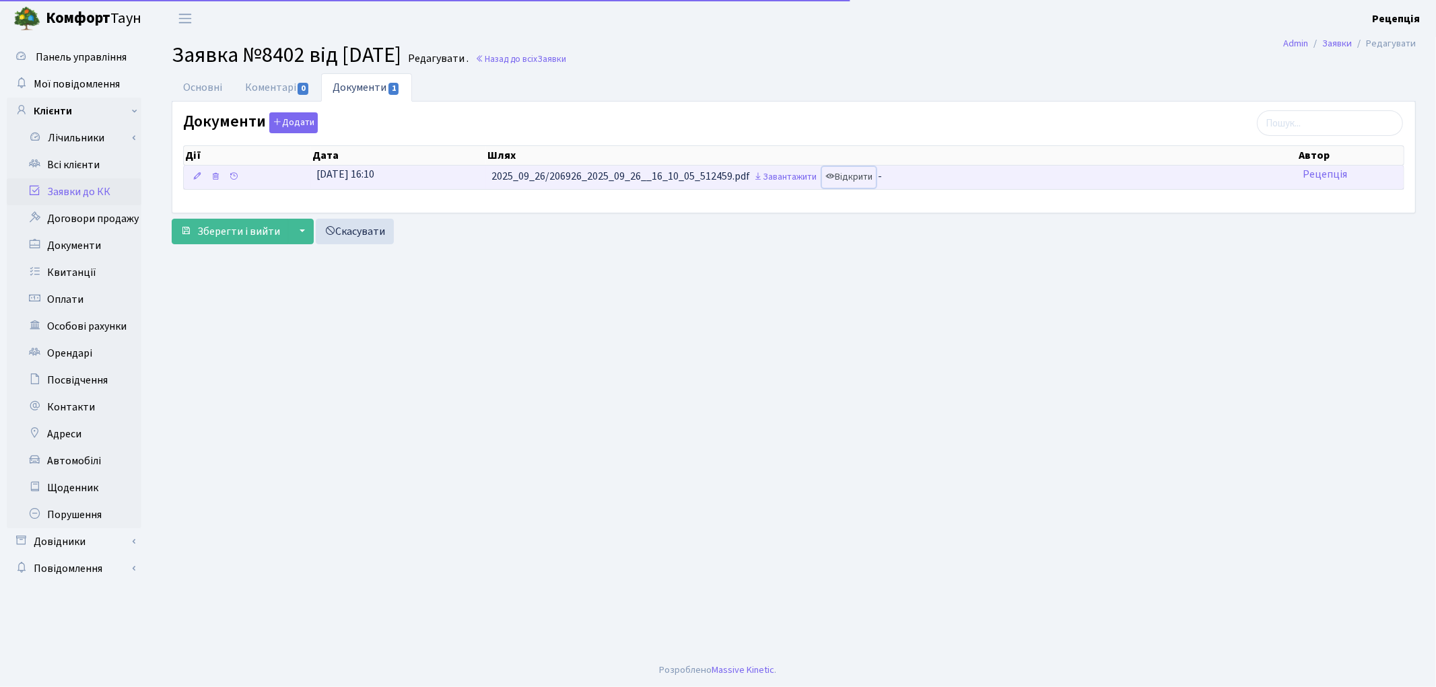
click at [848, 179] on link "Відкрити" at bounding box center [849, 177] width 54 height 21
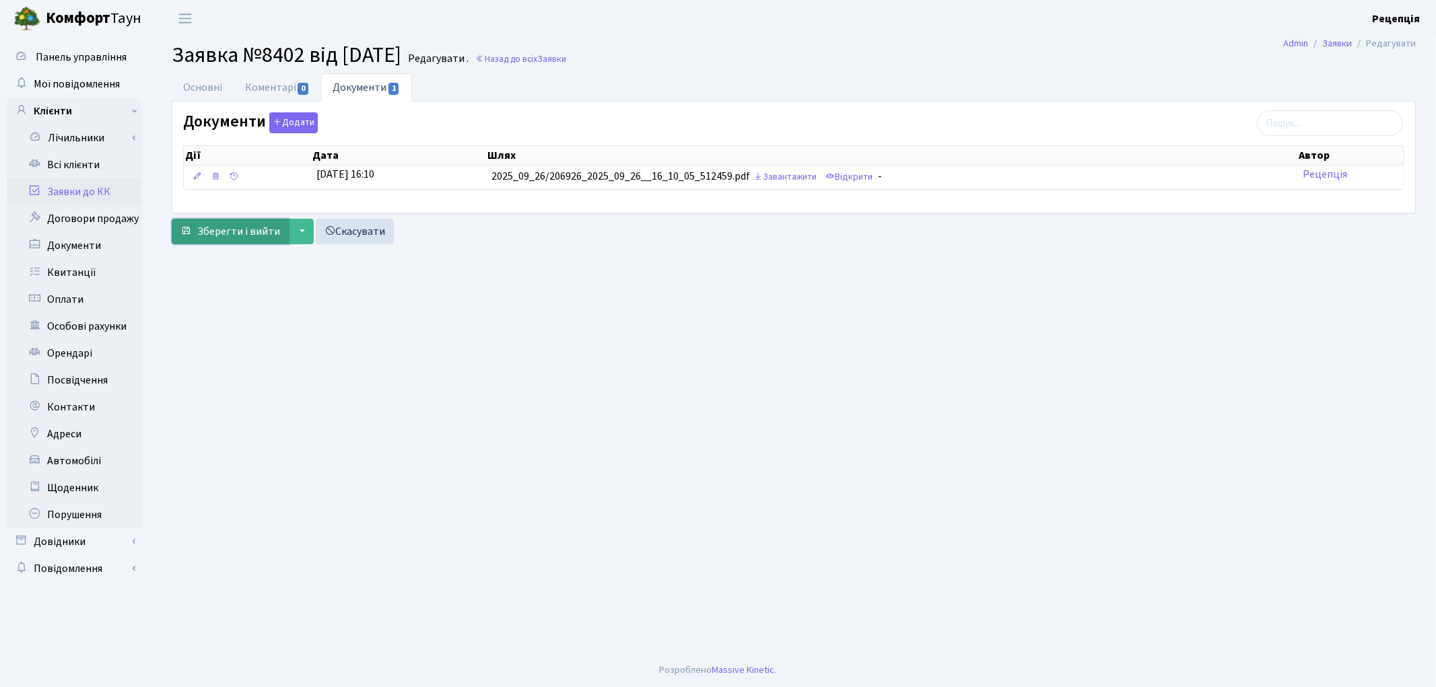
click at [246, 233] on span "Зберегти і вийти" at bounding box center [238, 231] width 83 height 15
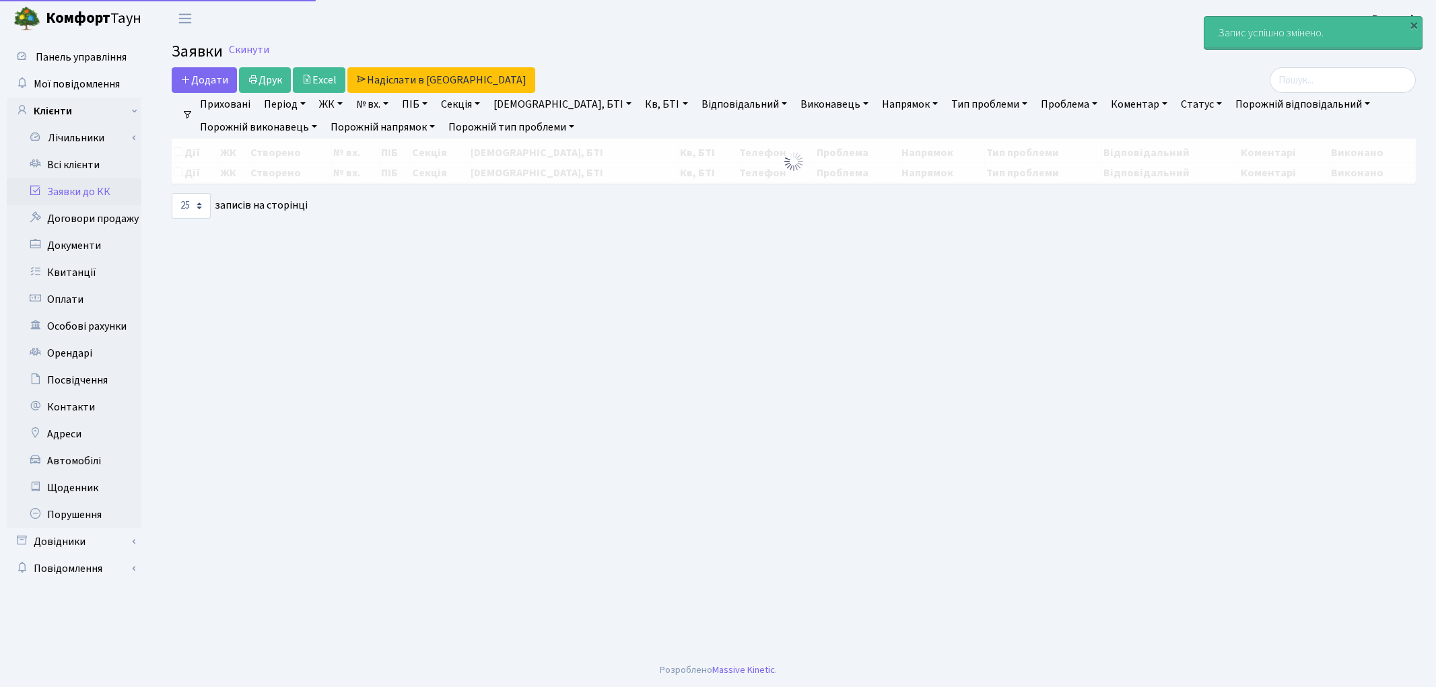
select select "25"
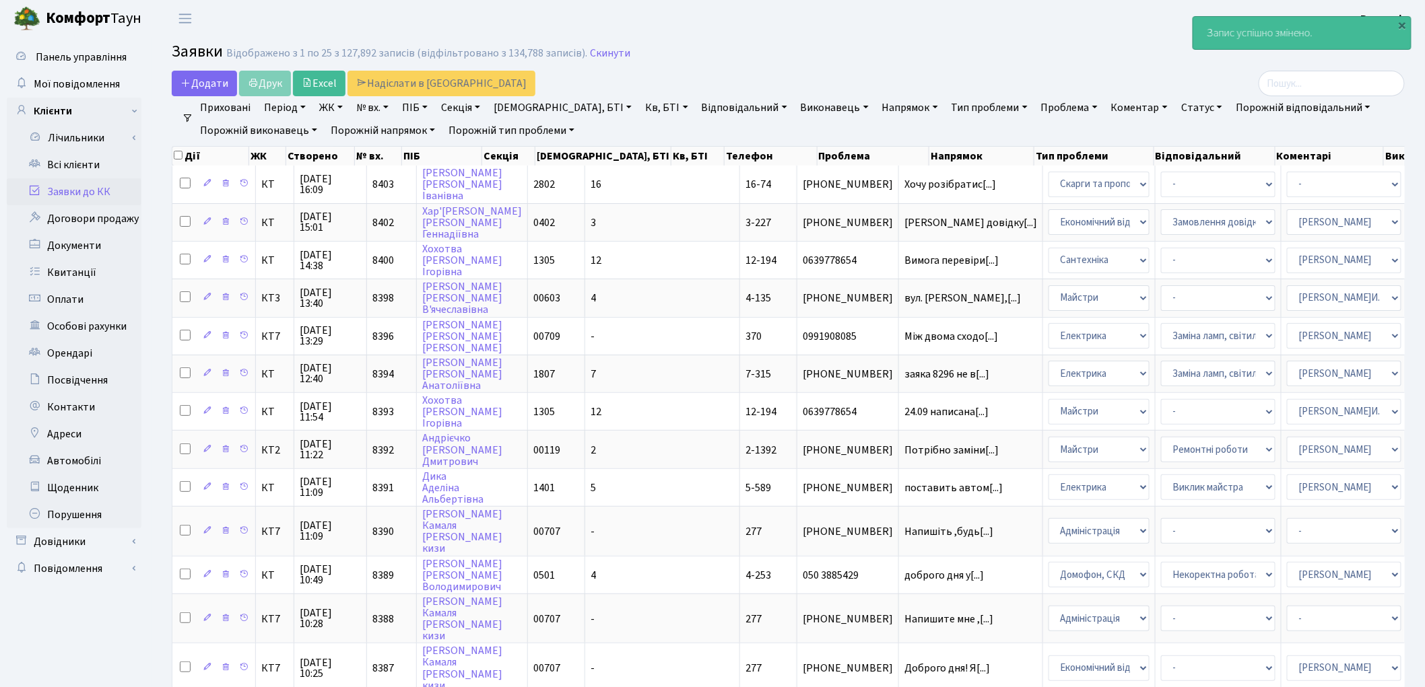
click at [64, 193] on link "Заявки до КК" at bounding box center [74, 191] width 135 height 27
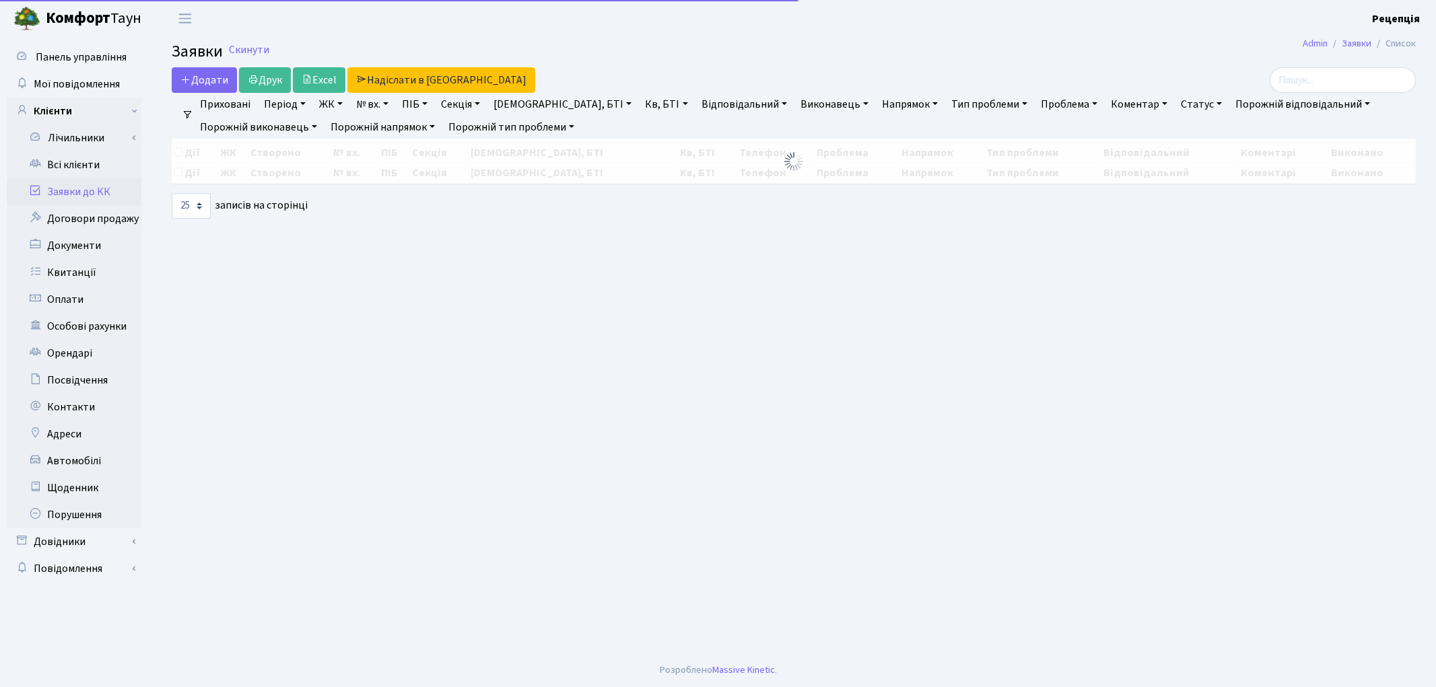
select select "25"
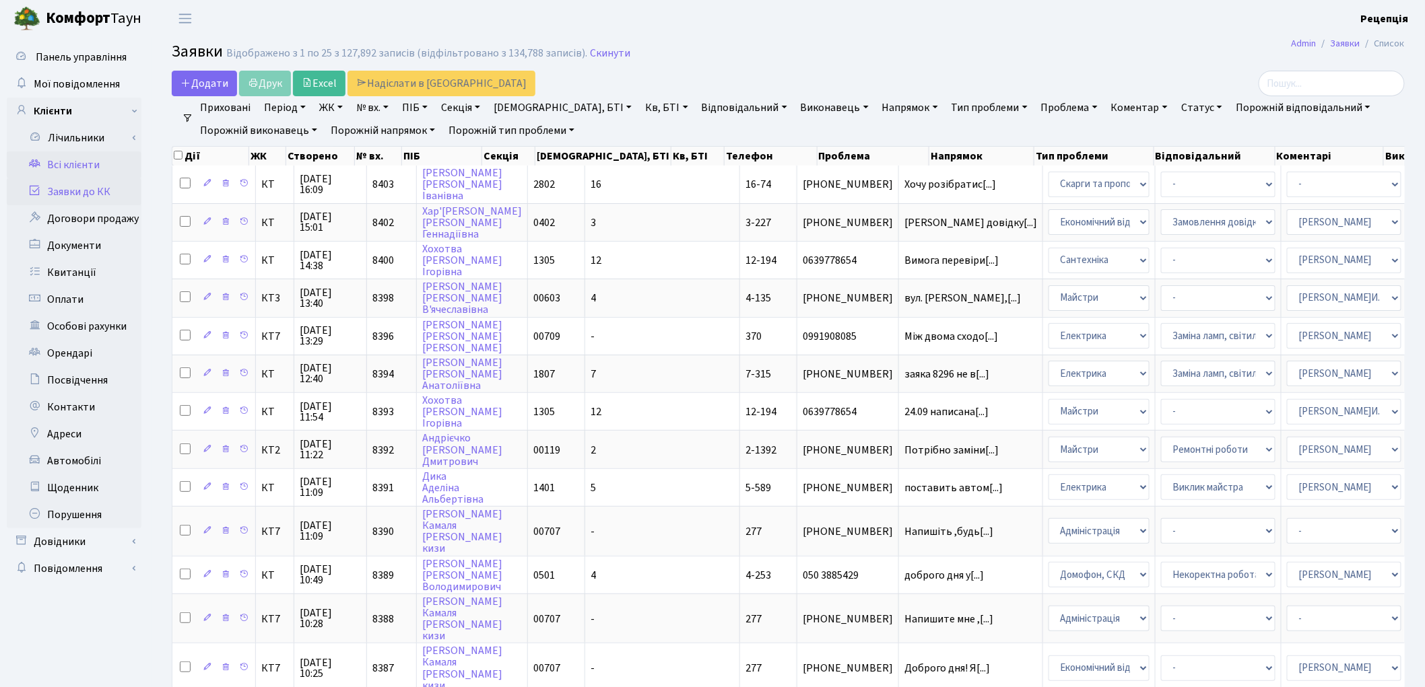
click at [58, 164] on link "Всі клієнти" at bounding box center [74, 165] width 135 height 27
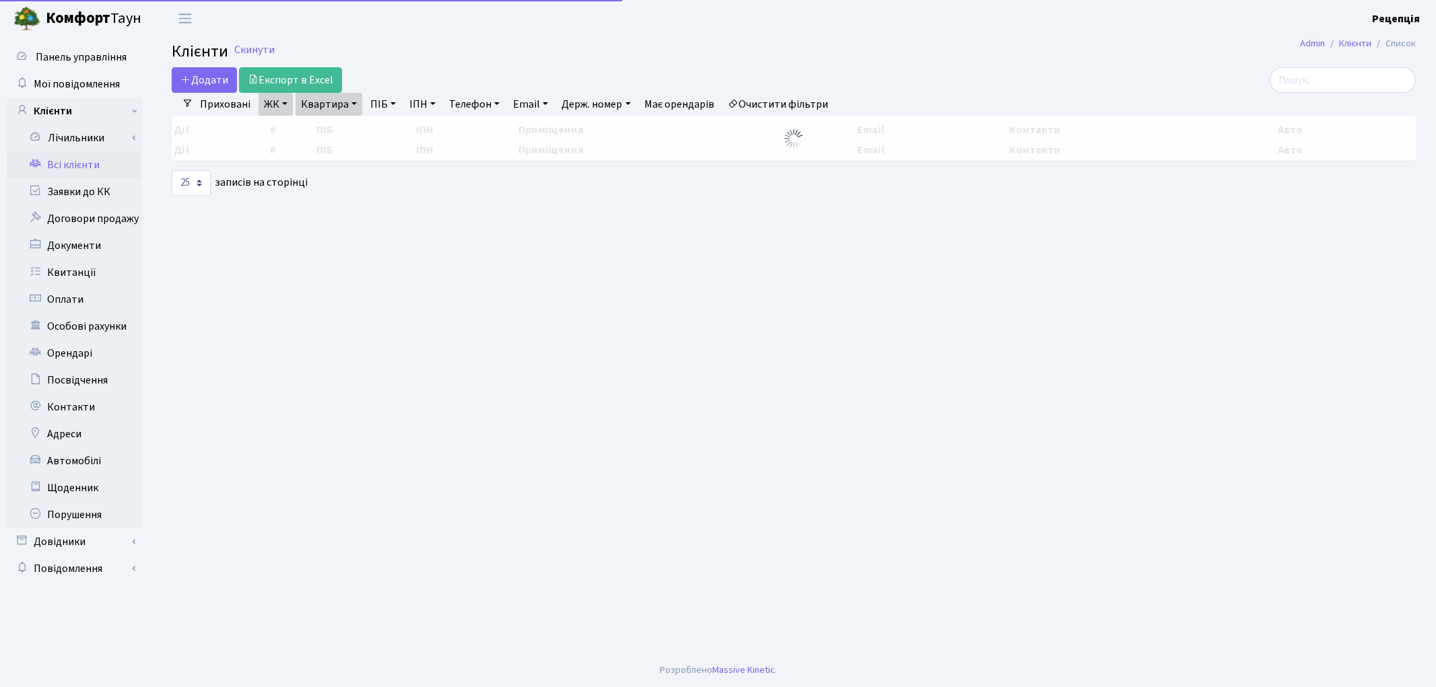
select select "25"
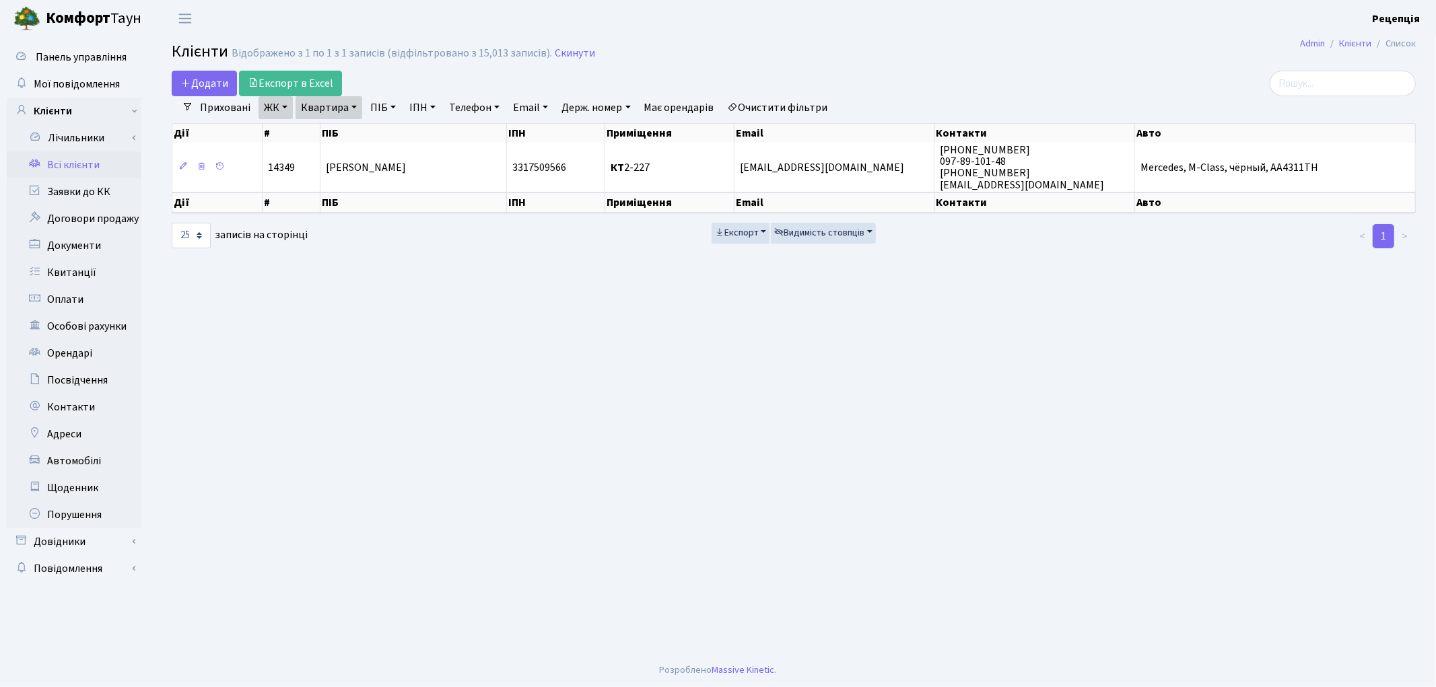
drag, startPoint x: 0, startPoint y: 0, endPoint x: 61, endPoint y: 170, distance: 180.4
drag, startPoint x: 61, startPoint y: 170, endPoint x: 415, endPoint y: 517, distance: 496.1
click at [415, 517] on main "Admin Клієнти Список Клієнти Відображено з 1 по 1 з 1 записів (відфільтровано з…" at bounding box center [794, 345] width 1285 height 617
click at [784, 110] on link "Очистити фільтри" at bounding box center [778, 107] width 111 height 23
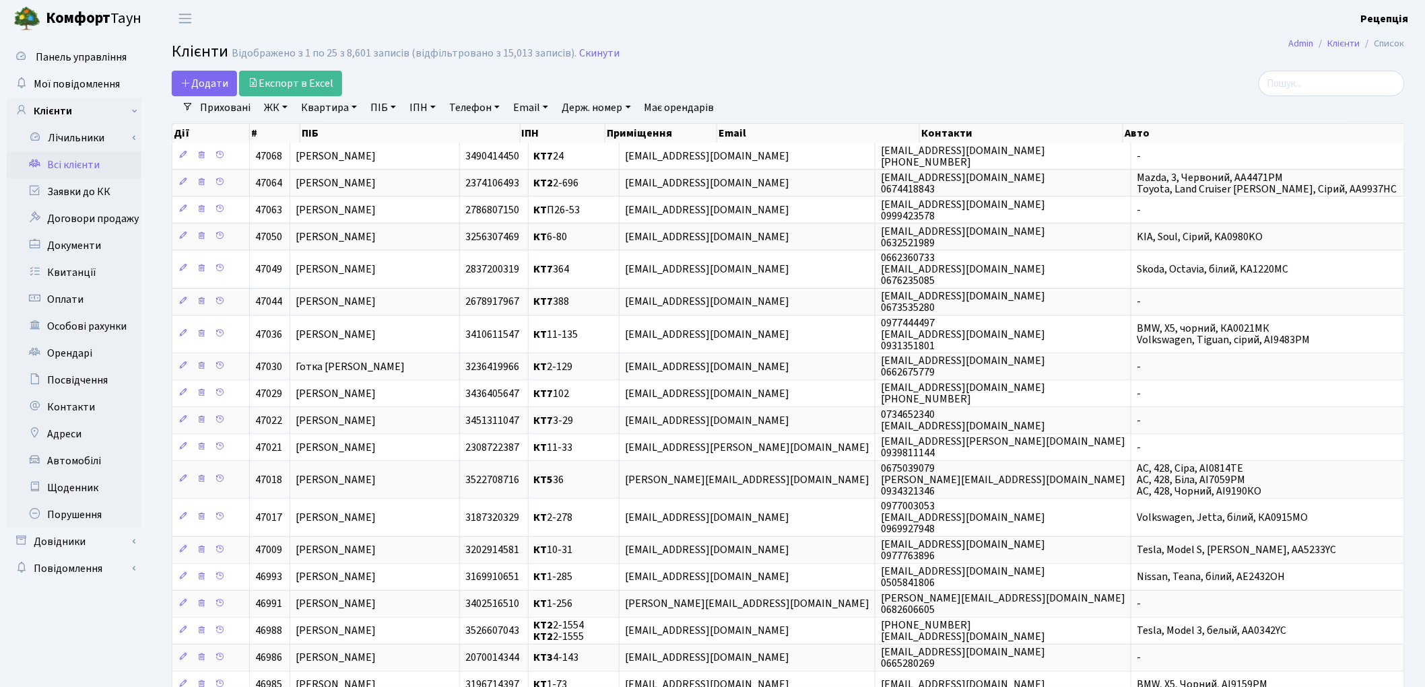
click at [392, 105] on link "ПІБ" at bounding box center [383, 107] width 36 height 23
type input "поддубна"
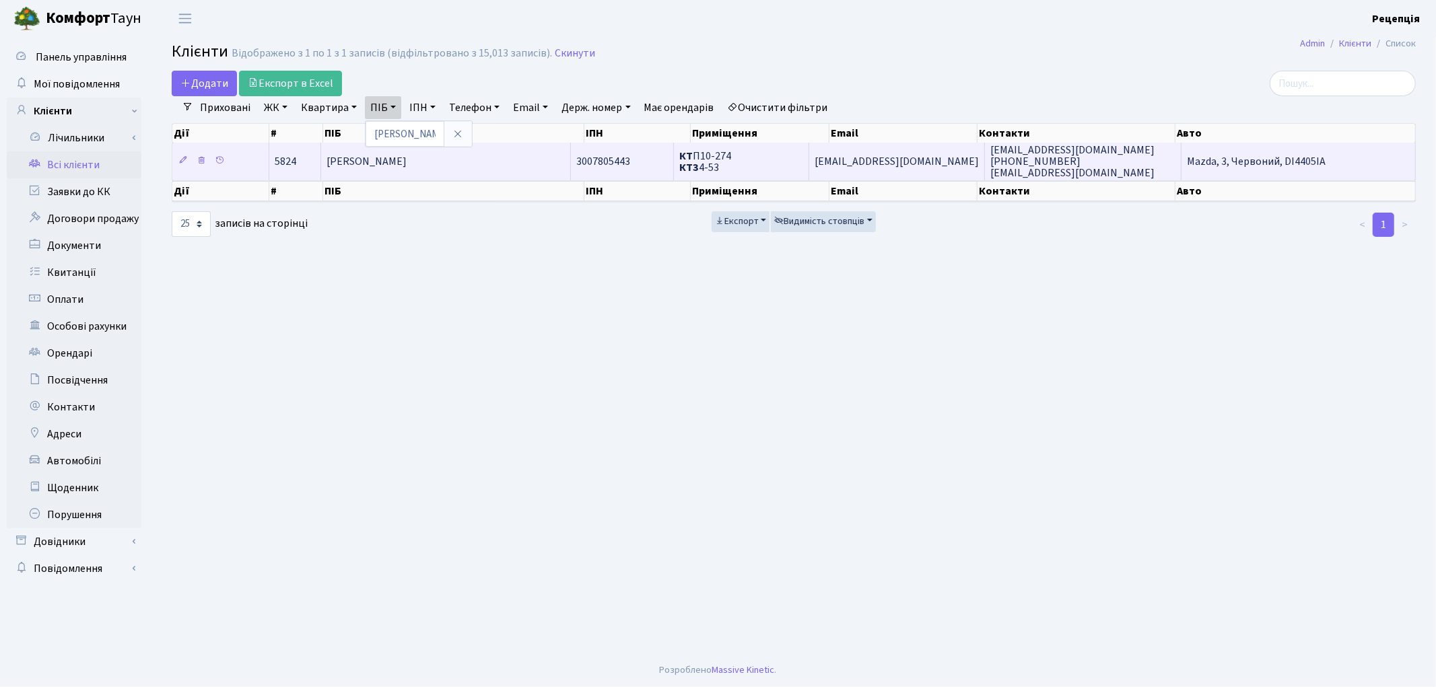
click at [556, 165] on td "Поддубна Ірина Олександрівна" at bounding box center [446, 161] width 250 height 37
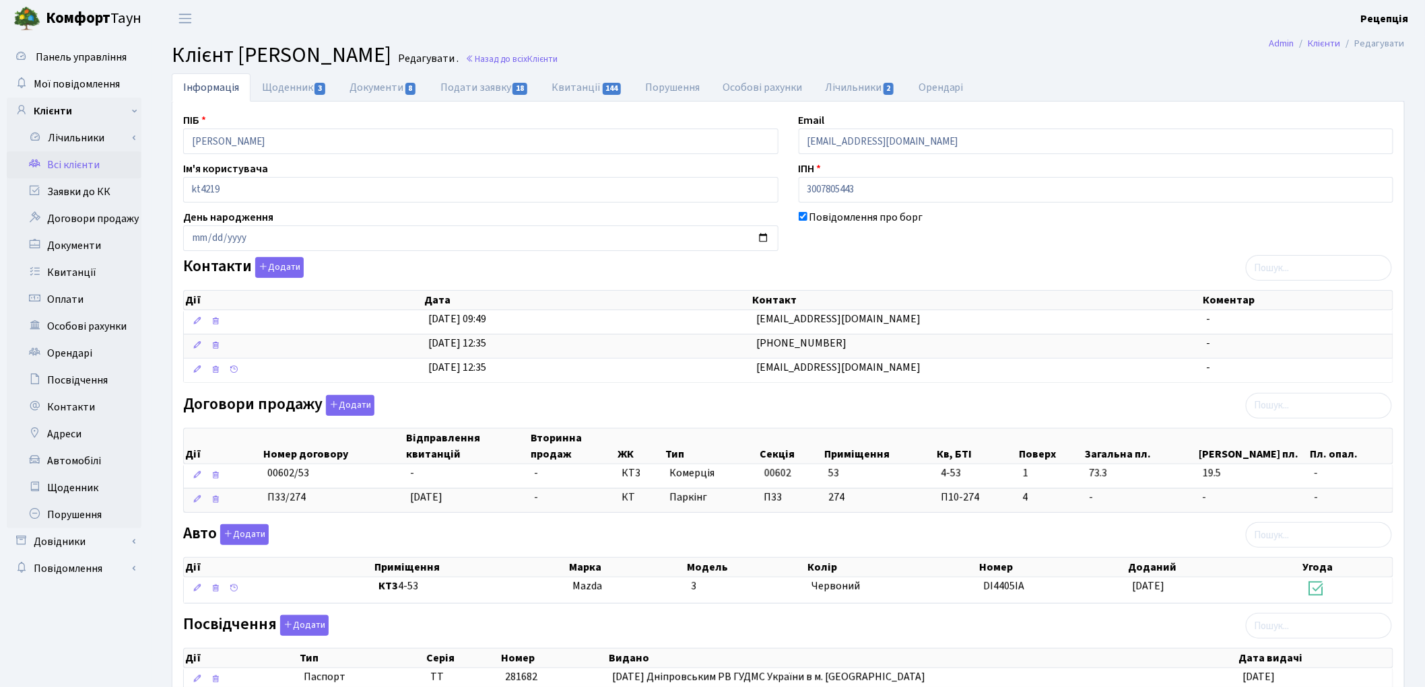
click at [83, 167] on link "Всі клієнти" at bounding box center [74, 165] width 135 height 27
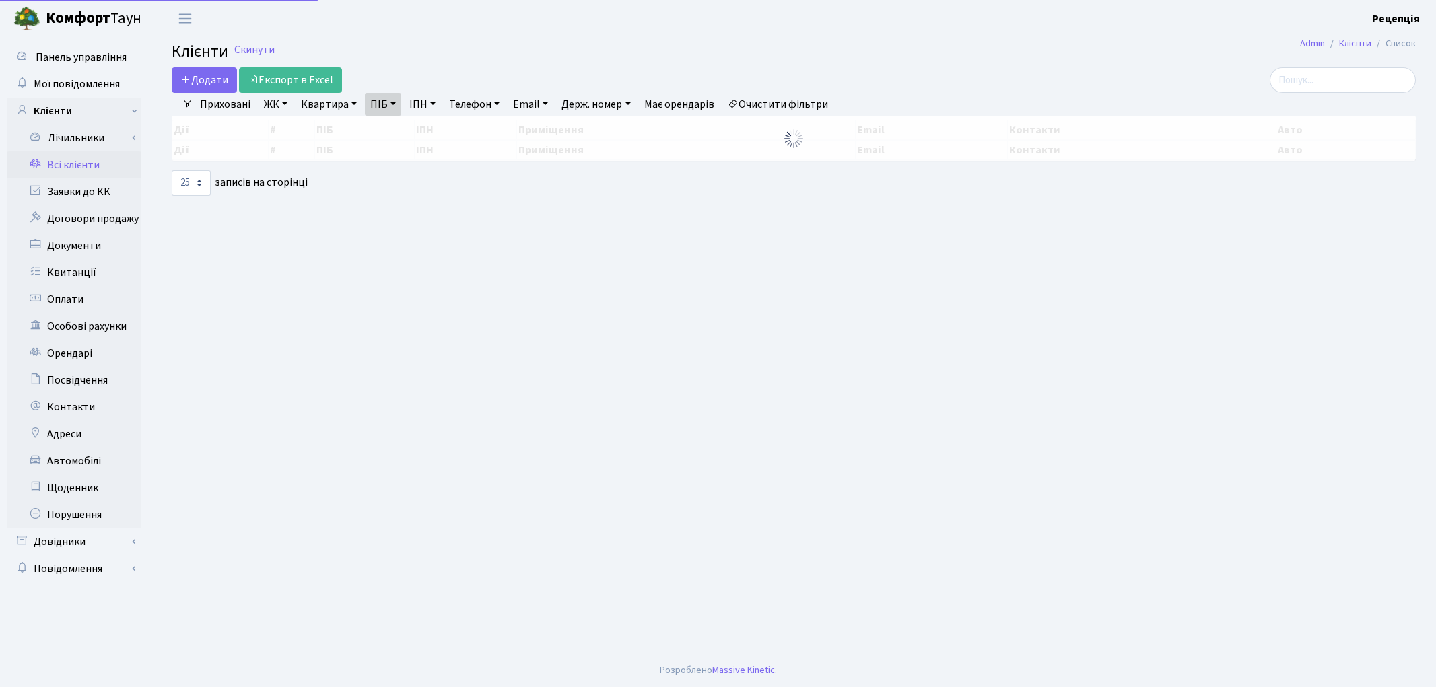
select select "25"
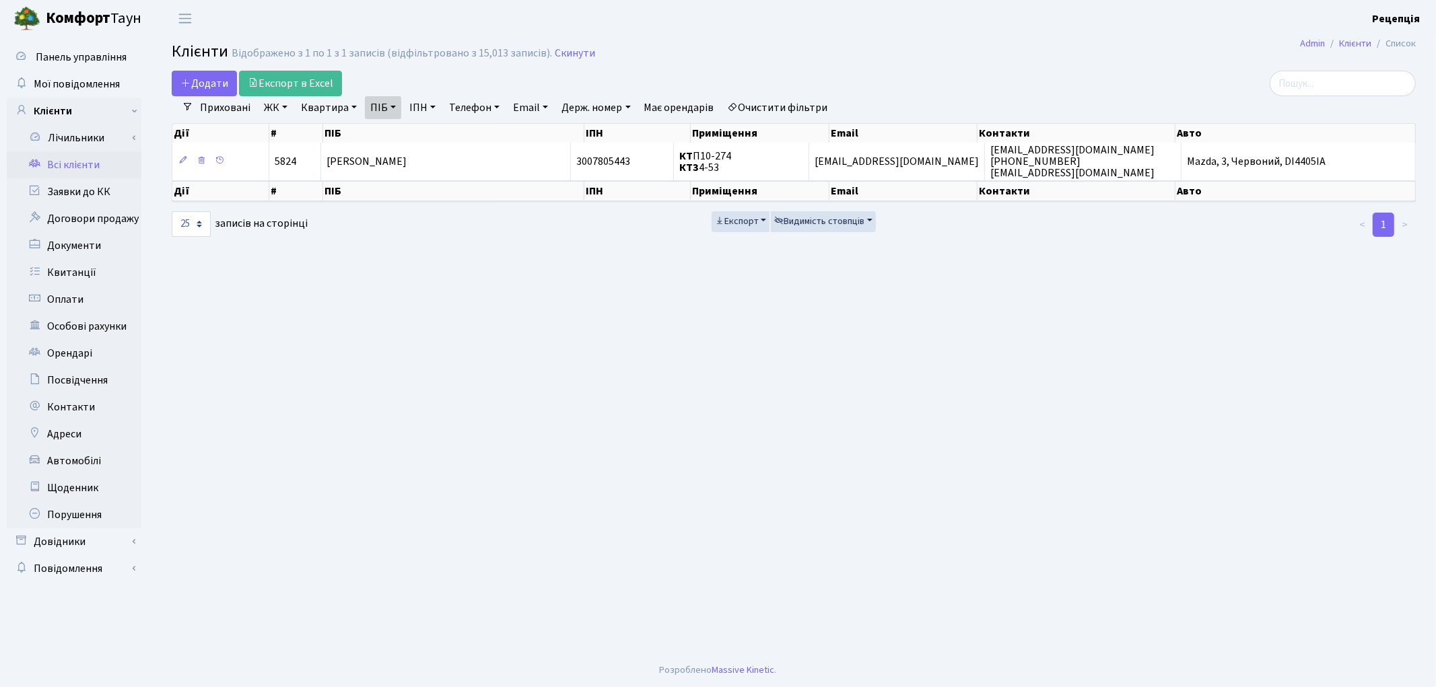
click at [805, 111] on link "Очистити фільтри" at bounding box center [778, 107] width 111 height 23
select select
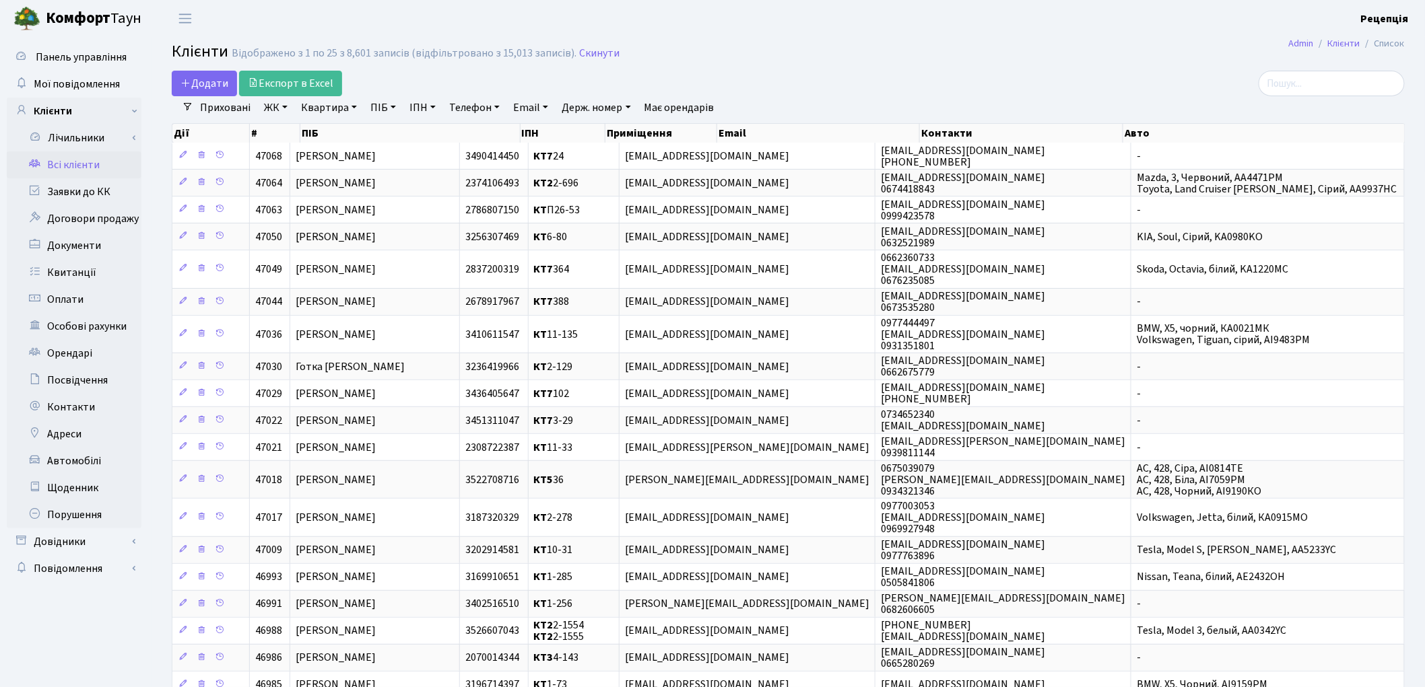
click at [284, 109] on link "ЖК" at bounding box center [276, 107] width 34 height 23
click at [308, 151] on li "КТ, вул. Регенераторна, 4" at bounding box center [342, 155] width 163 height 24
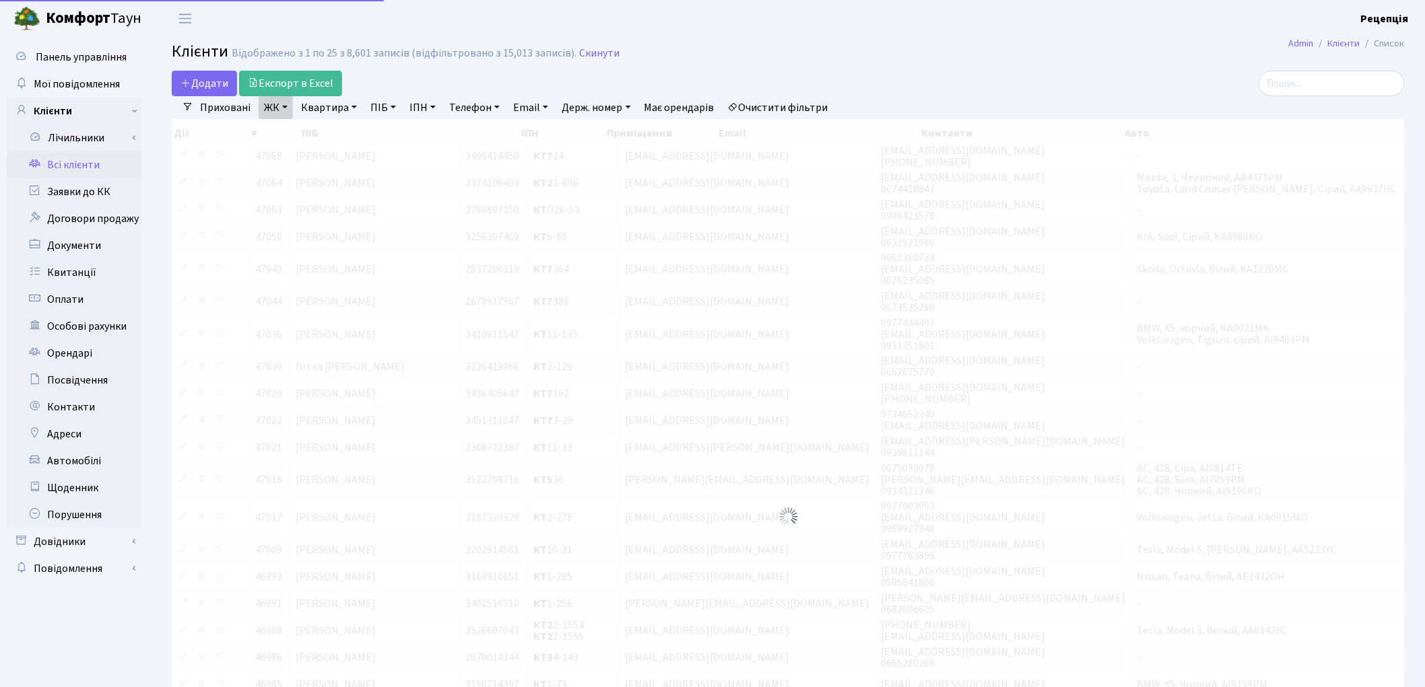
click at [333, 112] on link "Квартира" at bounding box center [329, 107] width 67 height 23
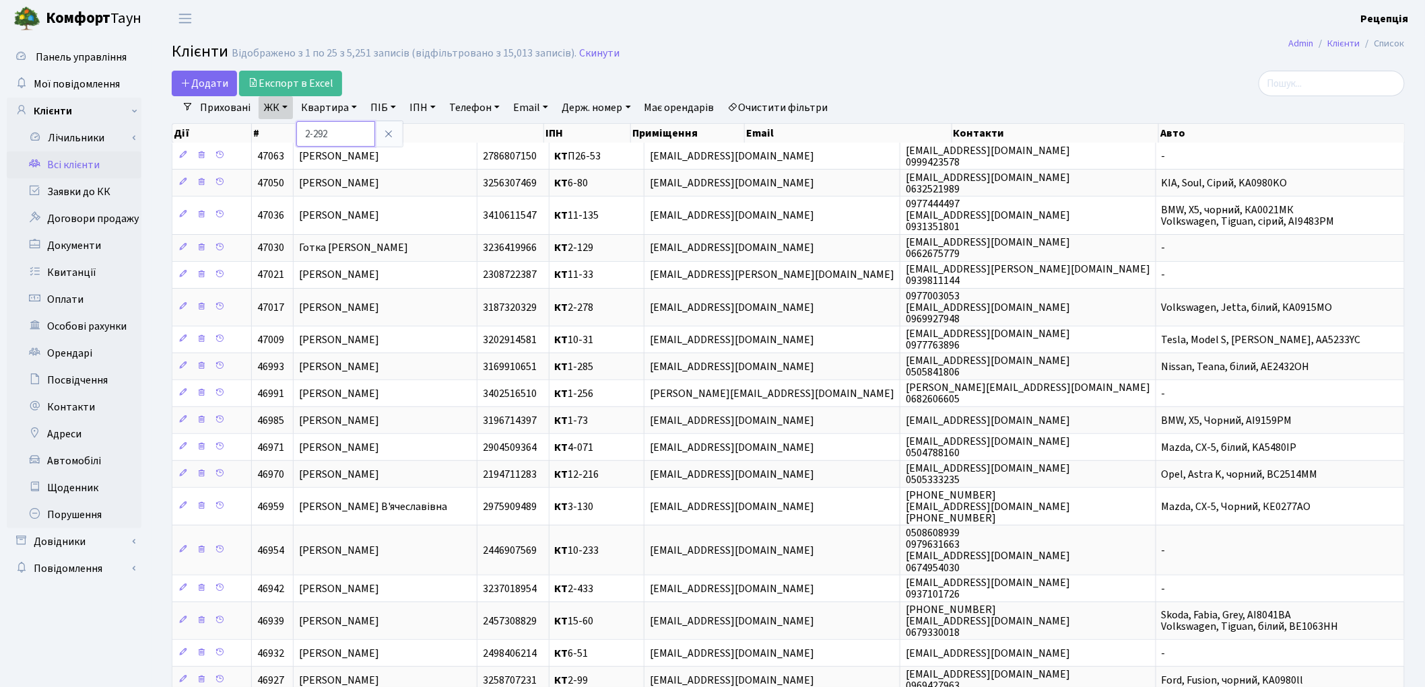
type input "2-292"
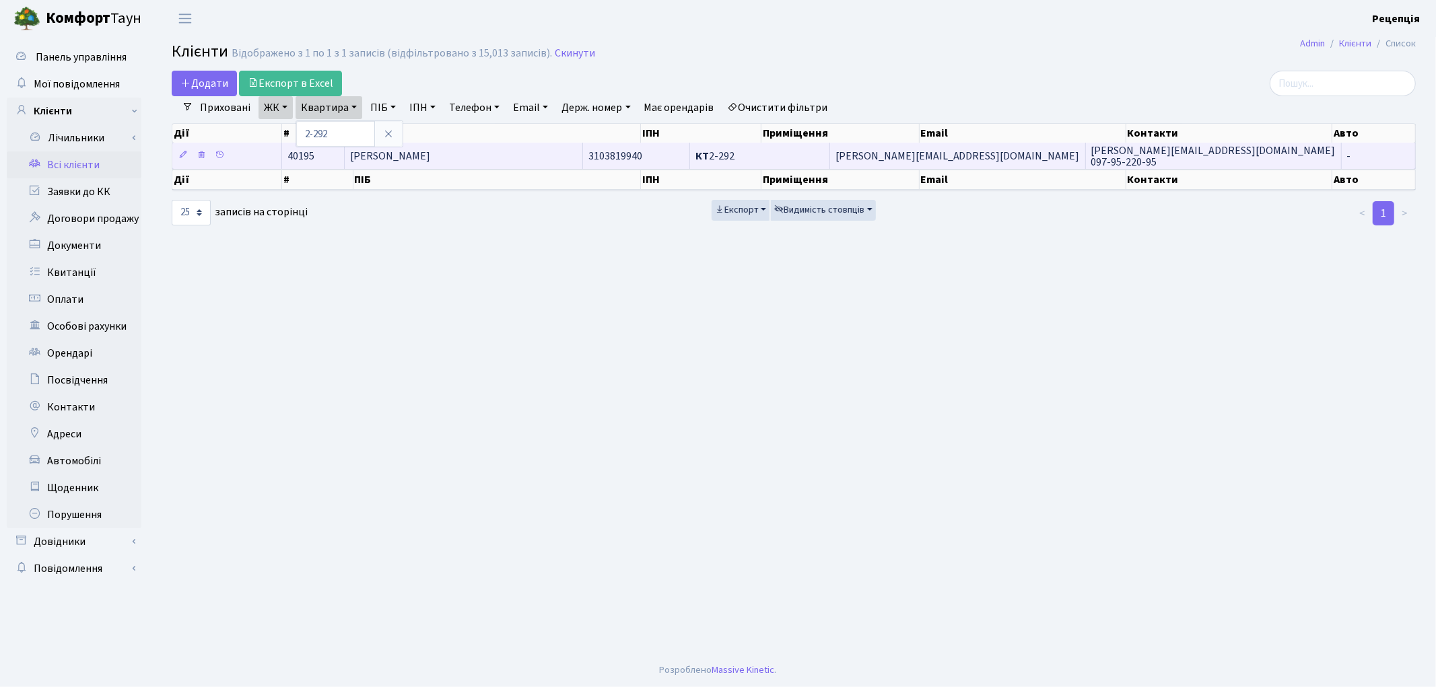
click at [430, 158] on span "Нагорна Аліна Володимирівна" at bounding box center [390, 156] width 80 height 15
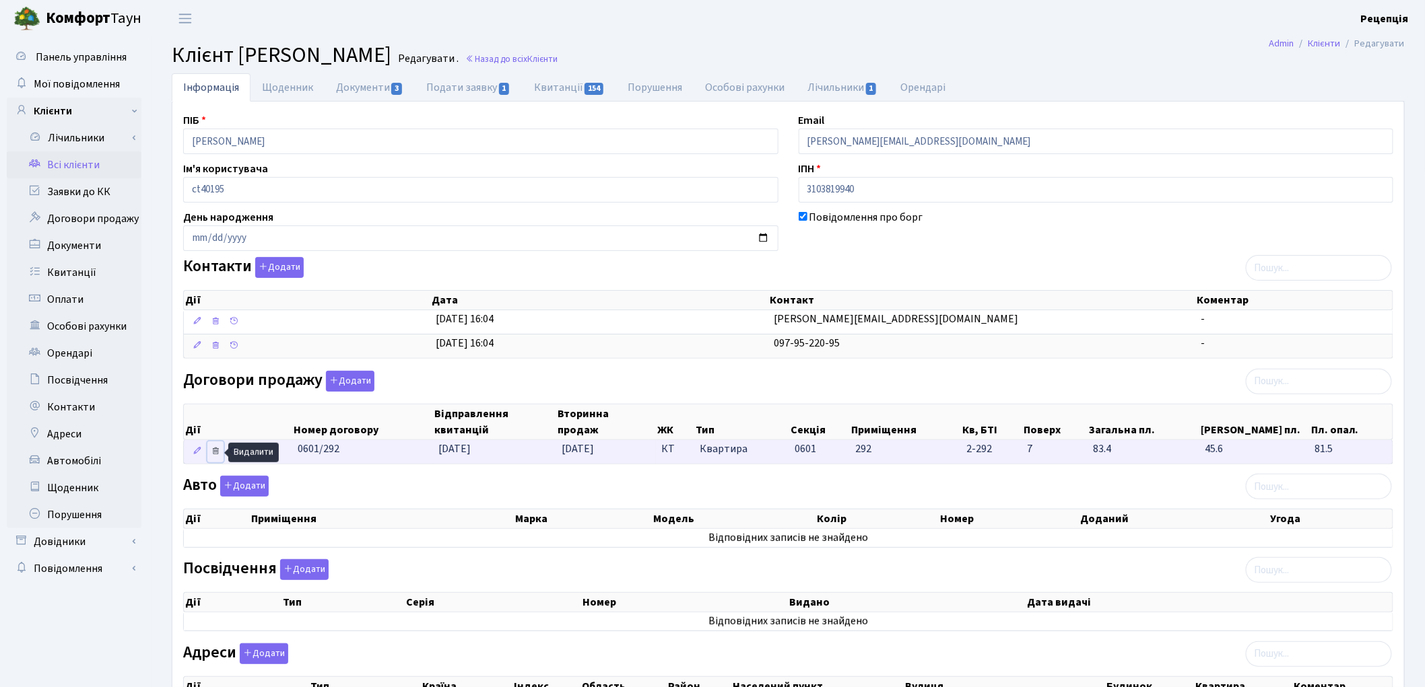
click at [214, 453] on icon at bounding box center [215, 450] width 9 height 9
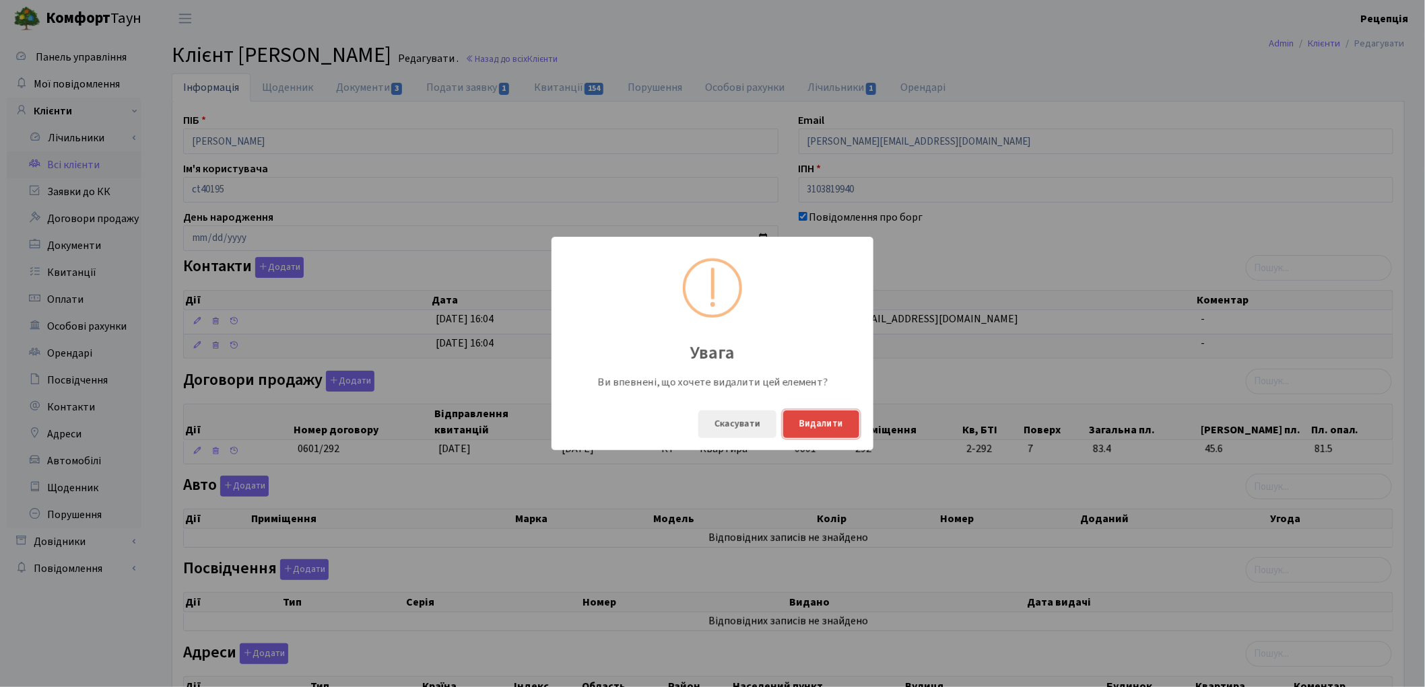
click at [823, 428] on button "Видалити" at bounding box center [821, 425] width 76 height 28
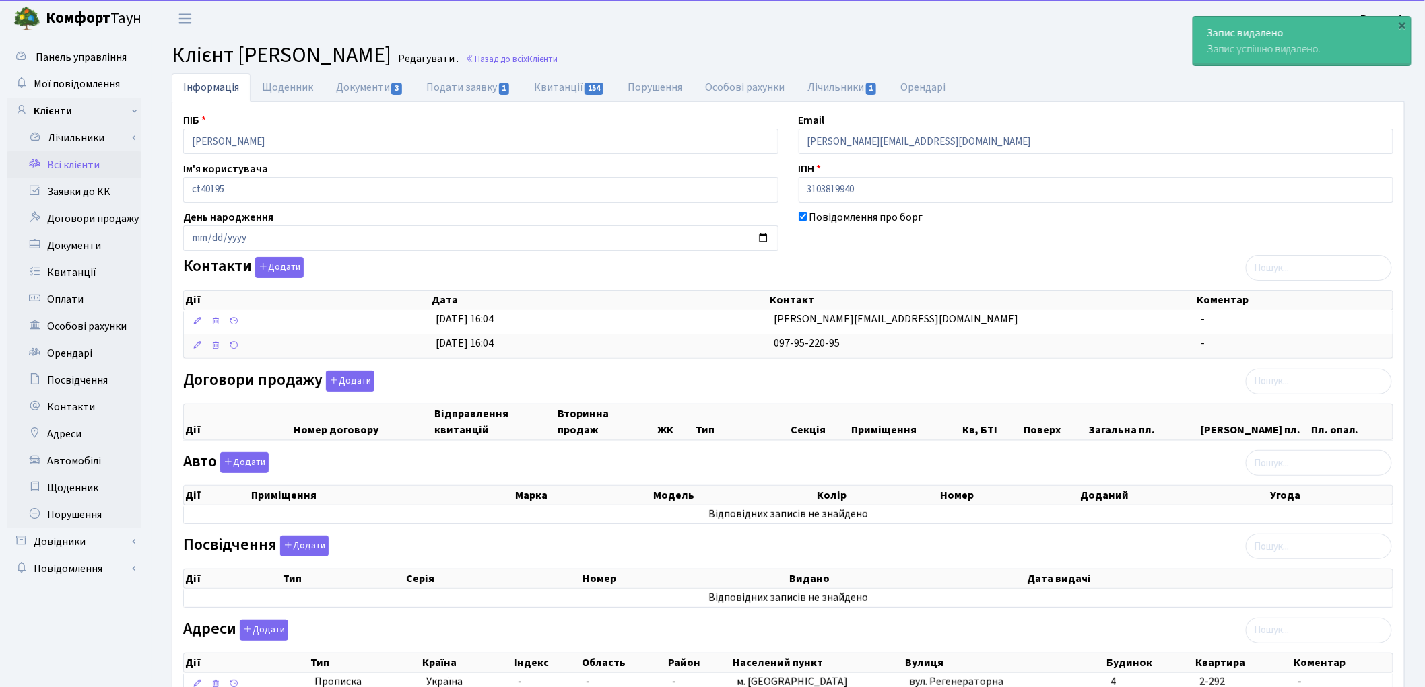
scroll to position [106, 0]
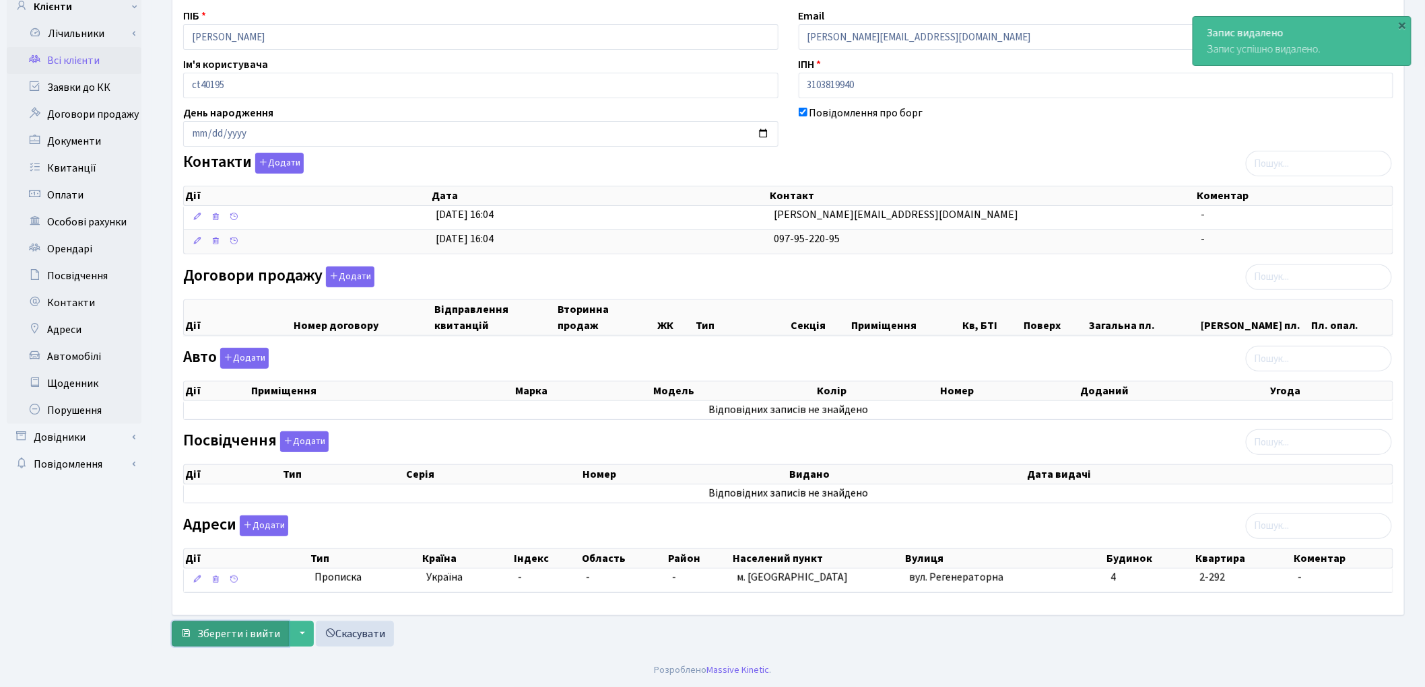
click at [240, 636] on span "Зберегти і вийти" at bounding box center [238, 634] width 83 height 15
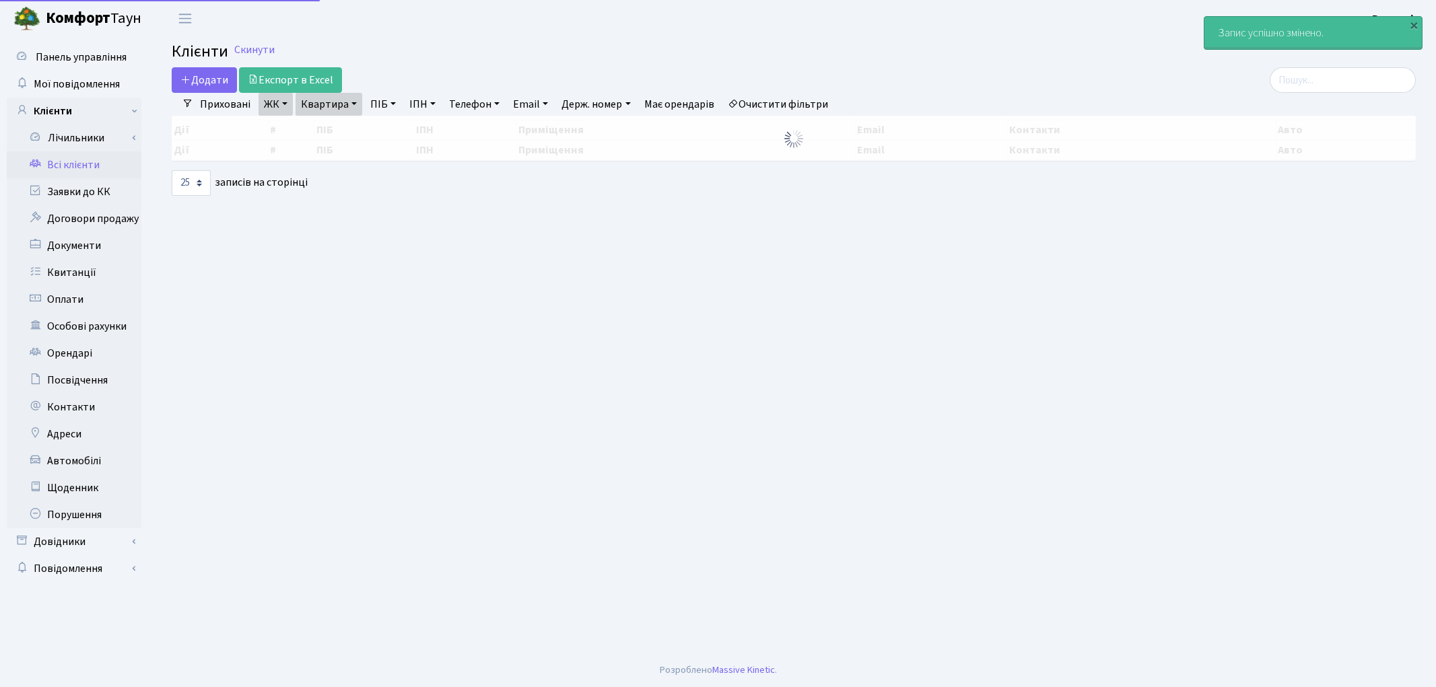
select select "25"
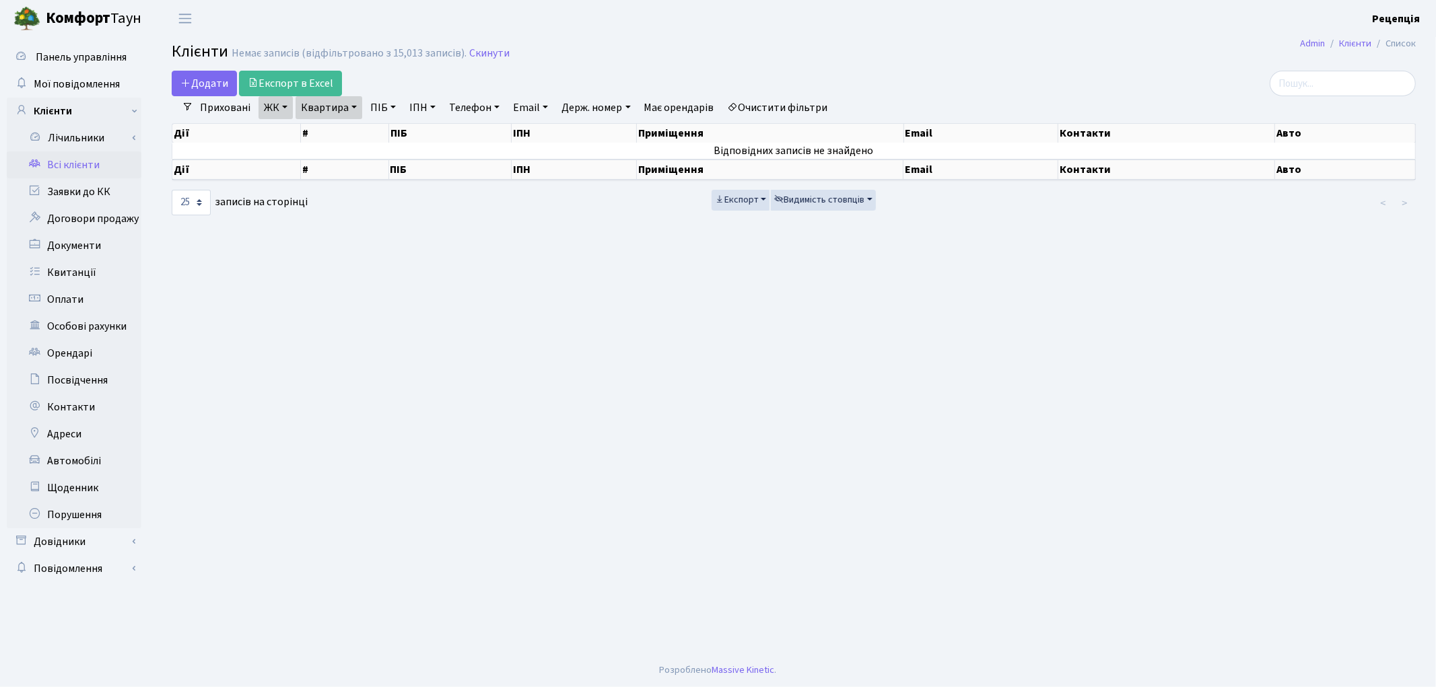
click at [766, 104] on link "Очистити фільтри" at bounding box center [778, 107] width 111 height 23
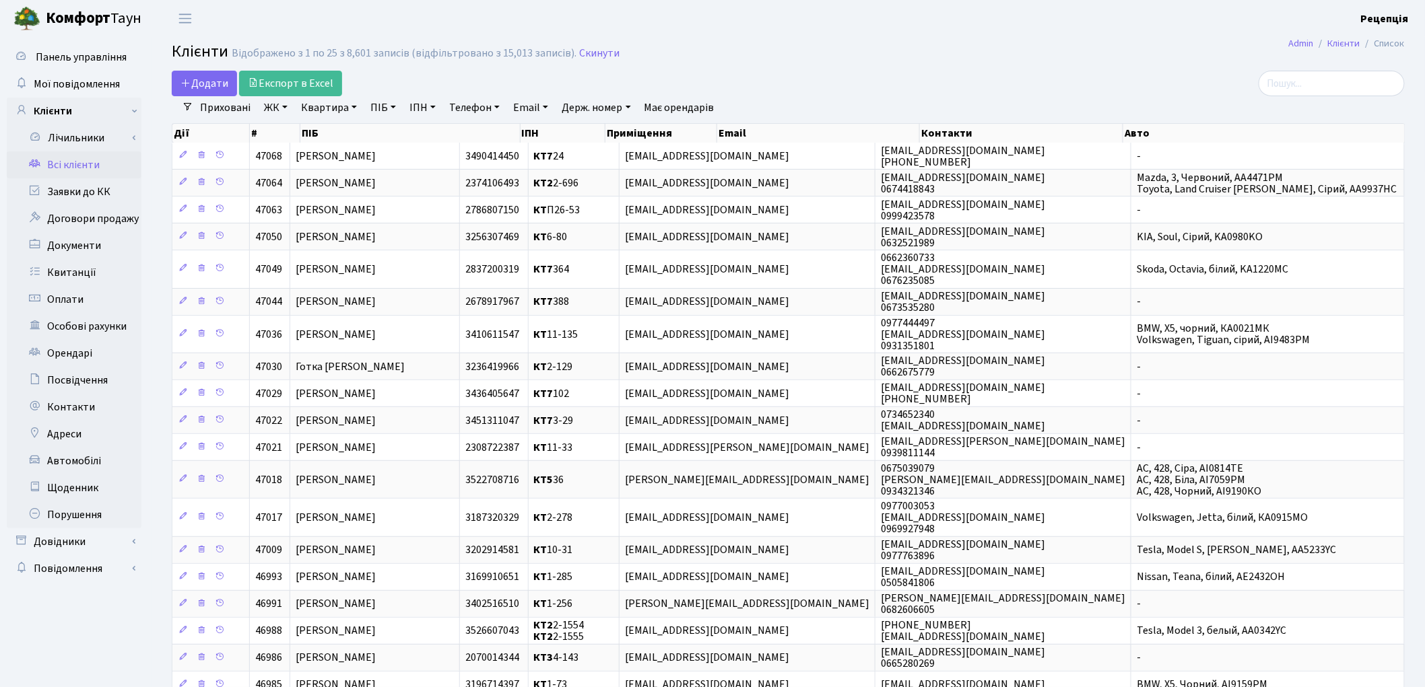
click at [394, 108] on link "ПІБ" at bounding box center [383, 107] width 36 height 23
type input "прутська"
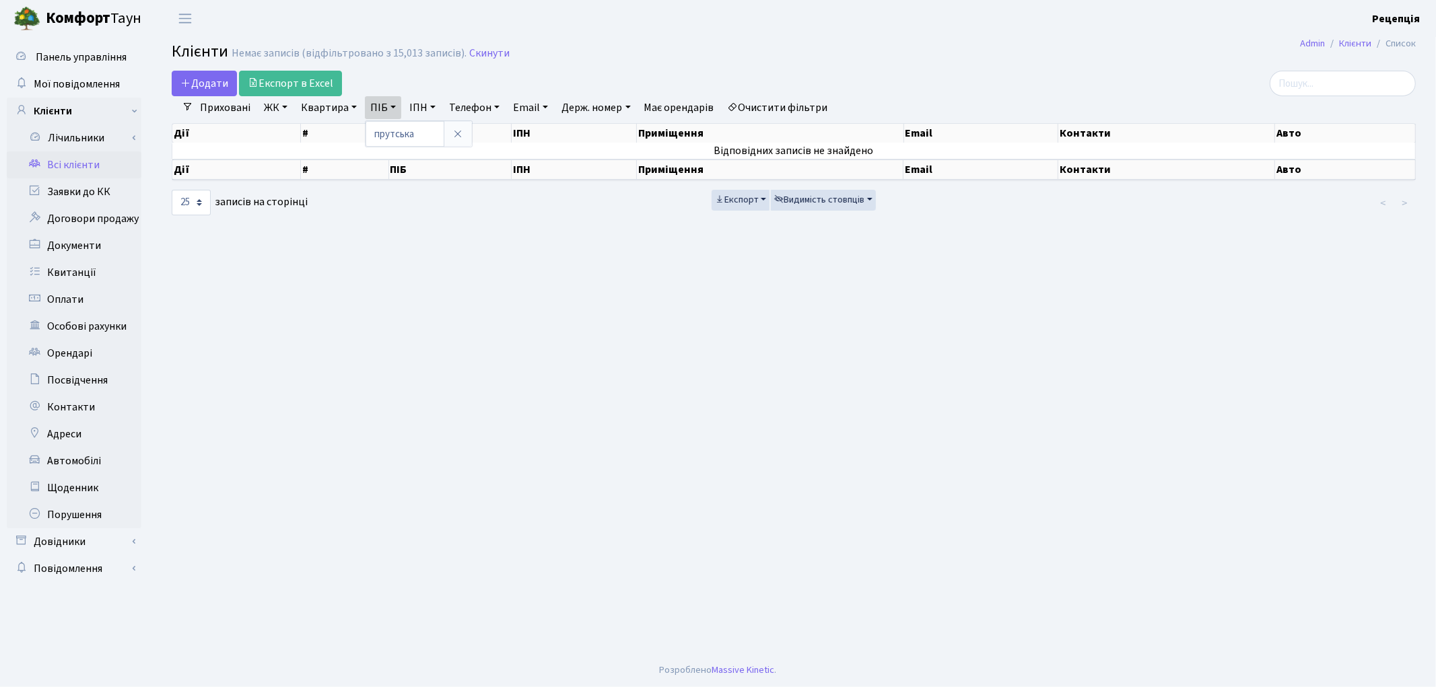
click at [797, 110] on link "Очистити фільтри" at bounding box center [778, 107] width 111 height 23
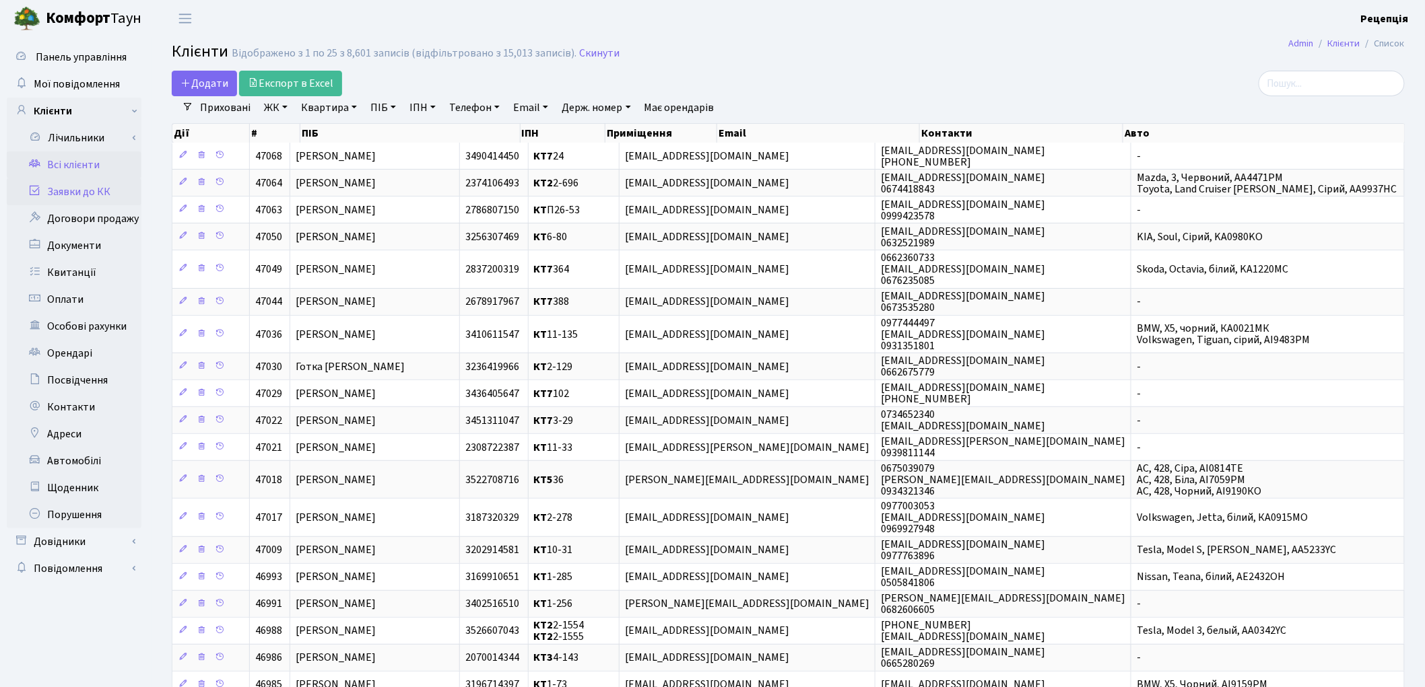
click at [102, 184] on link "Заявки до КК" at bounding box center [74, 191] width 135 height 27
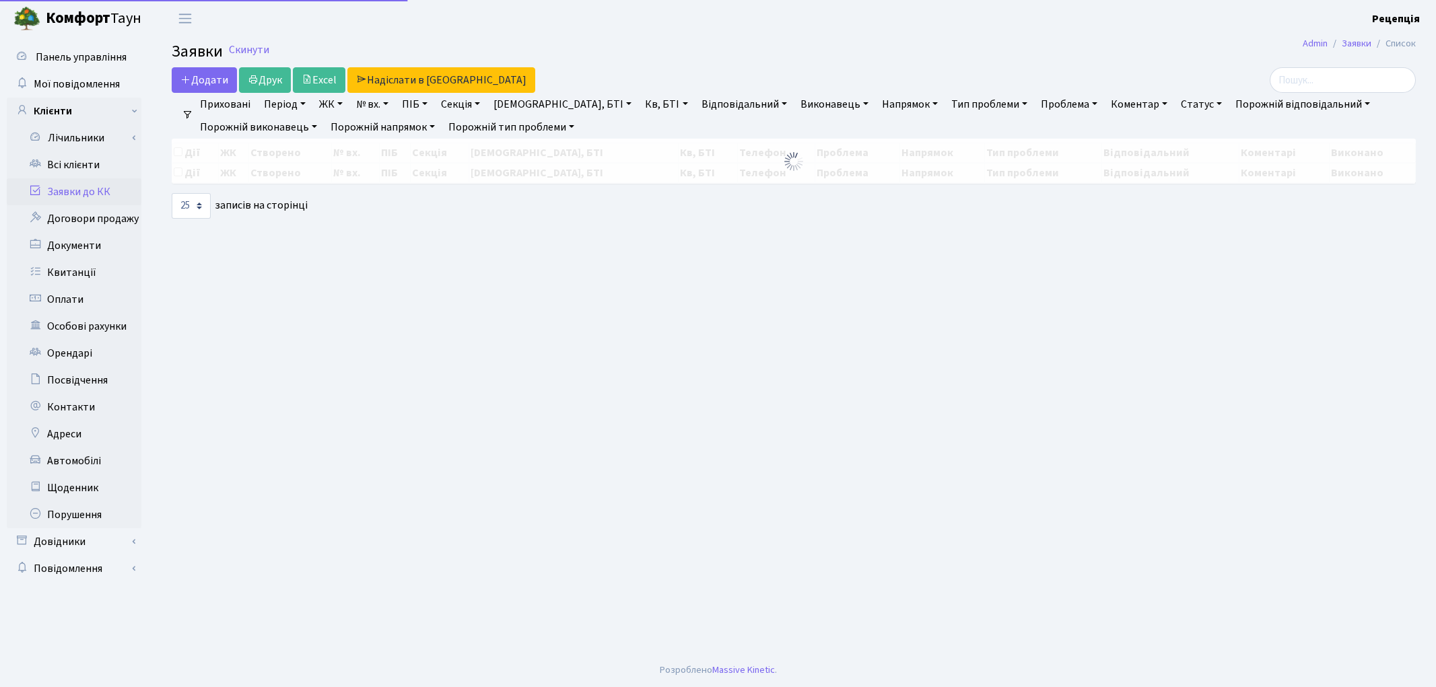
select select "25"
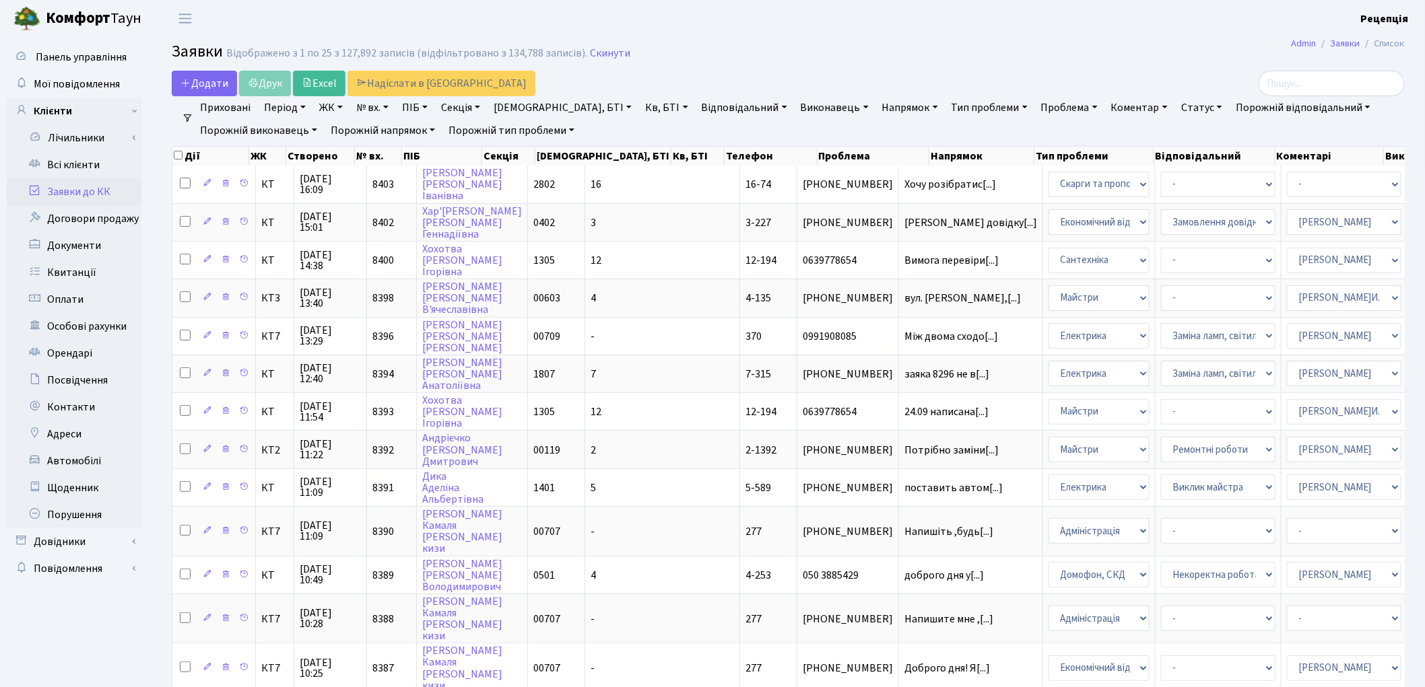
click at [376, 110] on link "№ вх." at bounding box center [372, 107] width 43 height 23
type input "8304"
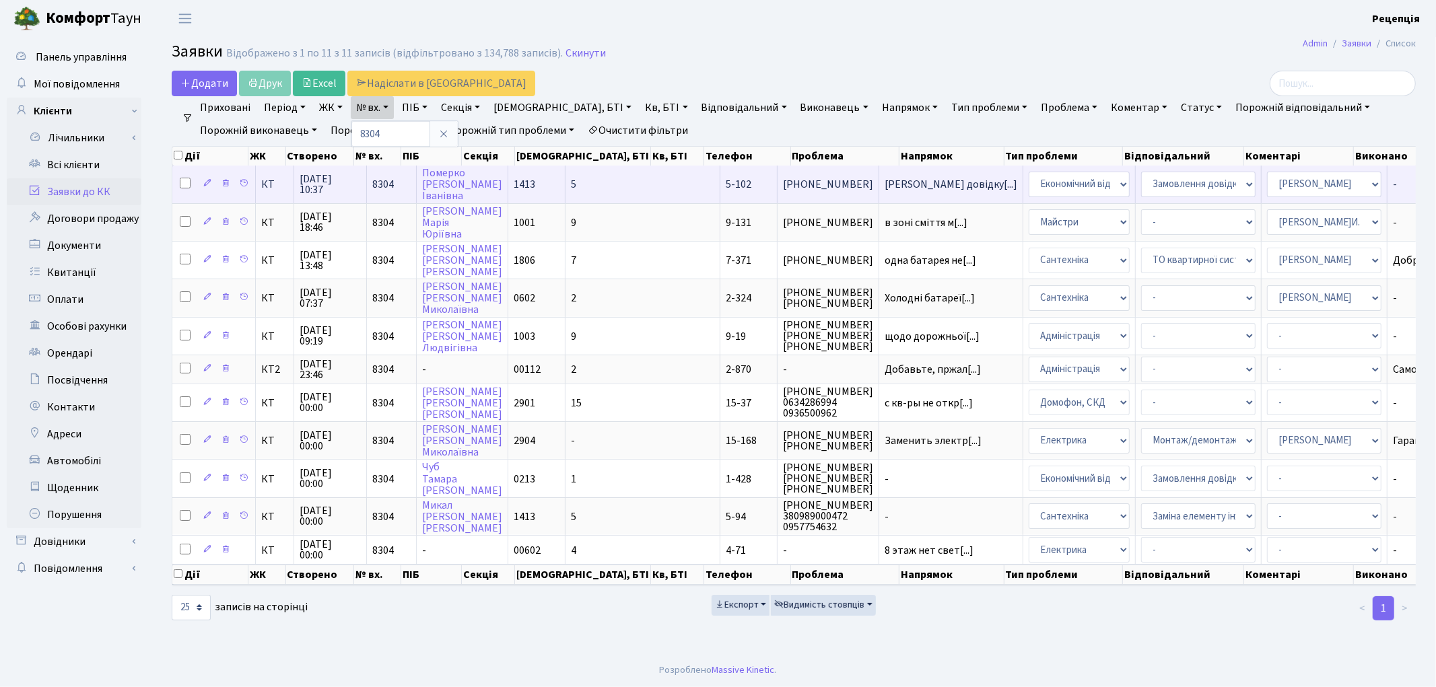
click at [778, 180] on td "(067) 407-22-75" at bounding box center [829, 184] width 102 height 37
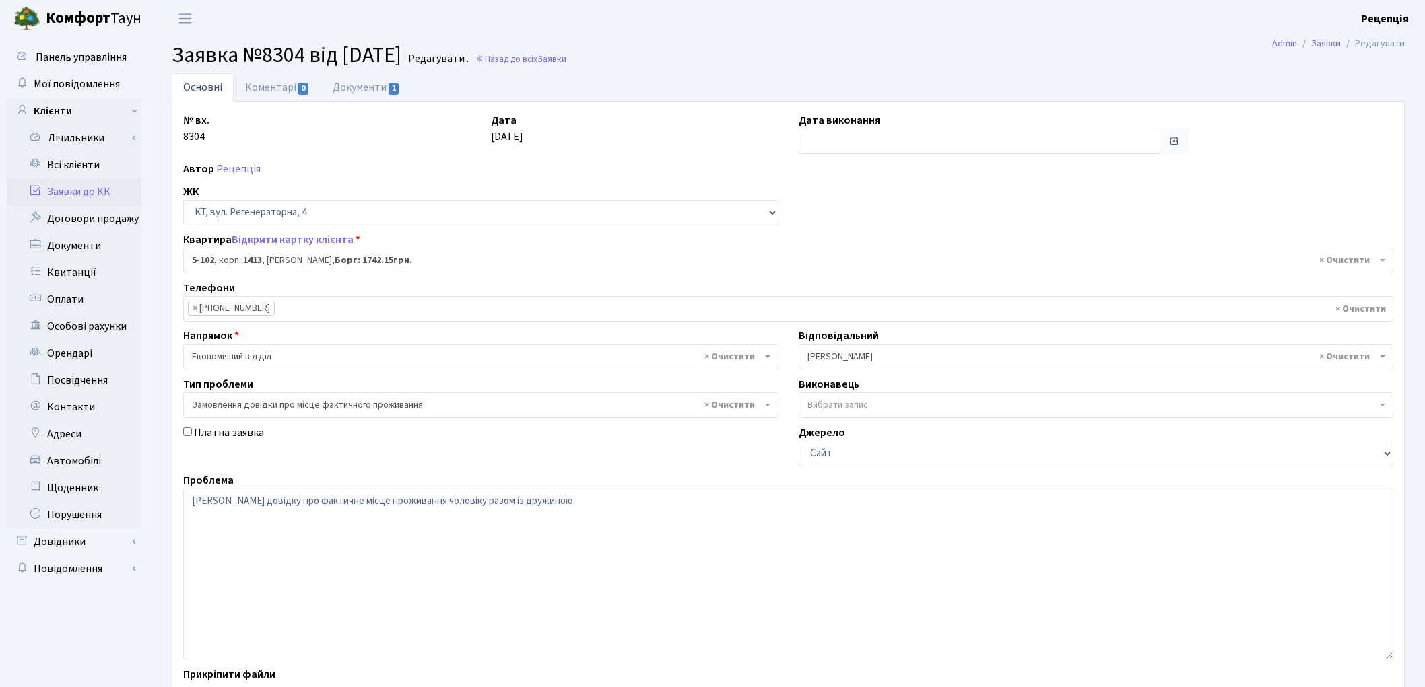
select select "2424"
select select "8"
click at [92, 160] on link "Всі клієнти" at bounding box center [74, 165] width 135 height 27
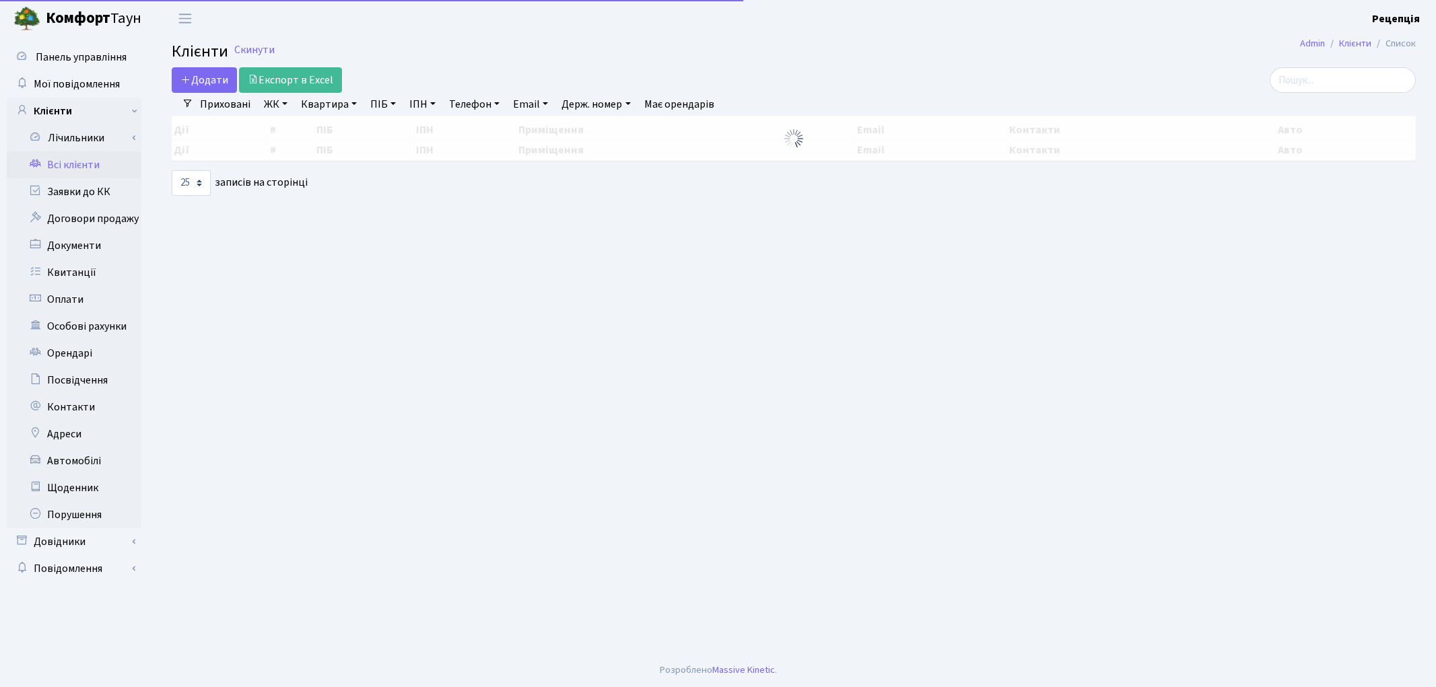
select select "25"
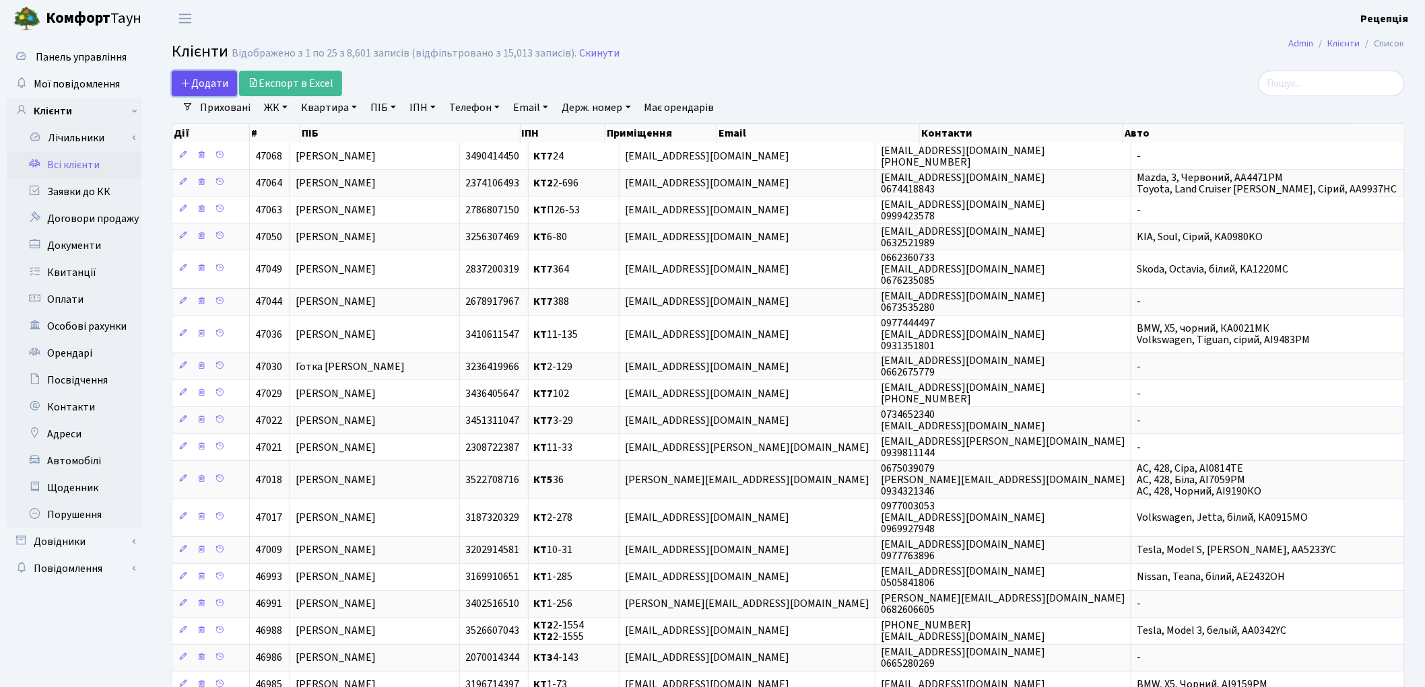
click at [210, 82] on span "Додати" at bounding box center [204, 83] width 48 height 15
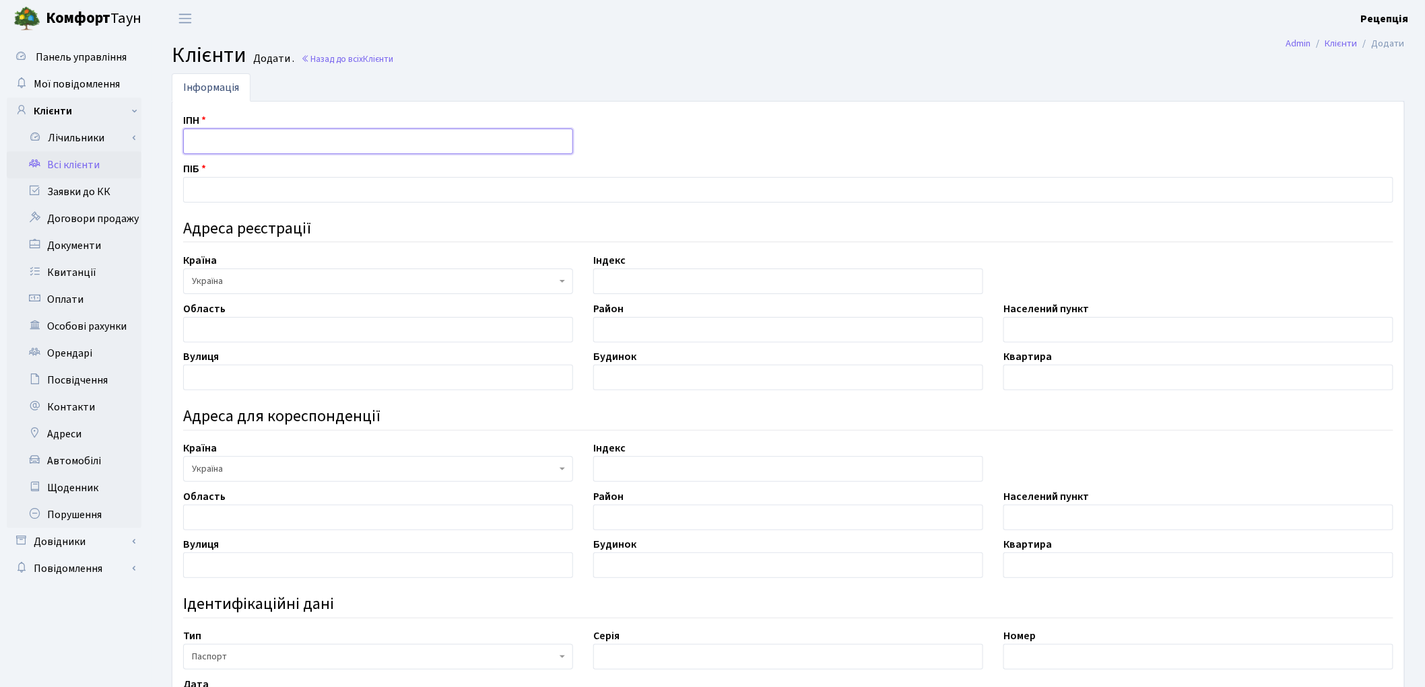
click at [219, 138] on input "text" at bounding box center [378, 142] width 390 height 26
type input "2506711421"
click at [218, 185] on input "text" at bounding box center [788, 190] width 1210 height 26
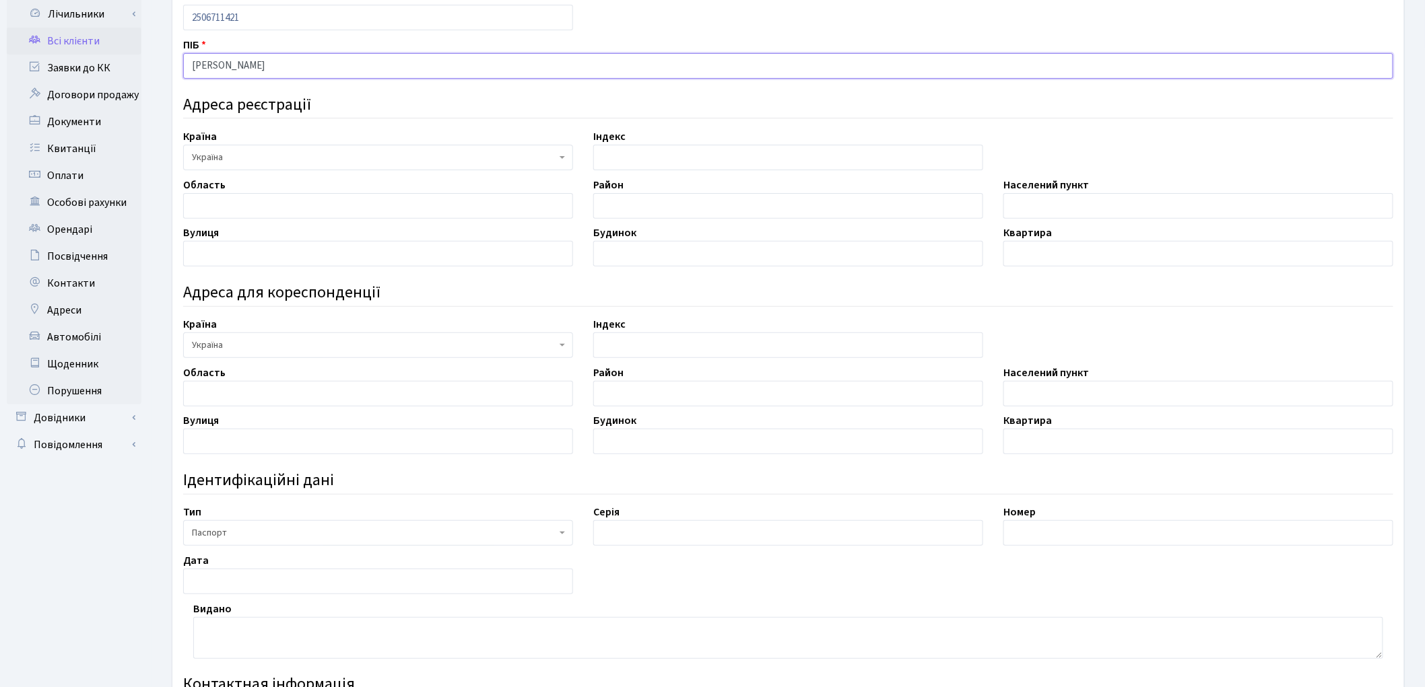
scroll to position [129, 0]
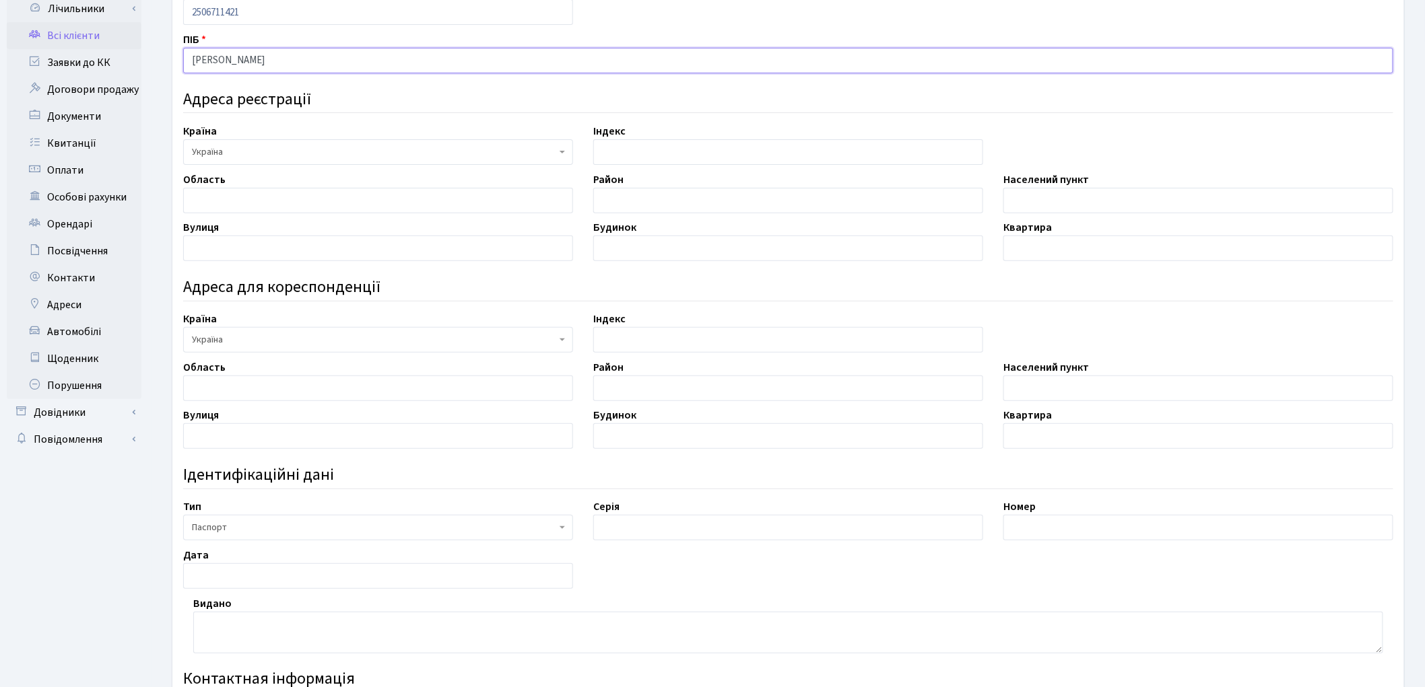
type input "[PERSON_NAME]"
click at [297, 200] on input "text" at bounding box center [378, 201] width 390 height 26
type input "Харківська"
click at [622, 204] on input "text" at bounding box center [788, 201] width 390 height 26
click at [1073, 184] on label "Населений пункт" at bounding box center [1046, 180] width 86 height 16
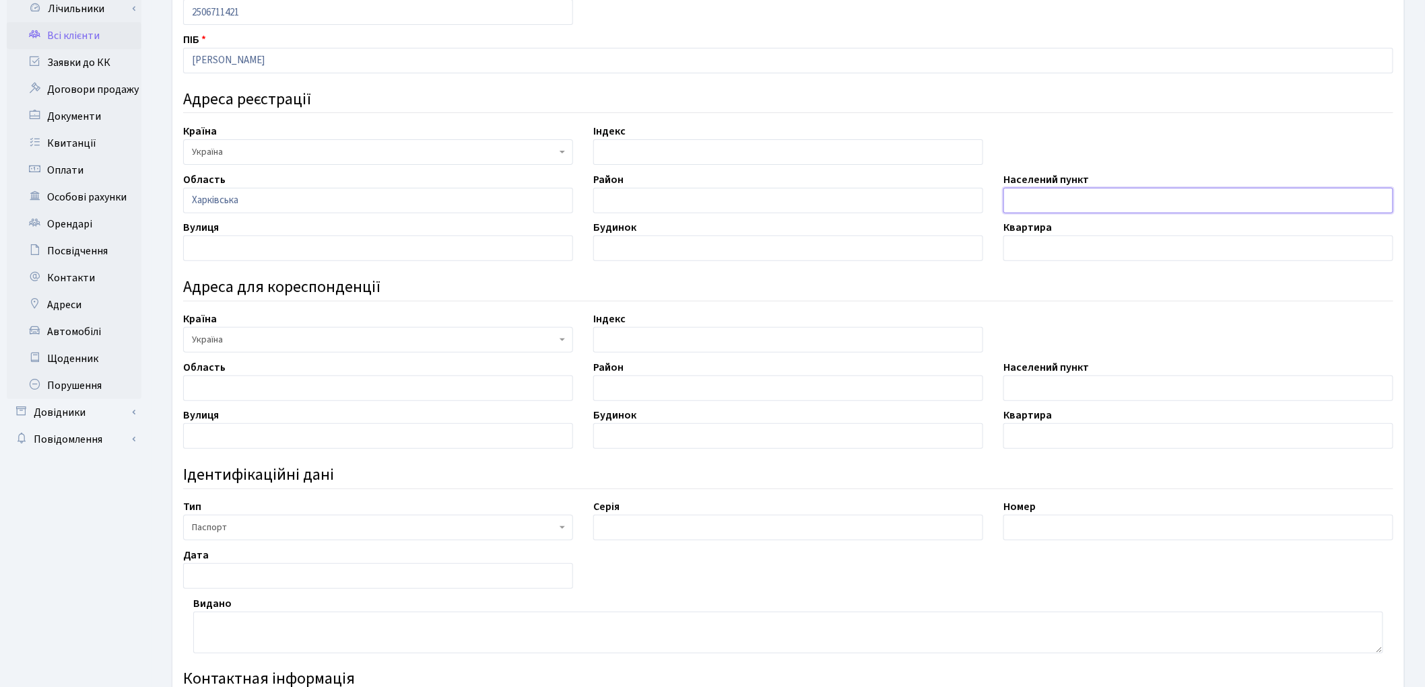
click at [1065, 200] on input "text" at bounding box center [1198, 201] width 390 height 26
type input "місто Ізюм"
click at [353, 247] on input "text" at bounding box center [378, 249] width 390 height 26
type input "Фрунзе"
click at [627, 250] on input "text" at bounding box center [788, 249] width 390 height 26
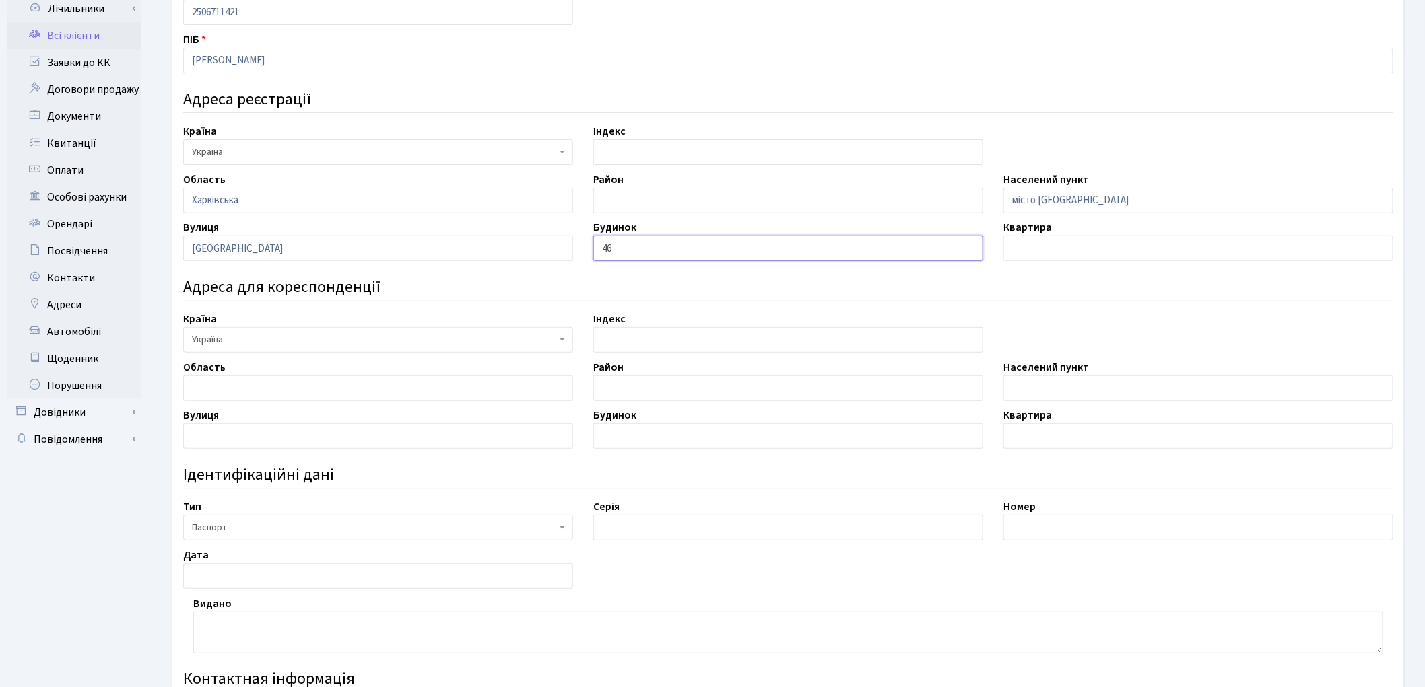
type input "46"
click at [1006, 248] on input "text" at bounding box center [1198, 249] width 390 height 26
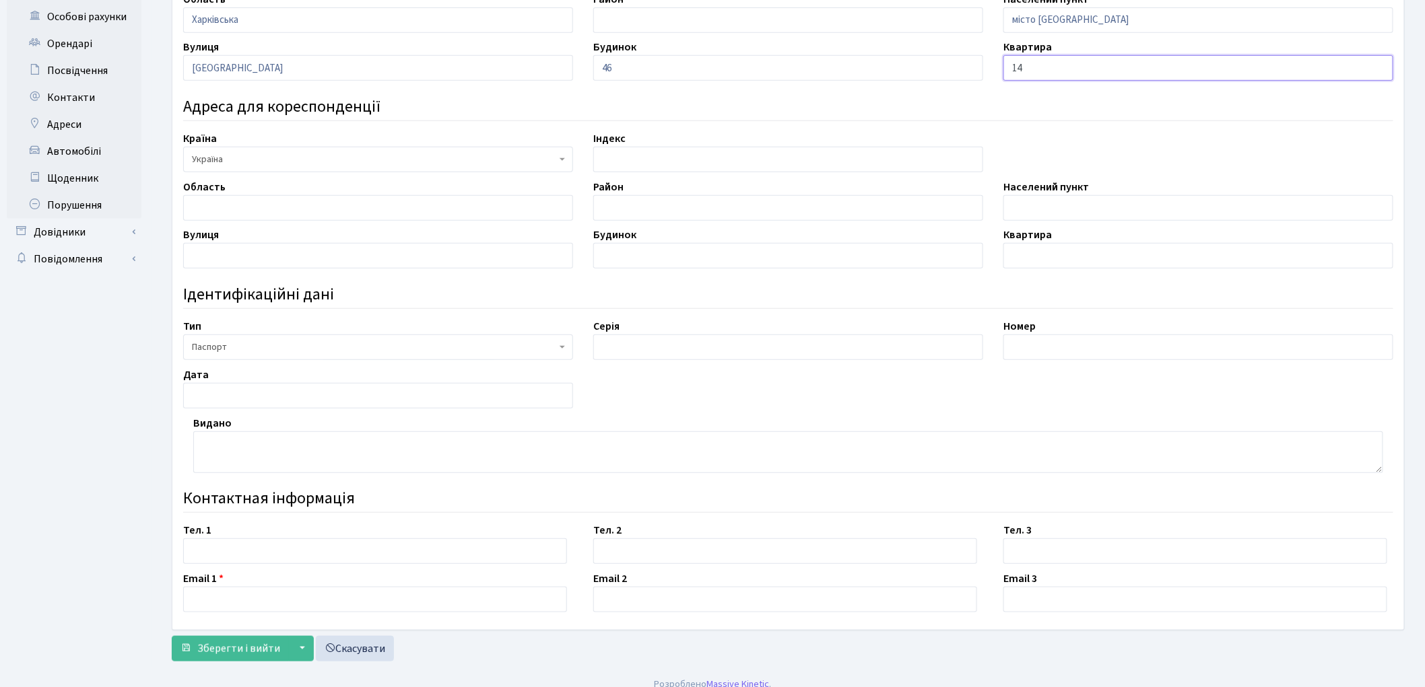
scroll to position [325, 0]
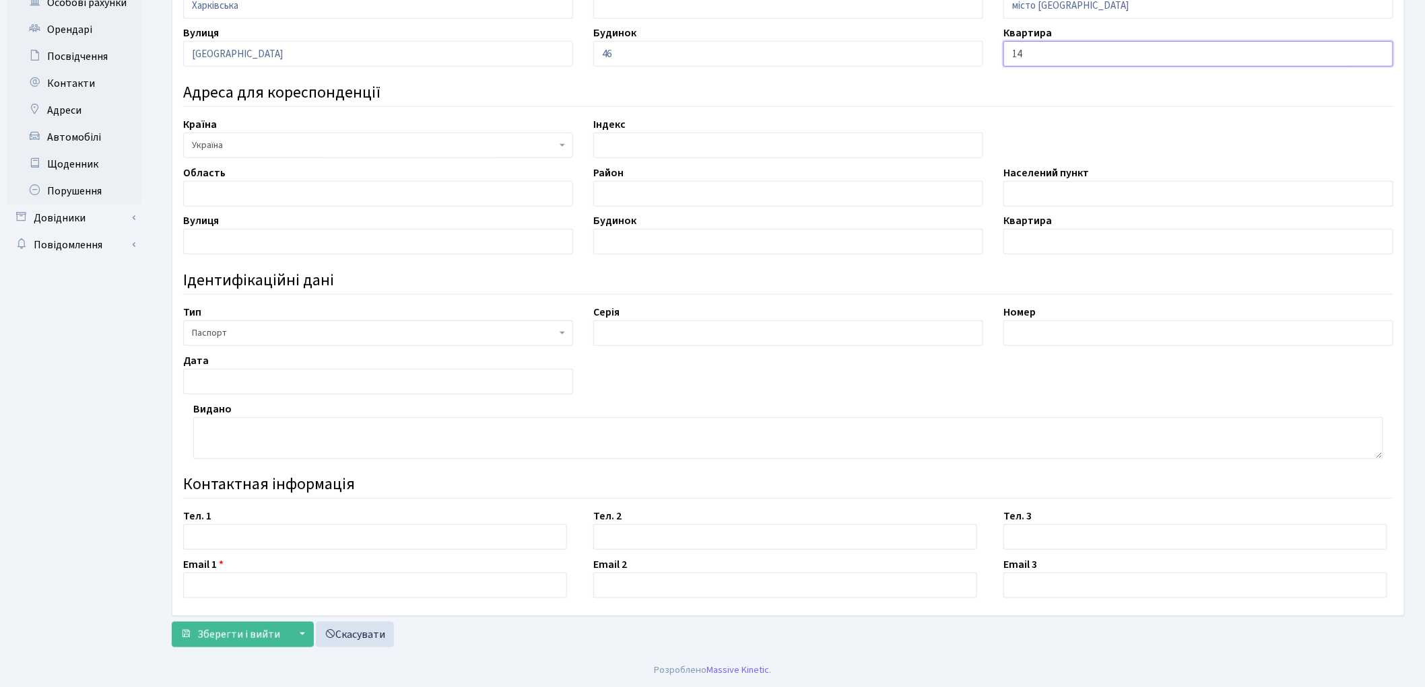
type input "14"
click at [621, 333] on input "text" at bounding box center [788, 334] width 390 height 26
type input "ММ"
click at [1112, 327] on input "text" at bounding box center [1198, 334] width 390 height 26
type input "708610"
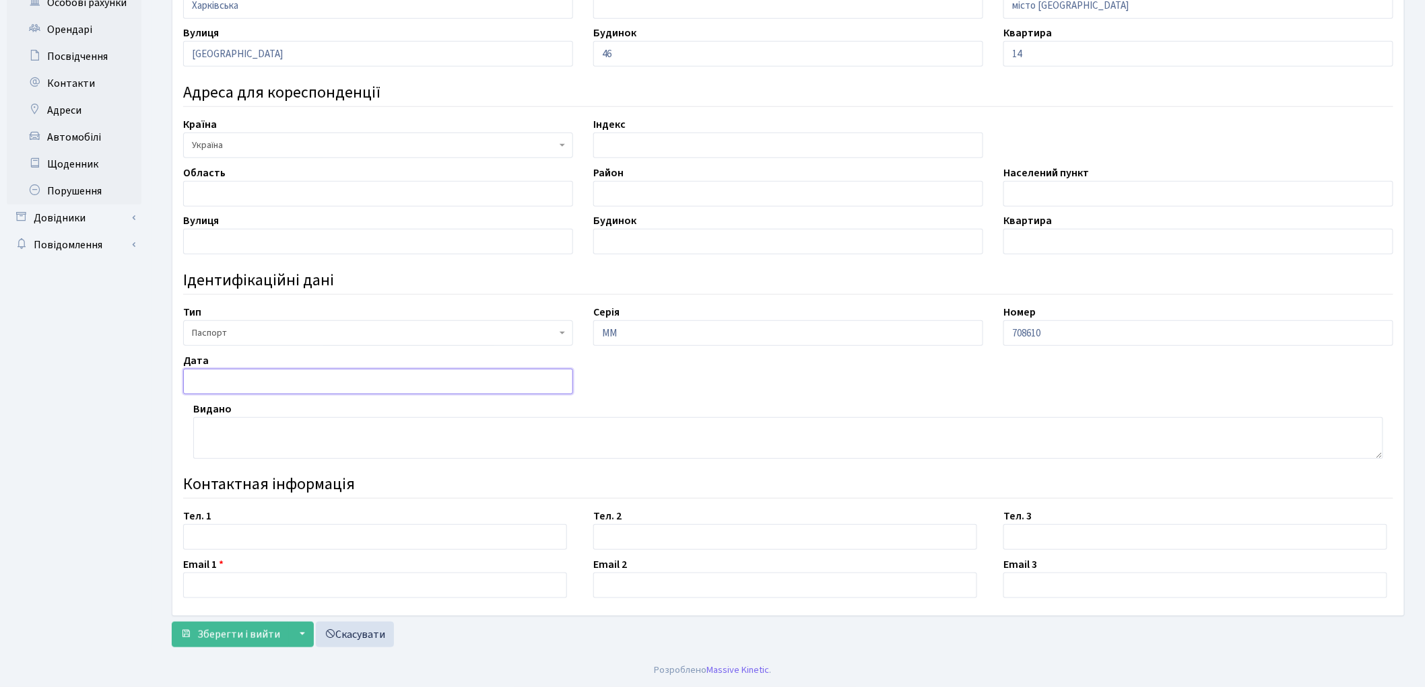
click at [220, 378] on input "text" at bounding box center [378, 382] width 390 height 26
type input "17.01.2001"
click at [253, 442] on textarea at bounding box center [788, 438] width 1190 height 42
type textarea "Ізюмським МРВ УМВС України в [GEOGRAPHIC_DATA]"
click at [294, 539] on input "text" at bounding box center [375, 538] width 384 height 26
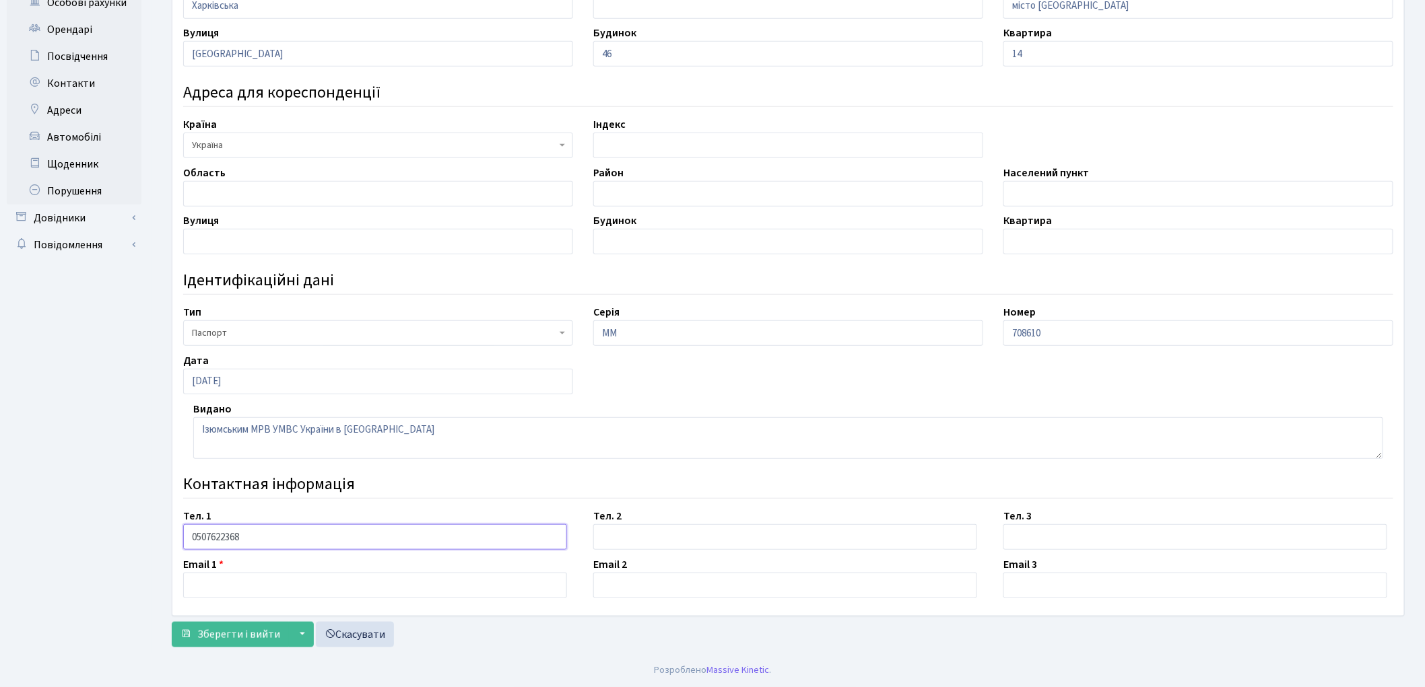
type input "0507622368"
click at [277, 582] on input "text" at bounding box center [375, 586] width 384 height 26
type input "[EMAIL_ADDRESS][DOMAIN_NAME]"
click at [261, 636] on span "Зберегти і вийти" at bounding box center [238, 635] width 83 height 15
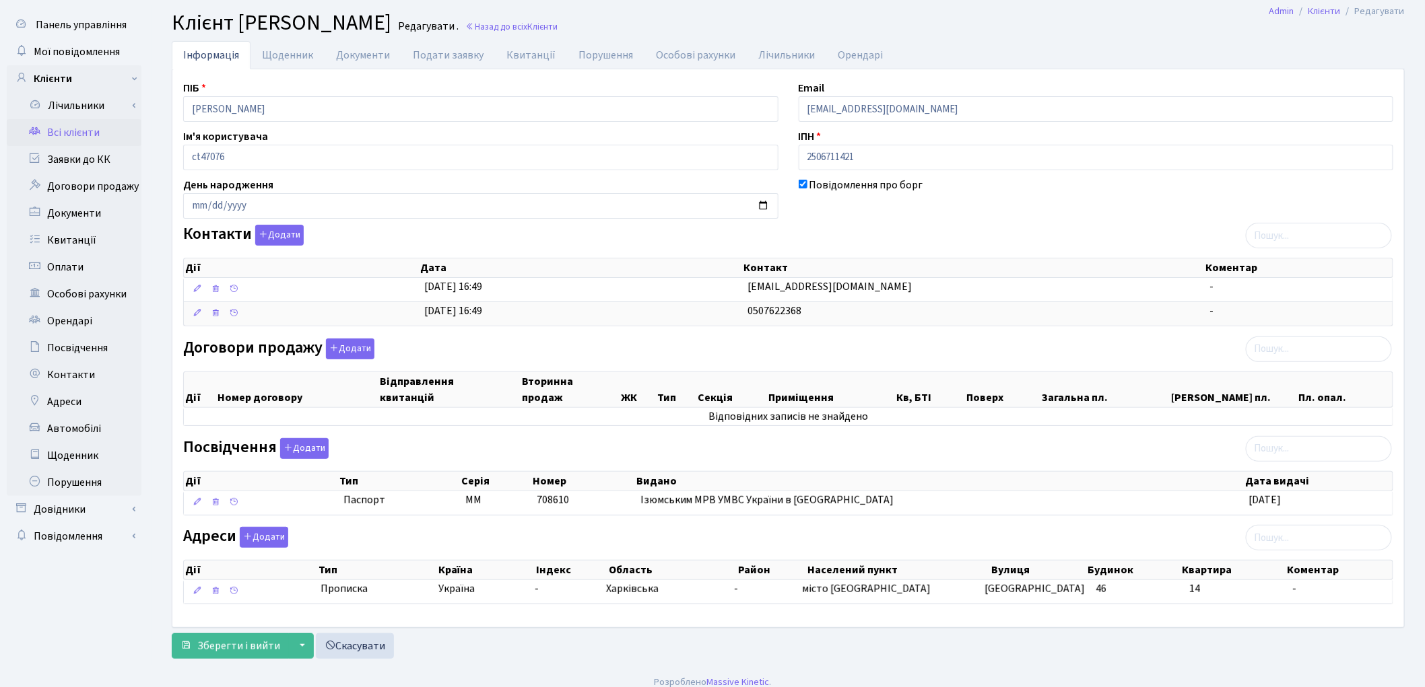
scroll to position [34, 0]
click at [351, 354] on button "Додати" at bounding box center [350, 347] width 48 height 21
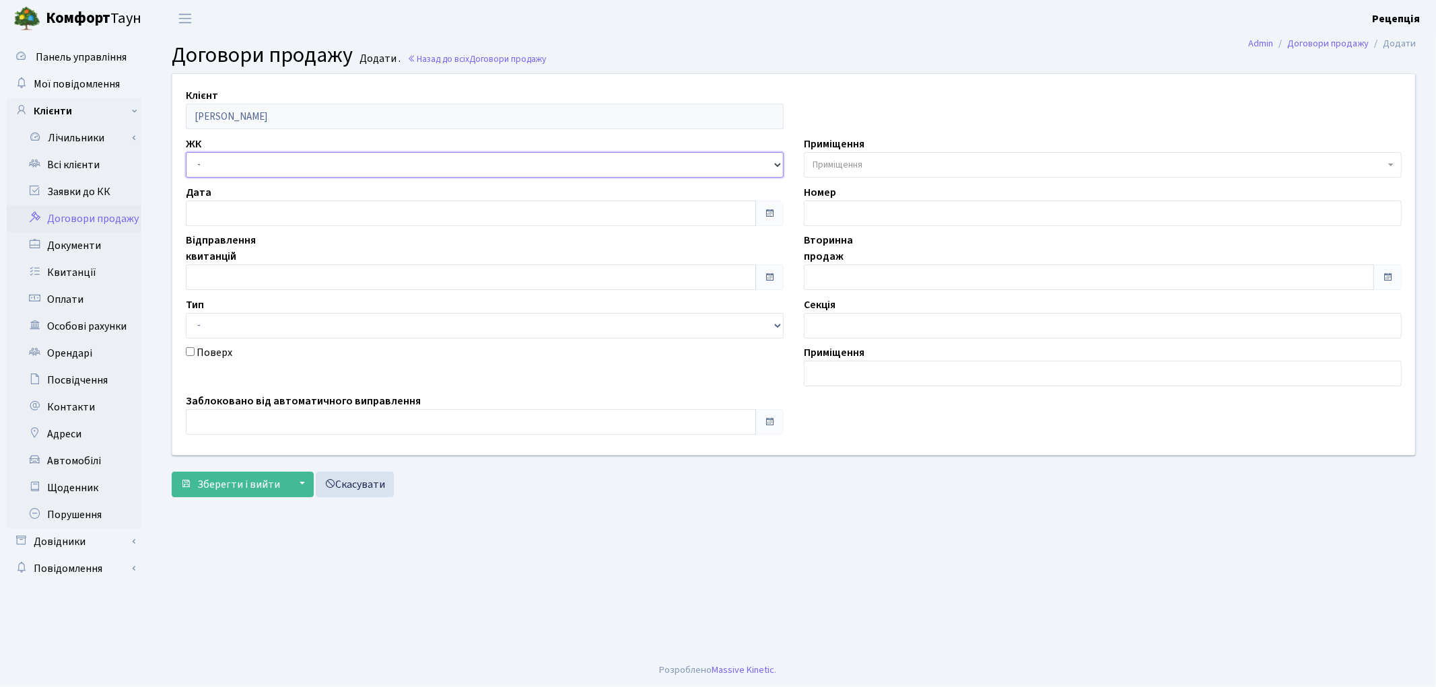
click at [226, 176] on select "- КТ, вул. Регенераторна, 4 КТ2, просп. [STREET_ADDRESS] [STREET_ADDRESS] [PERS…" at bounding box center [485, 165] width 598 height 26
select select "271"
click at [186, 152] on select "- КТ, вул. Регенераторна, 4 КТ2, просп. Соборності, 17 КТ3, вул. Березнева, 16 …" at bounding box center [485, 165] width 598 height 26
select select
click at [832, 167] on span "Приміщення" at bounding box center [838, 164] width 50 height 13
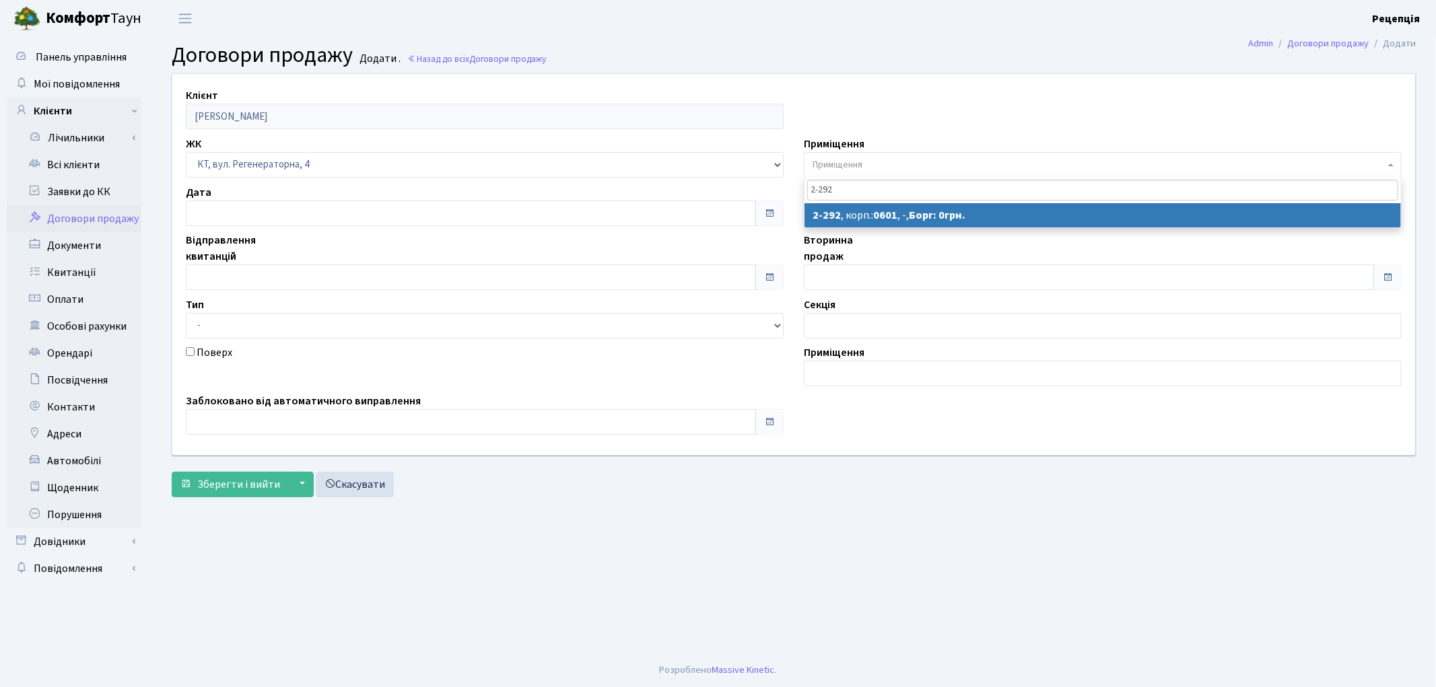
type input "2-292"
select select "1306"
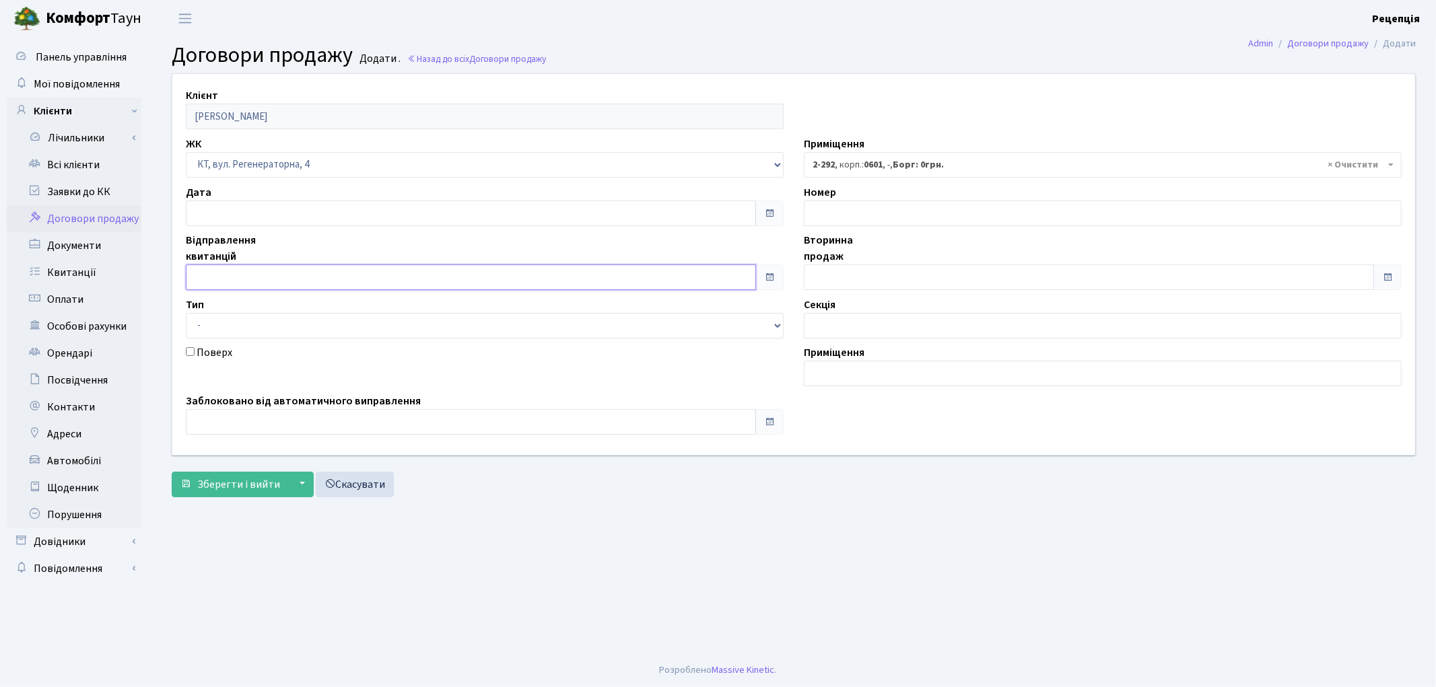
click at [228, 267] on input "text" at bounding box center [471, 278] width 570 height 26
click at [281, 173] on td "12" at bounding box center [280, 169] width 20 height 20
type input "12.09.2025"
click at [871, 278] on input "text" at bounding box center [1089, 278] width 570 height 26
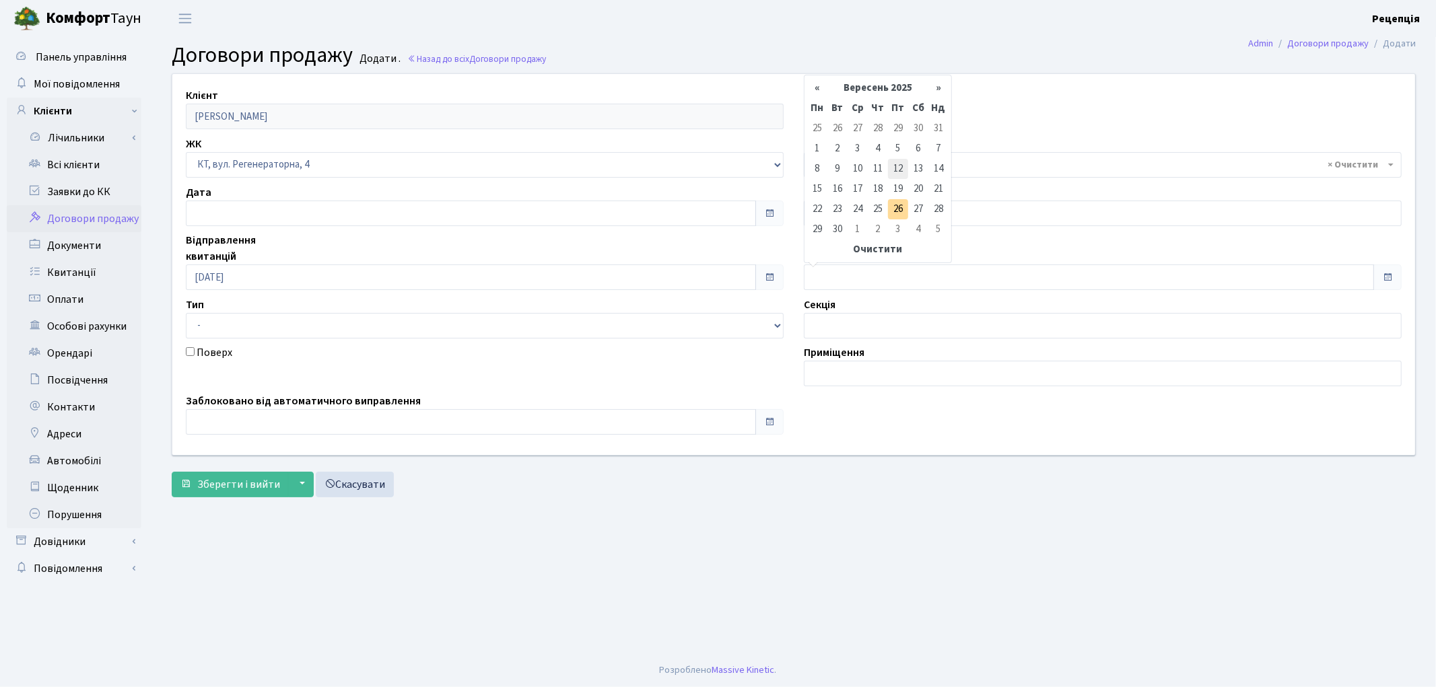
click at [898, 170] on td "12" at bounding box center [898, 169] width 20 height 20
type input "12.09.2025"
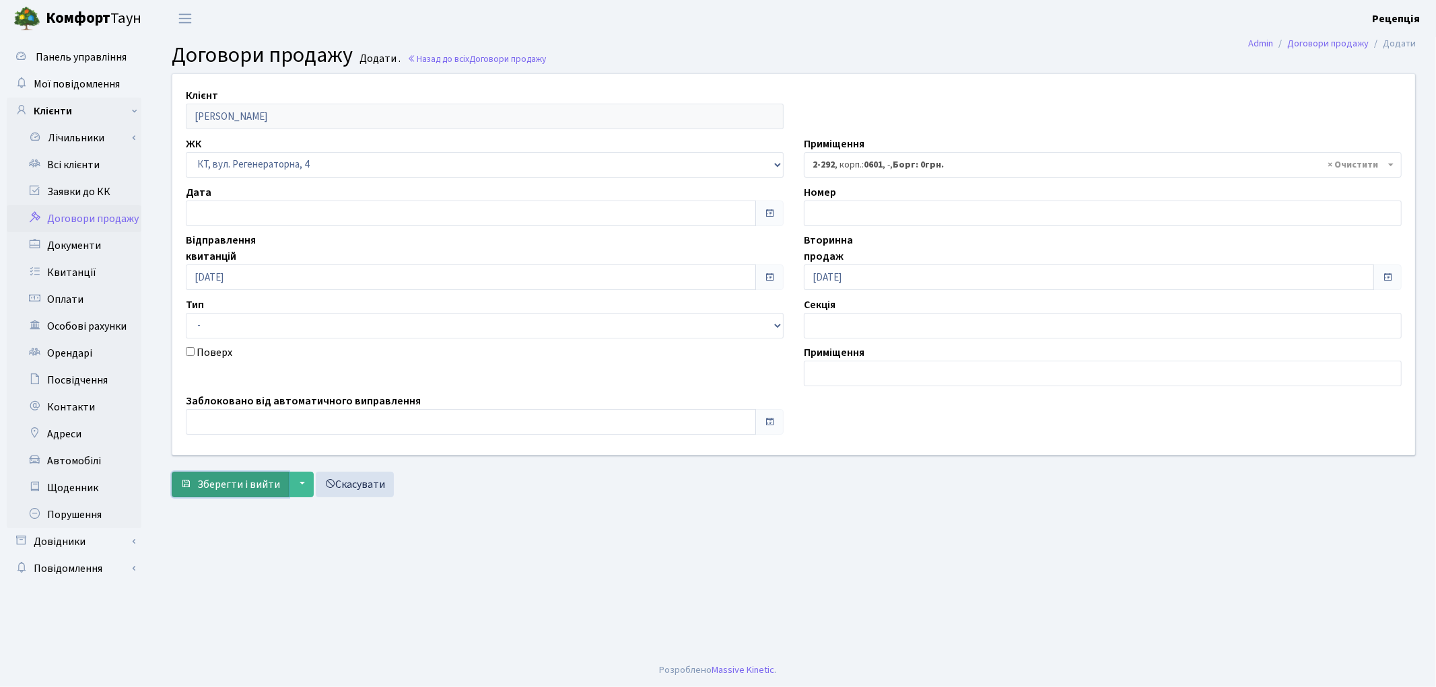
click at [232, 486] on span "Зберегти і вийти" at bounding box center [238, 484] width 83 height 15
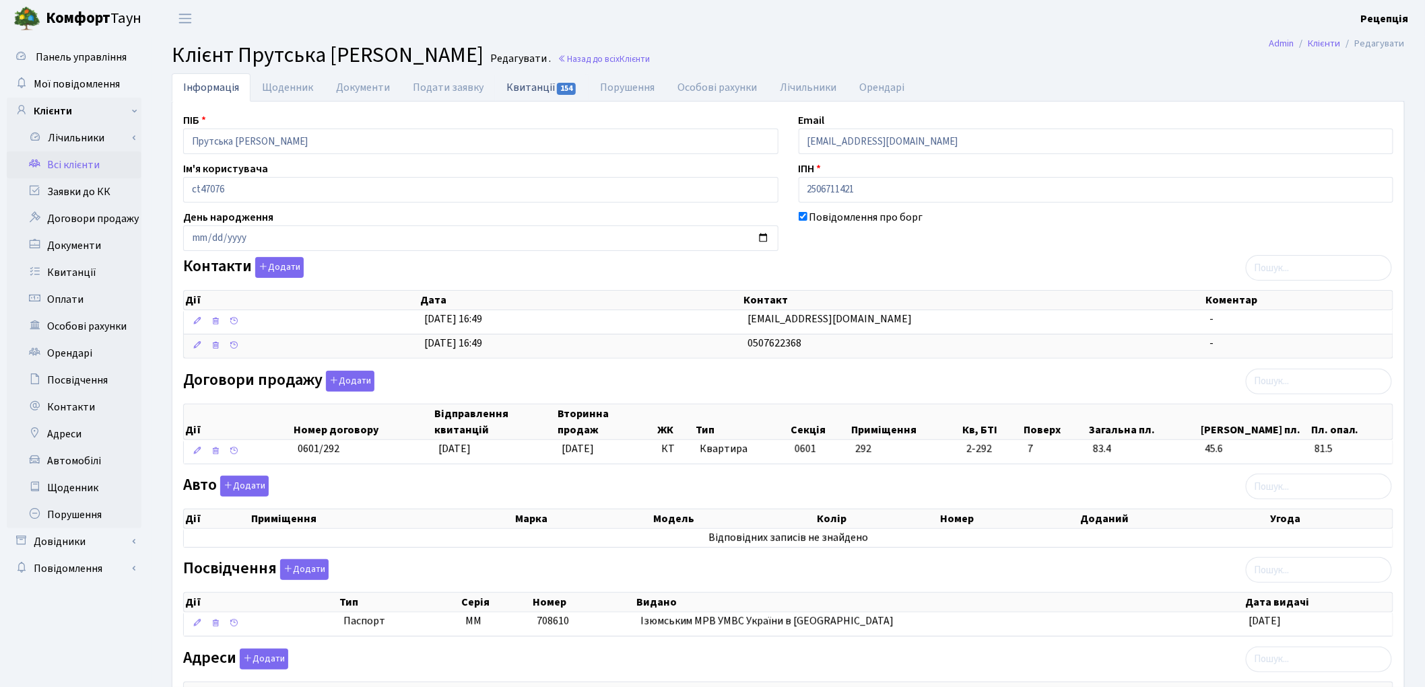
click at [519, 90] on link "Квитанції 154" at bounding box center [542, 87] width 94 height 28
select select "25"
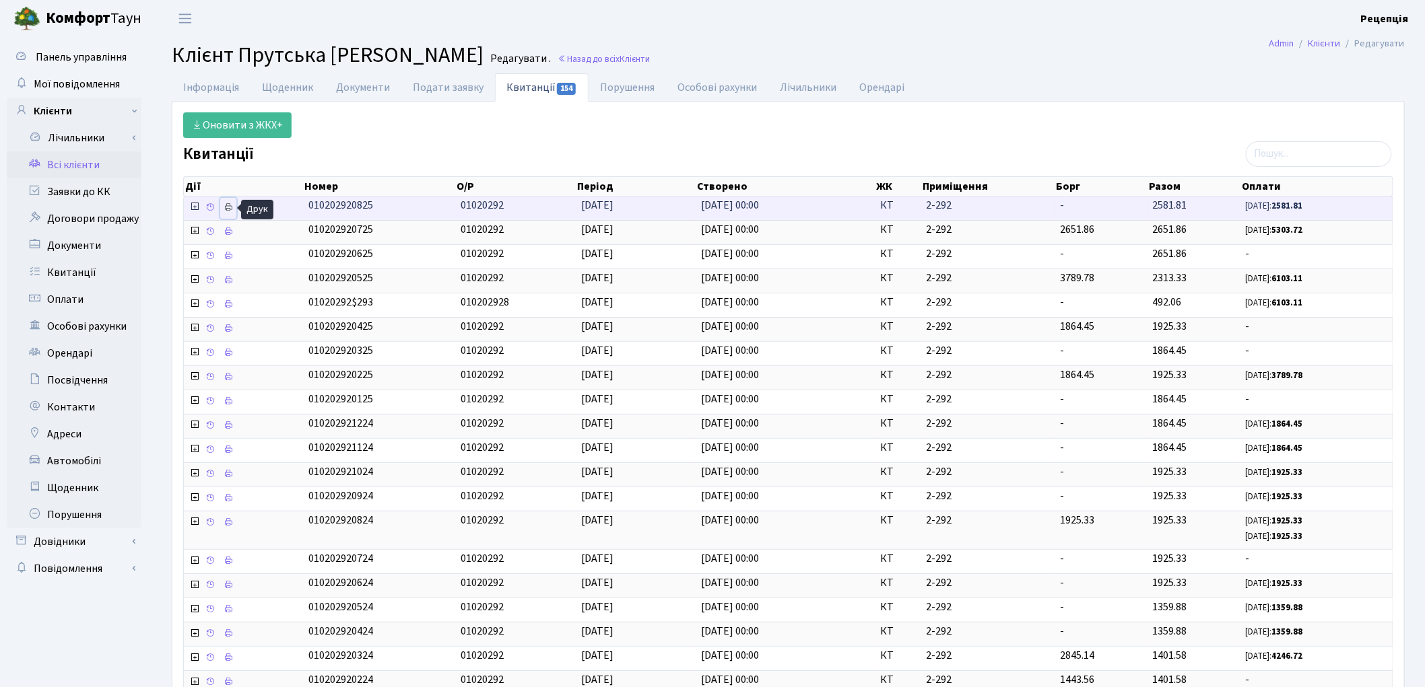
click at [234, 209] on link at bounding box center [228, 208] width 16 height 21
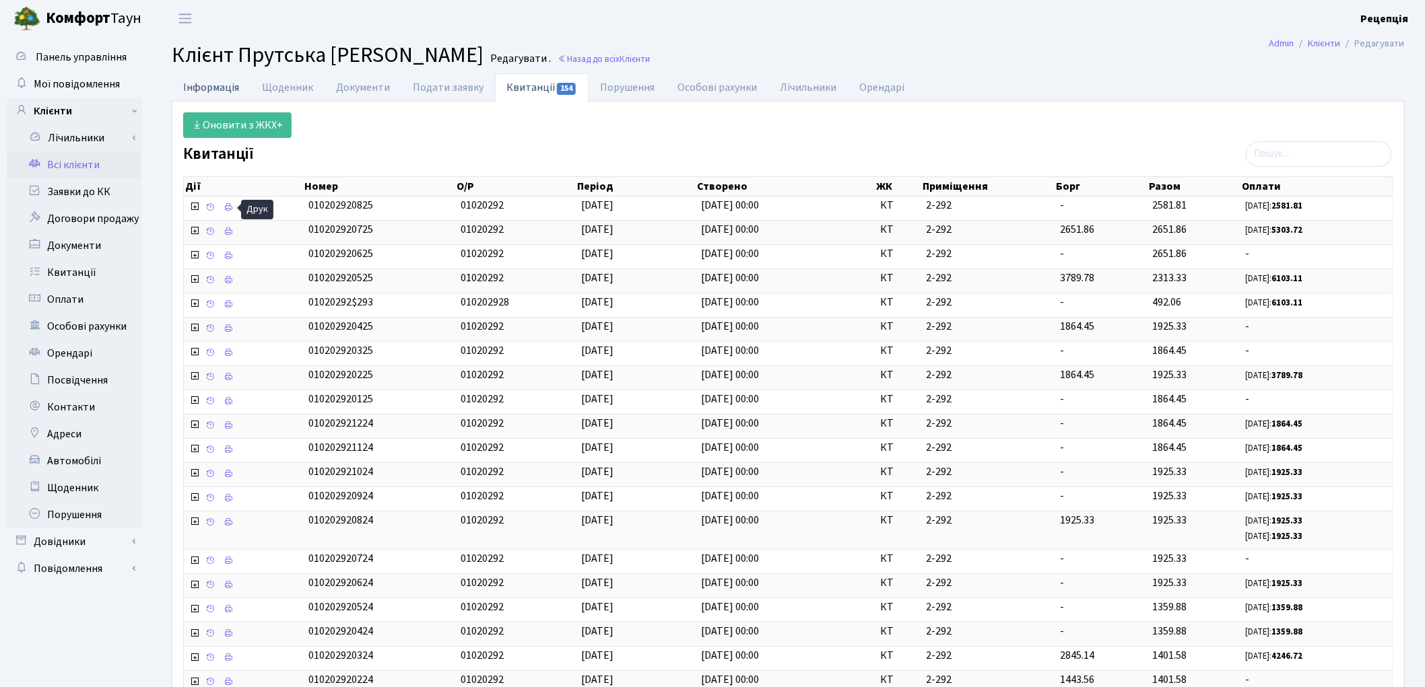
click at [197, 86] on link "Інформація" at bounding box center [211, 87] width 79 height 28
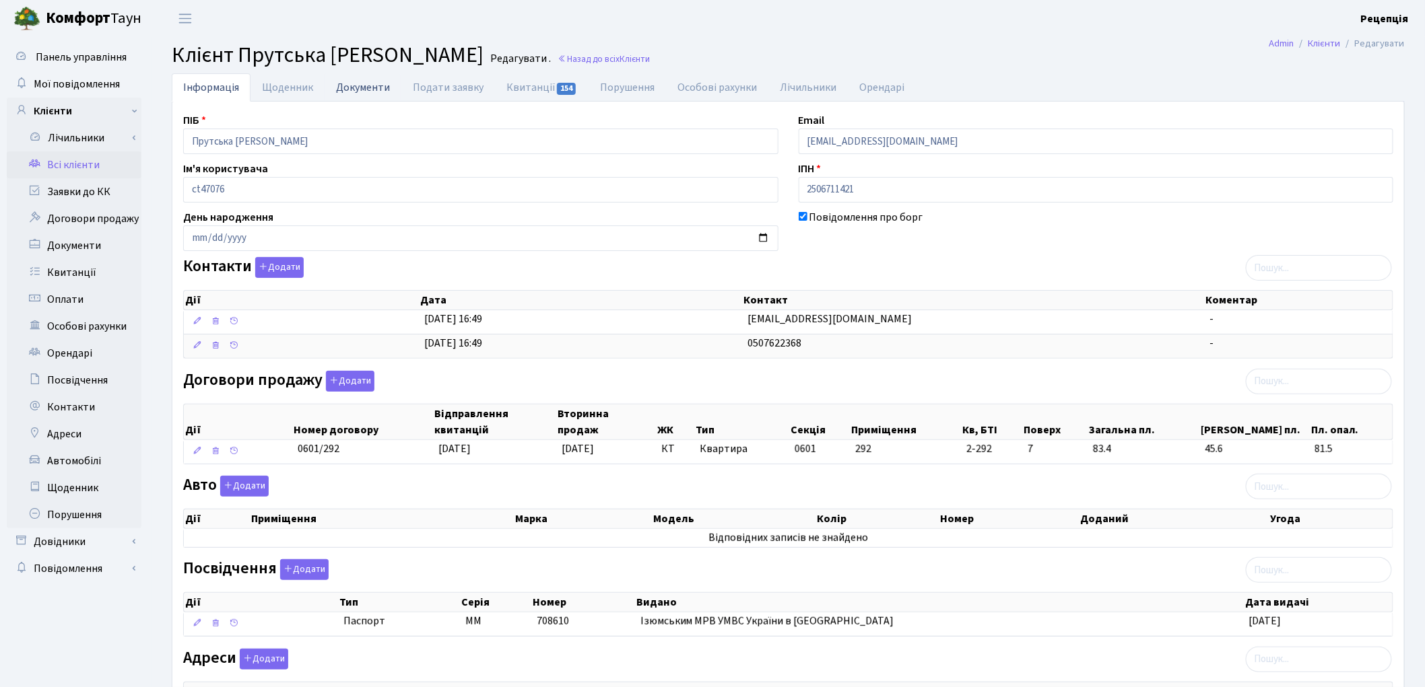
click at [345, 95] on link "Документи" at bounding box center [363, 87] width 77 height 28
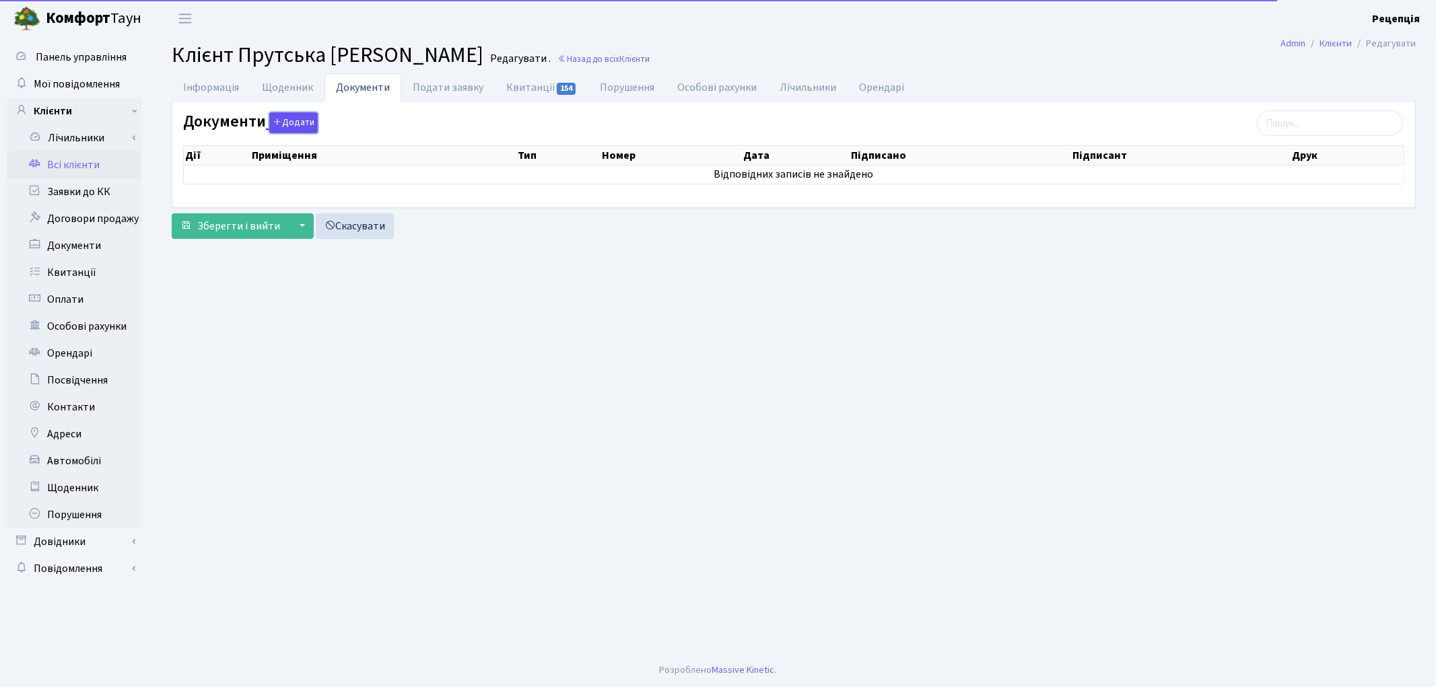
click at [298, 125] on button "Додати" at bounding box center [293, 122] width 48 height 21
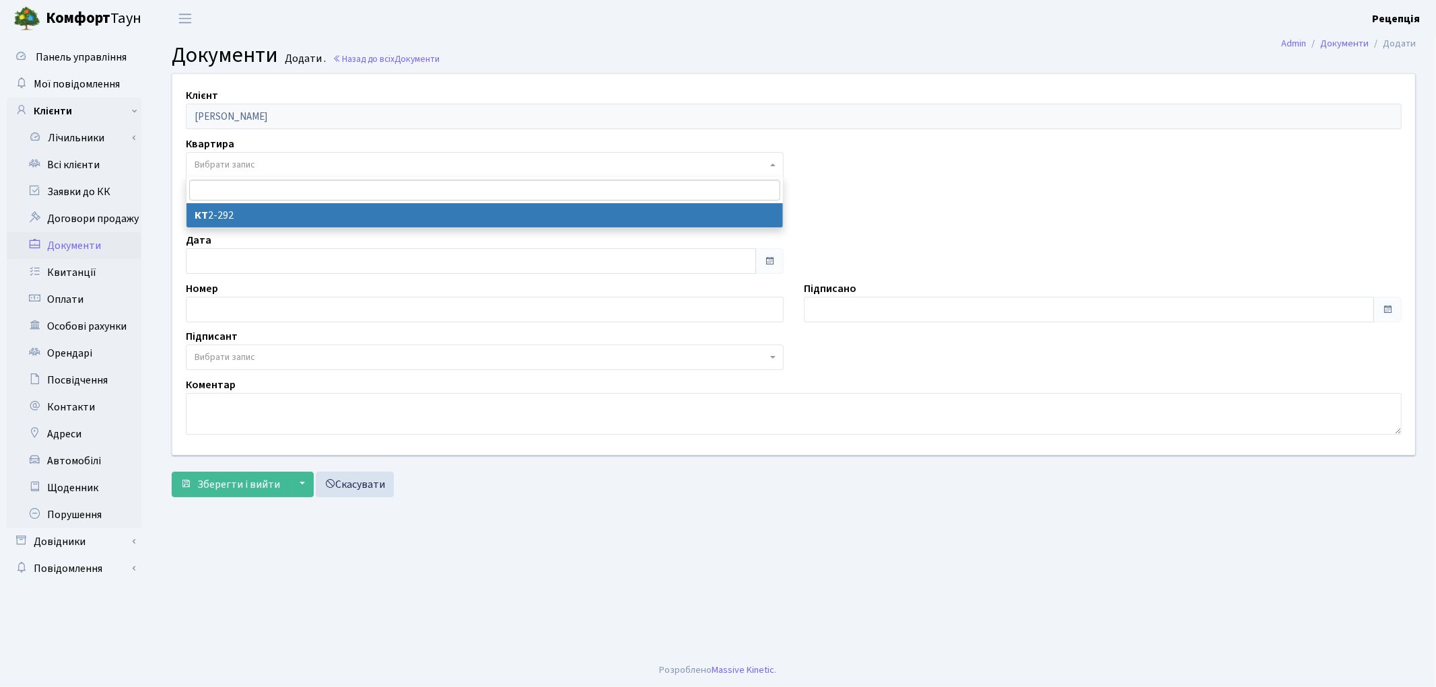
click at [257, 162] on span "Вибрати запис" at bounding box center [481, 164] width 572 height 13
select select "178736"
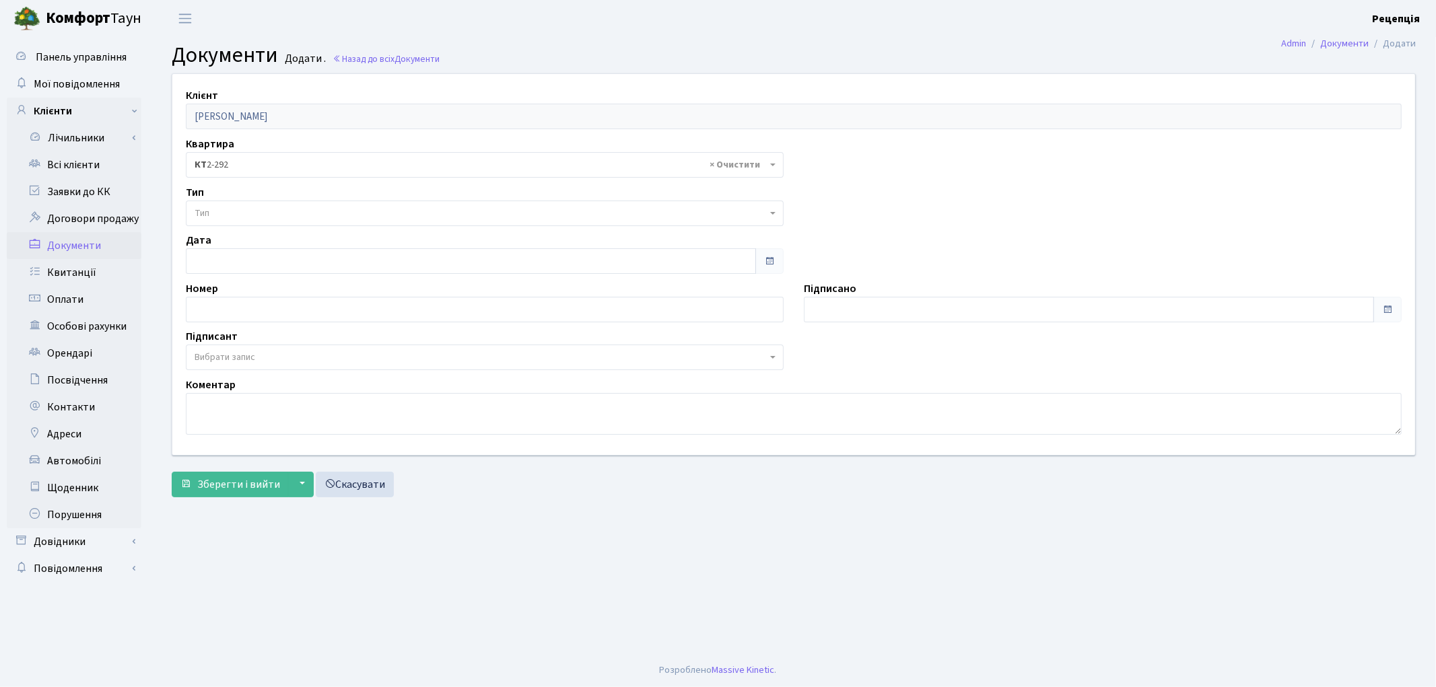
click at [245, 215] on span "Тип" at bounding box center [481, 213] width 572 height 13
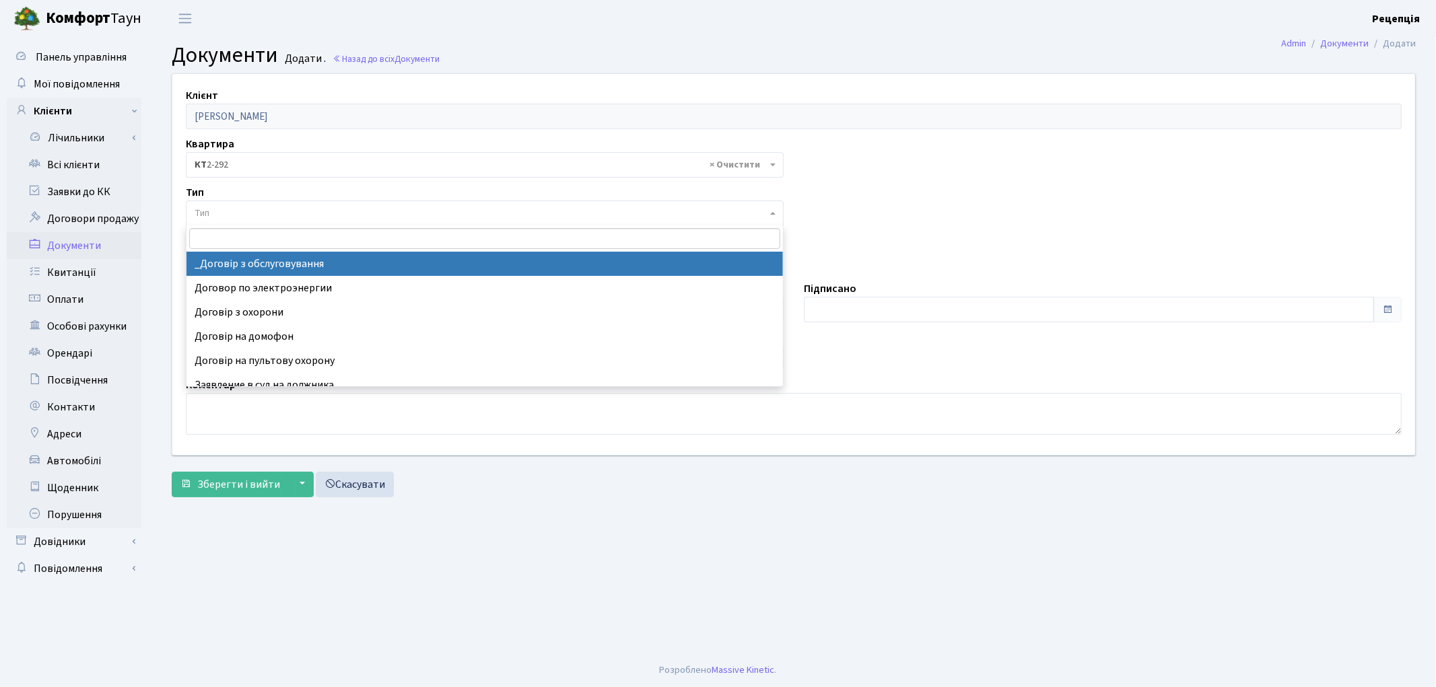
select select "289"
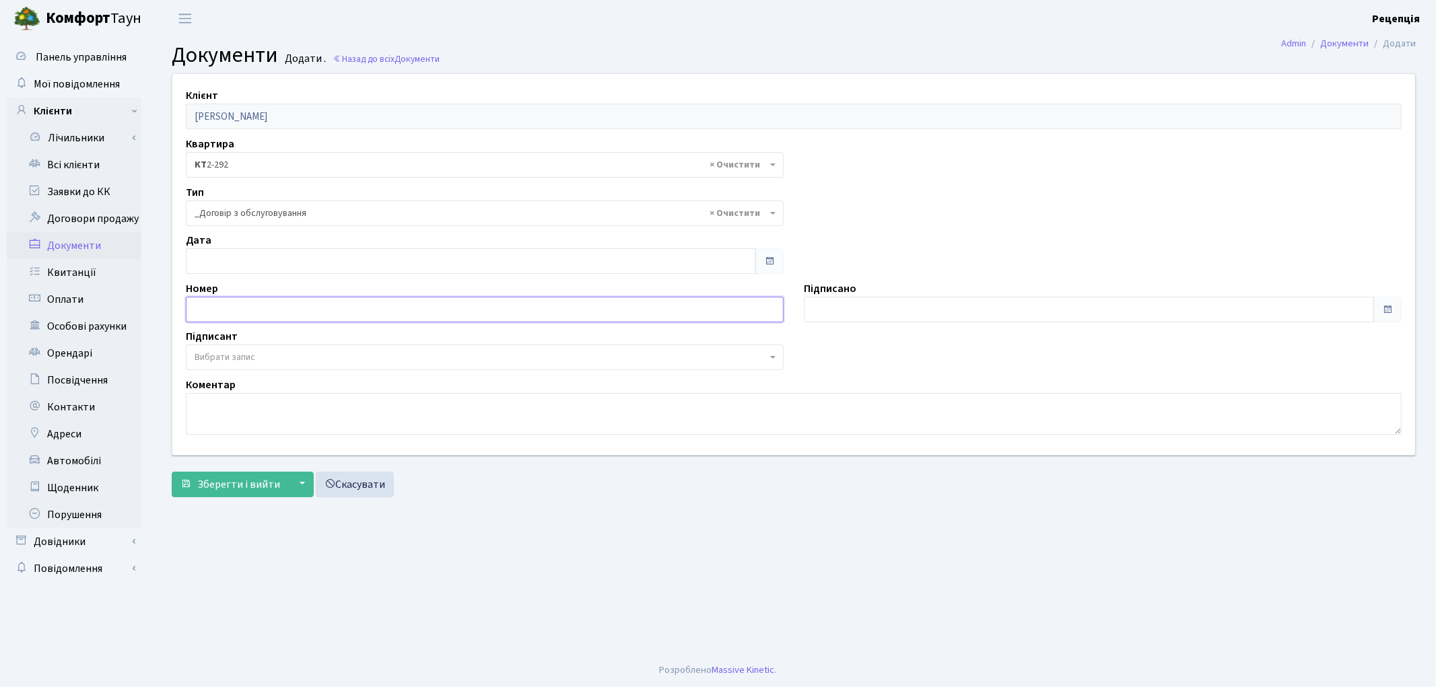
click at [216, 310] on input "text" at bounding box center [485, 310] width 598 height 26
type input "[DATE]"
click at [217, 261] on input "[DATE]" at bounding box center [471, 261] width 570 height 26
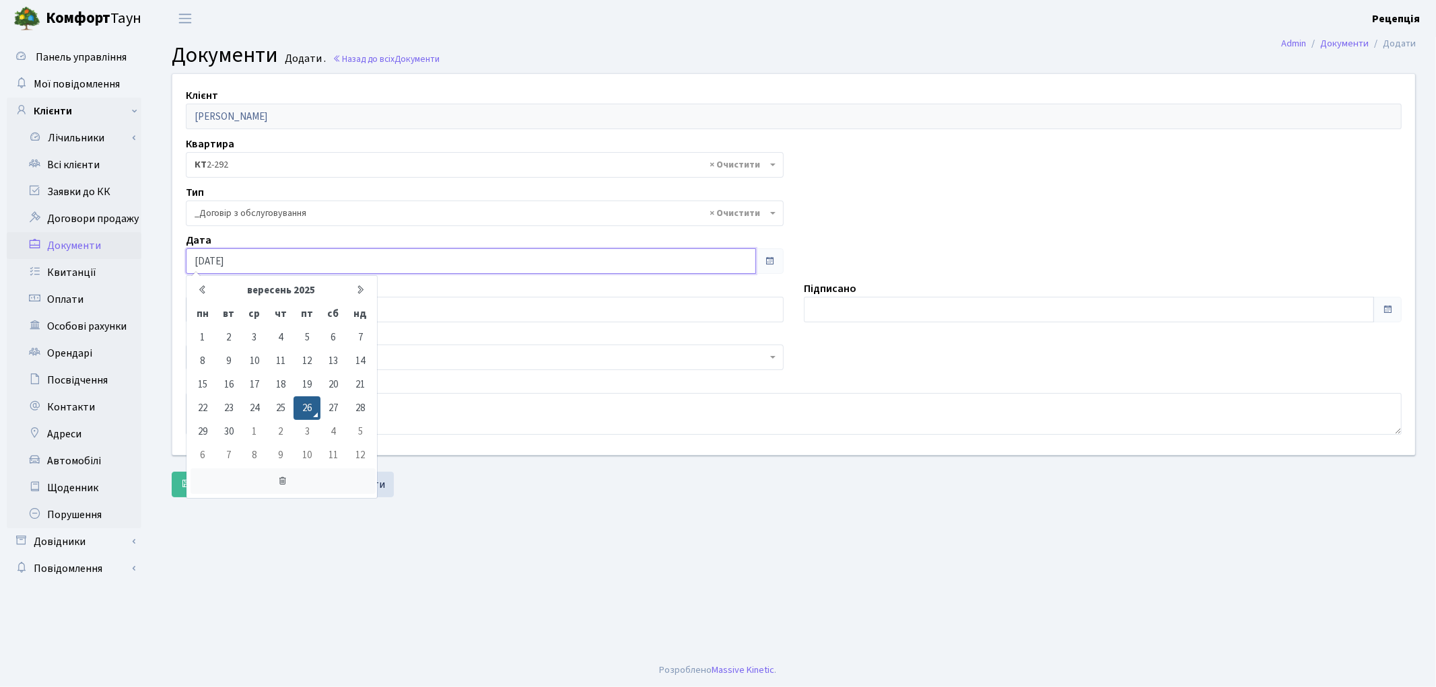
click at [280, 481] on icon at bounding box center [283, 482] width 185 height 26
click at [486, 405] on textarea at bounding box center [794, 414] width 1216 height 42
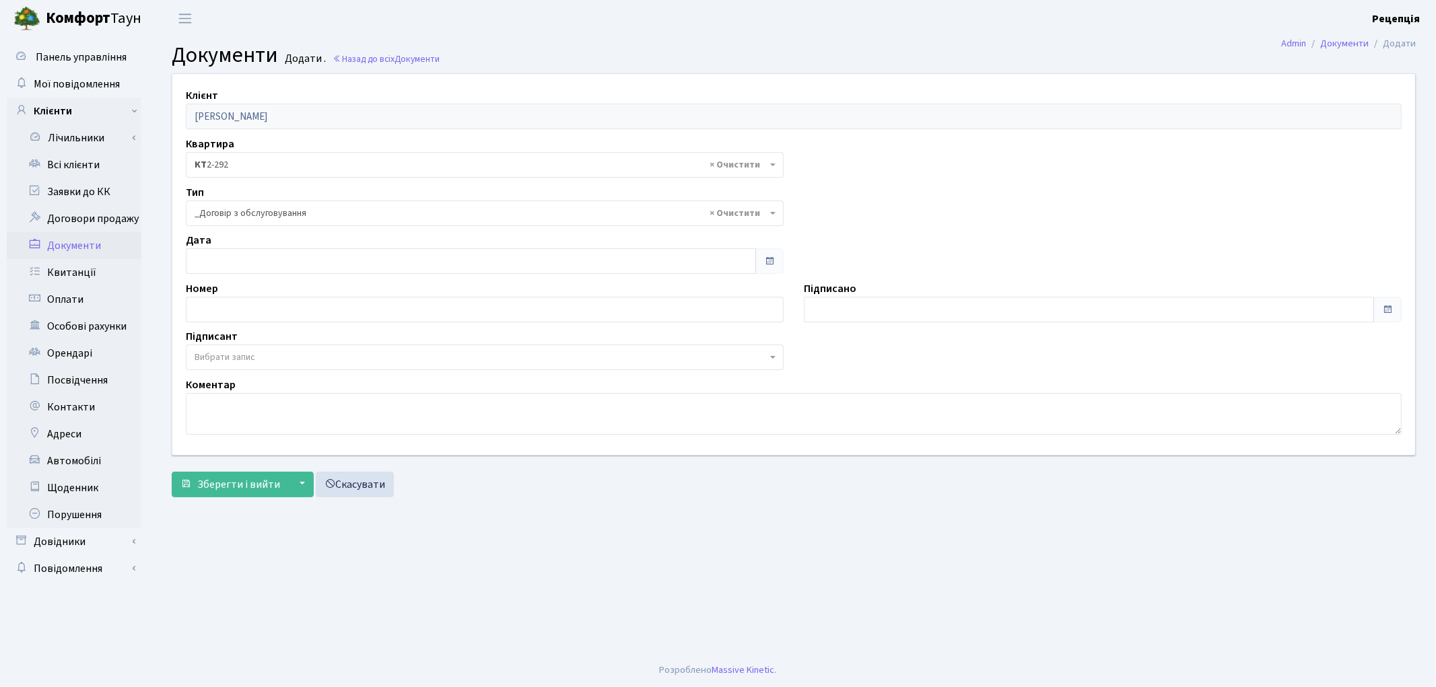
click at [319, 358] on span "Вибрати запис" at bounding box center [481, 357] width 572 height 13
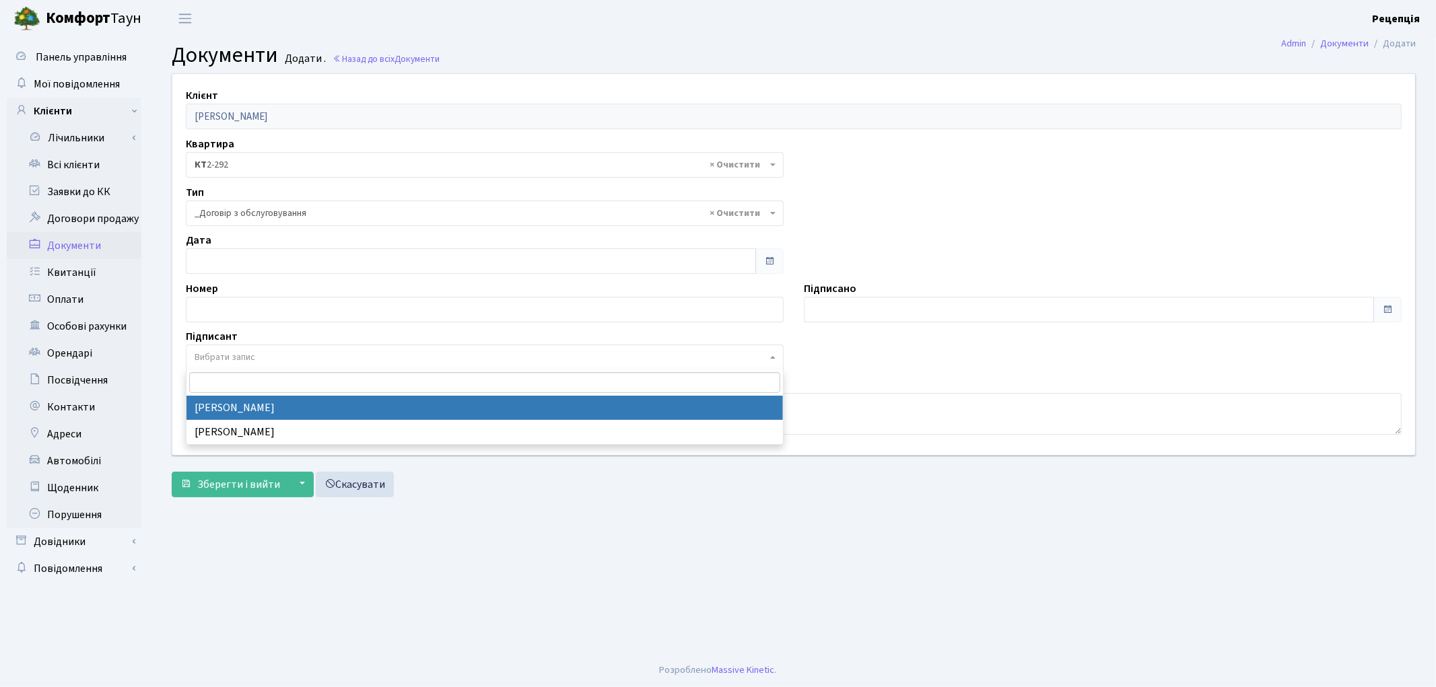
select select "74"
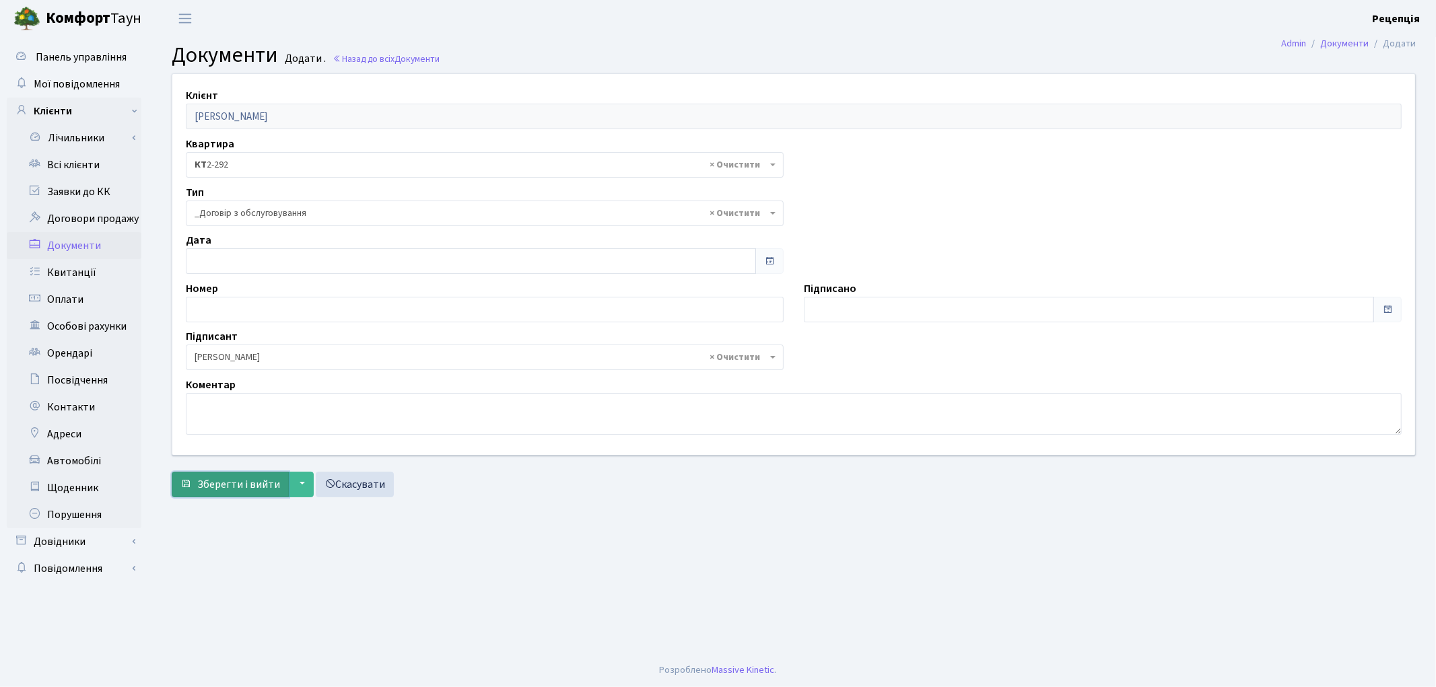
click at [248, 486] on span "Зберегти і вийти" at bounding box center [238, 484] width 83 height 15
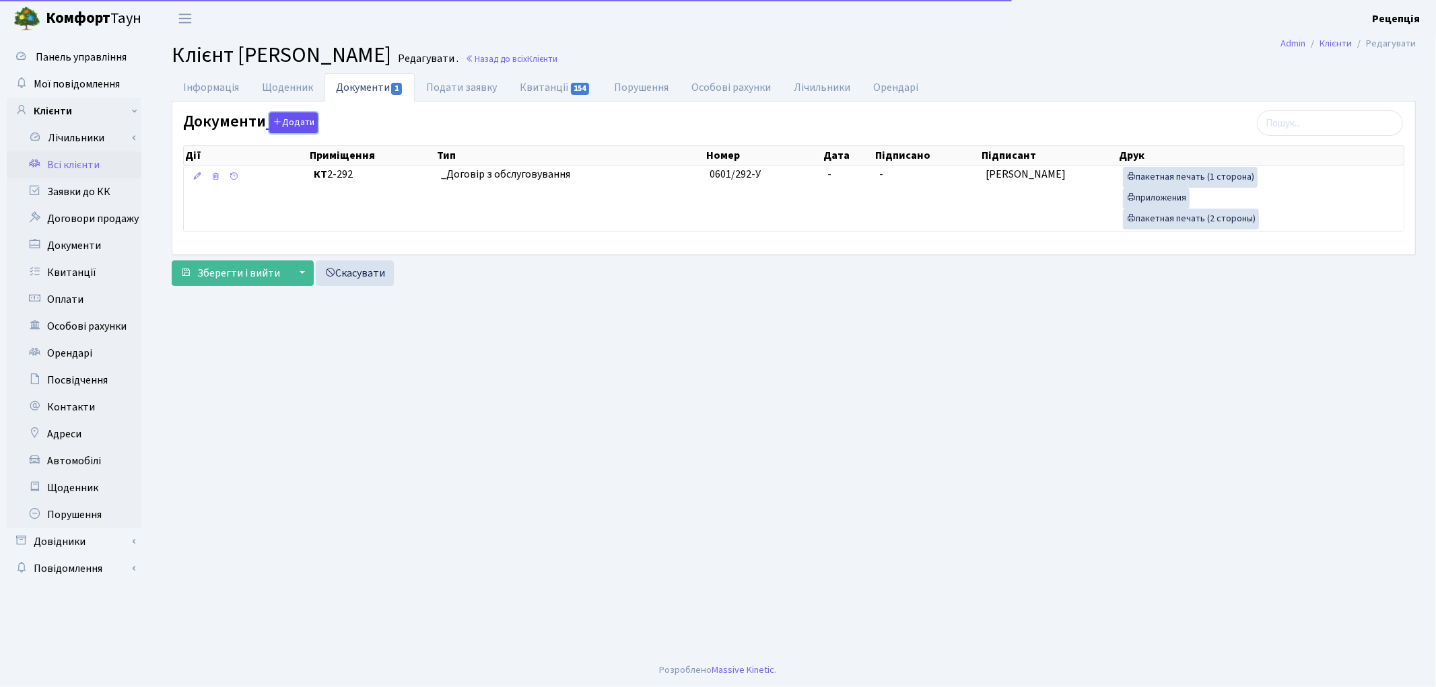
click at [292, 124] on button "Додати" at bounding box center [293, 122] width 48 height 21
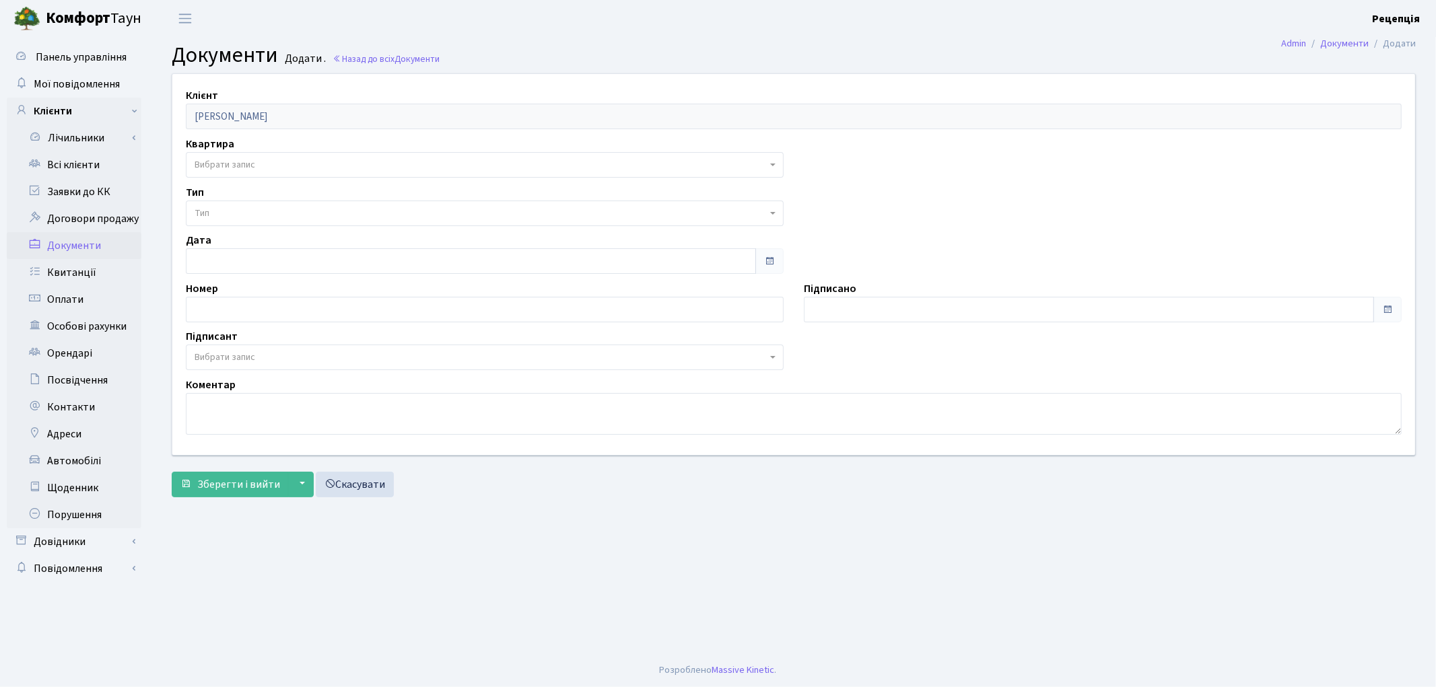
click at [239, 170] on span "Вибрати запис" at bounding box center [225, 164] width 61 height 13
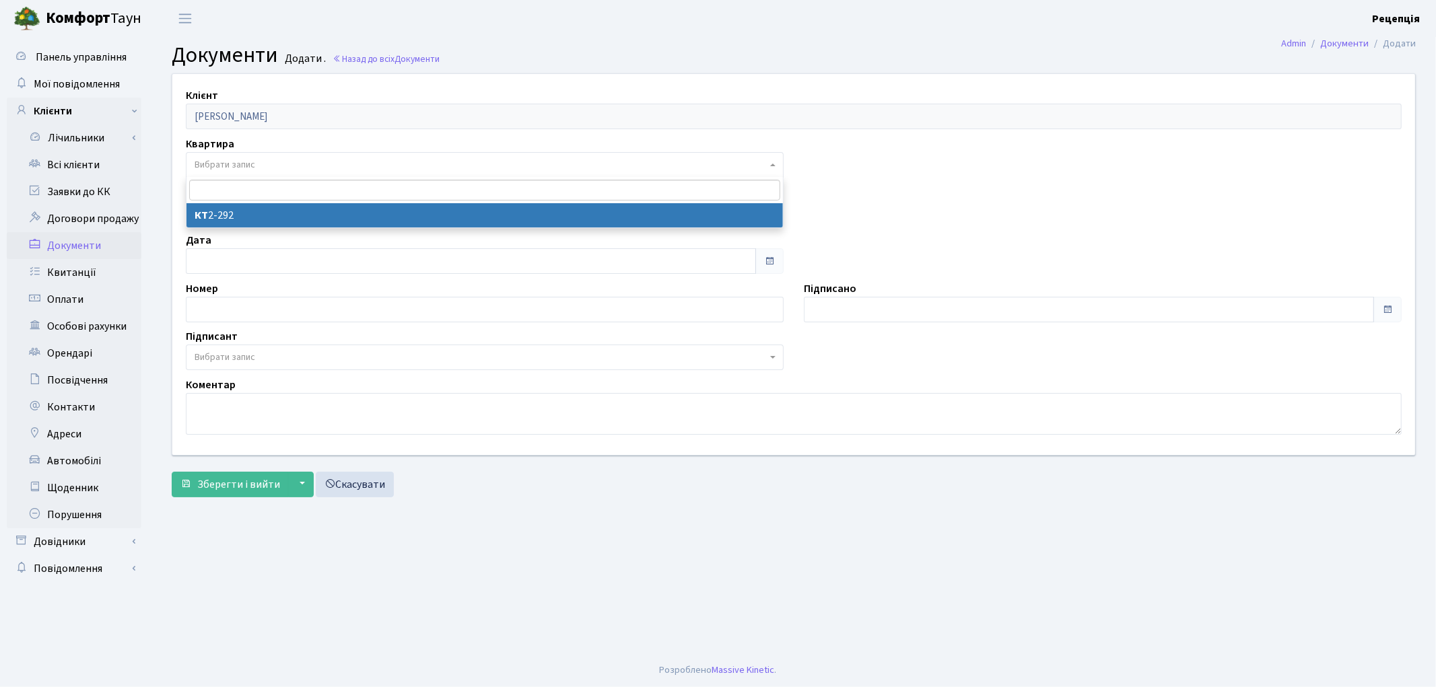
select select "178736"
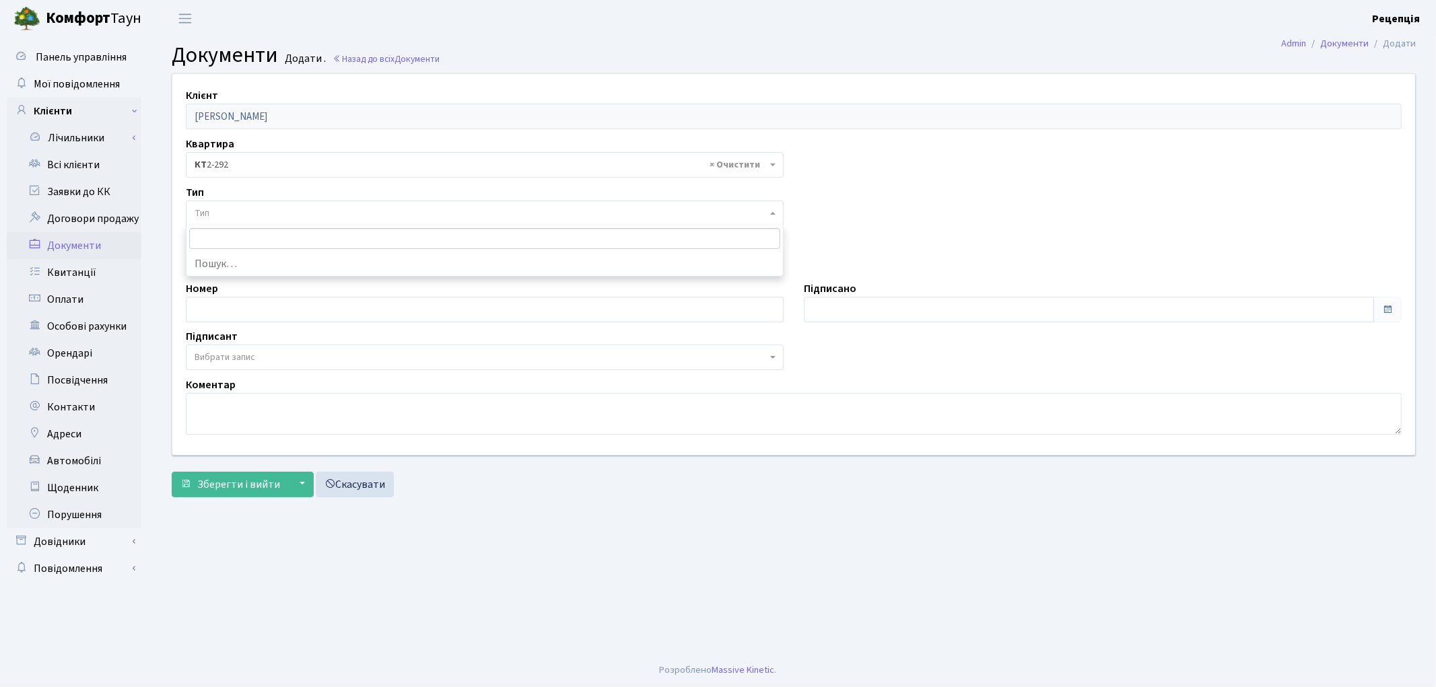
click at [232, 210] on span "Тип" at bounding box center [481, 213] width 572 height 13
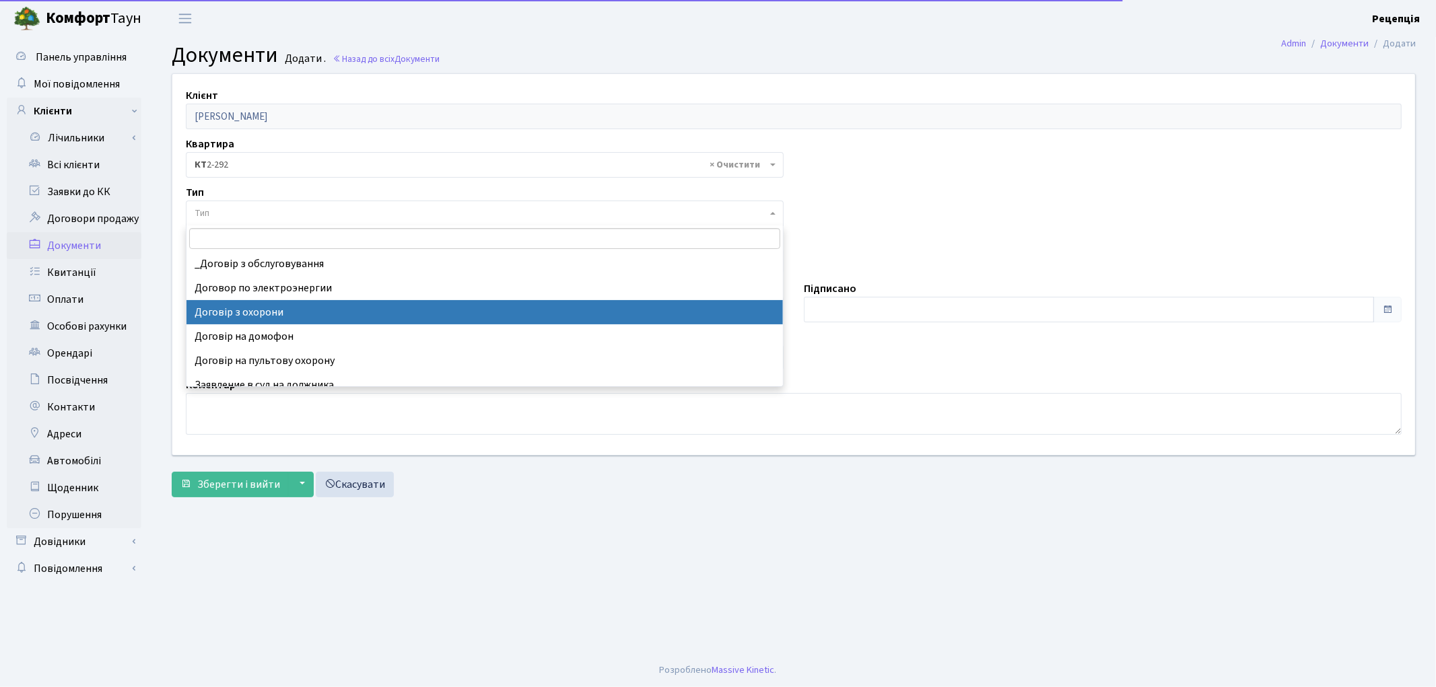
select select "290"
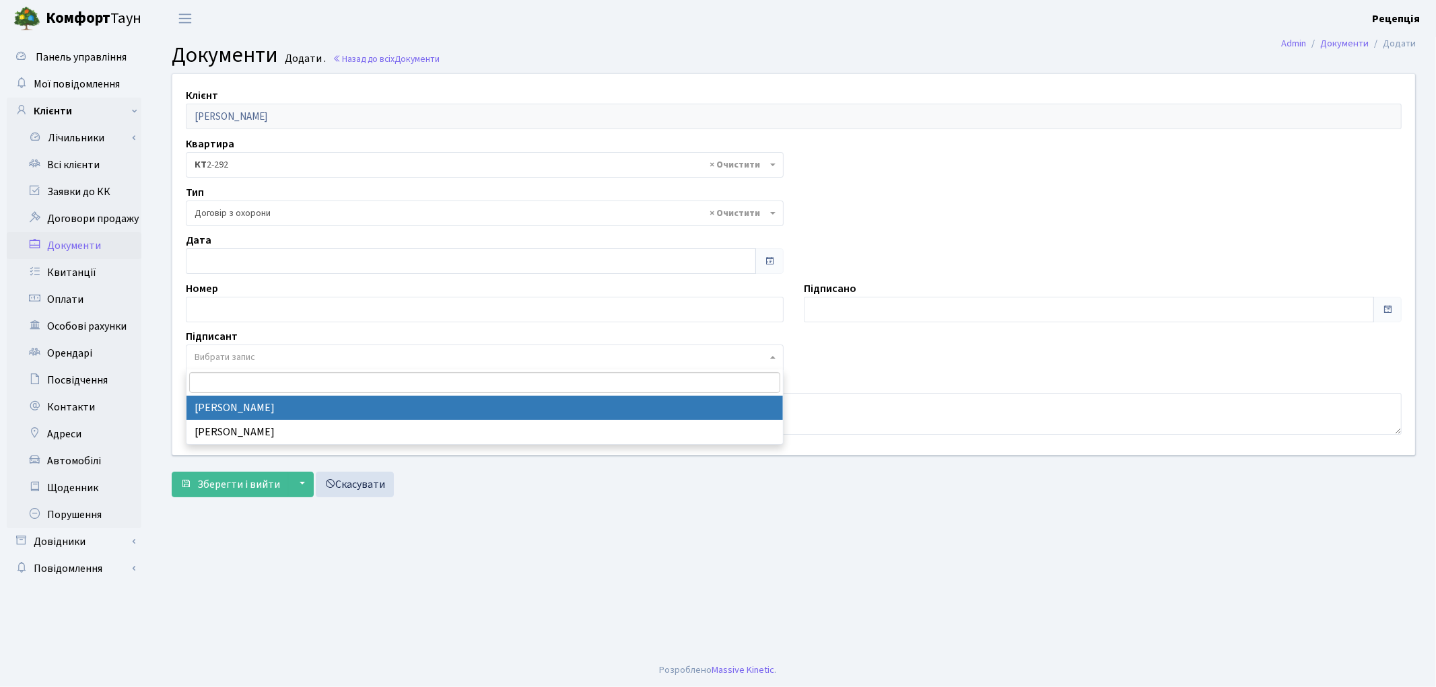
click at [229, 357] on span "Вибрати запис" at bounding box center [225, 357] width 61 height 13
select select "74"
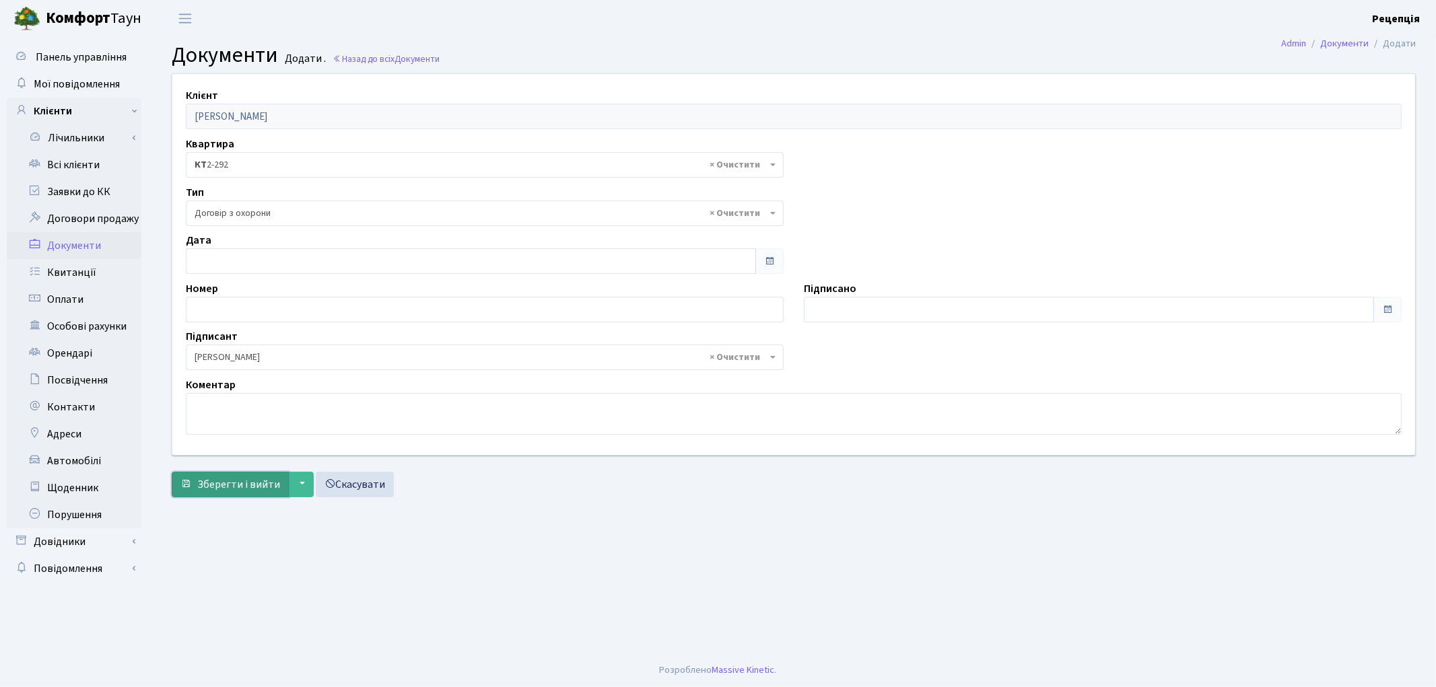
click at [238, 488] on span "Зберегти і вийти" at bounding box center [238, 484] width 83 height 15
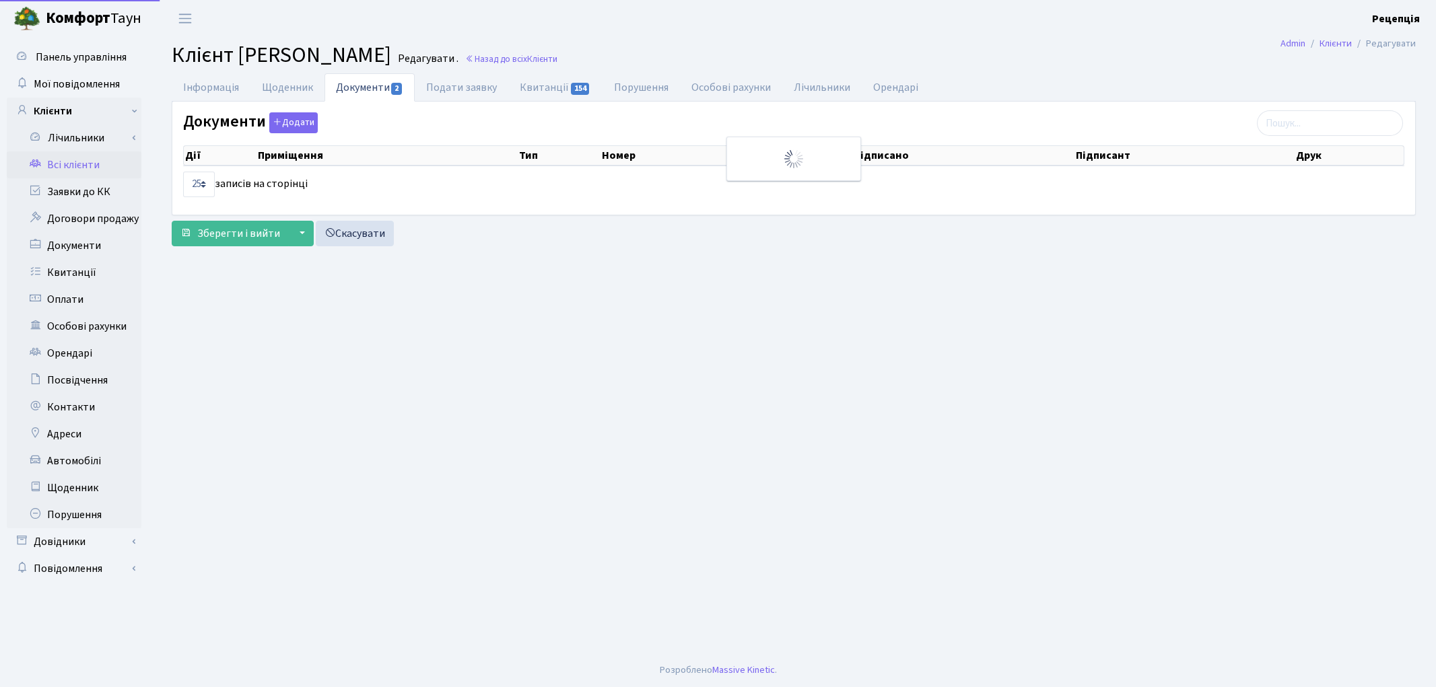
select select "25"
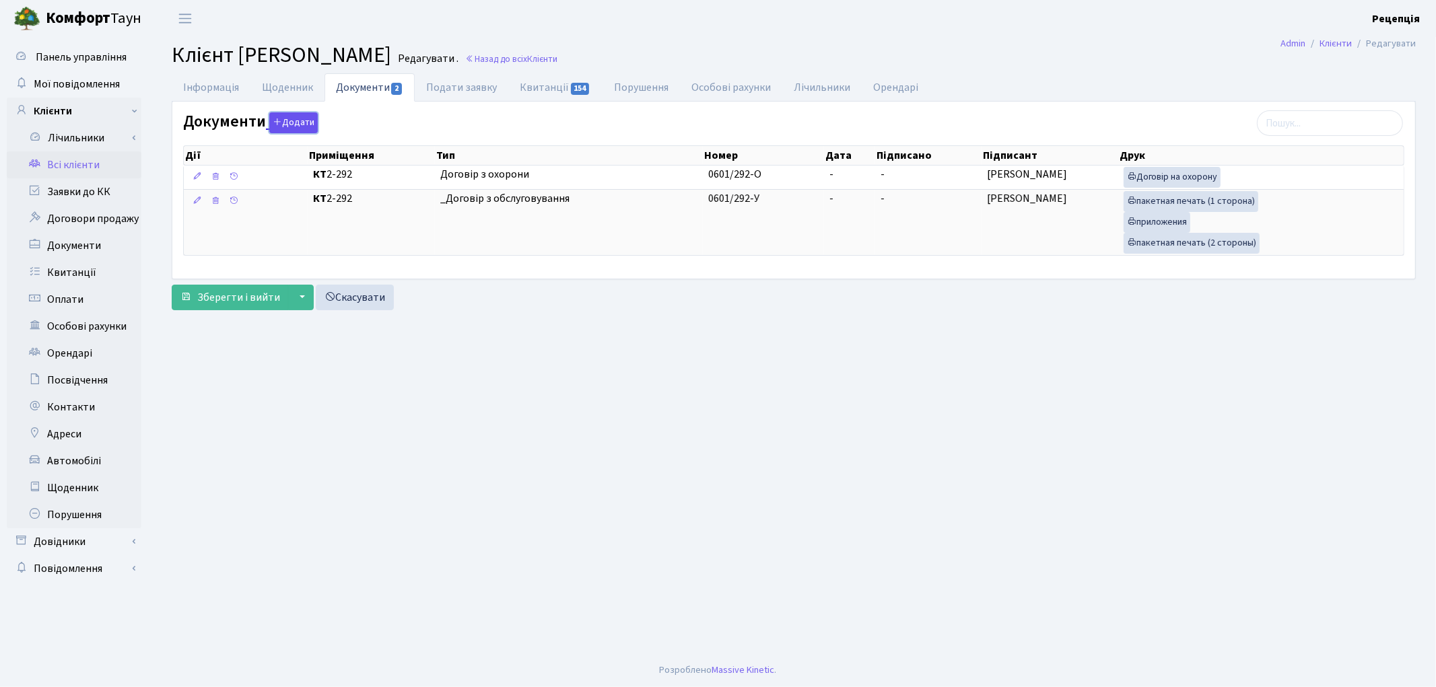
click at [298, 124] on button "Додати" at bounding box center [293, 122] width 48 height 21
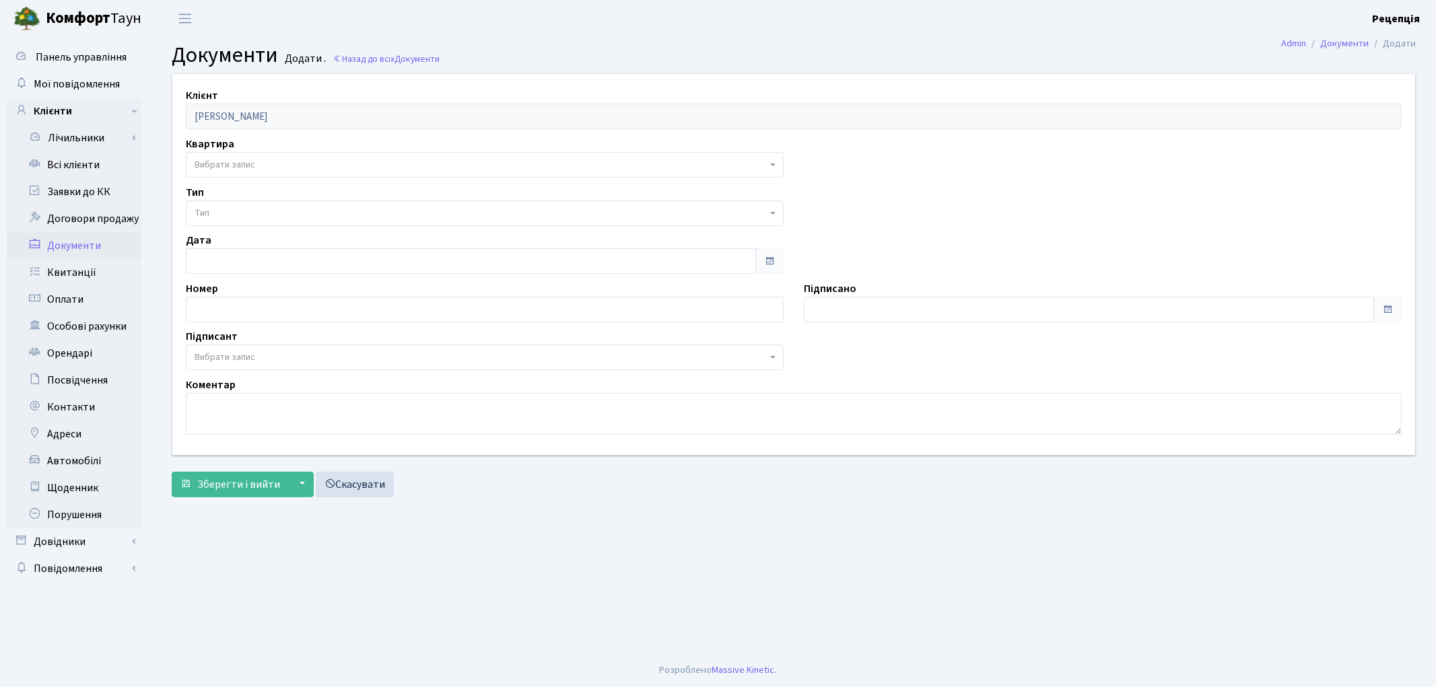
click at [226, 209] on span "Тип" at bounding box center [481, 213] width 572 height 13
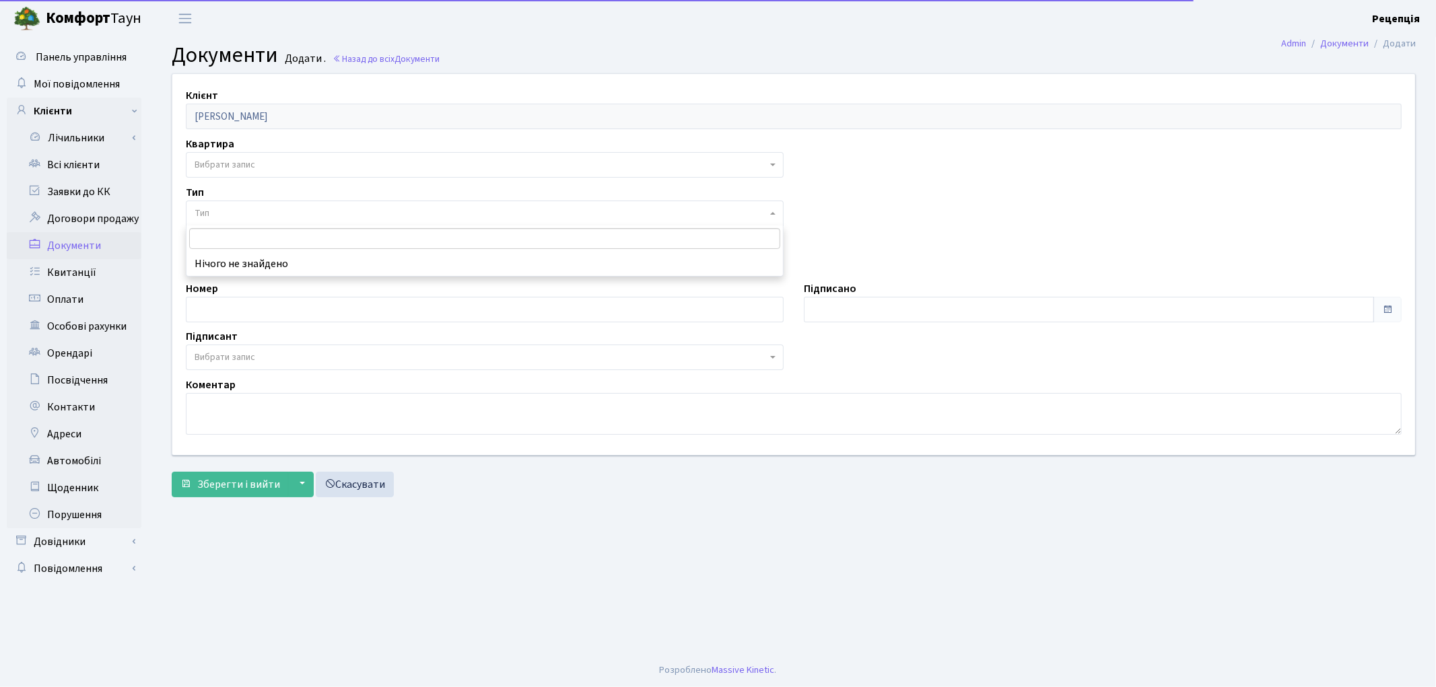
click at [231, 169] on span "Вибрати запис" at bounding box center [225, 164] width 61 height 13
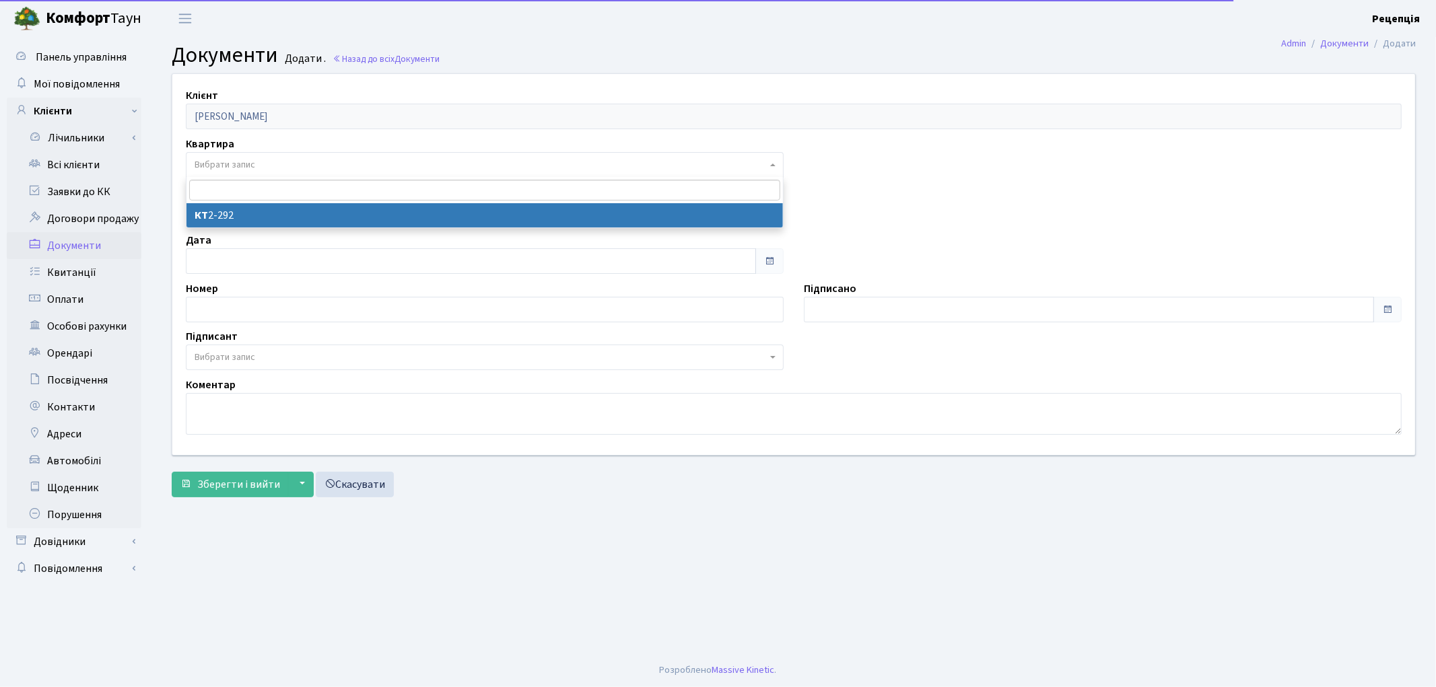
select select "178736"
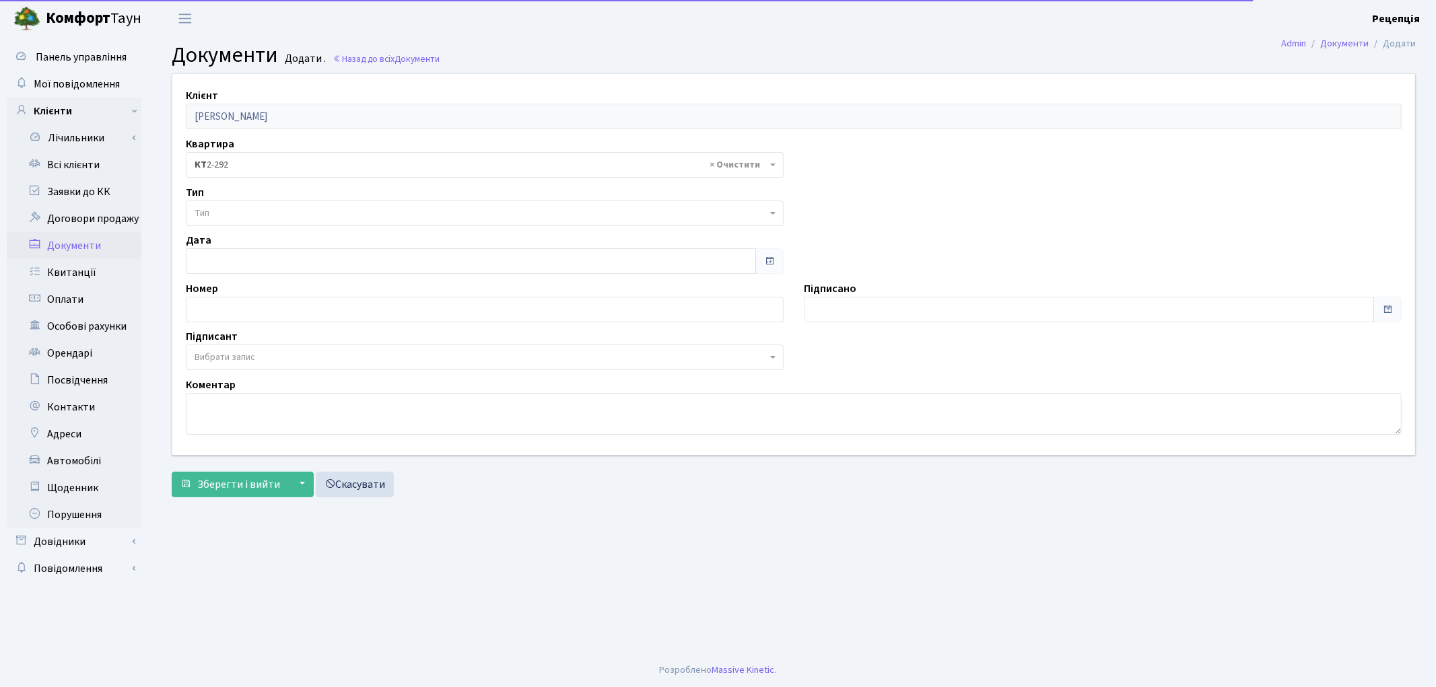
click at [229, 204] on span "Тип" at bounding box center [485, 214] width 598 height 26
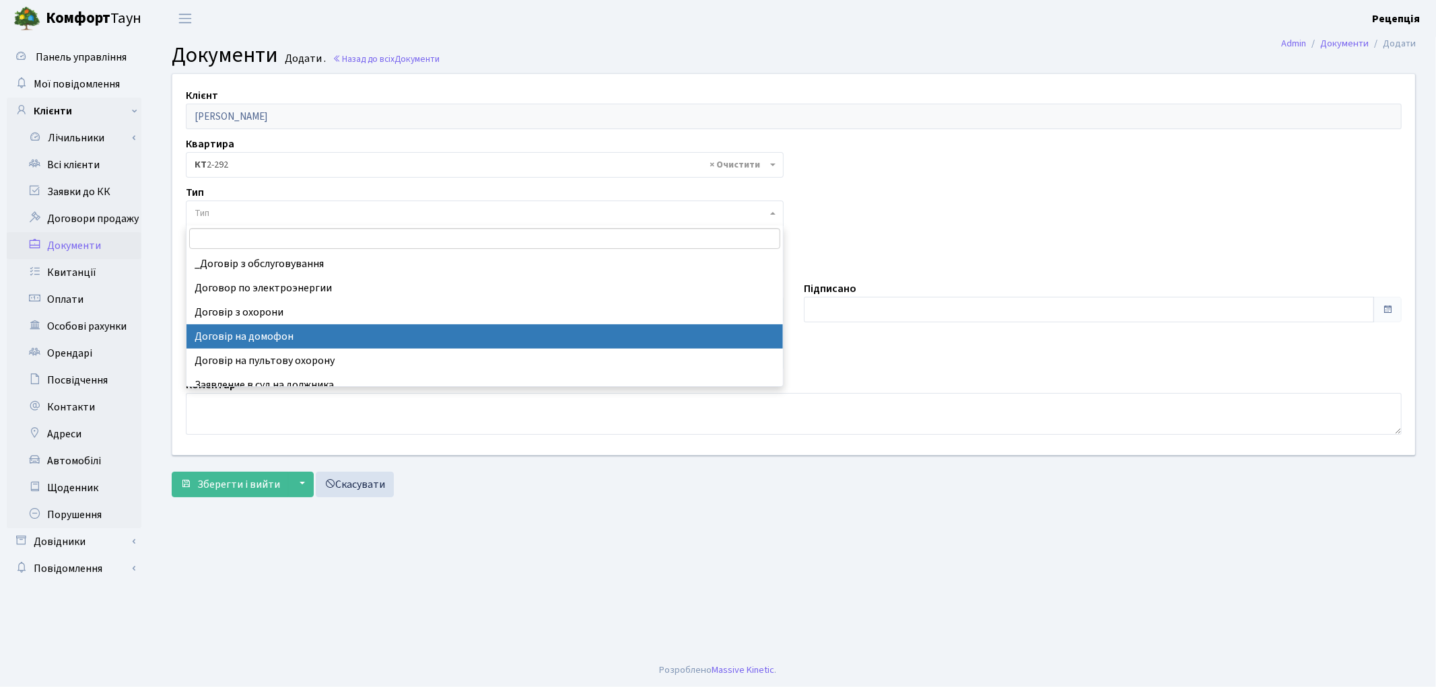
select select "292"
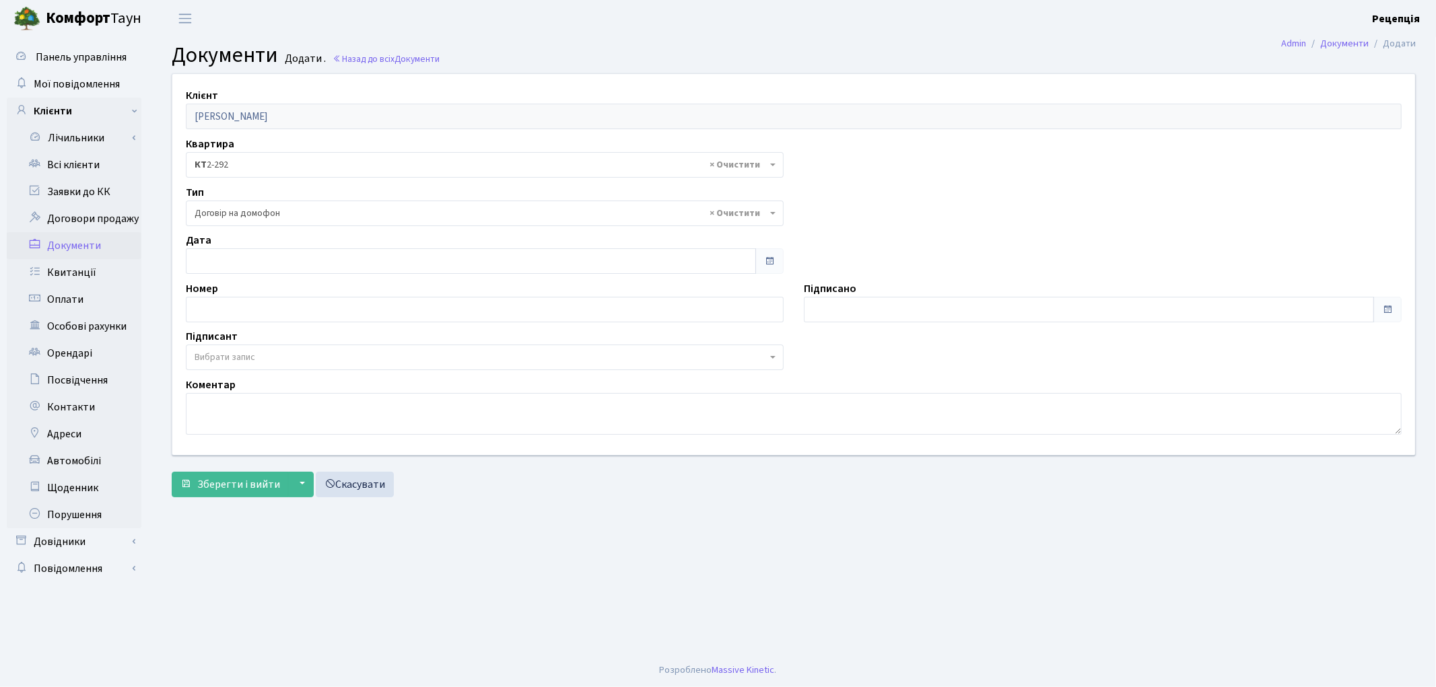
click at [236, 349] on span "Вибрати запис" at bounding box center [485, 358] width 598 height 26
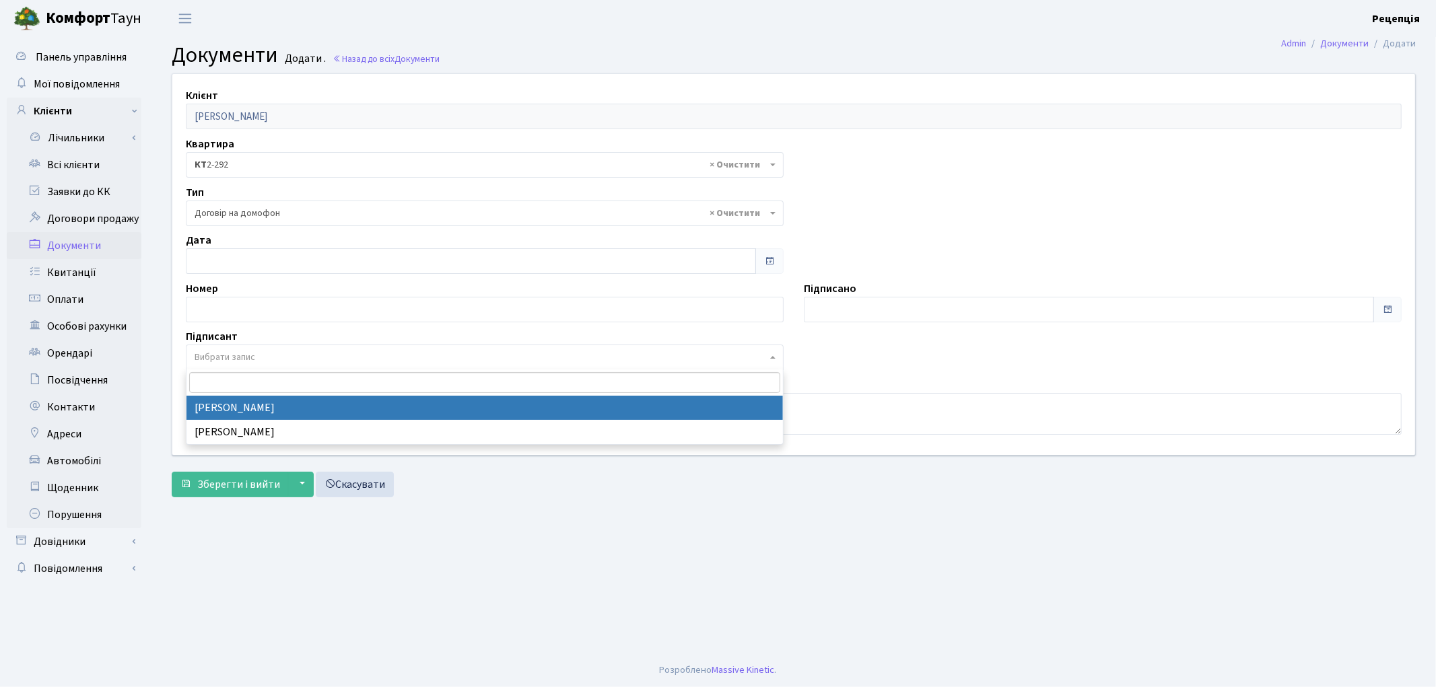
select select "74"
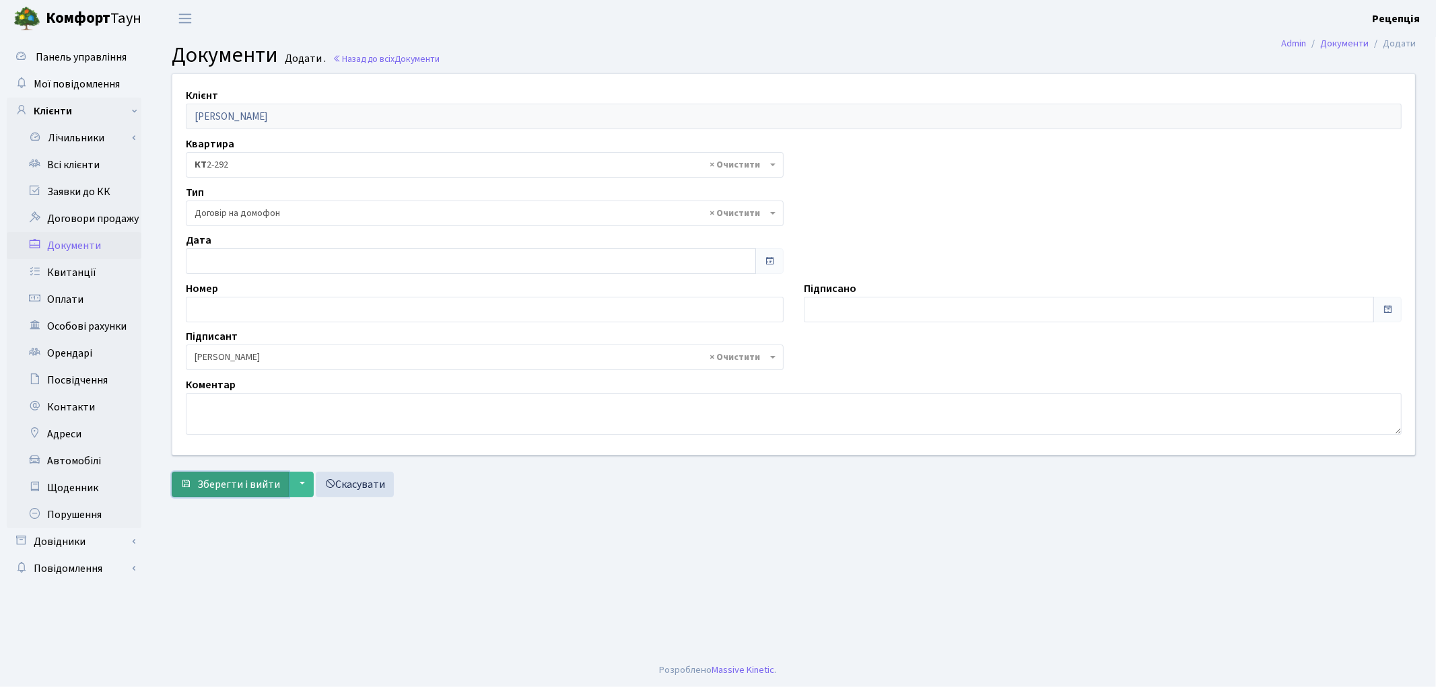
click at [233, 479] on span "Зберегти і вийти" at bounding box center [238, 484] width 83 height 15
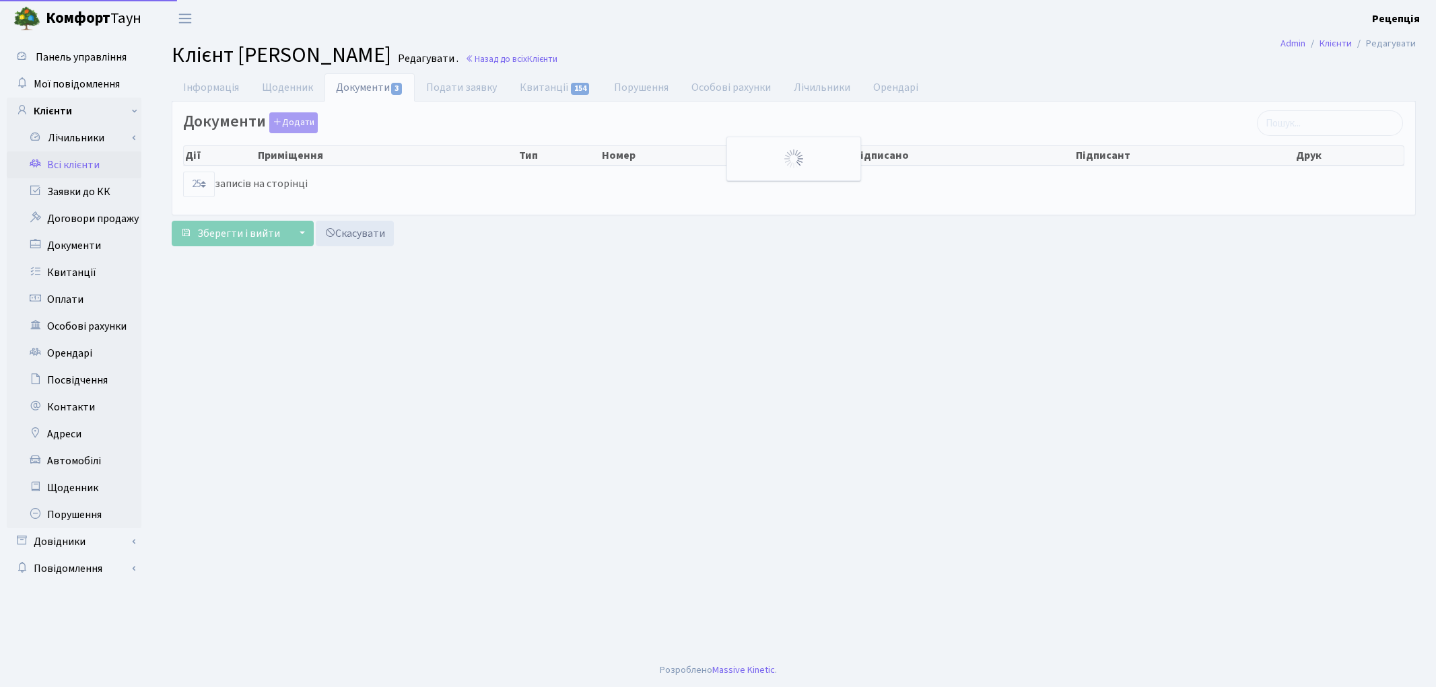
select select "25"
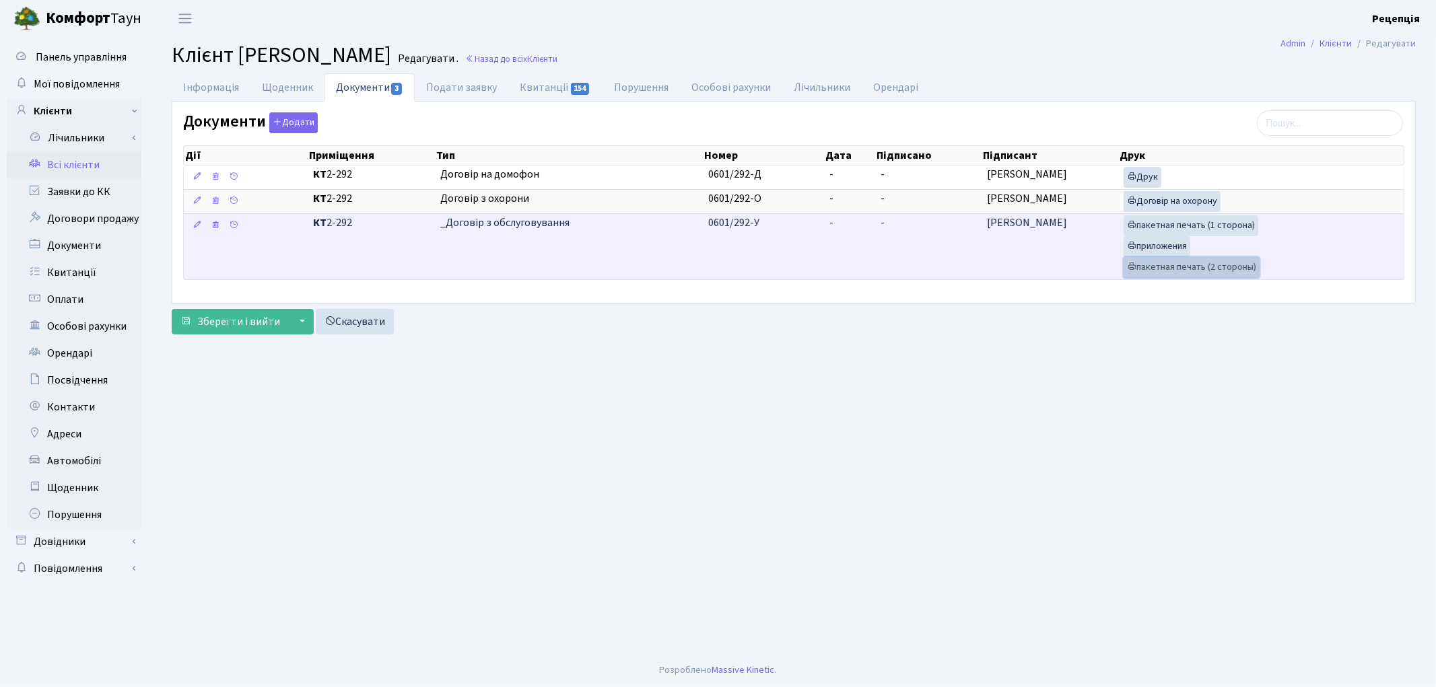
click at [1152, 270] on link "пакетная печать (2 стороны)" at bounding box center [1192, 267] width 136 height 21
click at [1188, 273] on link "пакетная печать (2 стороны)" at bounding box center [1192, 267] width 136 height 21
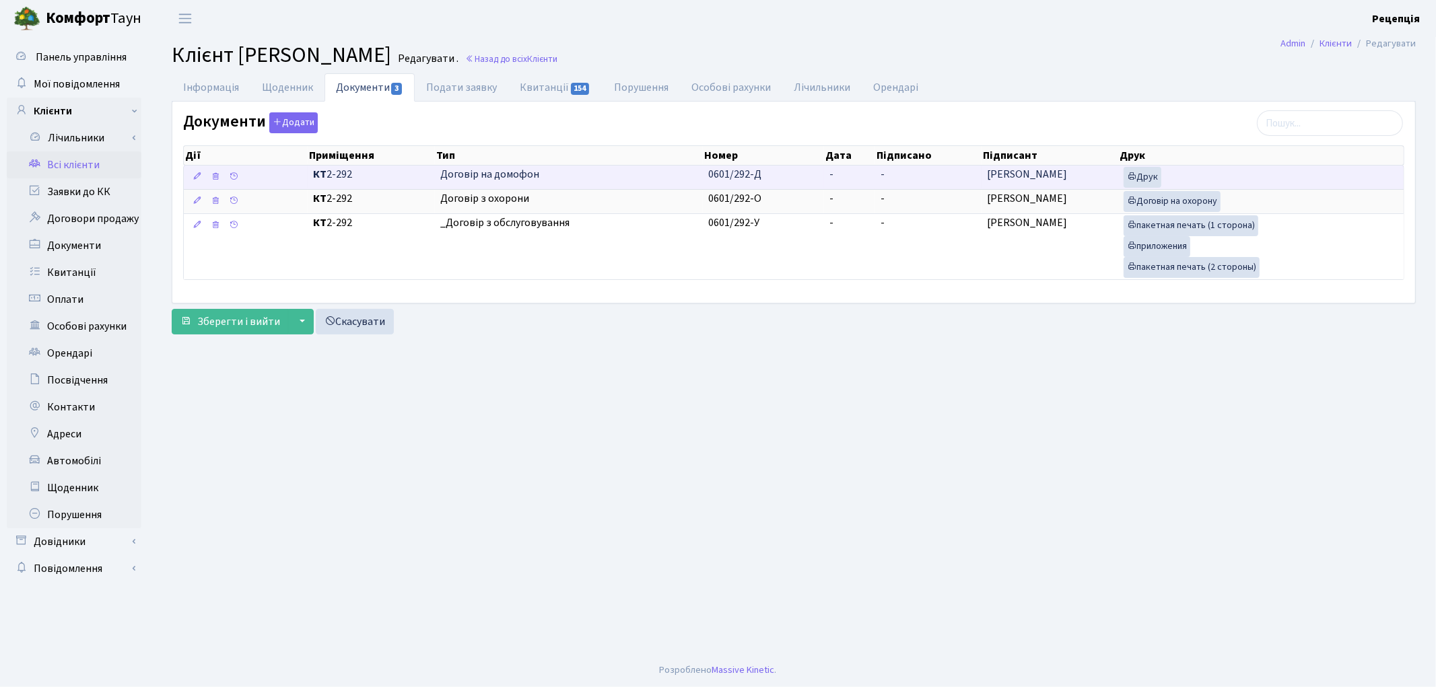
click at [555, 176] on span "Договір на домофон" at bounding box center [568, 174] width 257 height 15
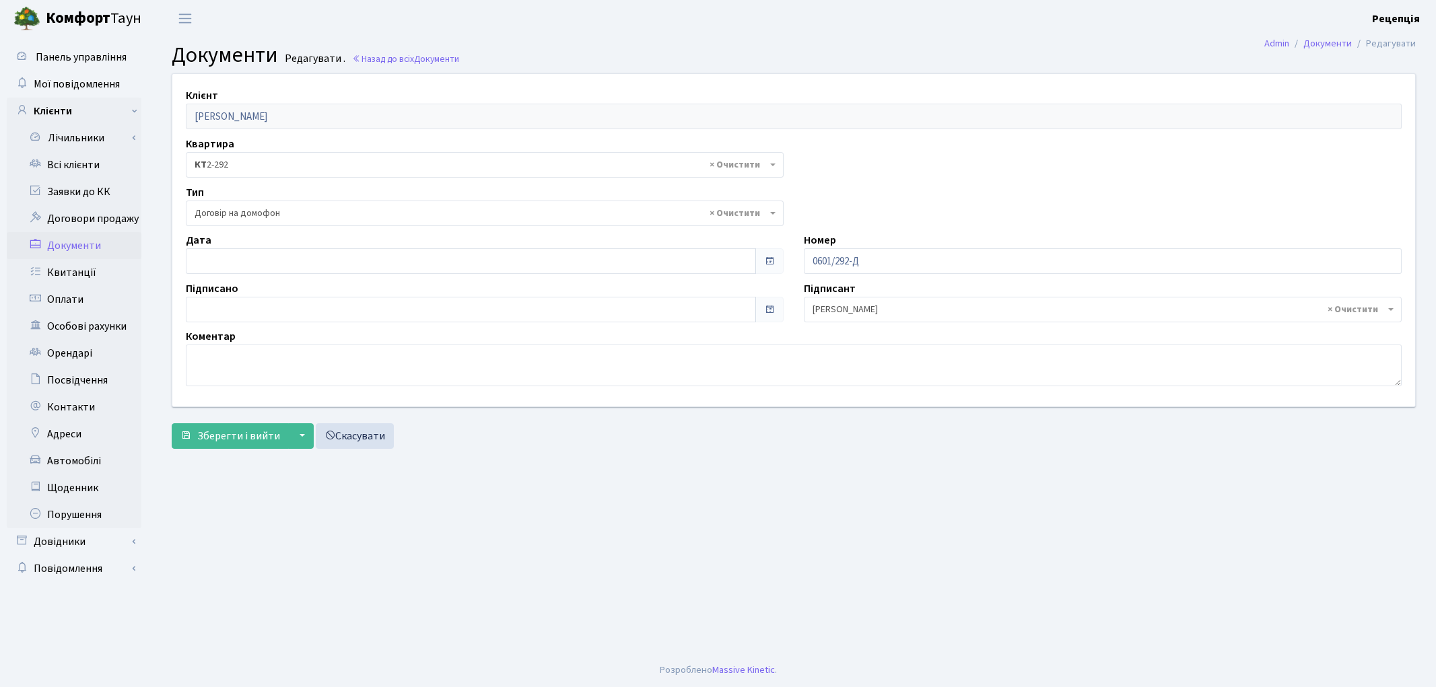
select select "292"
click at [237, 252] on input "text" at bounding box center [471, 261] width 570 height 26
type input "[DATE]"
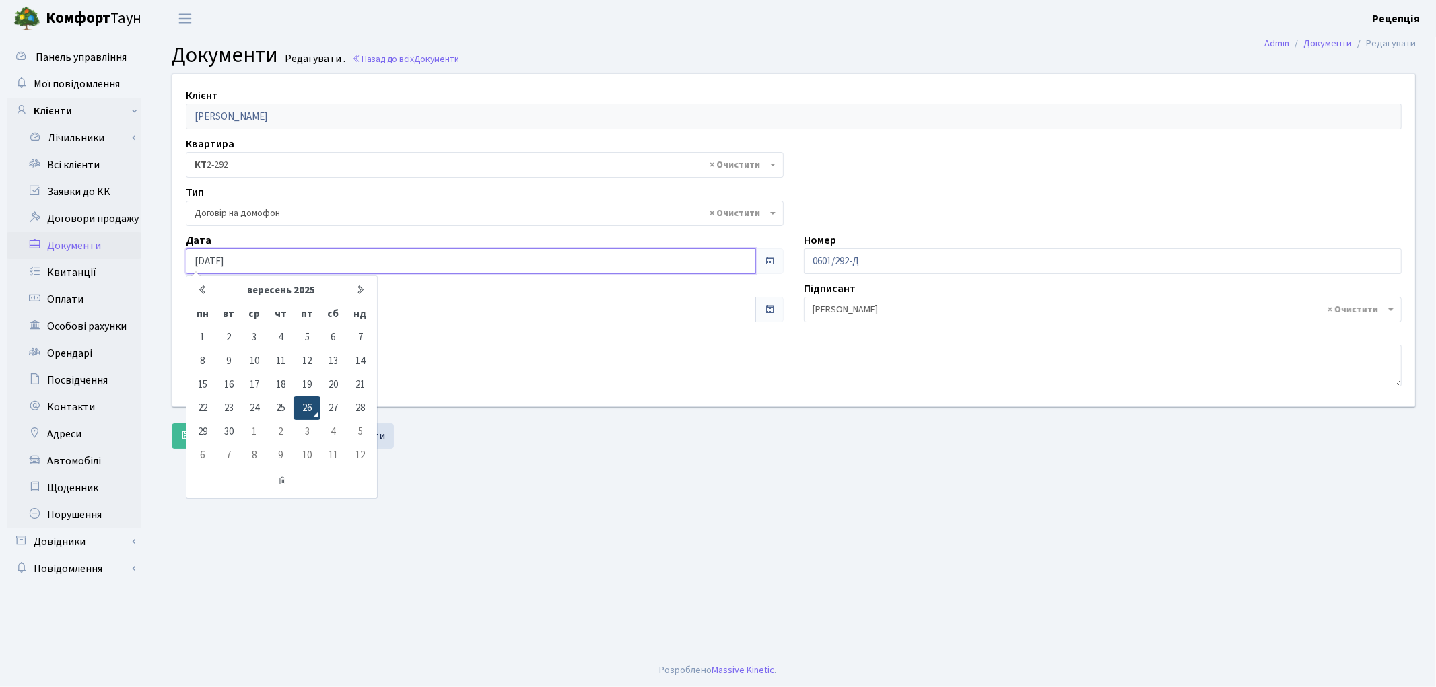
click at [308, 403] on td "26" at bounding box center [307, 409] width 26 height 24
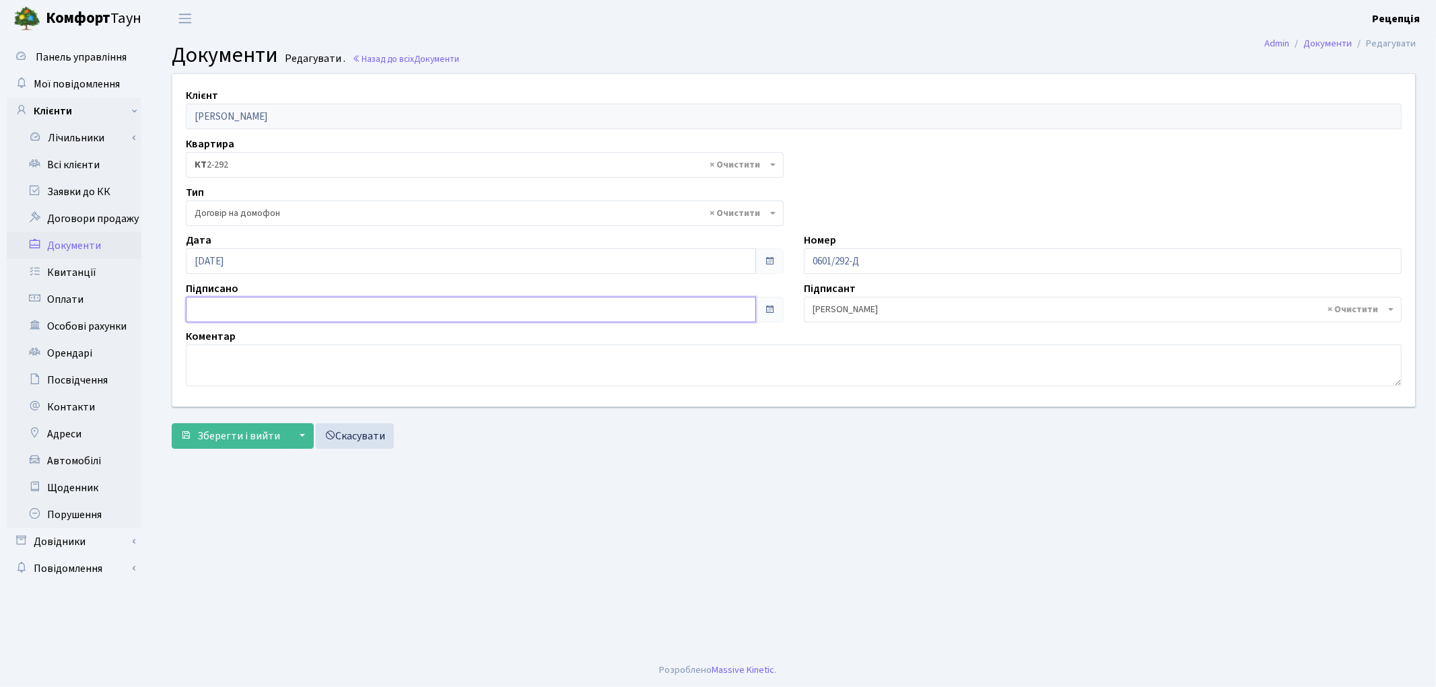
type input "[DATE]"
click at [242, 298] on input "[DATE]" at bounding box center [471, 310] width 570 height 26
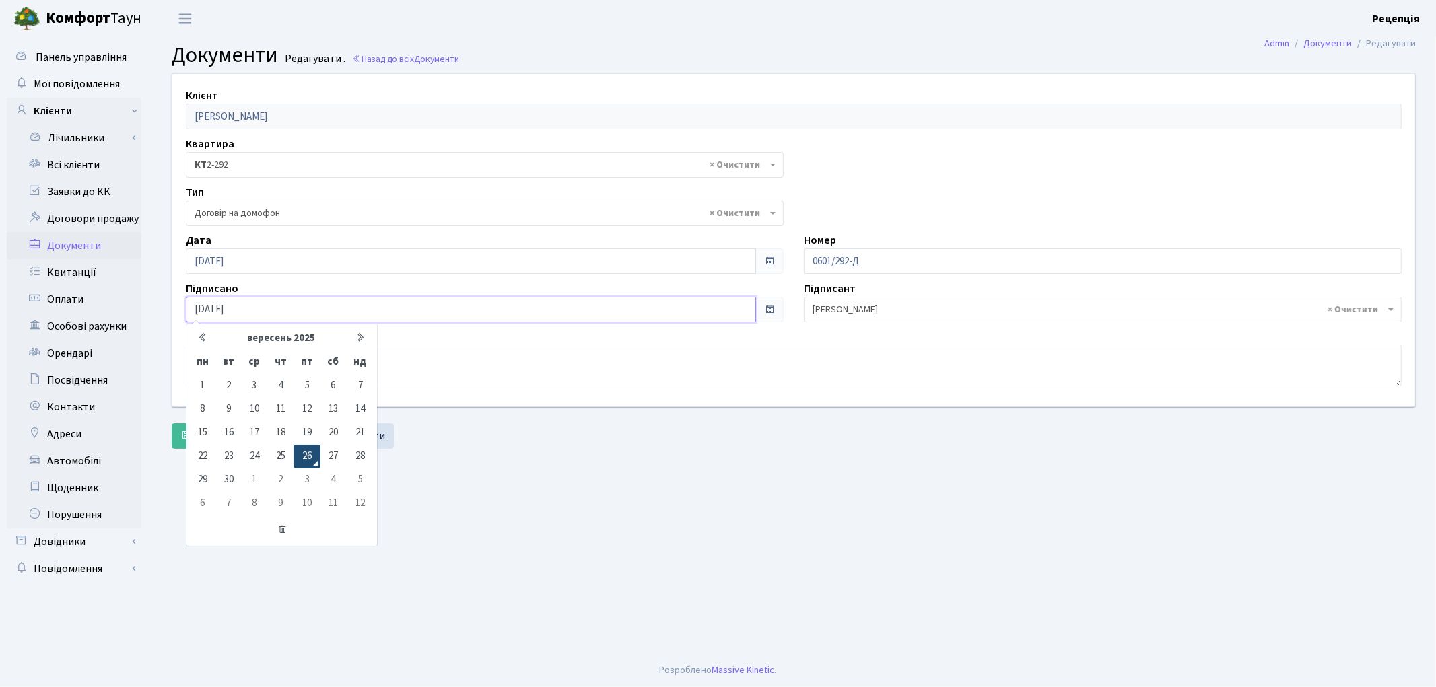
click at [318, 452] on td "26" at bounding box center [307, 457] width 26 height 24
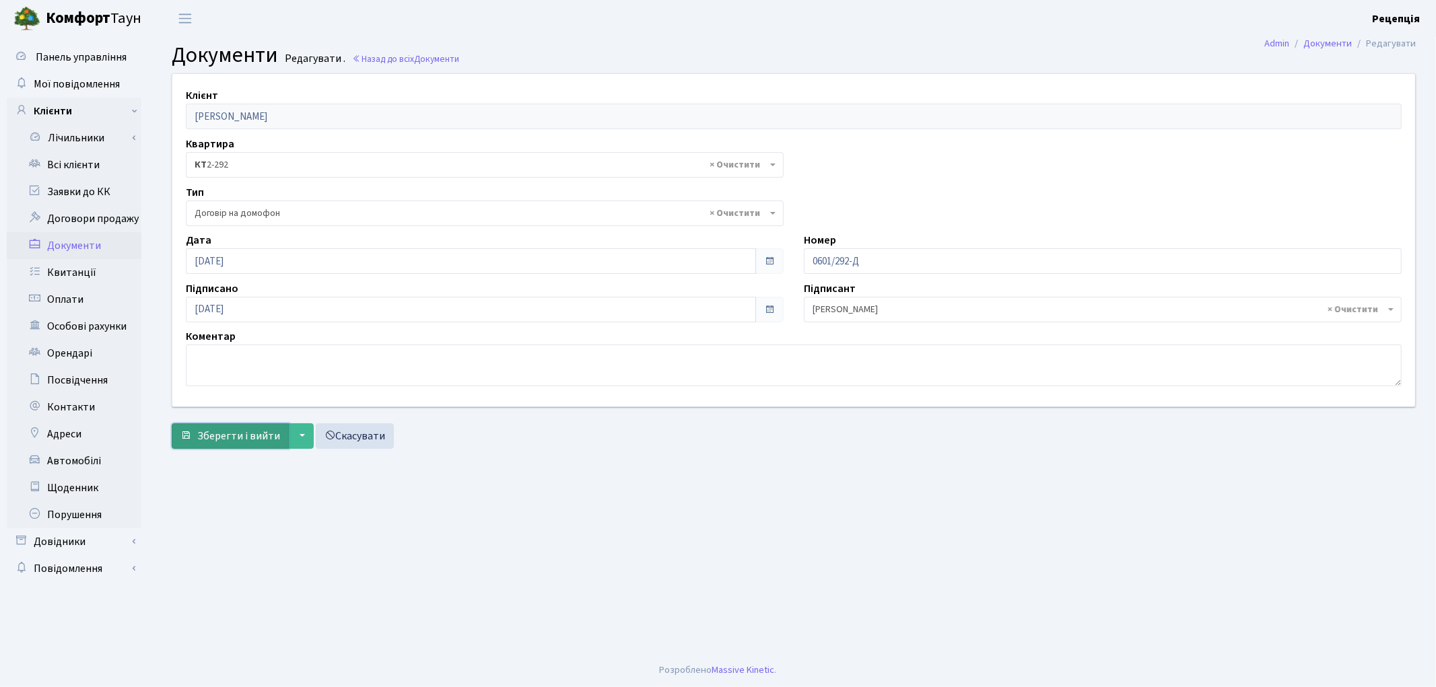
click at [257, 438] on span "Зберегти і вийти" at bounding box center [238, 436] width 83 height 15
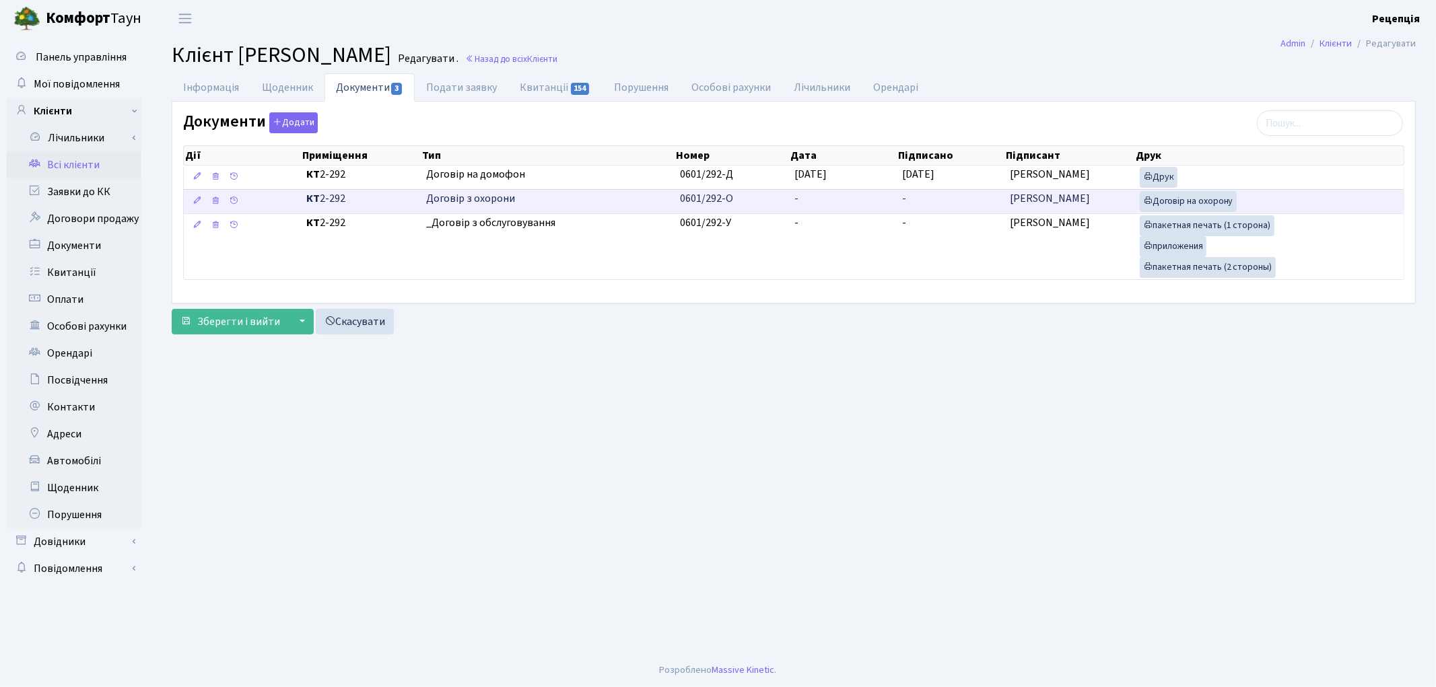
click at [756, 197] on td "0601/292-О" at bounding box center [732, 201] width 114 height 24
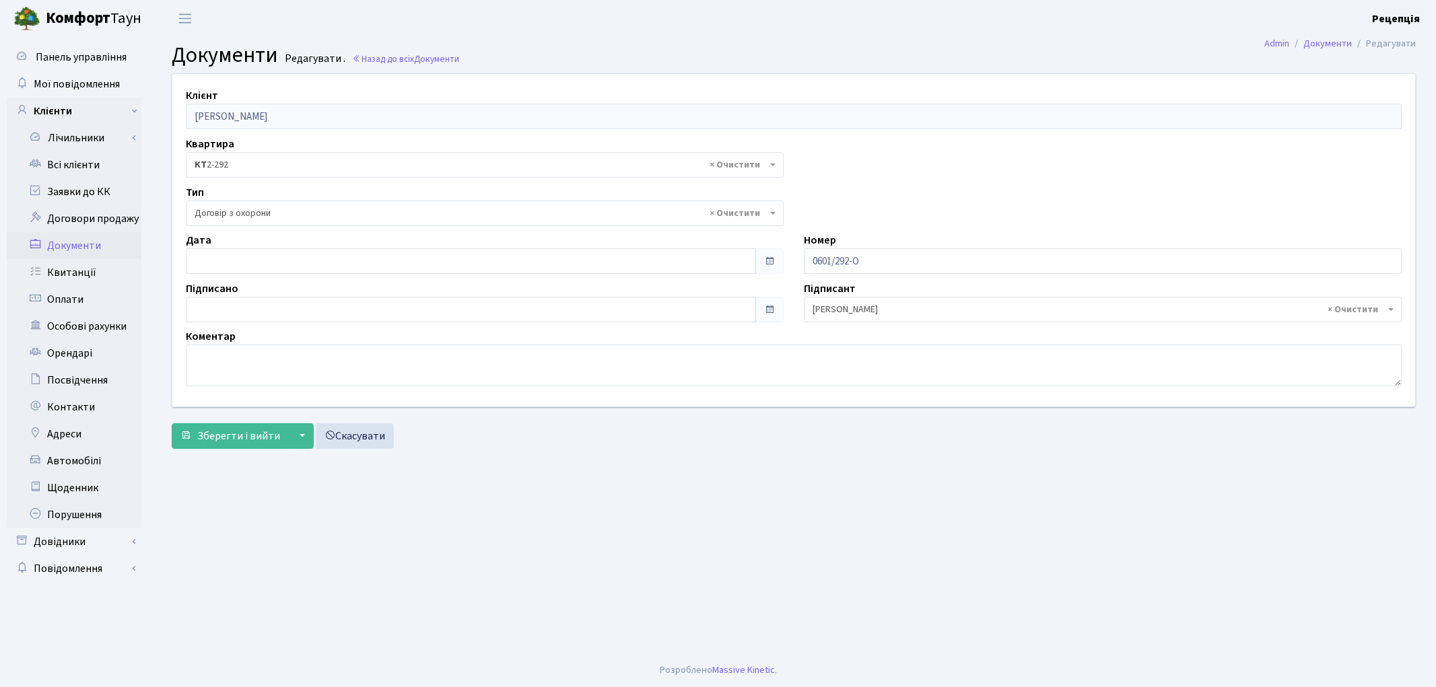
select select "290"
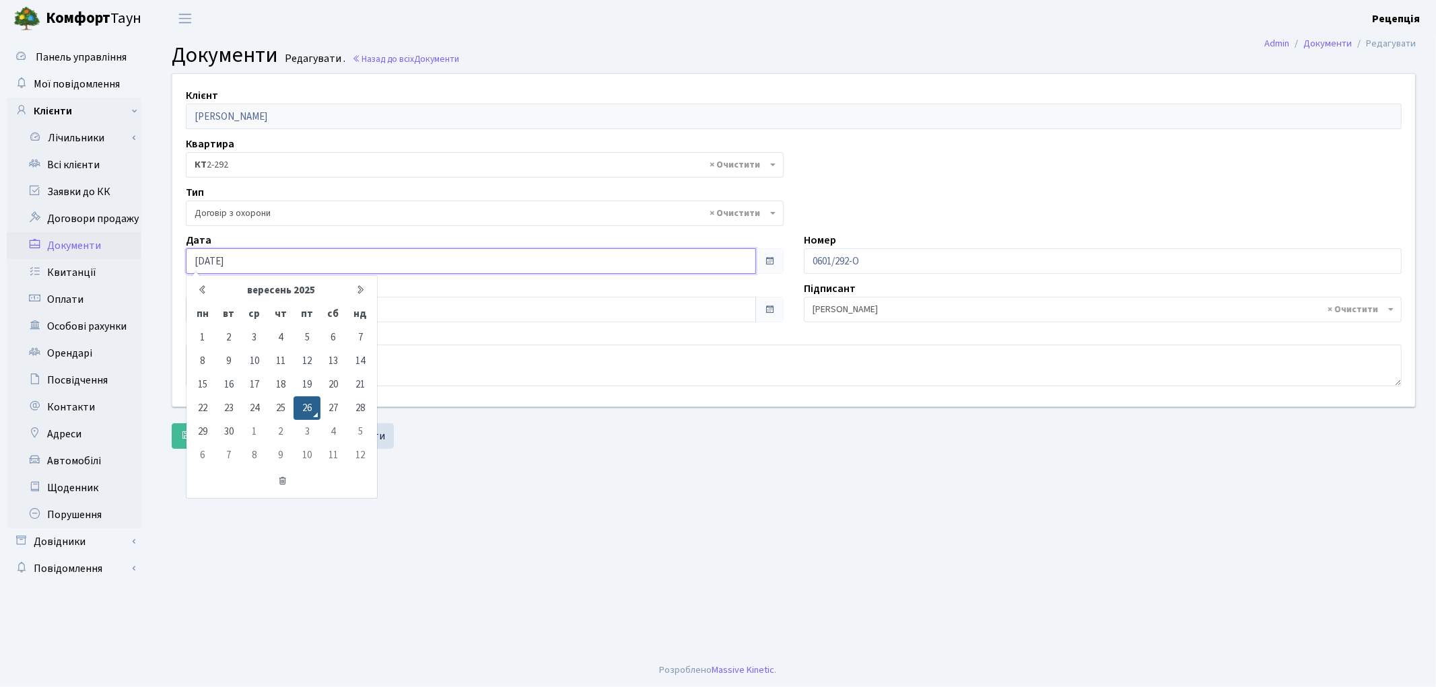
click at [255, 261] on input "[DATE]" at bounding box center [471, 261] width 570 height 26
click at [305, 398] on td "26" at bounding box center [307, 409] width 26 height 24
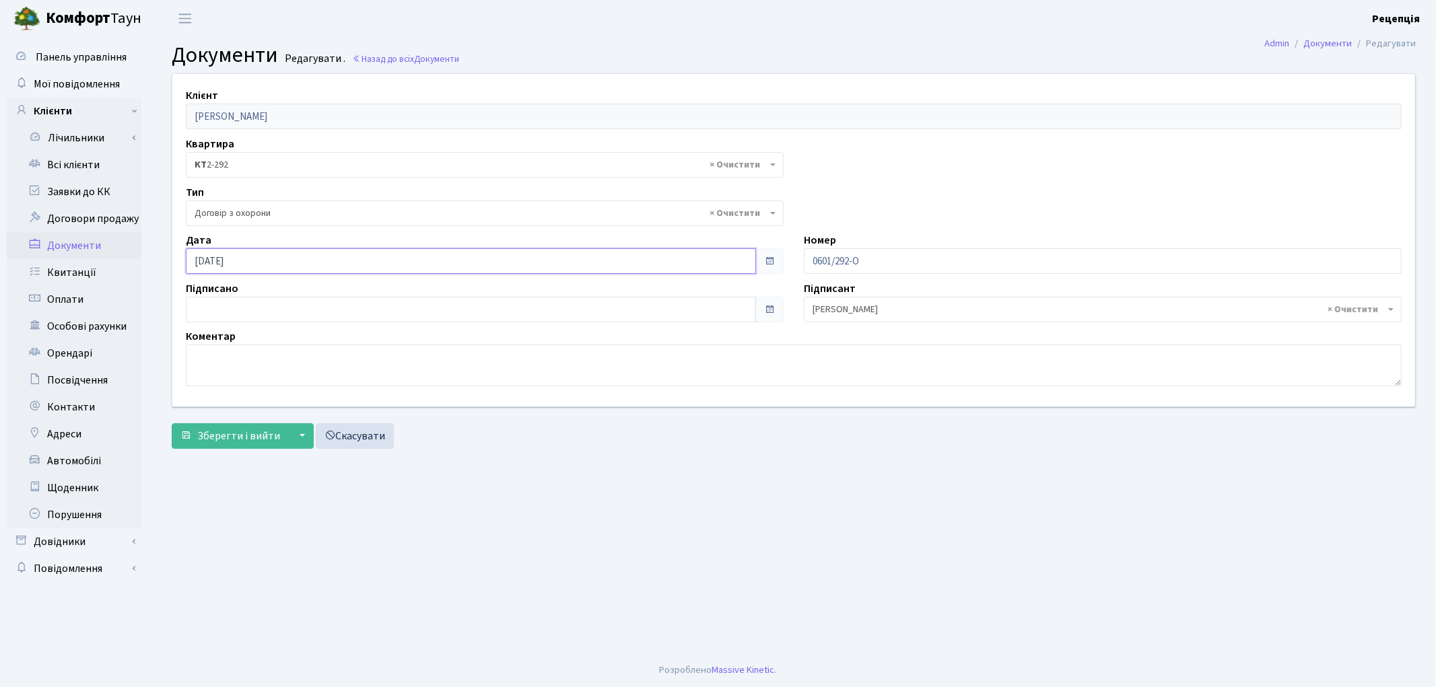
click at [260, 263] on input "[DATE]" at bounding box center [471, 261] width 570 height 26
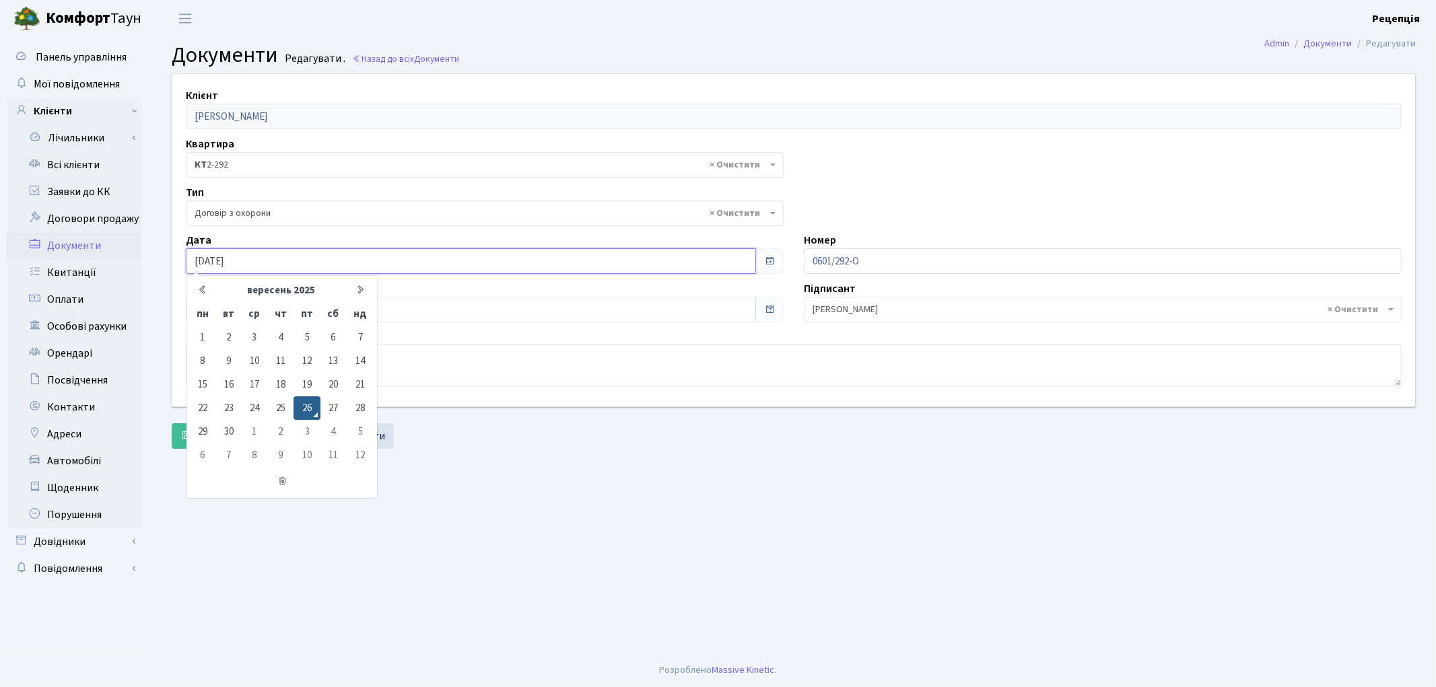
type input "[DATE]"
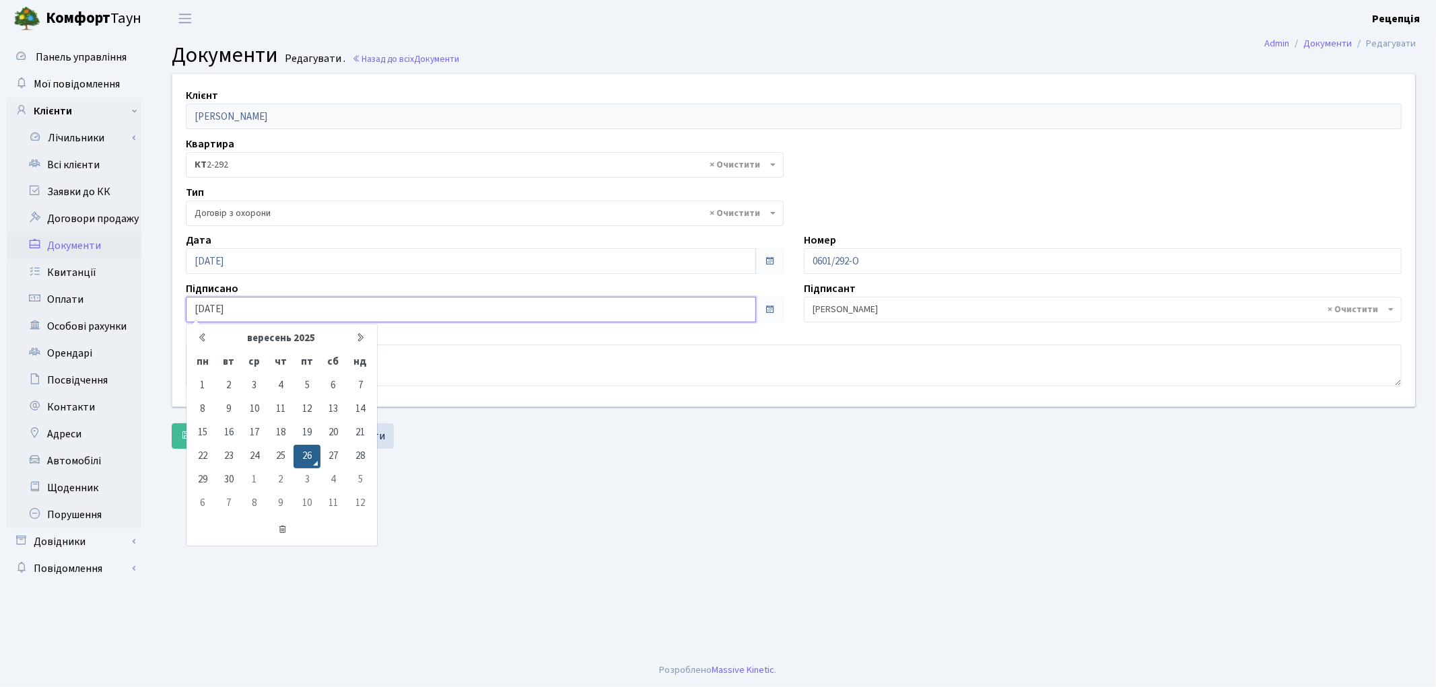
click at [230, 306] on input "[DATE]" at bounding box center [471, 310] width 570 height 26
click at [279, 306] on input "[DATE]" at bounding box center [471, 310] width 570 height 26
type input "[DATE]"
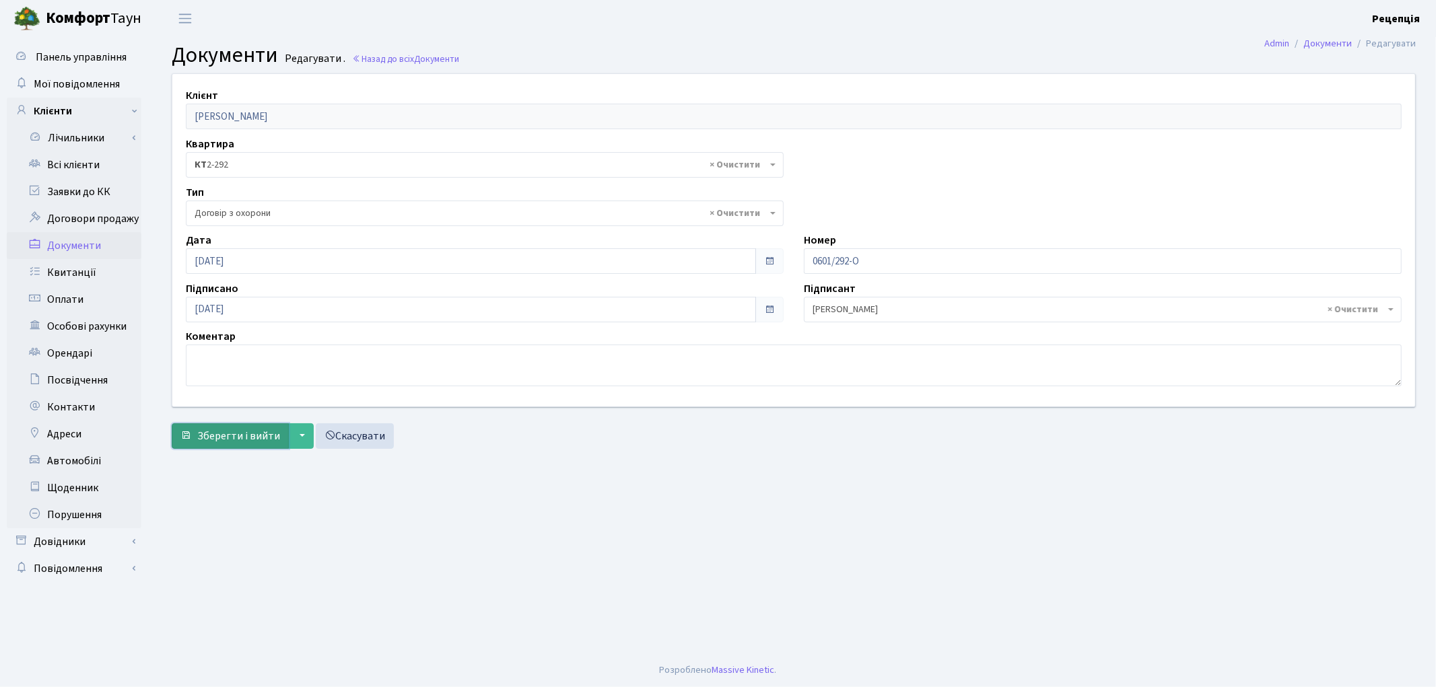
click at [220, 442] on span "Зберегти і вийти" at bounding box center [238, 436] width 83 height 15
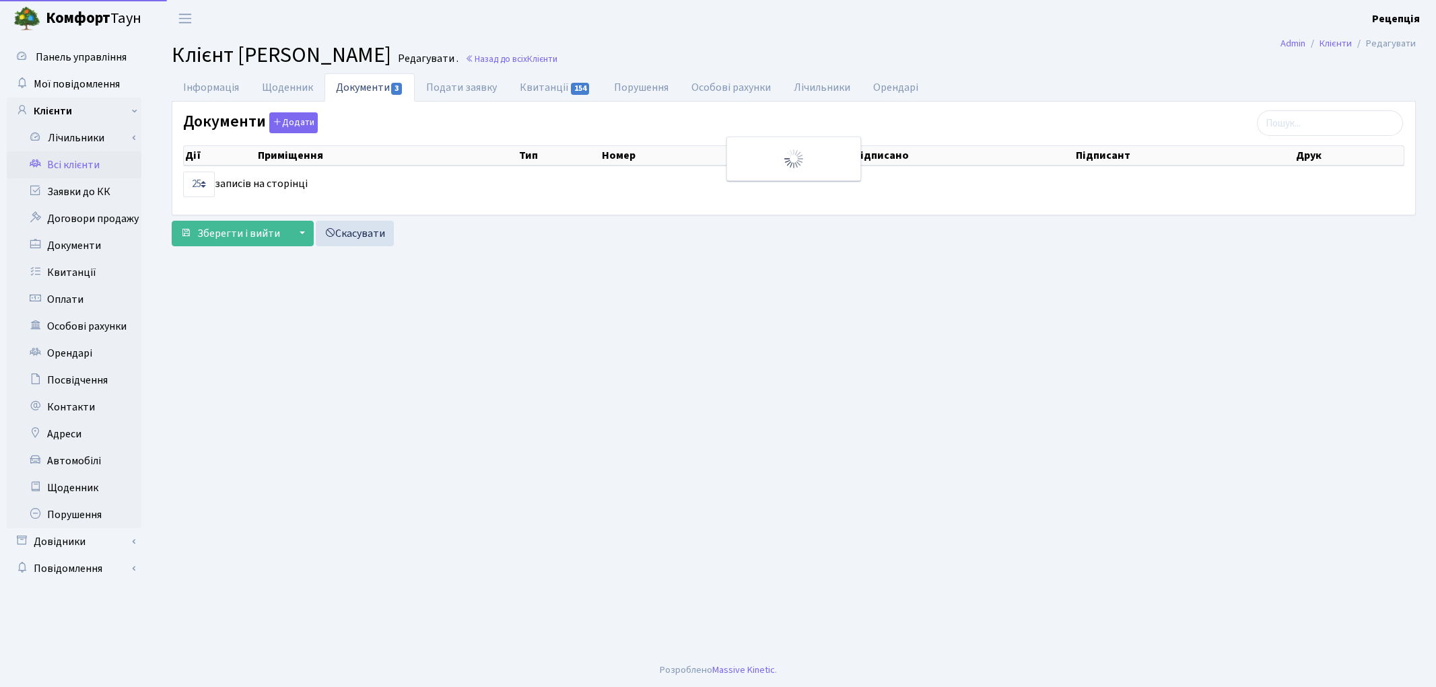
select select "25"
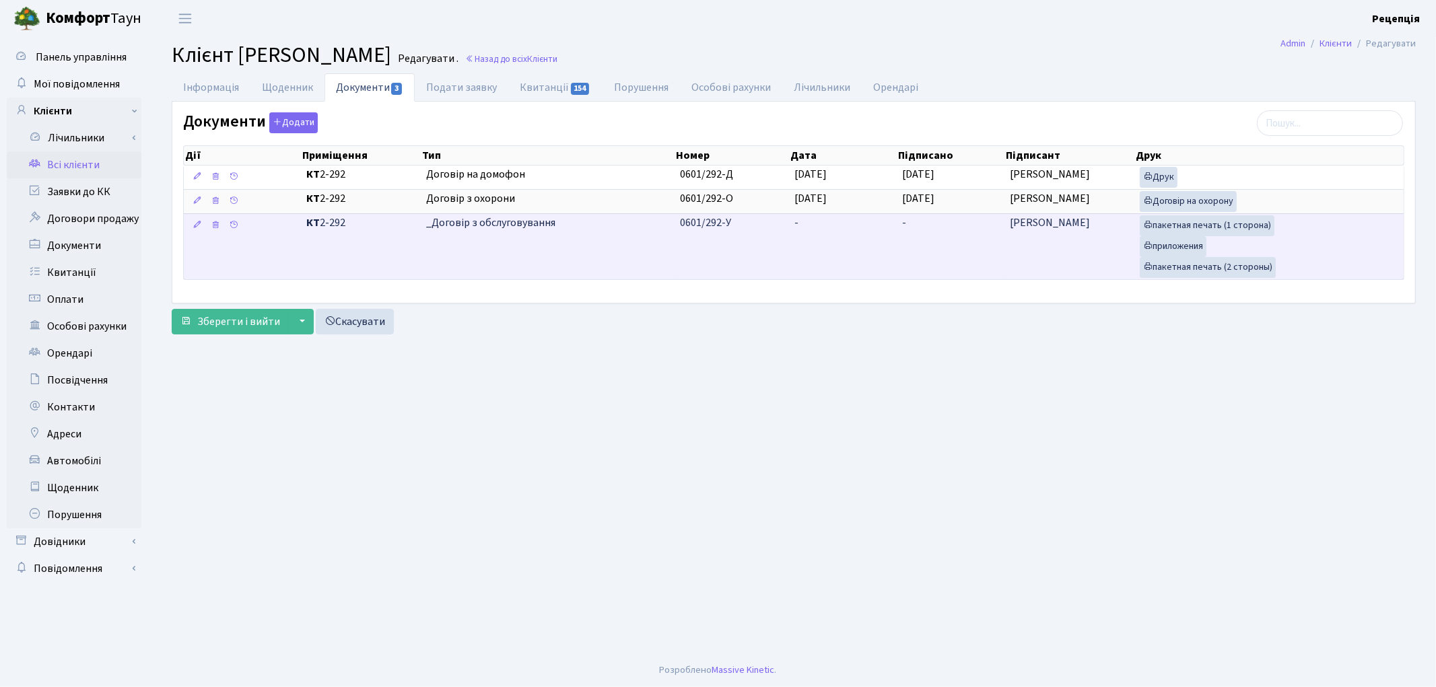
click at [782, 256] on td "0601/292-У" at bounding box center [732, 246] width 114 height 66
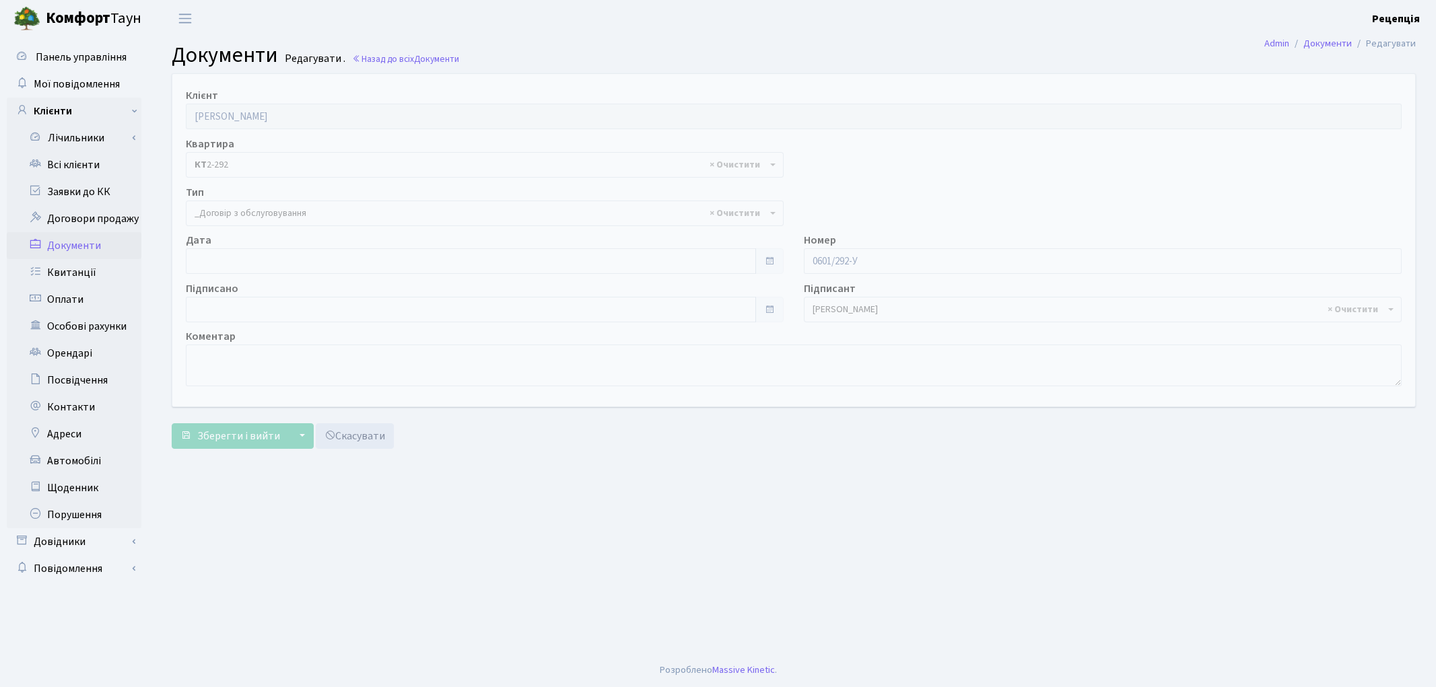
select select "289"
type input "[DATE]"
click at [213, 261] on input "[DATE]" at bounding box center [471, 261] width 570 height 26
type input "[DATE]"
click at [252, 304] on input "[DATE]" at bounding box center [471, 310] width 570 height 26
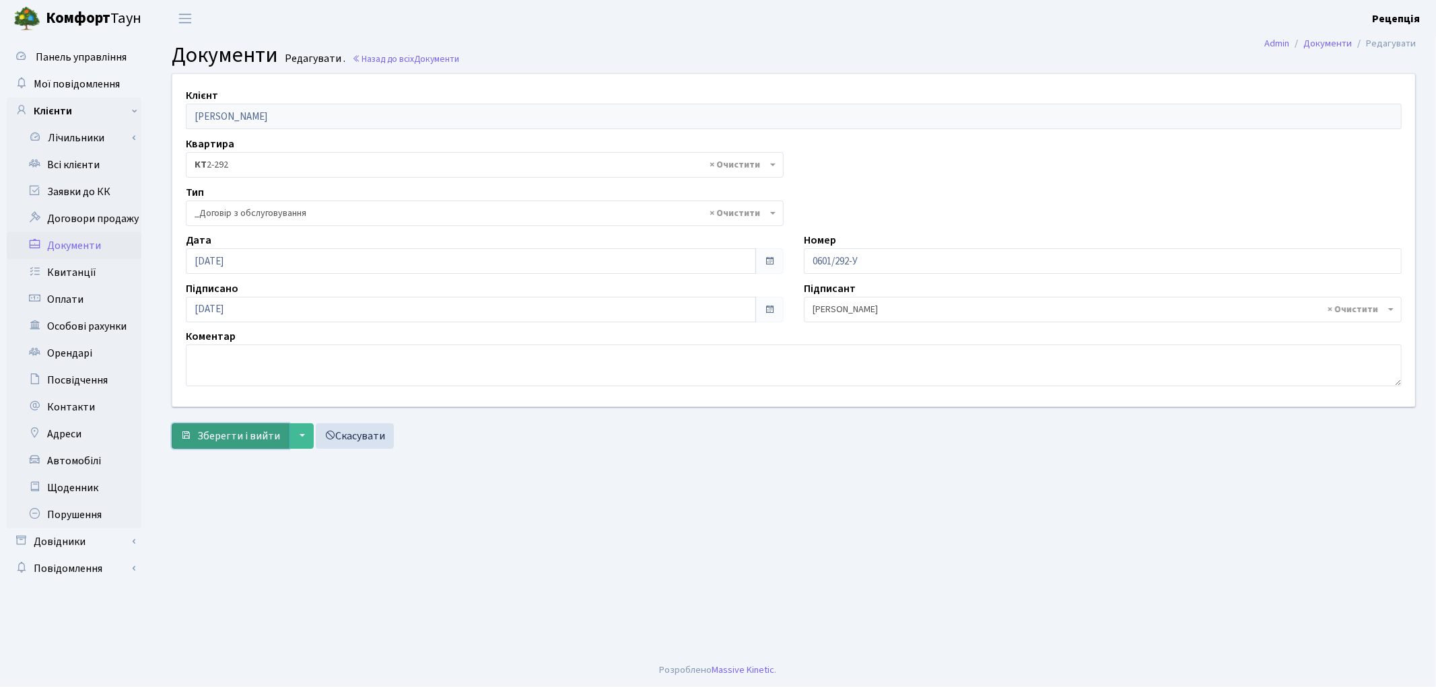
click at [244, 442] on span "Зберегти і вийти" at bounding box center [238, 436] width 83 height 15
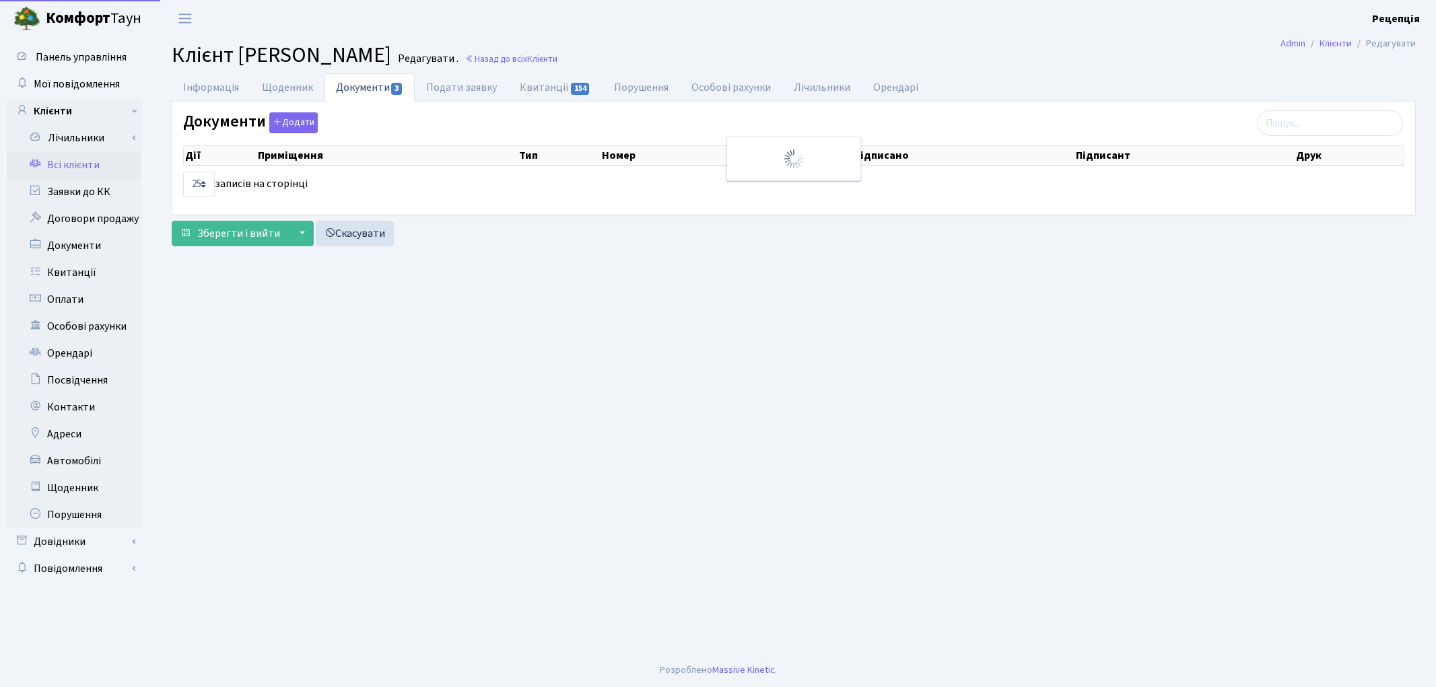
select select "25"
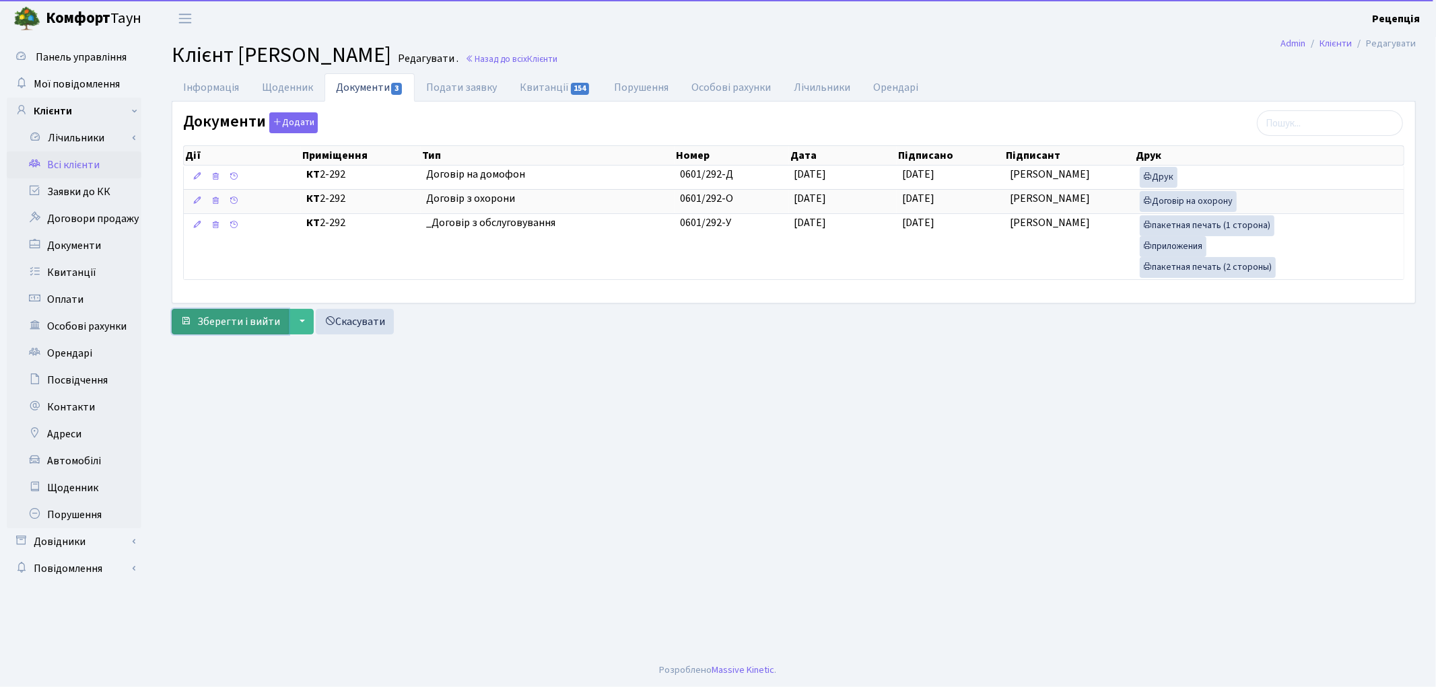
click at [255, 329] on span "Зберегти і вийти" at bounding box center [238, 321] width 83 height 15
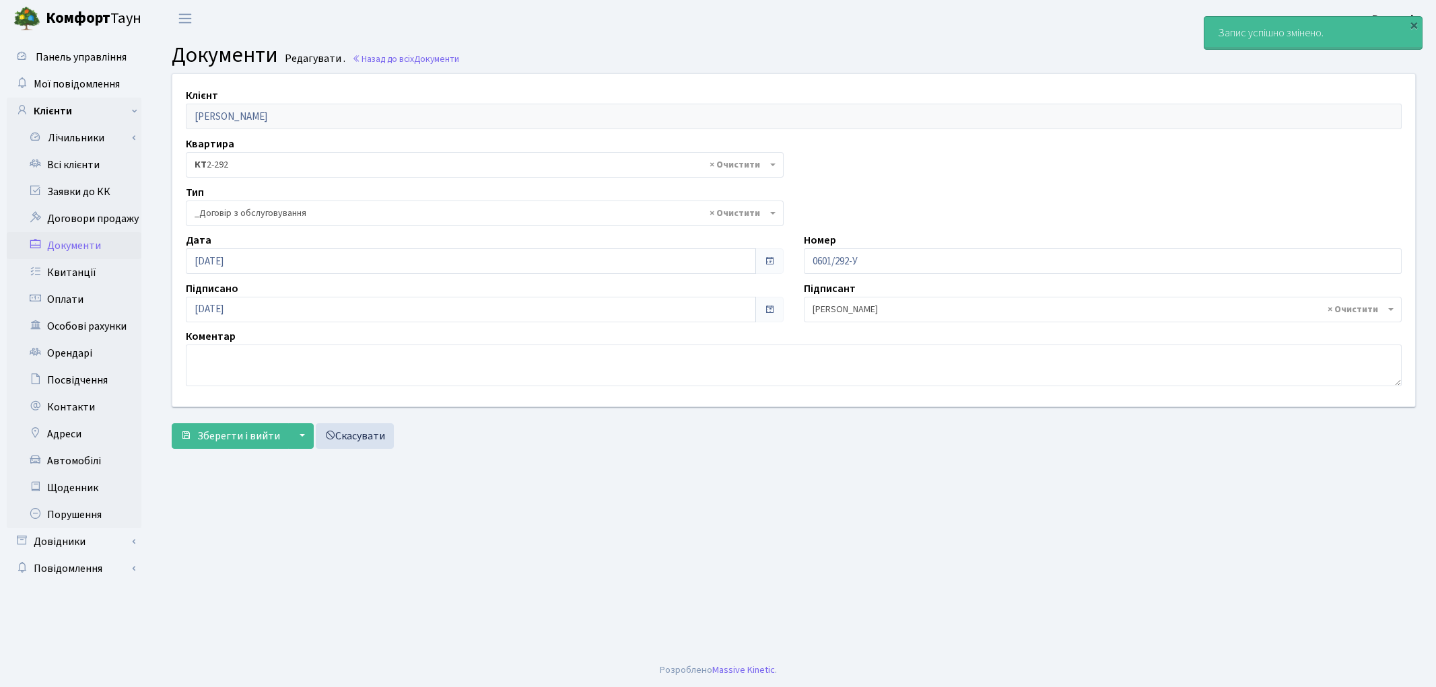
select select "289"
click at [83, 164] on link "Всі клієнти" at bounding box center [74, 165] width 135 height 27
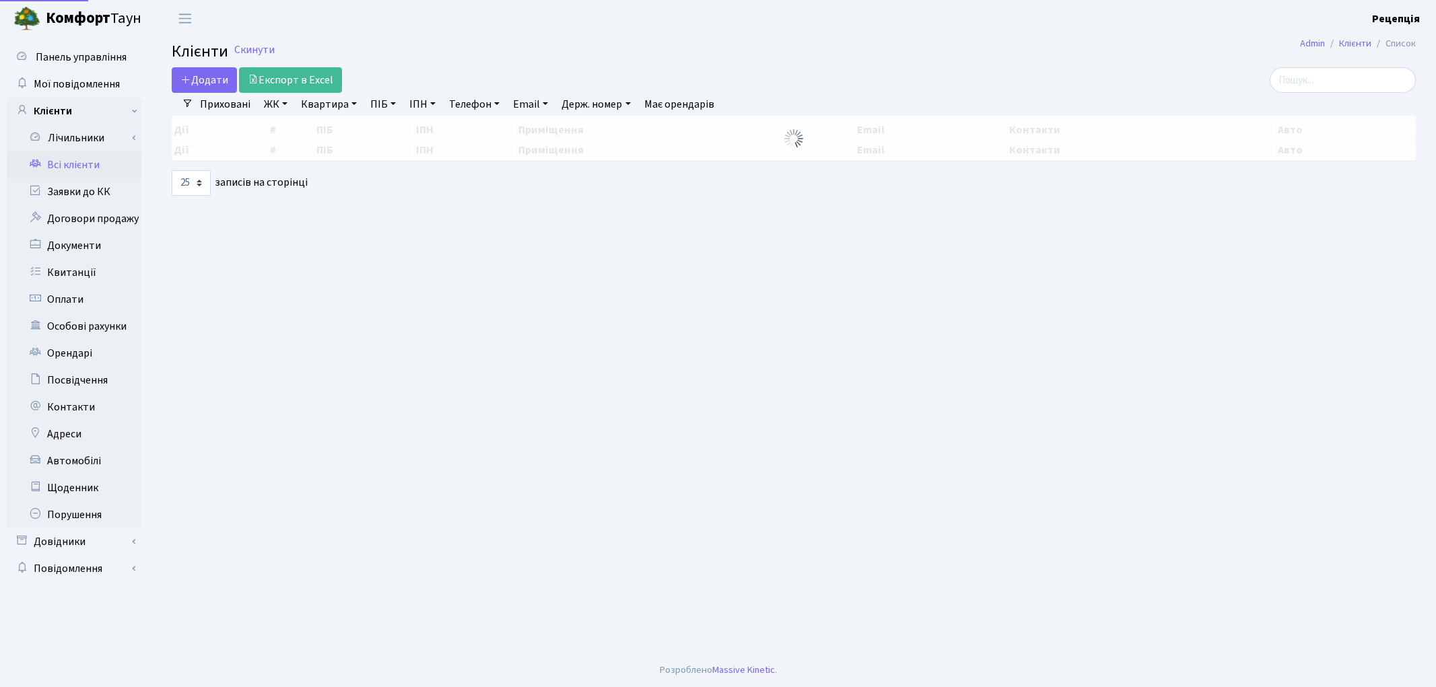
select select "25"
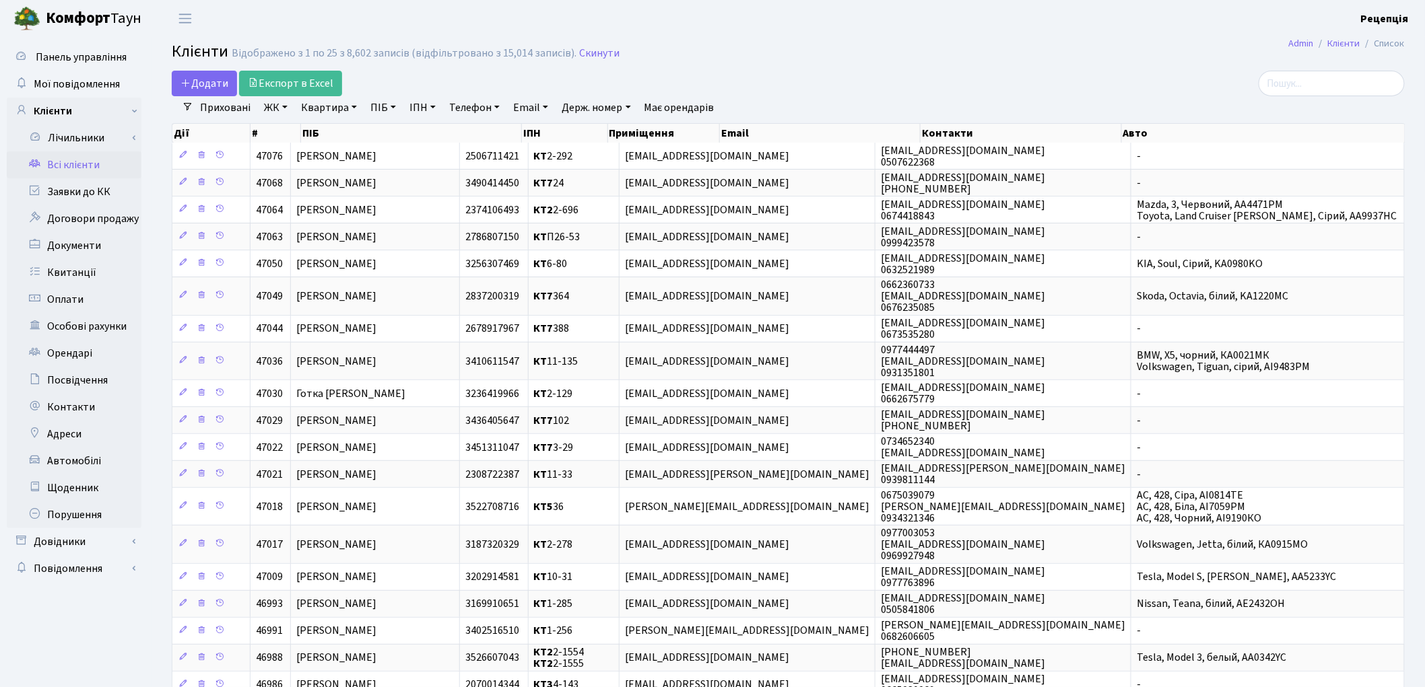
click at [347, 140] on th "ПІБ" at bounding box center [412, 133] width 222 height 19
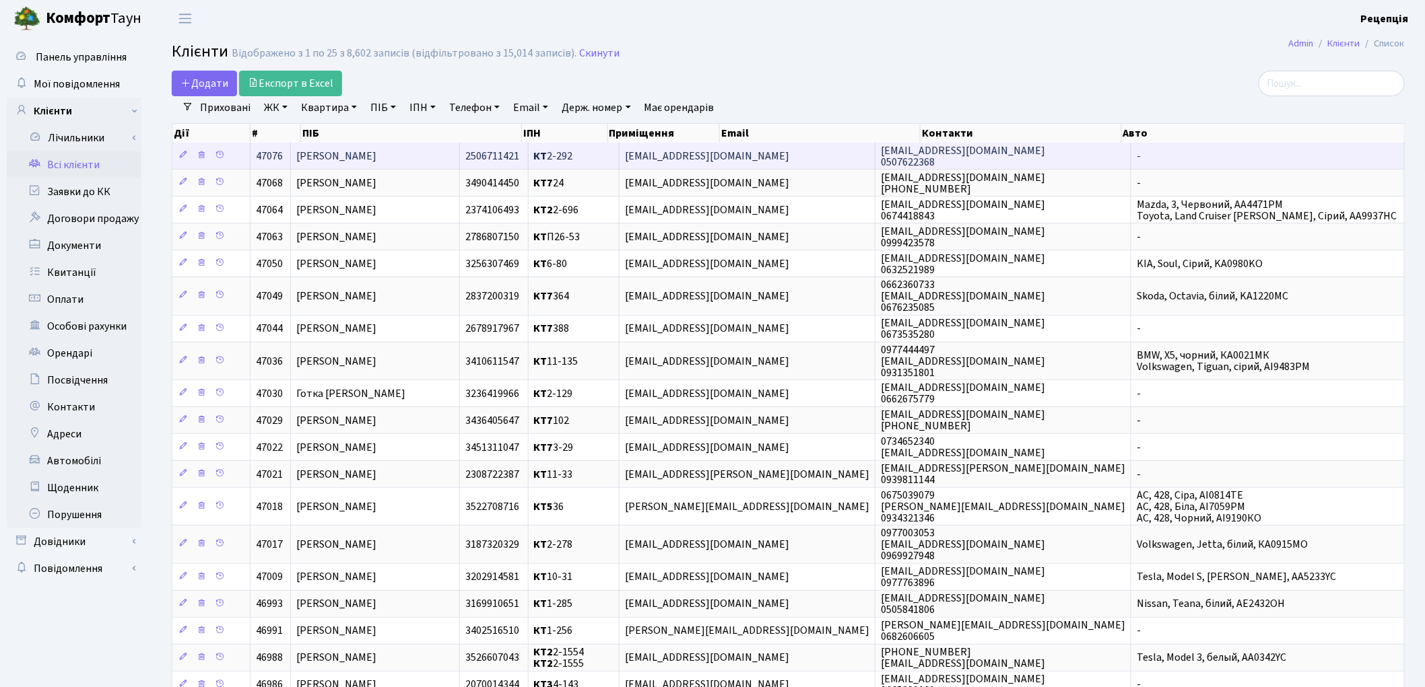
click at [349, 145] on td "[PERSON_NAME]" at bounding box center [375, 156] width 169 height 26
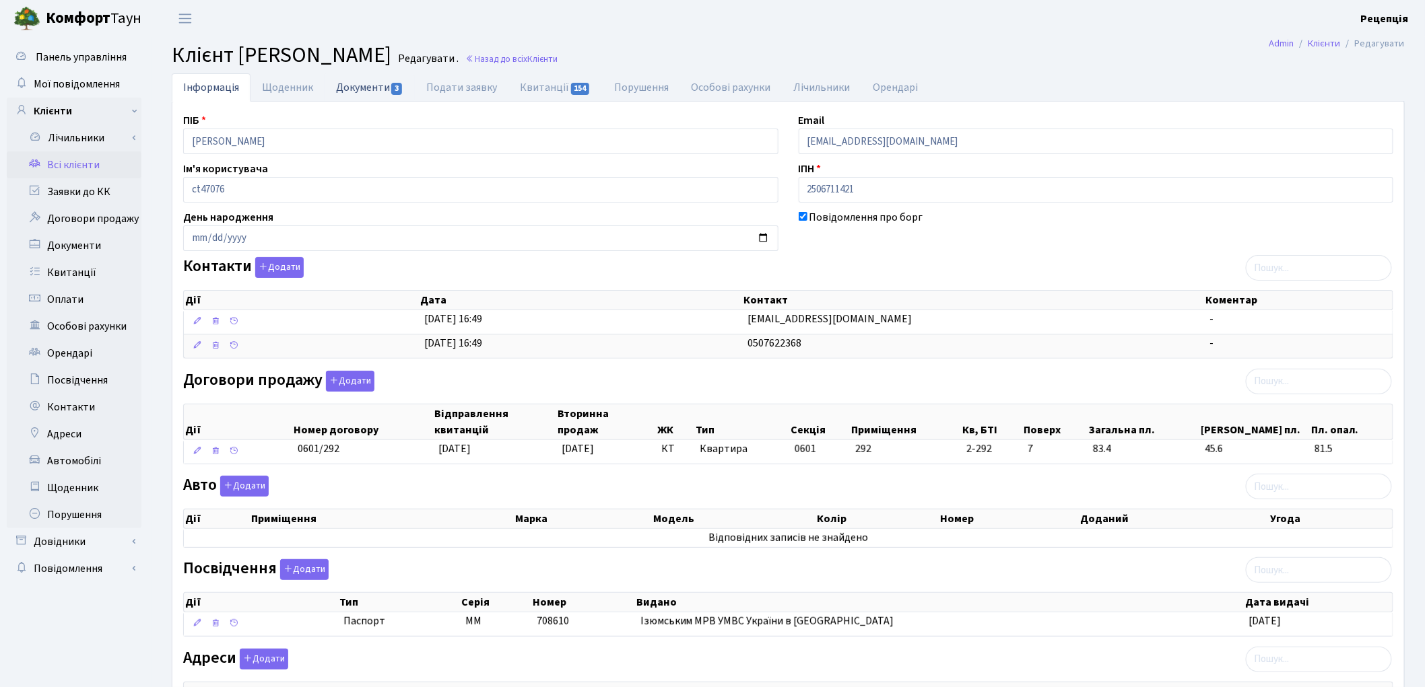
click at [361, 89] on link "Документи 3" at bounding box center [370, 87] width 90 height 28
select select "25"
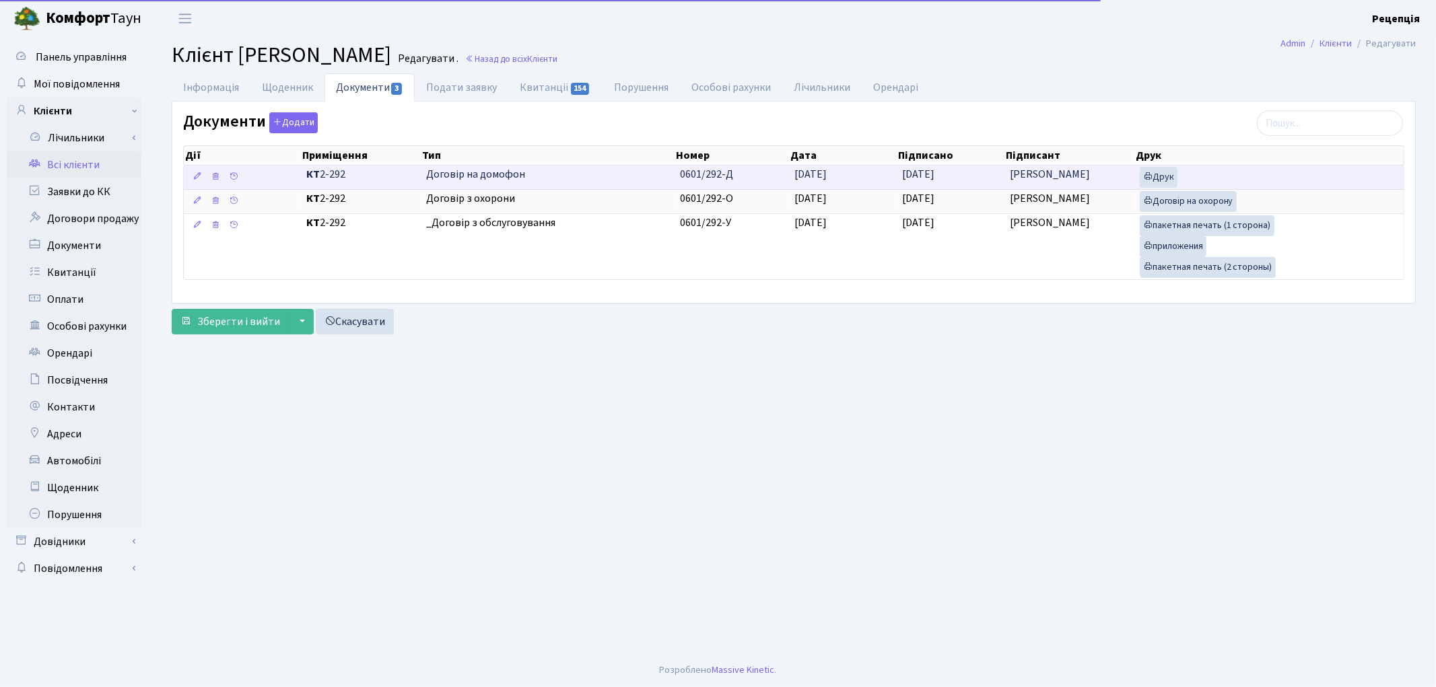
click at [625, 171] on span "Договір на домофон" at bounding box center [547, 174] width 242 height 15
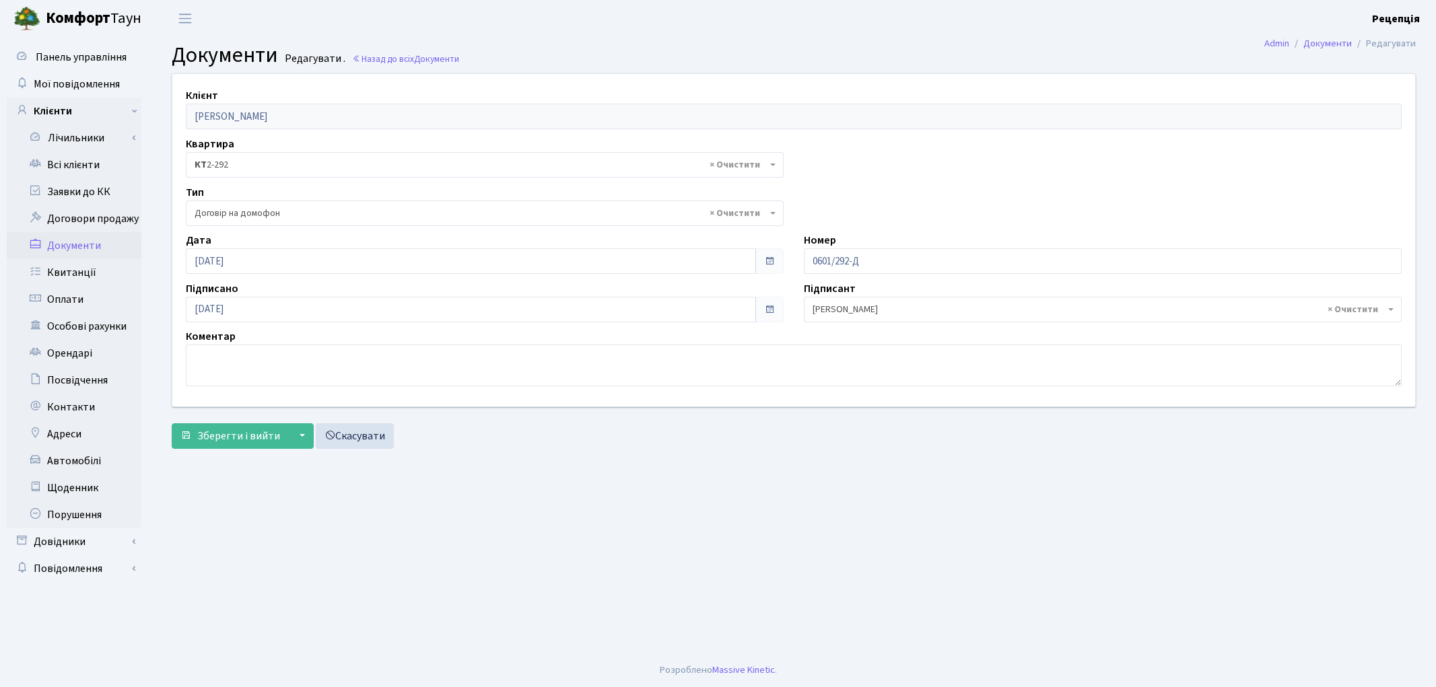
select select "292"
click at [268, 301] on input "[DATE]" at bounding box center [471, 310] width 570 height 26
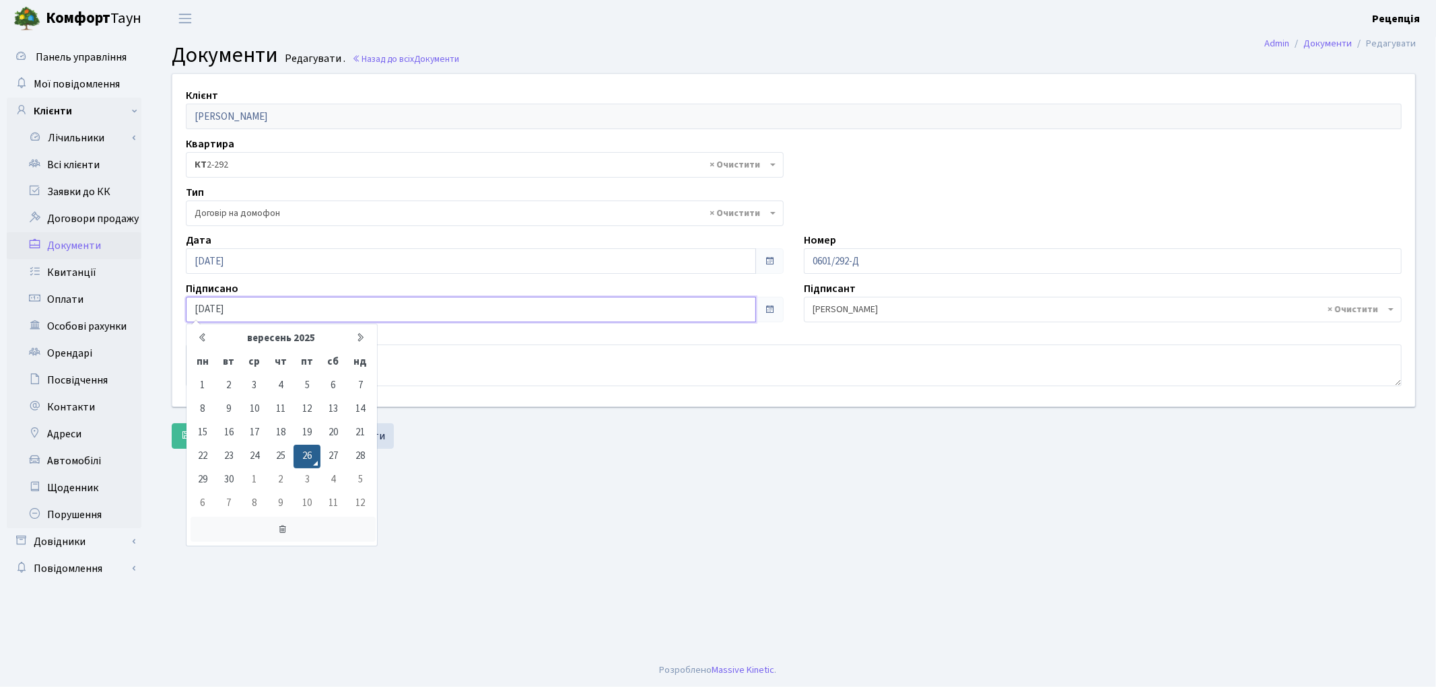
click at [281, 529] on icon at bounding box center [283, 530] width 185 height 26
click at [256, 252] on input "[DATE]" at bounding box center [471, 261] width 570 height 26
click at [288, 486] on icon at bounding box center [283, 482] width 185 height 26
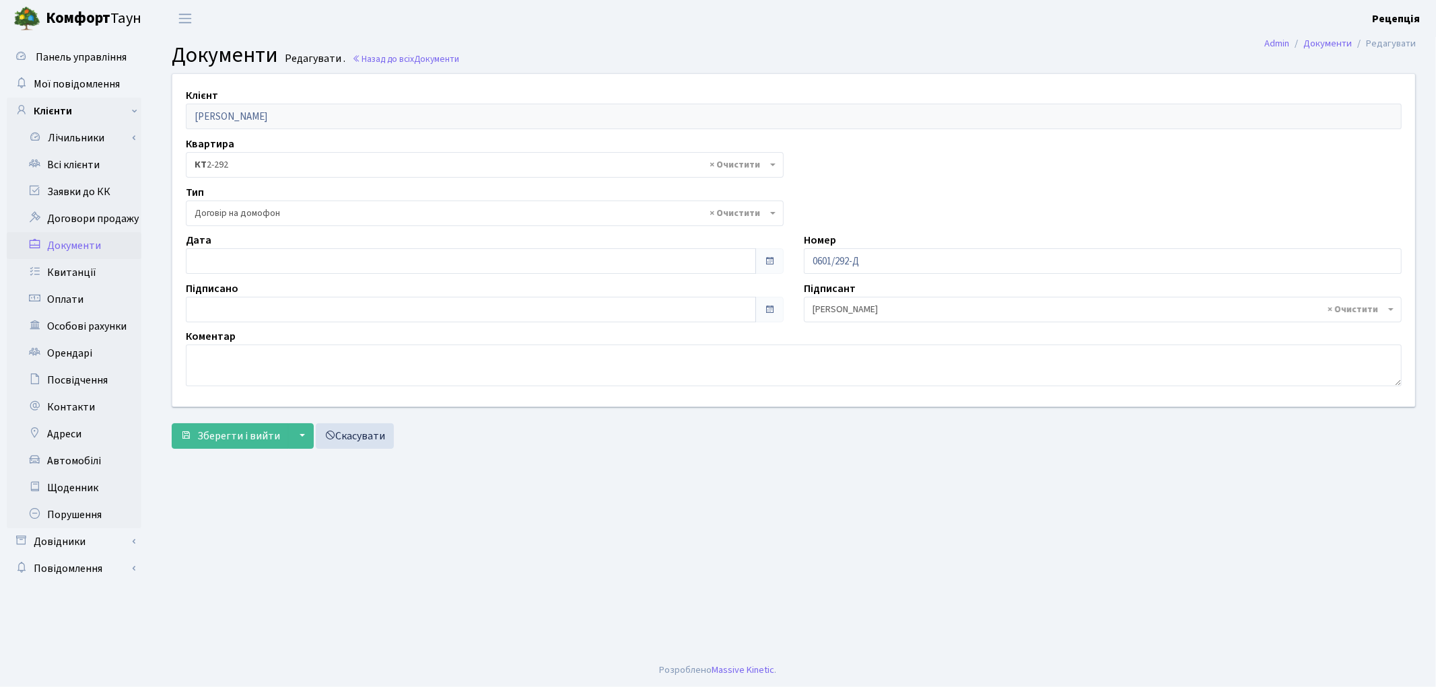
click at [526, 481] on main "Admin Документи Редагувати Документи Редагувати . Назад до всіх Документи Клієн…" at bounding box center [794, 345] width 1285 height 617
click at [211, 438] on span "Зберегти і вийти" at bounding box center [238, 436] width 83 height 15
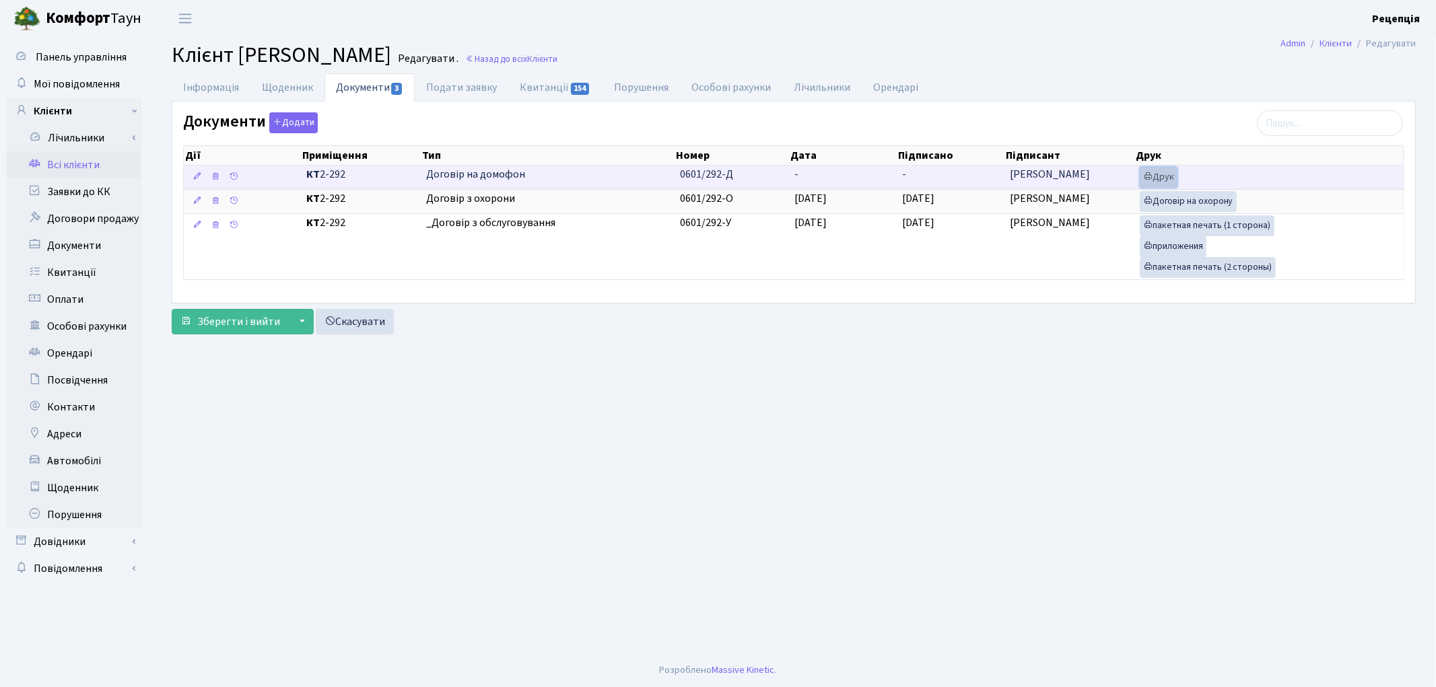
click at [1145, 172] on link "Друк" at bounding box center [1159, 177] width 38 height 21
click at [743, 173] on td "0601/292-Д" at bounding box center [732, 178] width 114 height 24
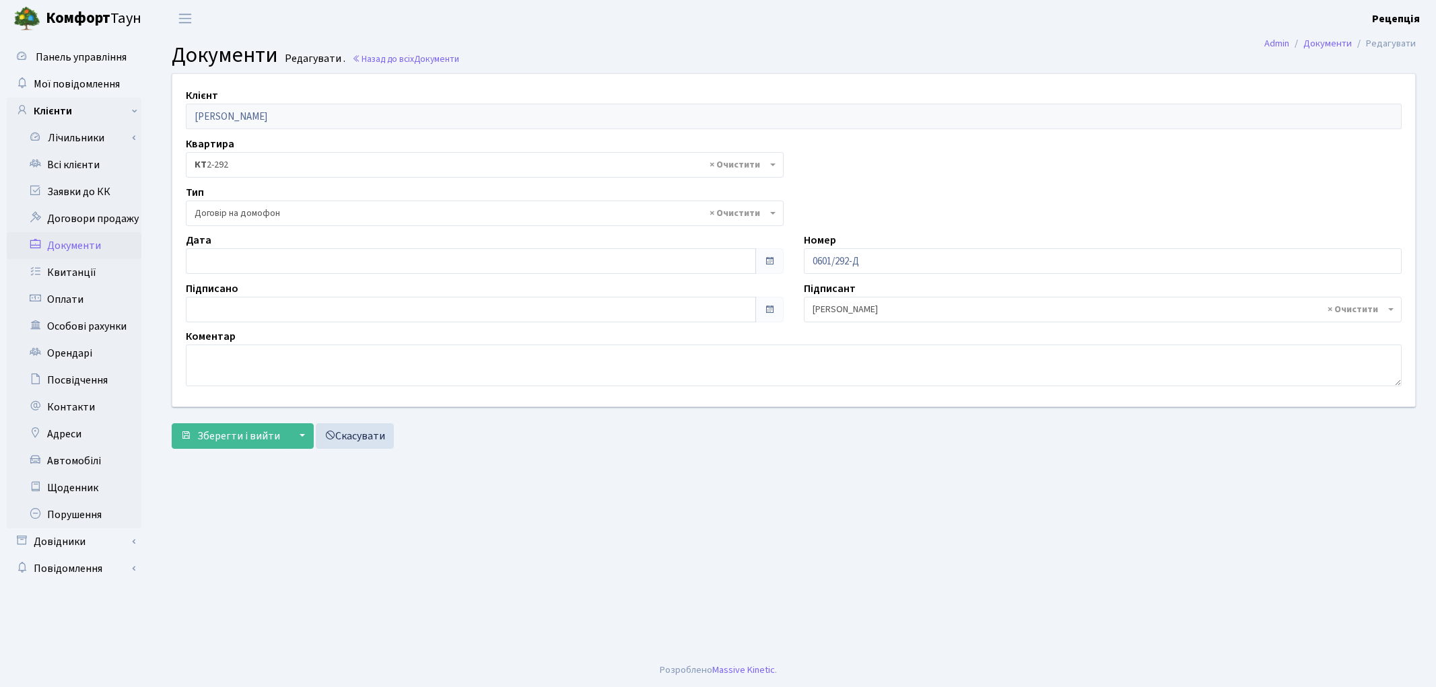
select select "292"
type input "[DATE]"
click at [269, 261] on input "[DATE]" at bounding box center [471, 261] width 570 height 26
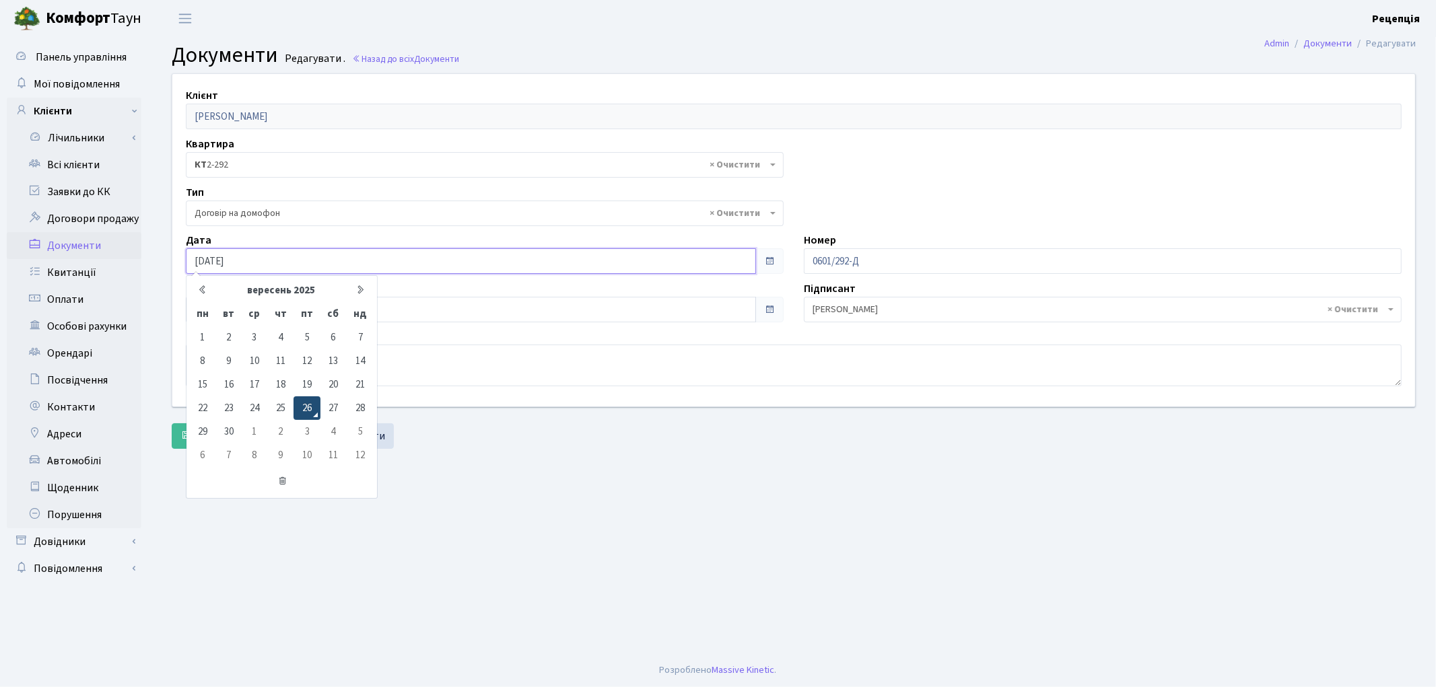
click at [308, 398] on td "26" at bounding box center [307, 409] width 26 height 24
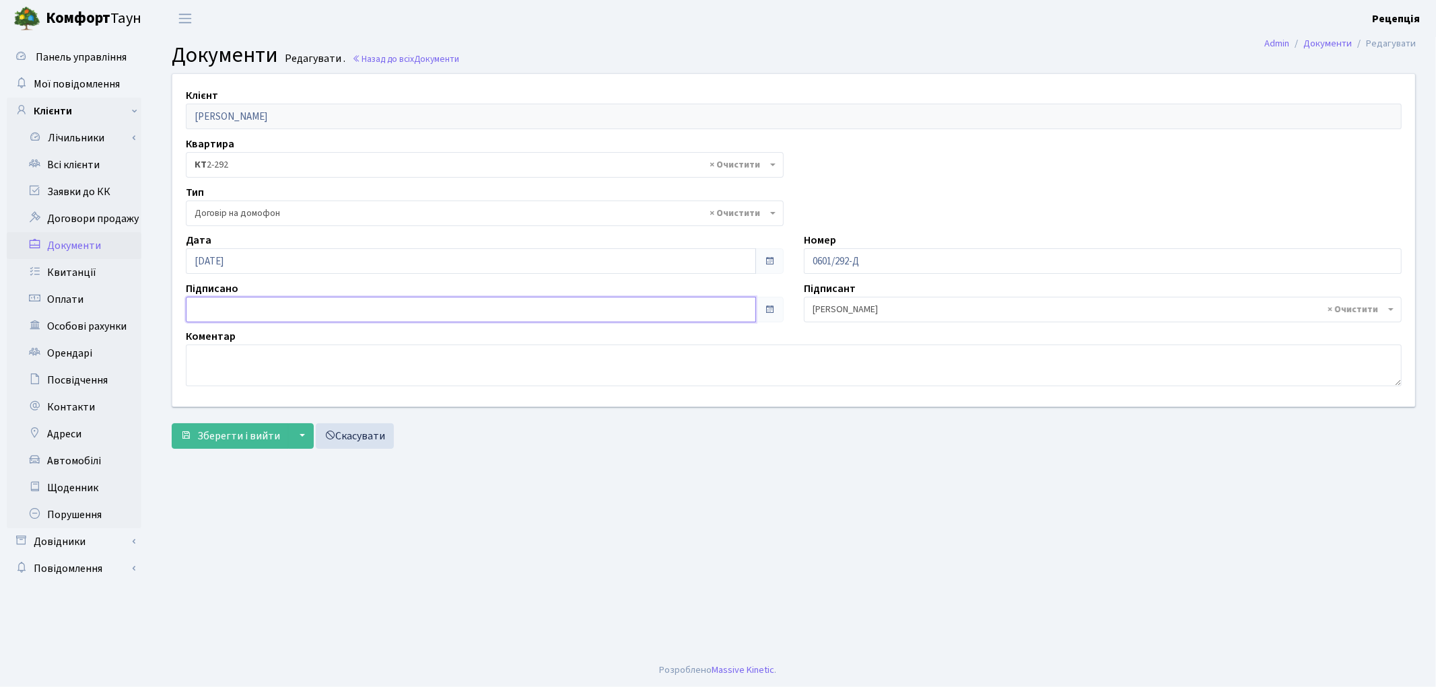
type input "26.09.2025"
click at [251, 314] on input "26.09.2025" at bounding box center [471, 310] width 570 height 26
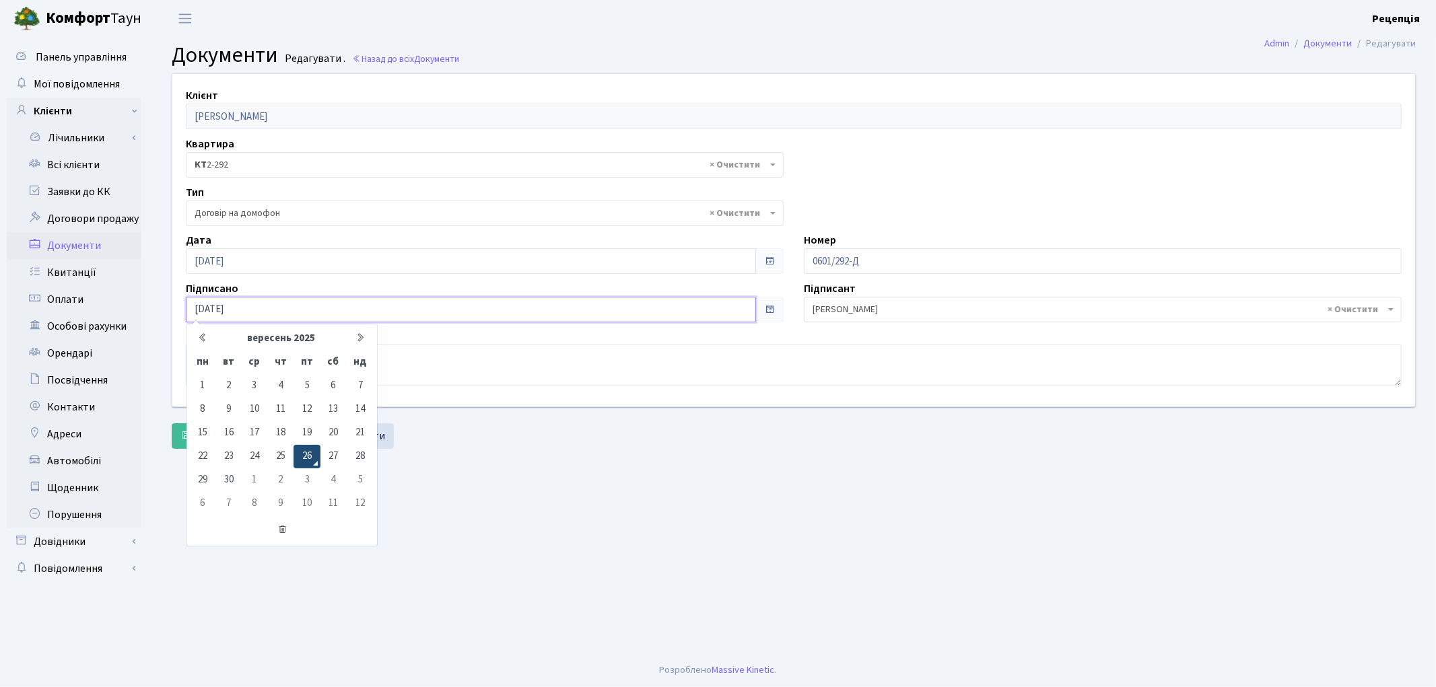
click at [306, 461] on td "26" at bounding box center [307, 457] width 26 height 24
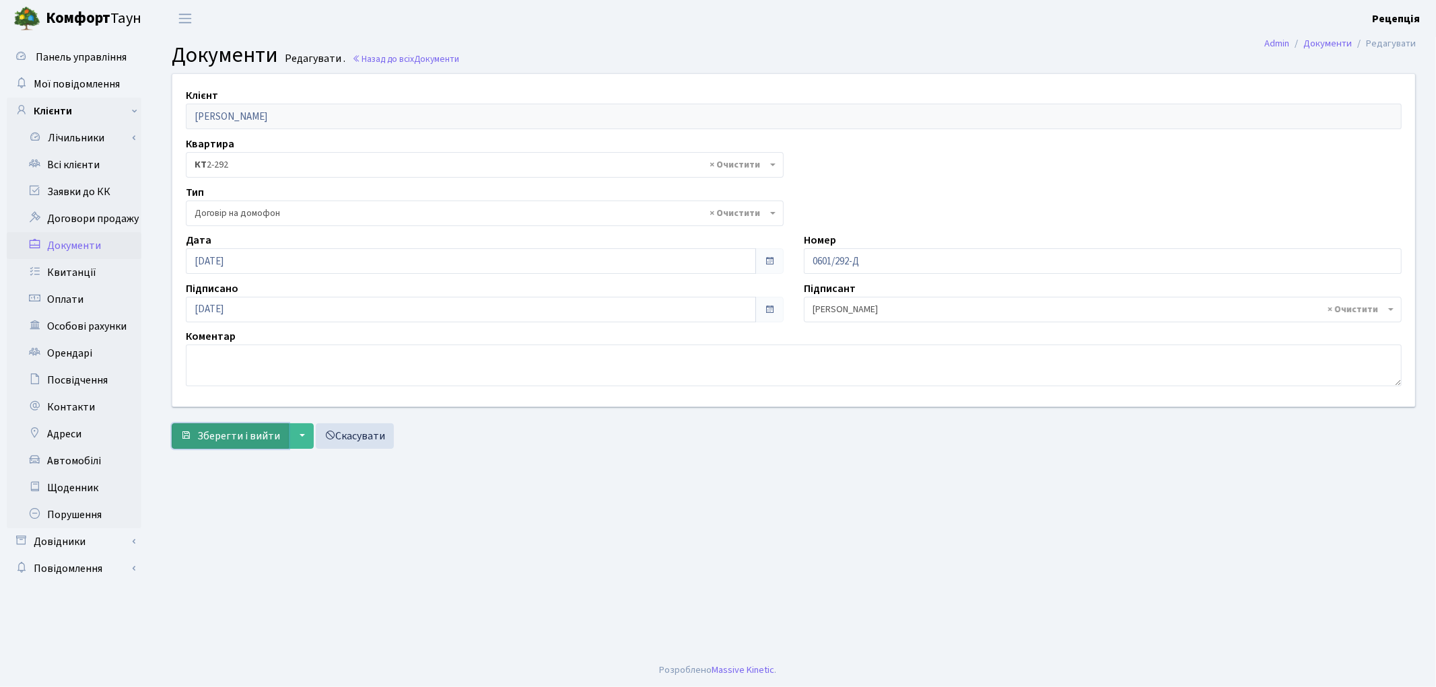
click at [274, 448] on button "Зберегти і вийти" at bounding box center [230, 437] width 117 height 26
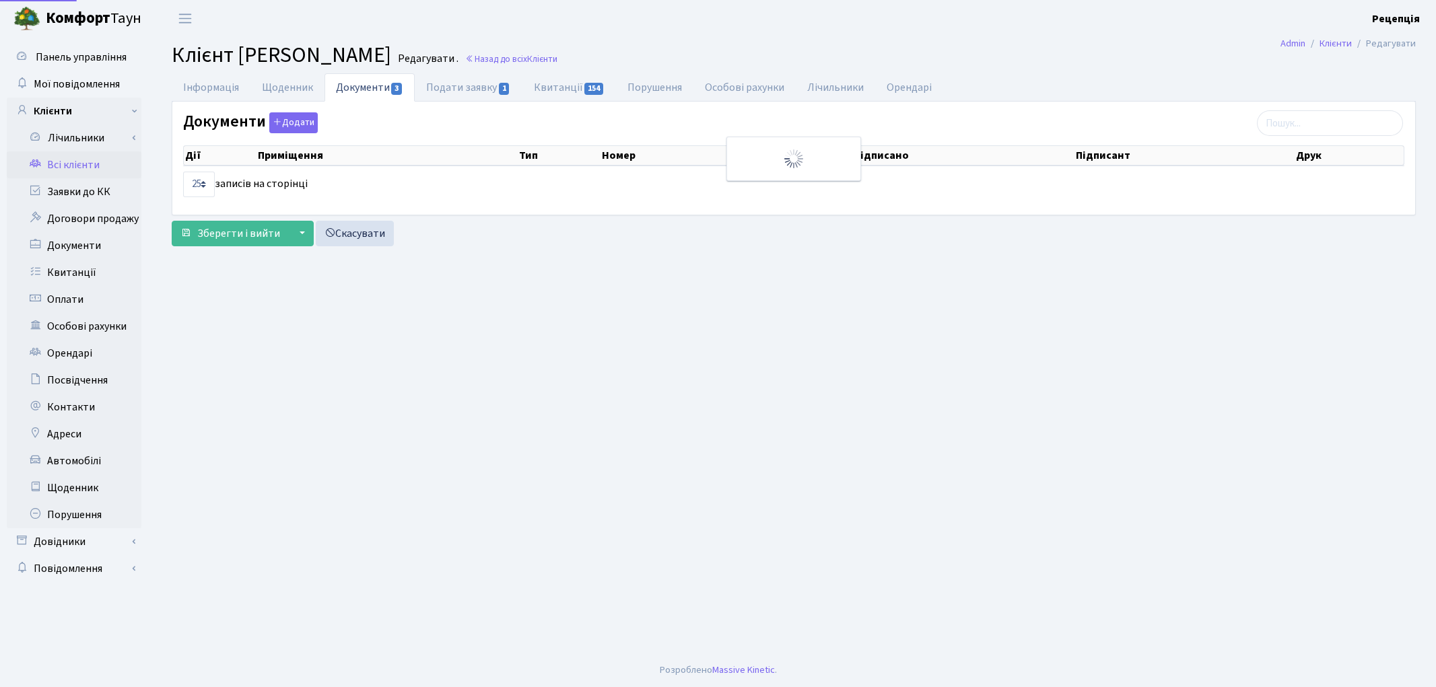
select select "25"
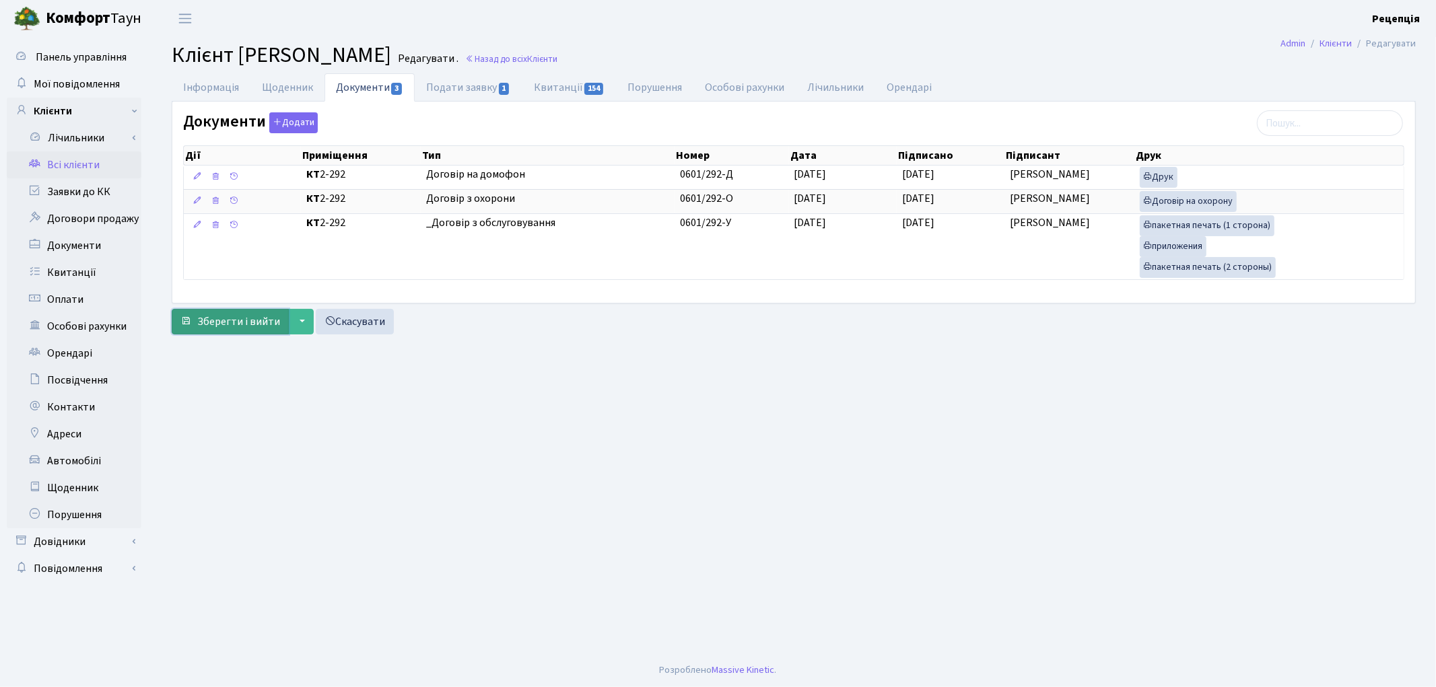
click at [230, 322] on span "Зберегти і вийти" at bounding box center [238, 321] width 83 height 15
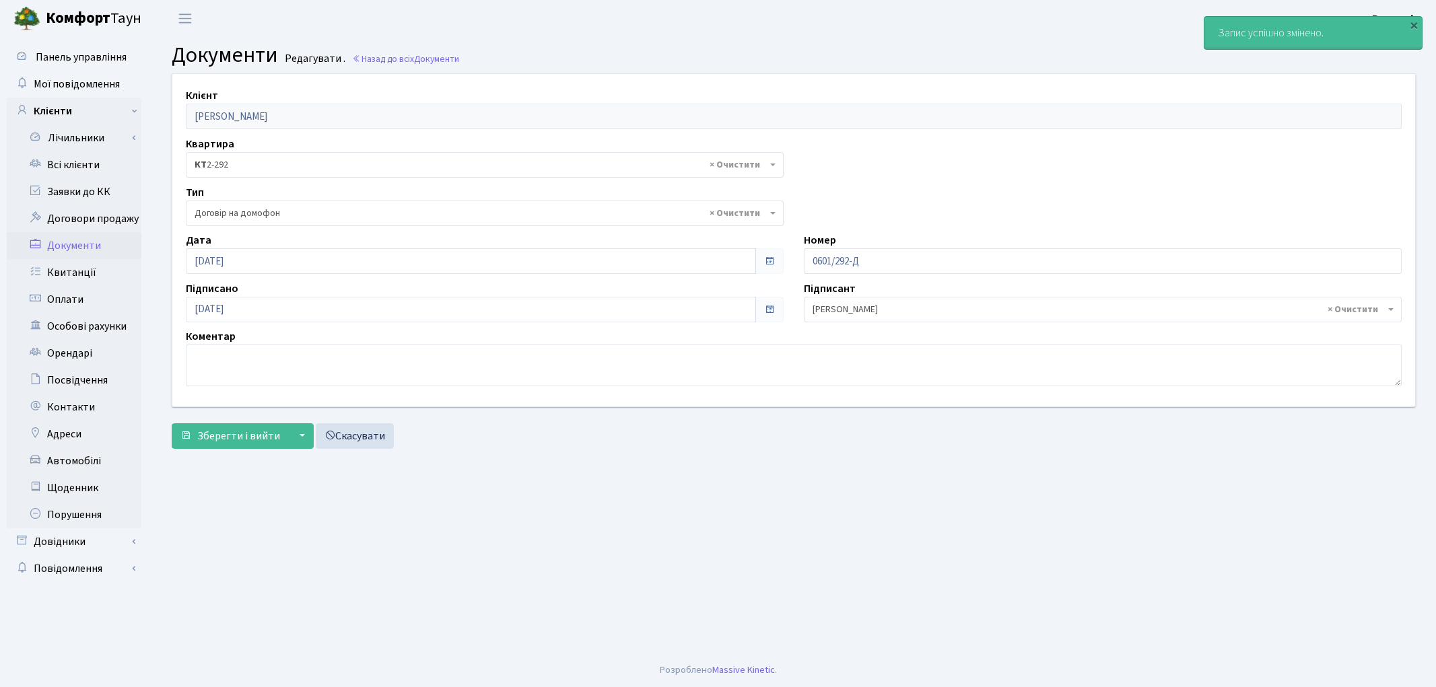
select select "292"
click at [74, 164] on link "Всі клієнти" at bounding box center [74, 165] width 135 height 27
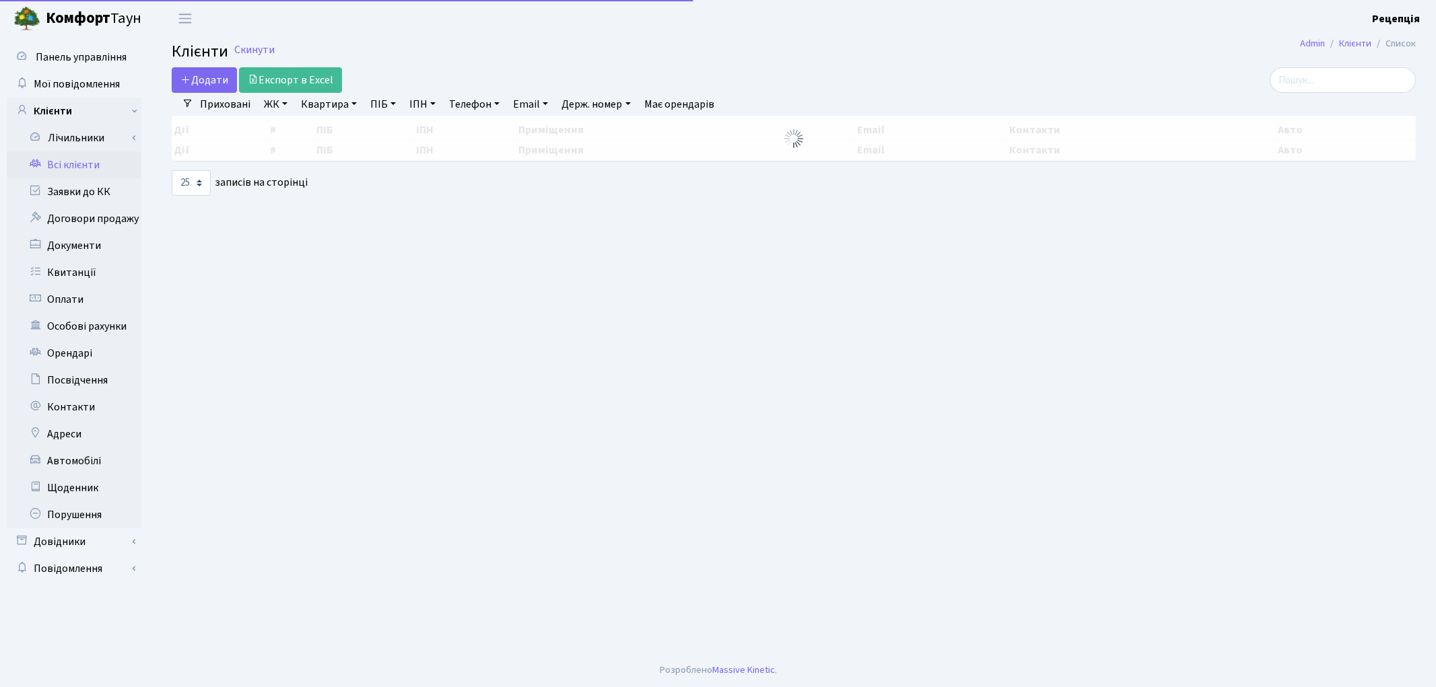
select select "25"
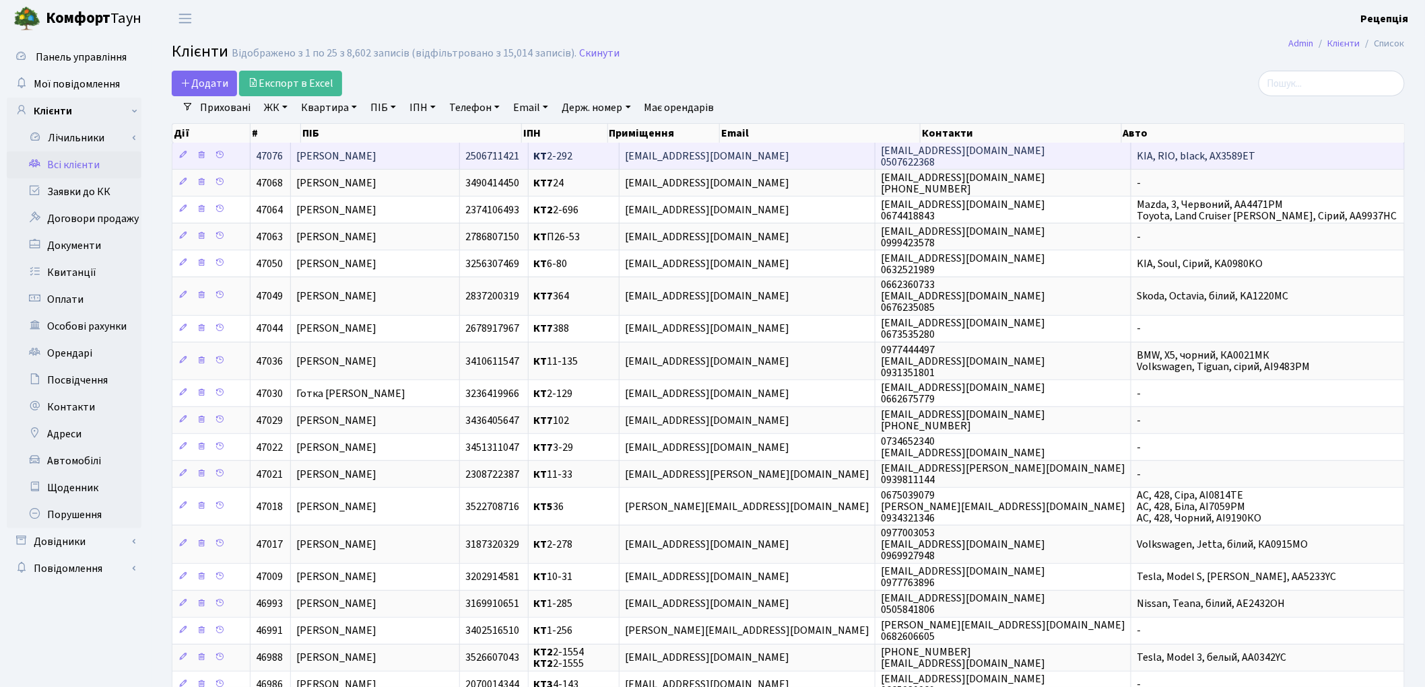
click at [460, 151] on td "[PERSON_NAME]" at bounding box center [375, 156] width 169 height 26
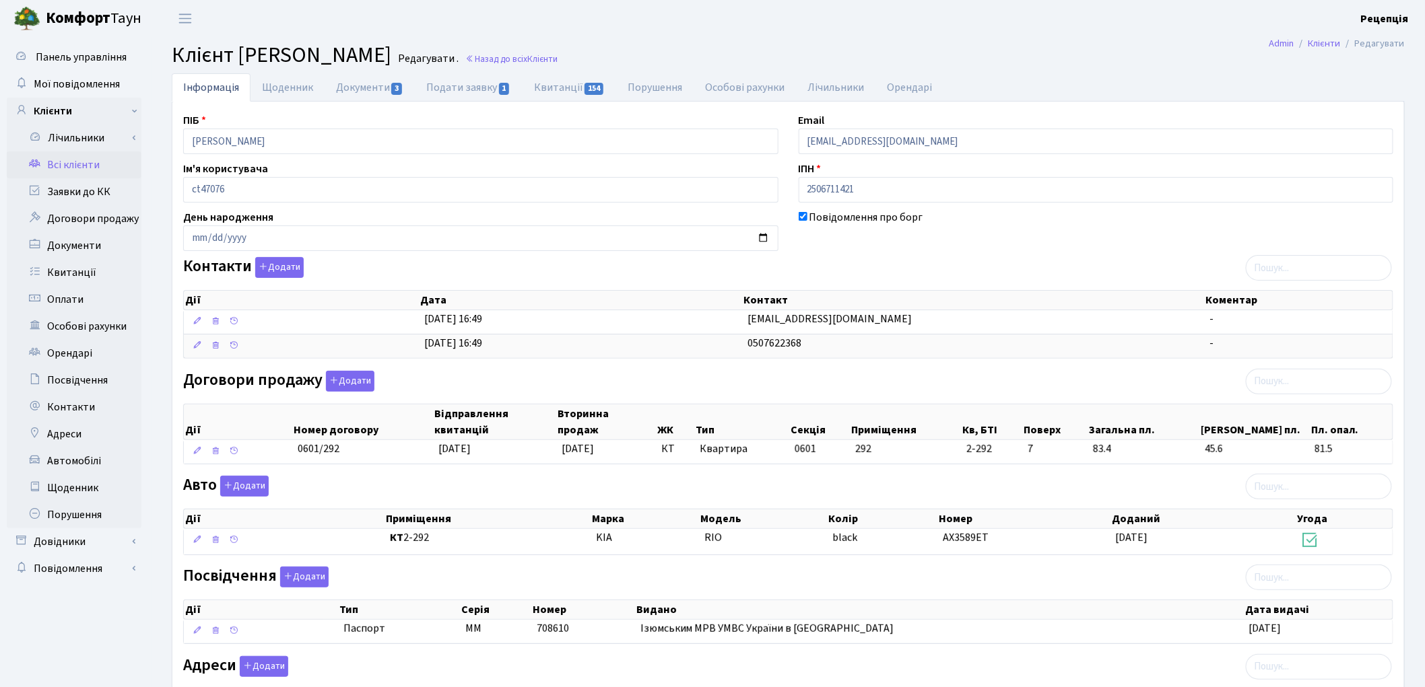
click at [83, 164] on link "Всі клієнти" at bounding box center [74, 165] width 135 height 27
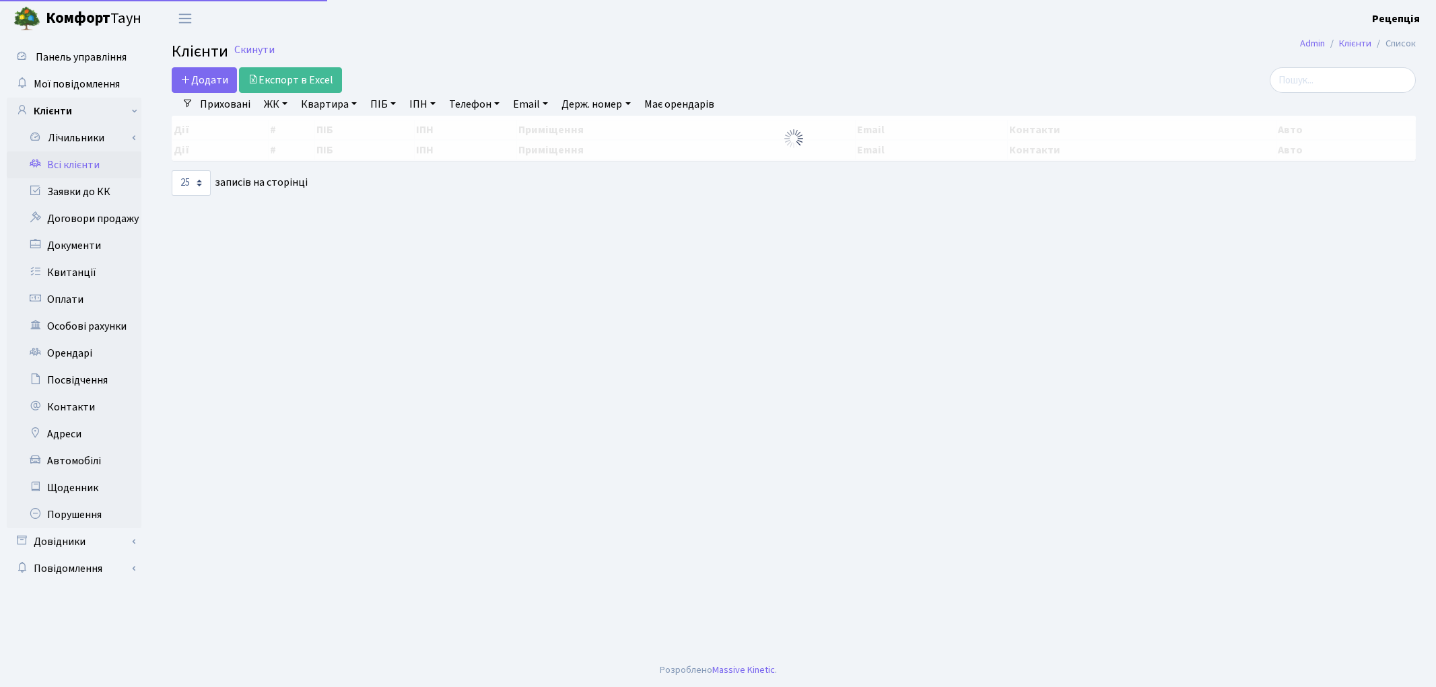
select select "25"
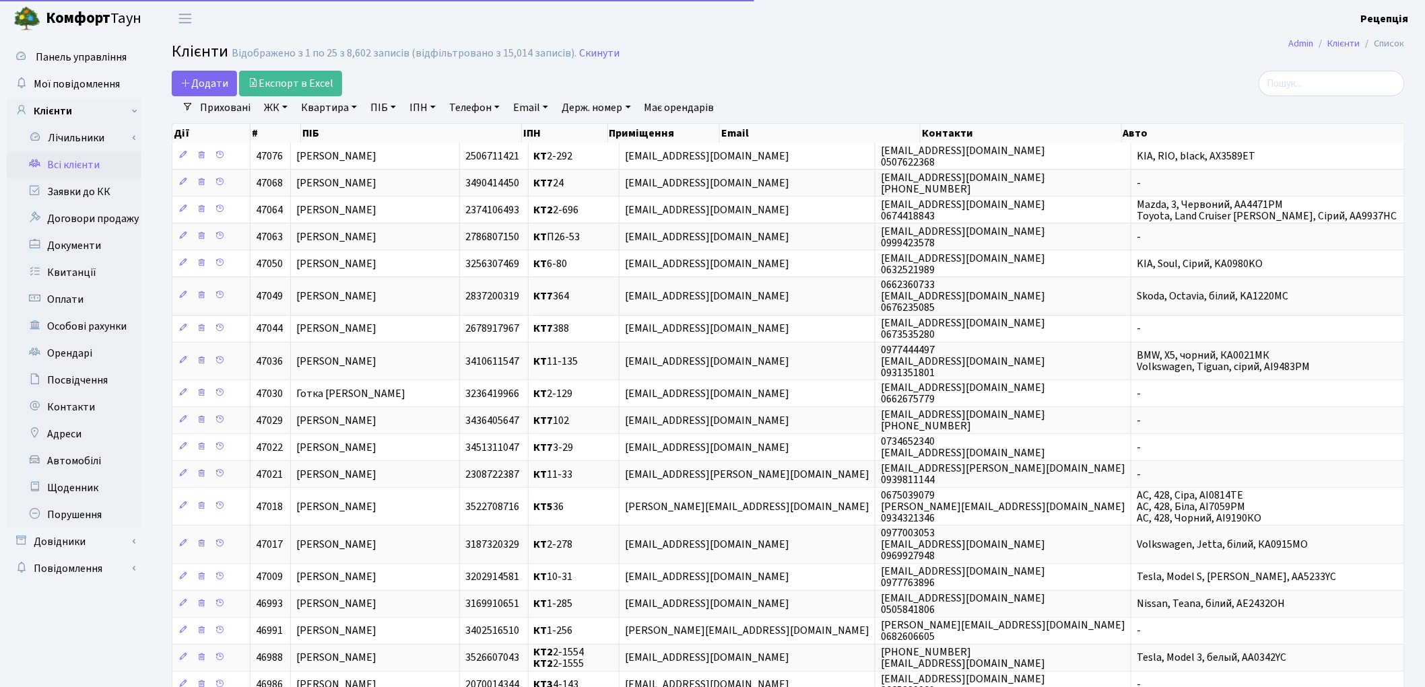
click at [273, 113] on link "ЖК" at bounding box center [276, 107] width 34 height 23
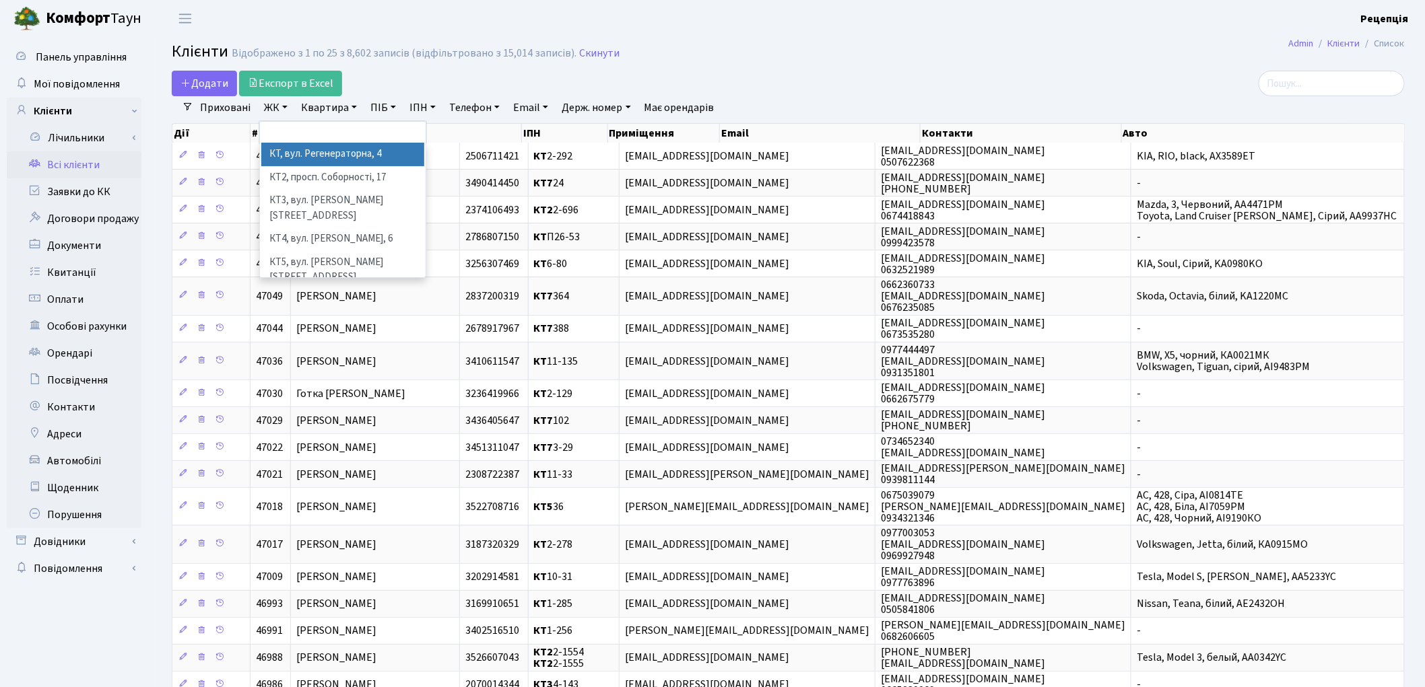
click at [291, 149] on li "КТ, вул. Регенераторна, 4" at bounding box center [342, 155] width 163 height 24
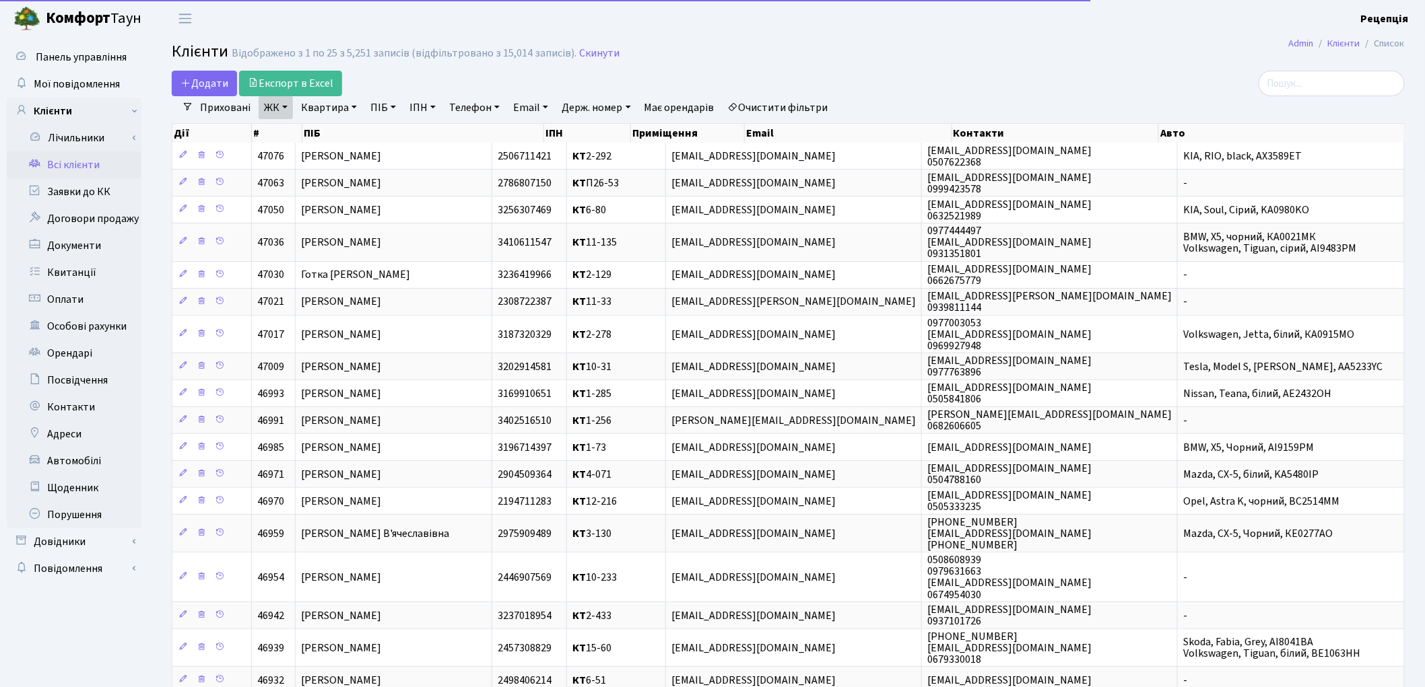
click at [324, 109] on link "Квартира" at bounding box center [329, 107] width 67 height 23
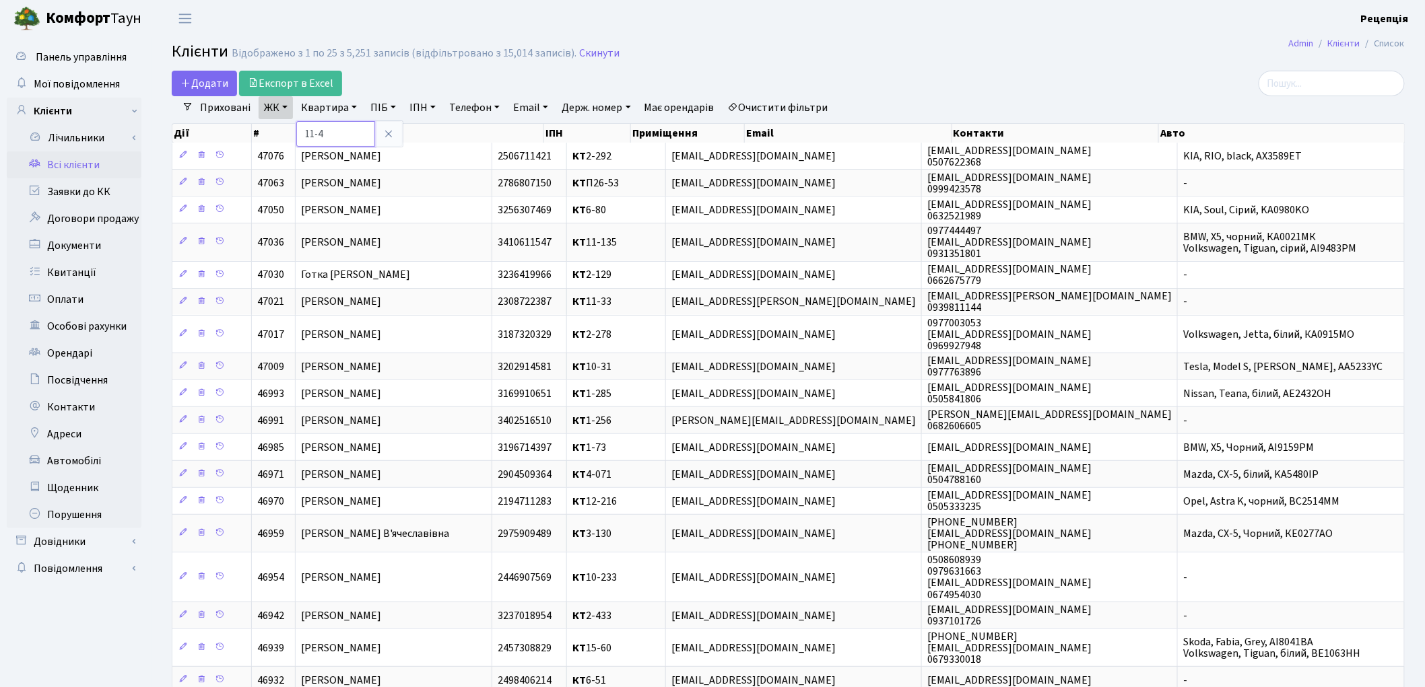
type input "11-4"
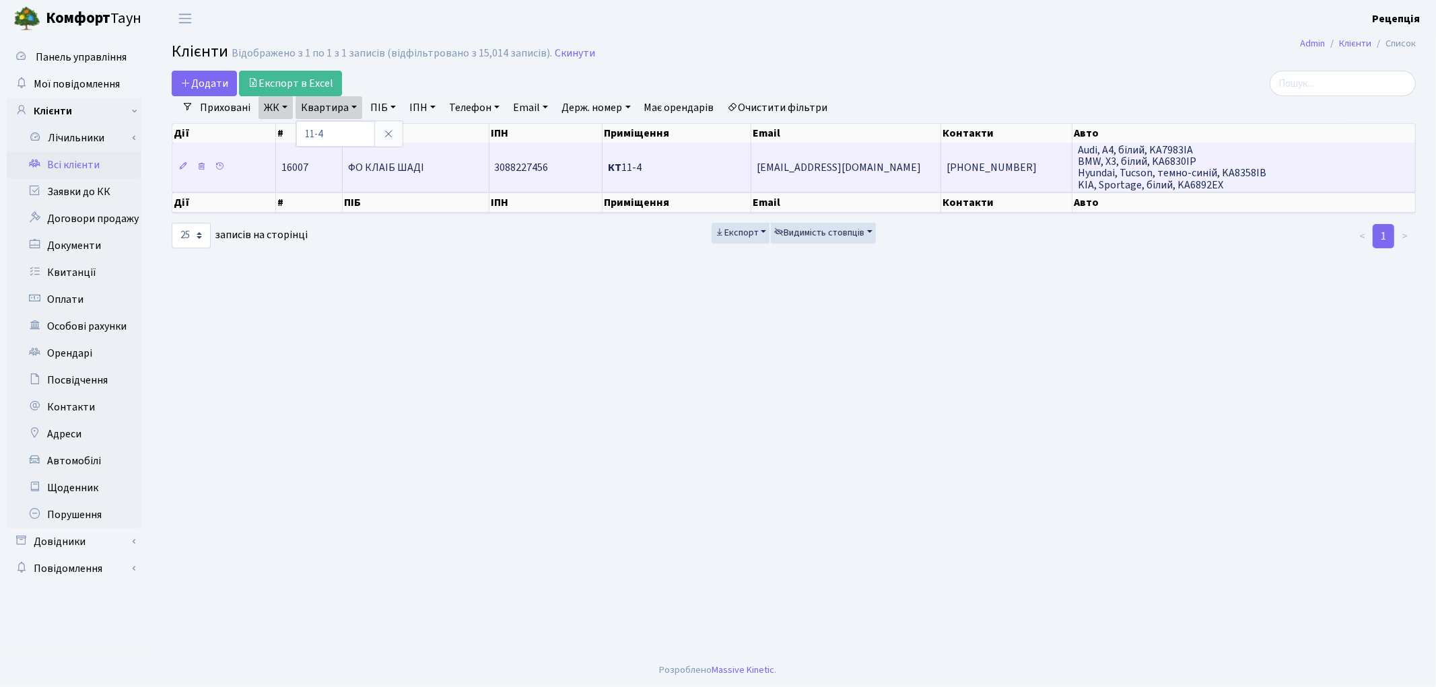
click at [466, 170] on td "ФО КЛАІБ ШАДІ" at bounding box center [416, 167] width 147 height 48
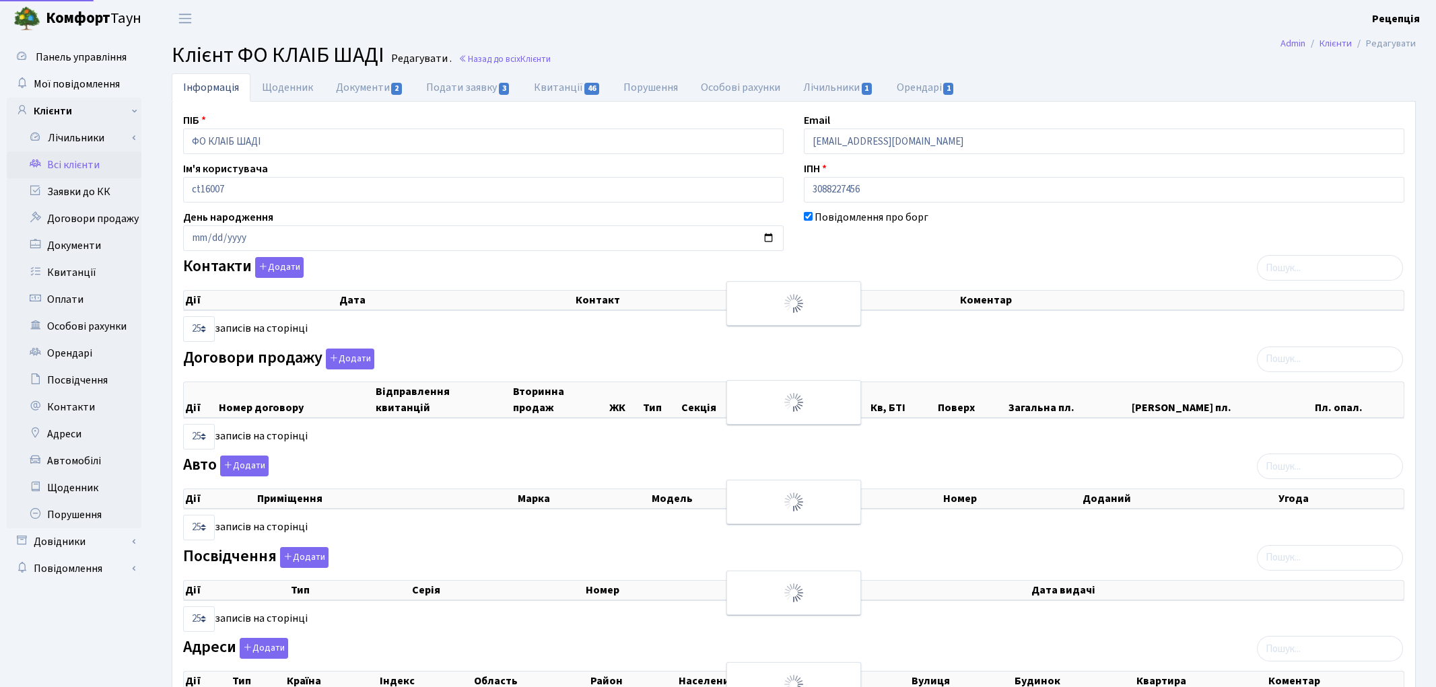
select select "25"
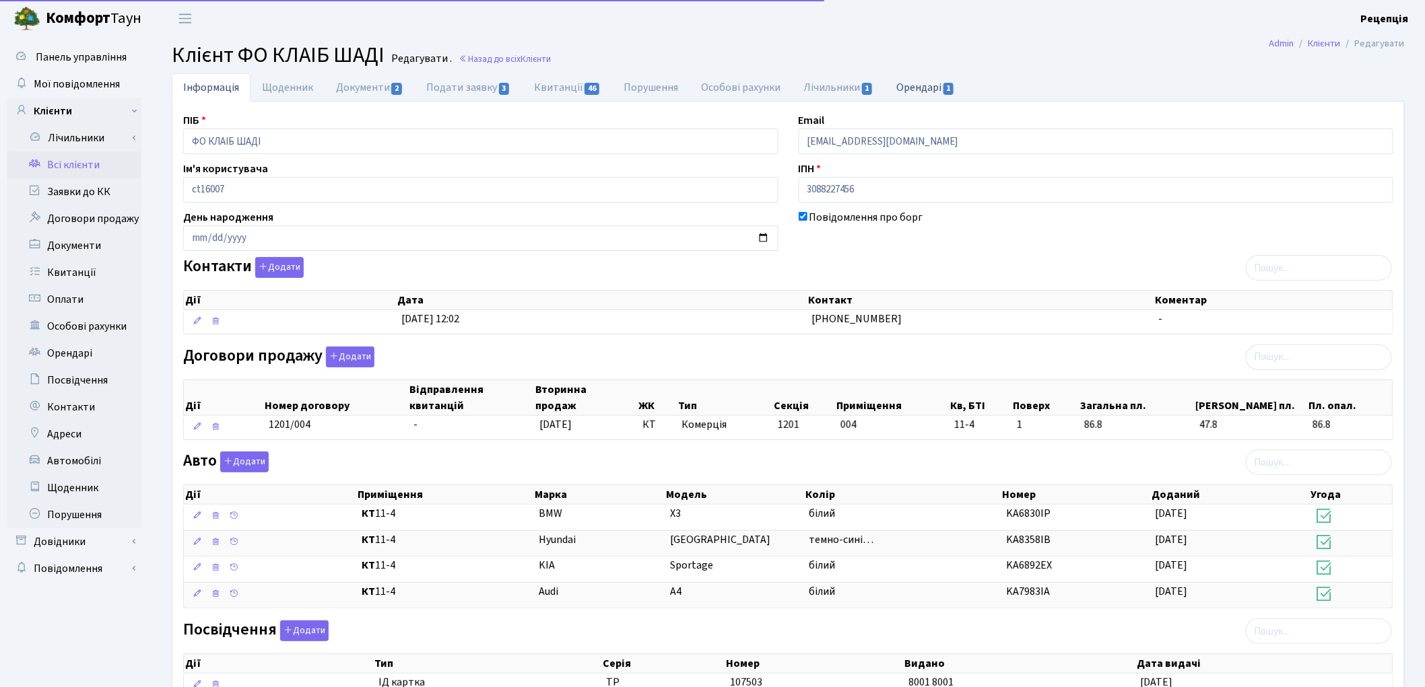
click at [918, 83] on link "Орендарі 1" at bounding box center [925, 87] width 81 height 28
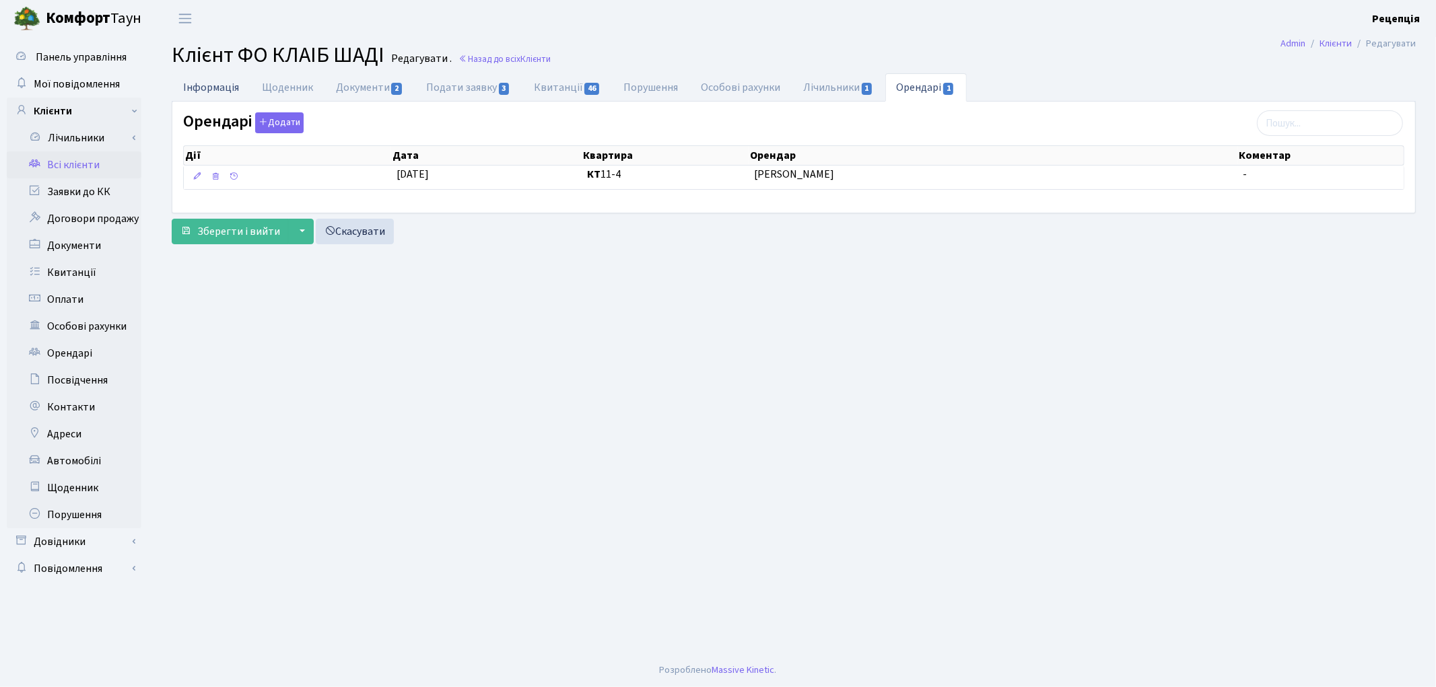
click at [205, 90] on link "Інформація" at bounding box center [211, 87] width 79 height 28
